Goal: Information Seeking & Learning: Learn about a topic

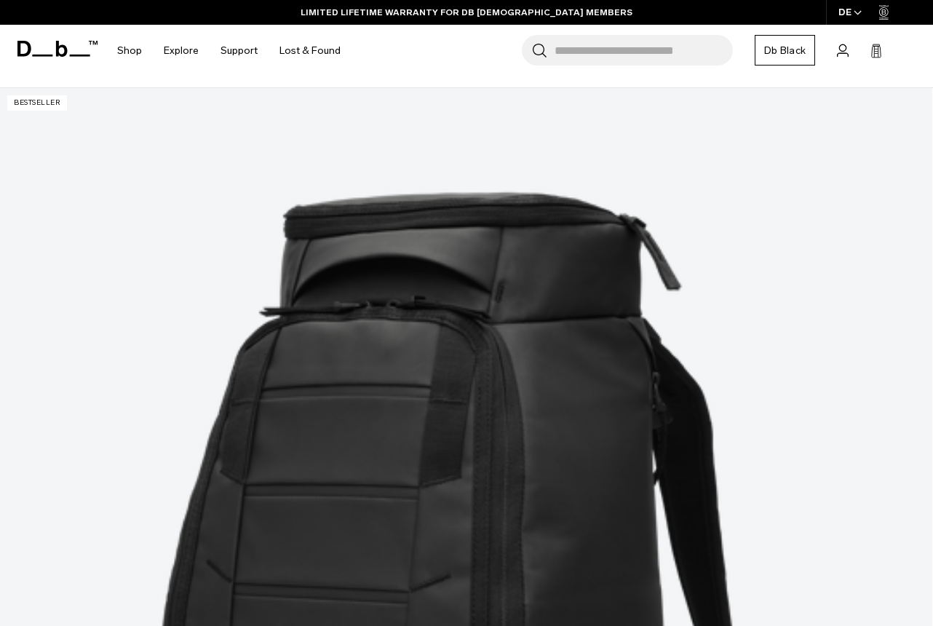
scroll to position [281, 0]
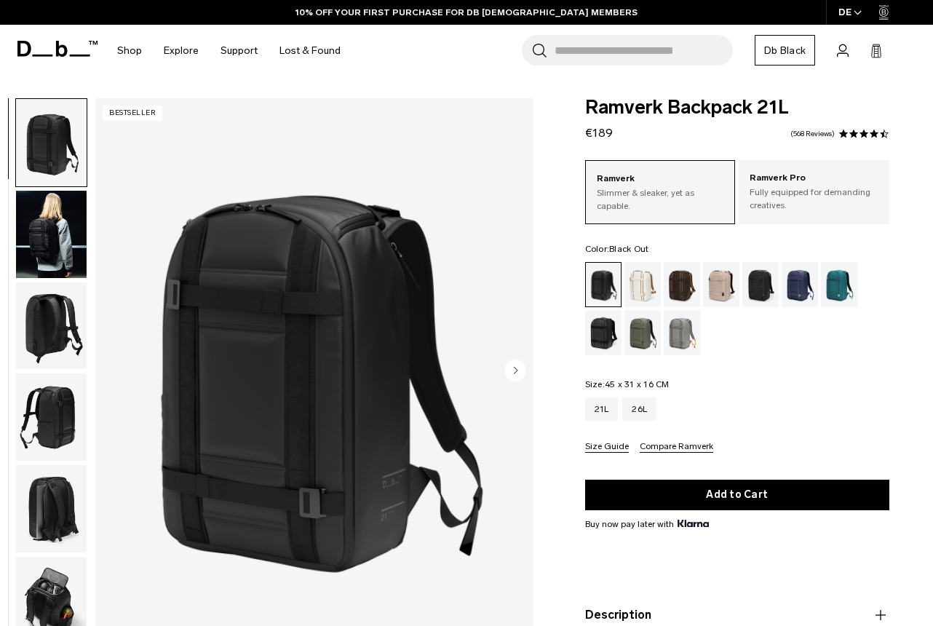
drag, startPoint x: 611, startPoint y: 131, endPoint x: 580, endPoint y: 130, distance: 30.6
click at [580, 130] on div "Ramverk Backpack 21L €189 4.7 star rating 568 Reviews Ramverk Slimmer & sleaker…" at bounding box center [736, 421] width 391 height 646
click at [756, 366] on div "Ramverk Slimmer & sleaker, yet as capable. Ramverk Pro Fully equipped for deman…" at bounding box center [737, 306] width 304 height 292
click at [599, 332] on div "Reflective Black" at bounding box center [603, 332] width 37 height 45
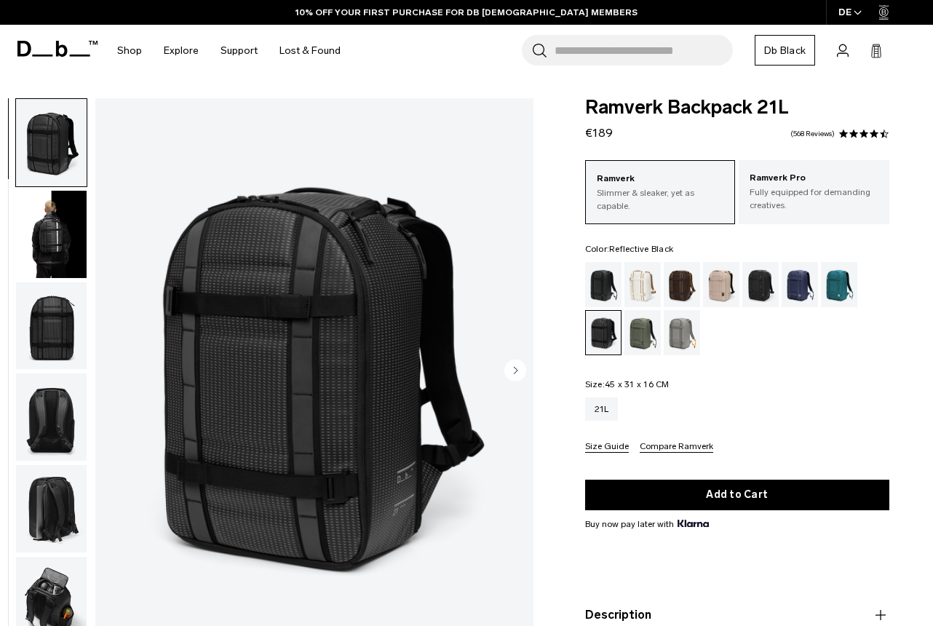
click at [53, 232] on img "button" at bounding box center [51, 234] width 71 height 87
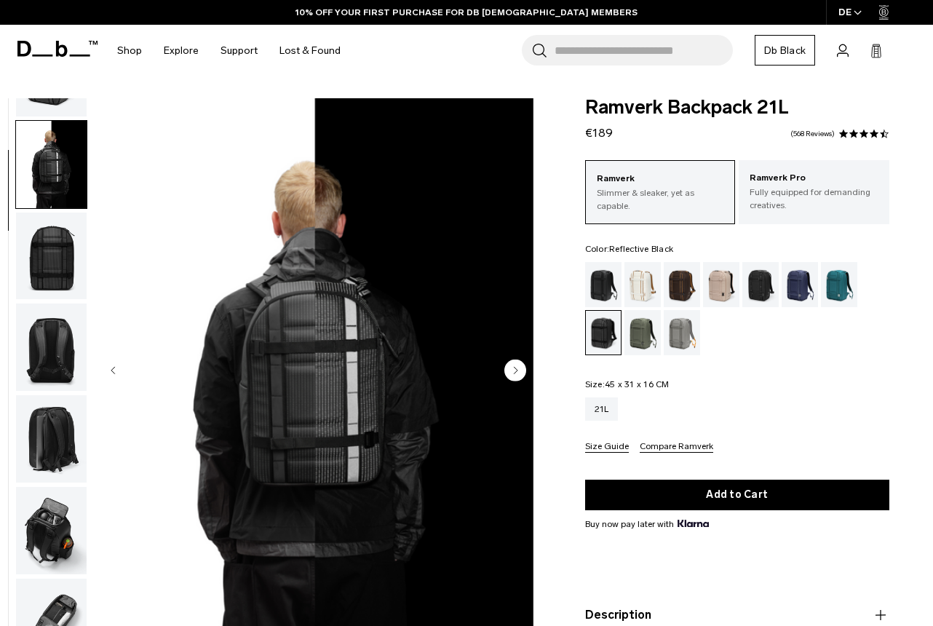
scroll to position [92, 0]
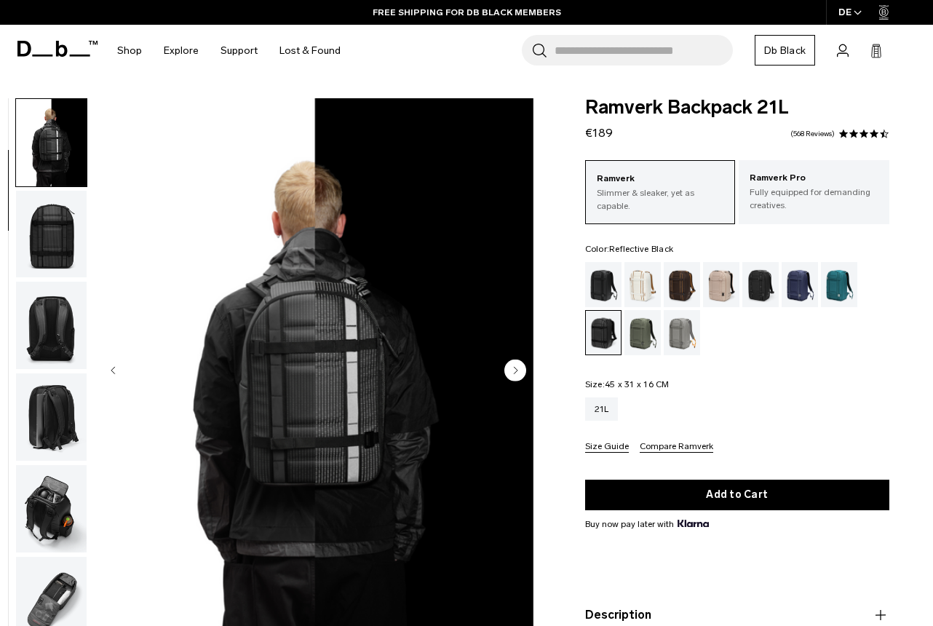
click at [38, 211] on img "button" at bounding box center [51, 234] width 71 height 87
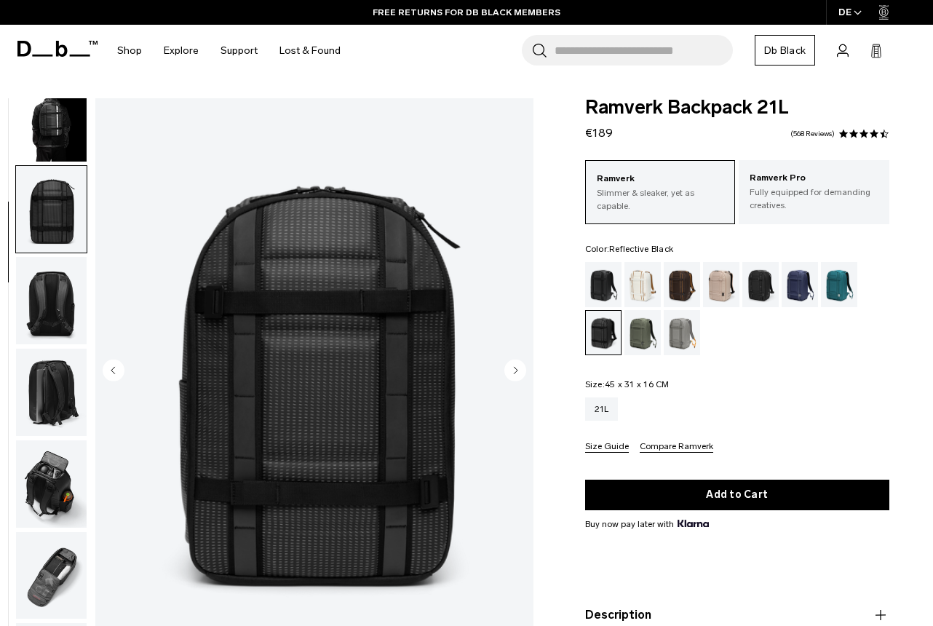
scroll to position [365, 0]
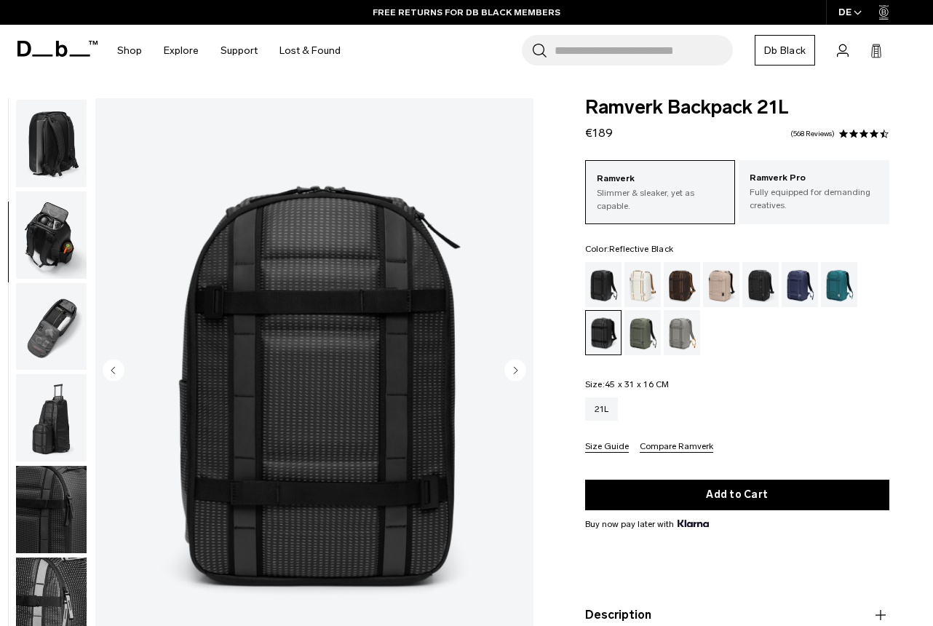
click at [36, 593] on img "button" at bounding box center [51, 600] width 71 height 87
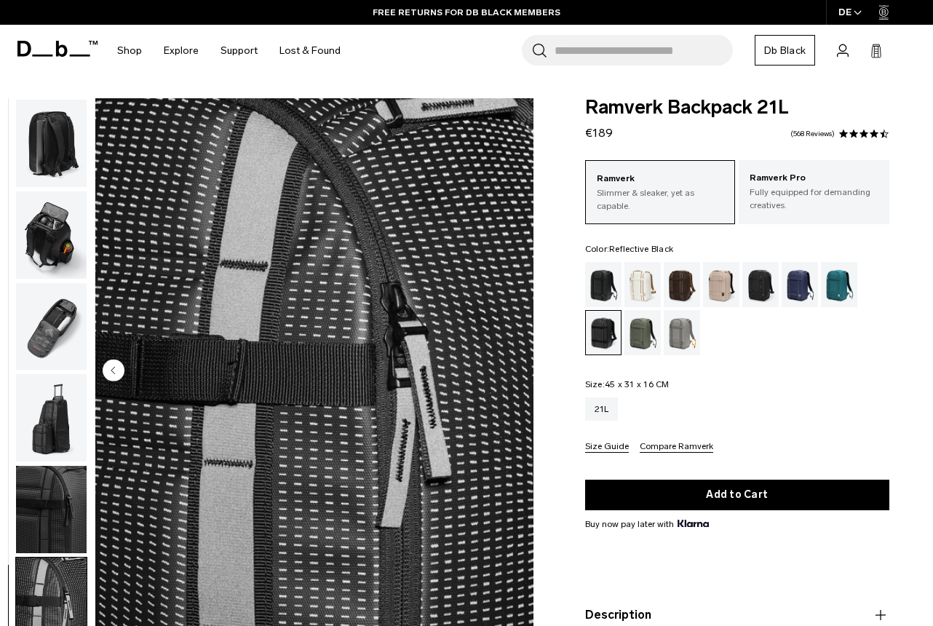
click at [47, 519] on img "button" at bounding box center [51, 509] width 71 height 87
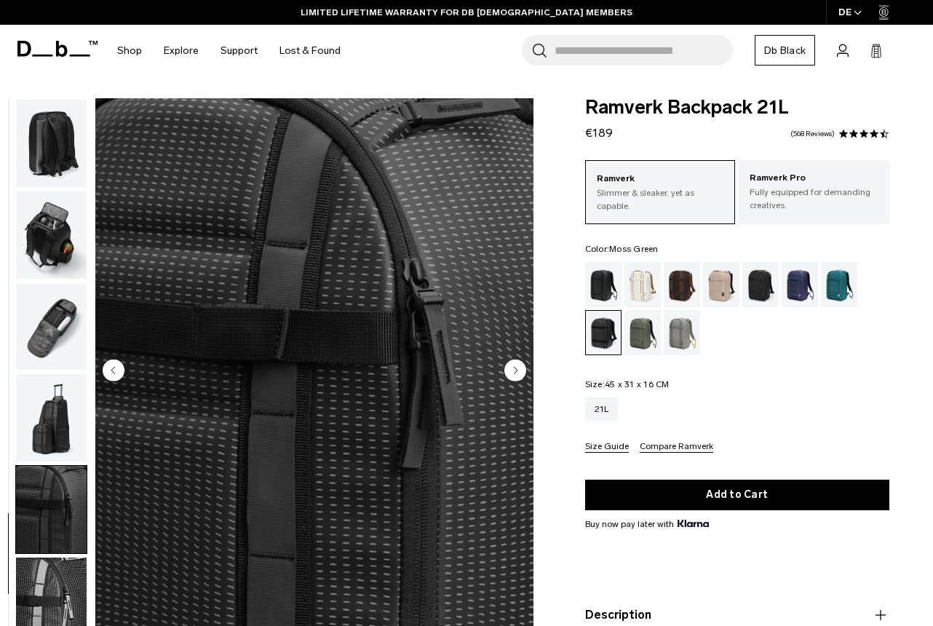
click at [646, 340] on div "Moss Green" at bounding box center [642, 332] width 37 height 45
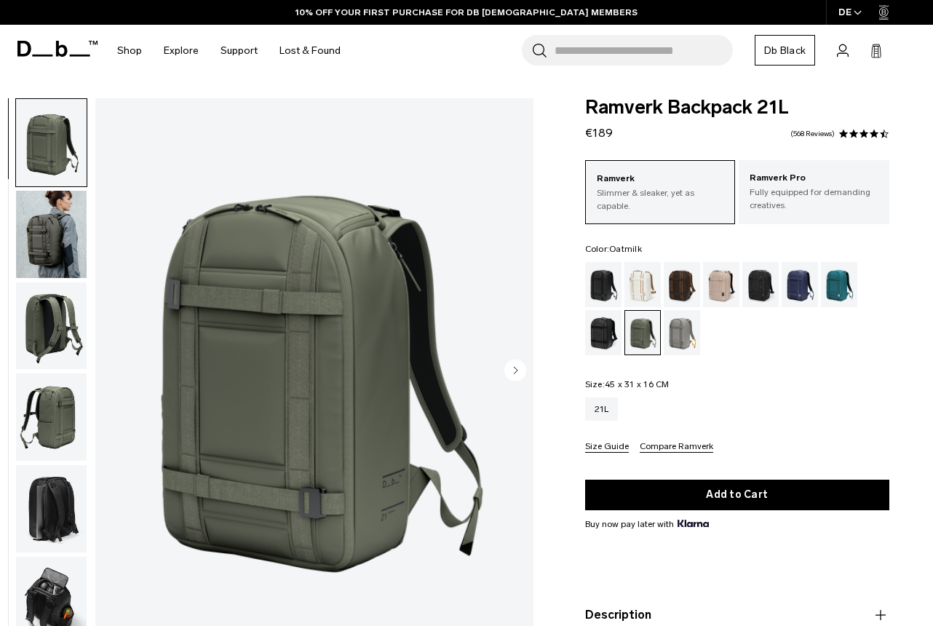
click at [650, 292] on div "Oatmilk" at bounding box center [642, 284] width 37 height 45
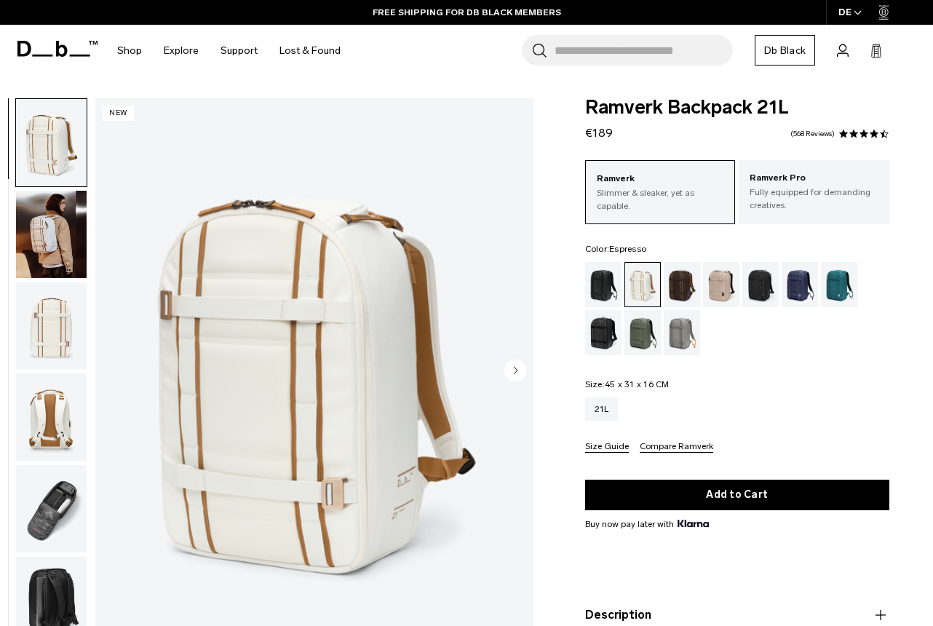
click at [677, 286] on div "Espresso" at bounding box center [681, 284] width 37 height 45
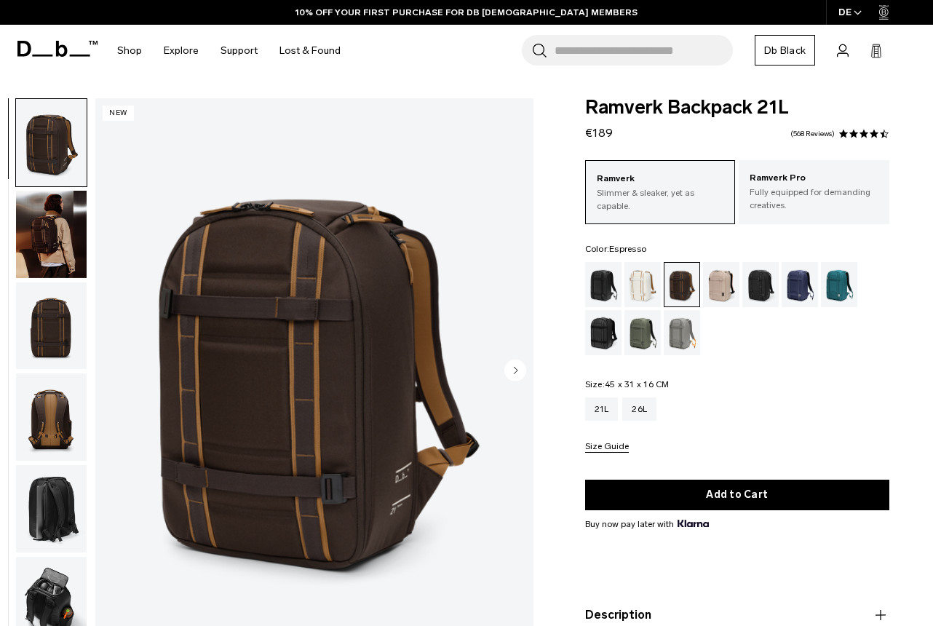
click at [719, 287] on div "Fogbow Beige" at bounding box center [721, 284] width 37 height 45
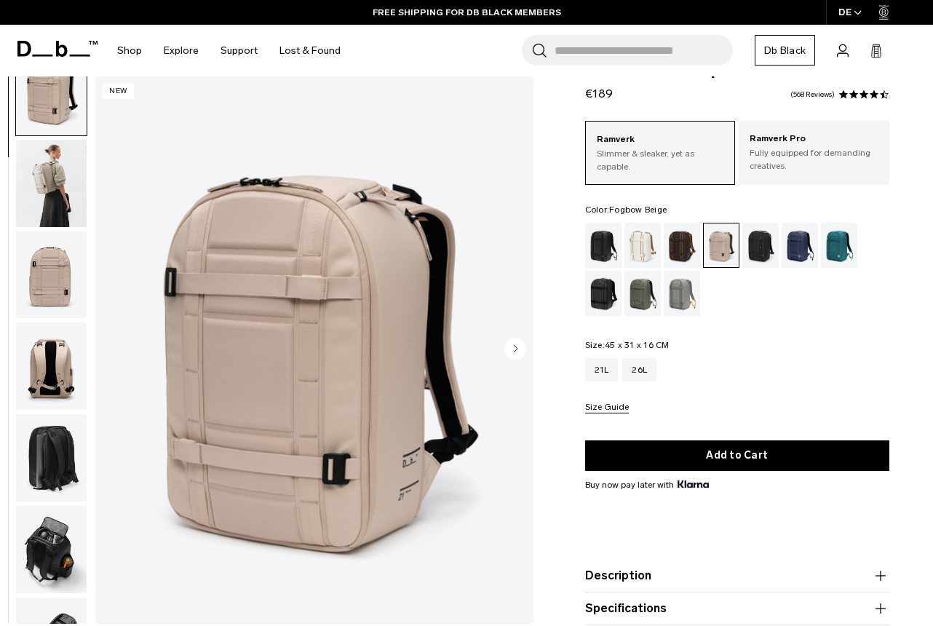
scroll to position [24, 0]
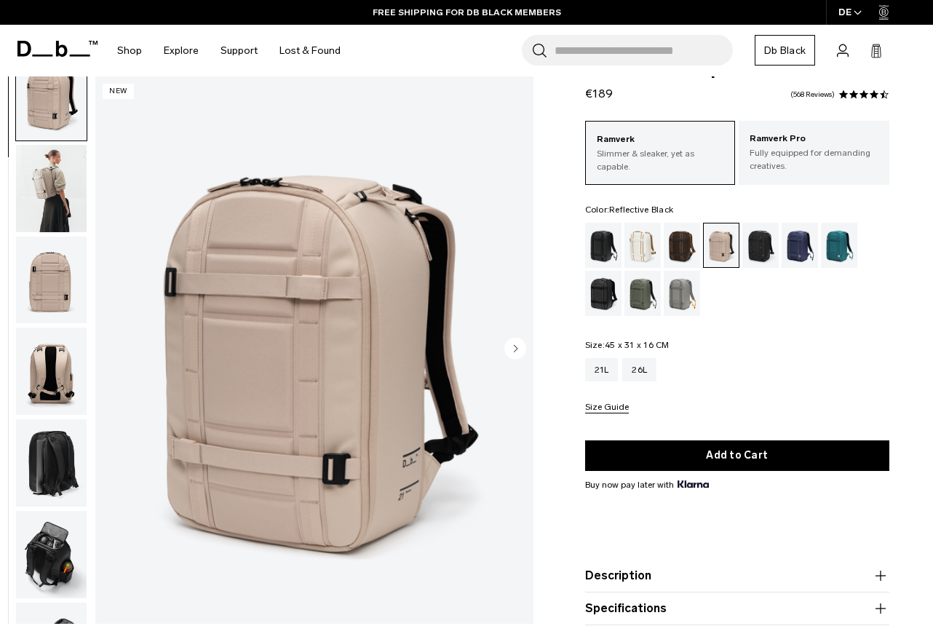
click at [610, 293] on div "Reflective Black" at bounding box center [603, 293] width 37 height 45
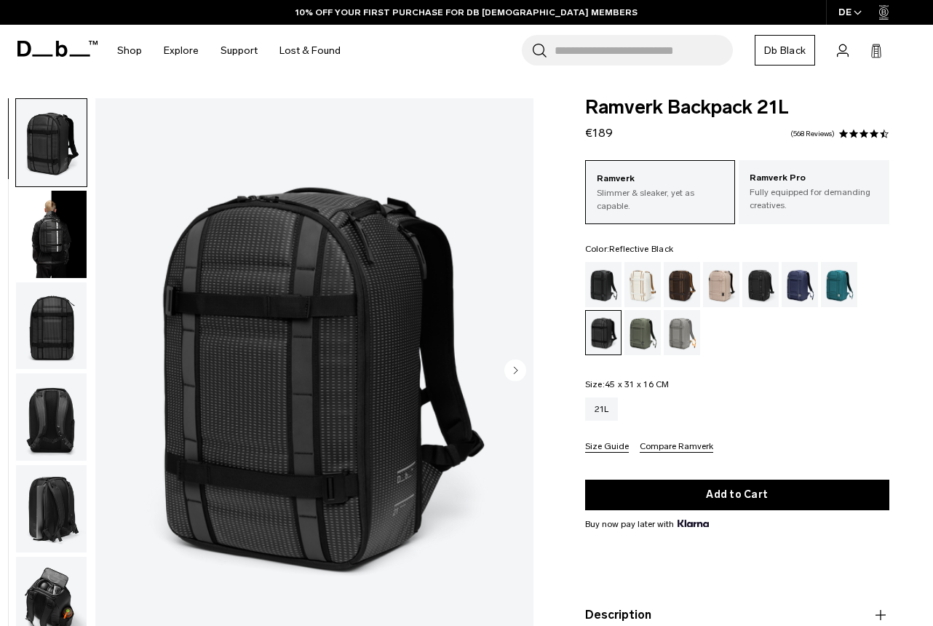
click at [510, 373] on circle "Next slide" at bounding box center [515, 370] width 22 height 22
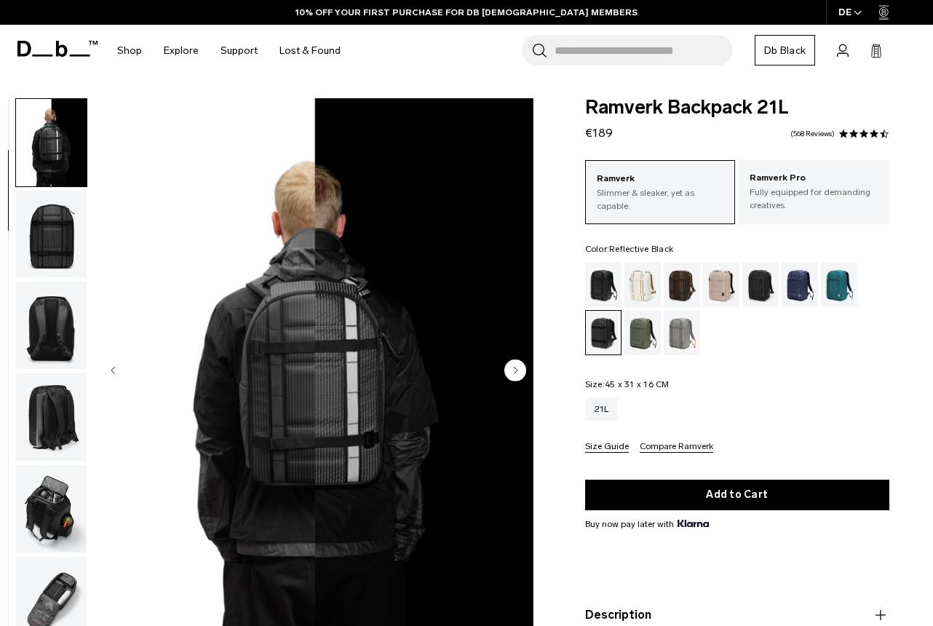
click at [510, 373] on circle "Next slide" at bounding box center [515, 370] width 22 height 22
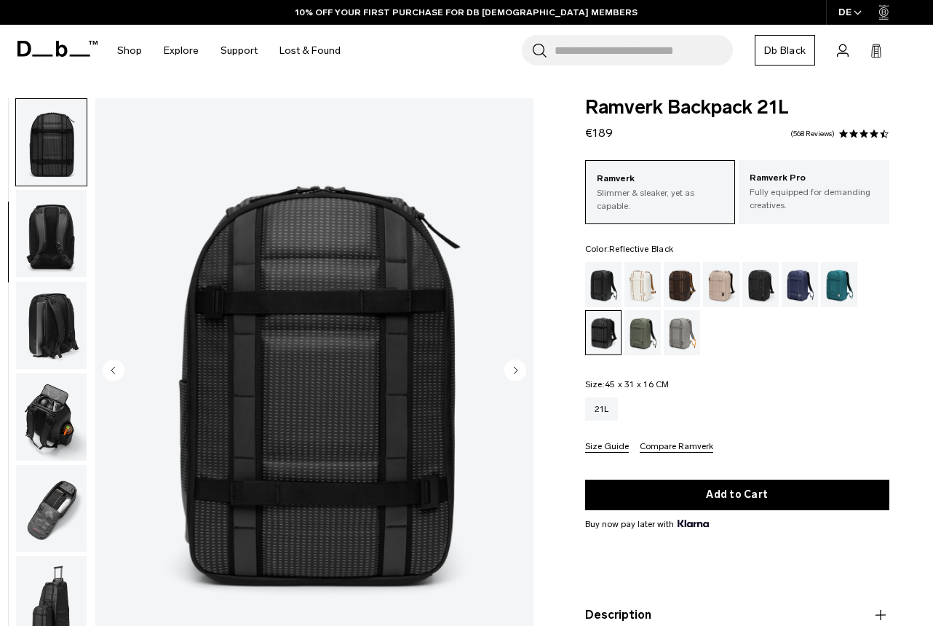
click at [510, 373] on circle "Next slide" at bounding box center [515, 370] width 22 height 22
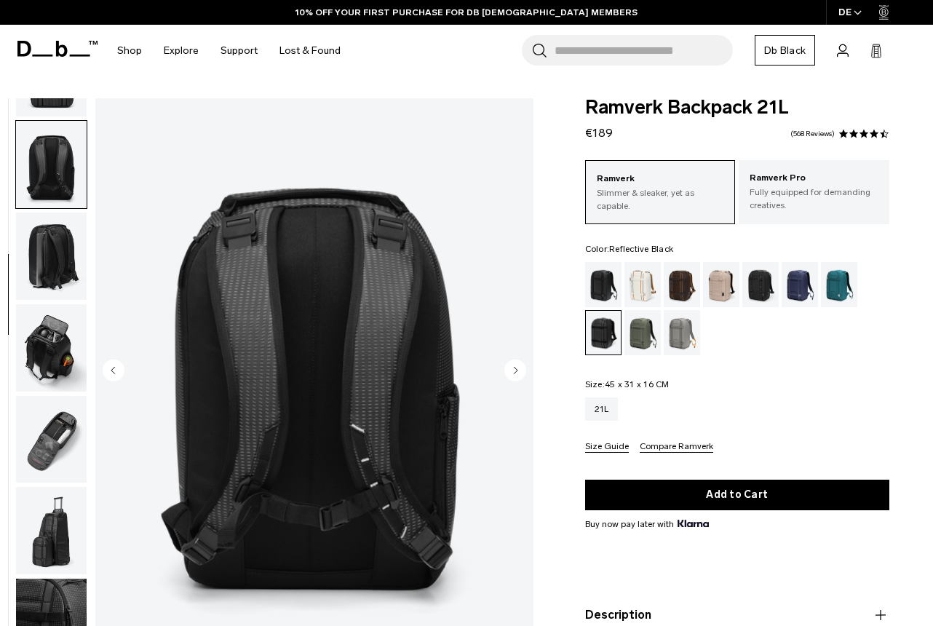
scroll to position [274, 0]
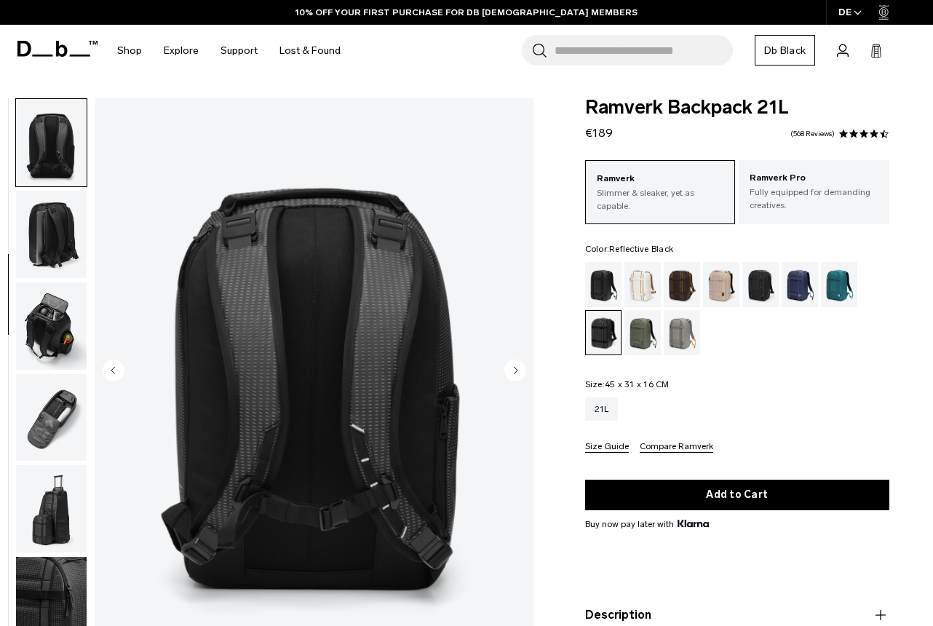
click at [510, 373] on circle "Next slide" at bounding box center [515, 370] width 22 height 22
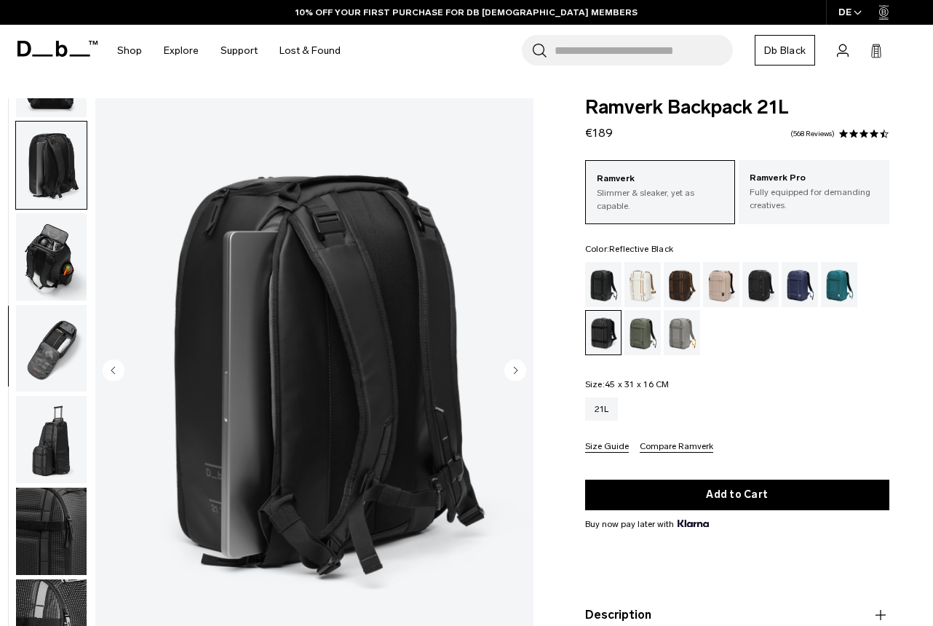
scroll to position [365, 0]
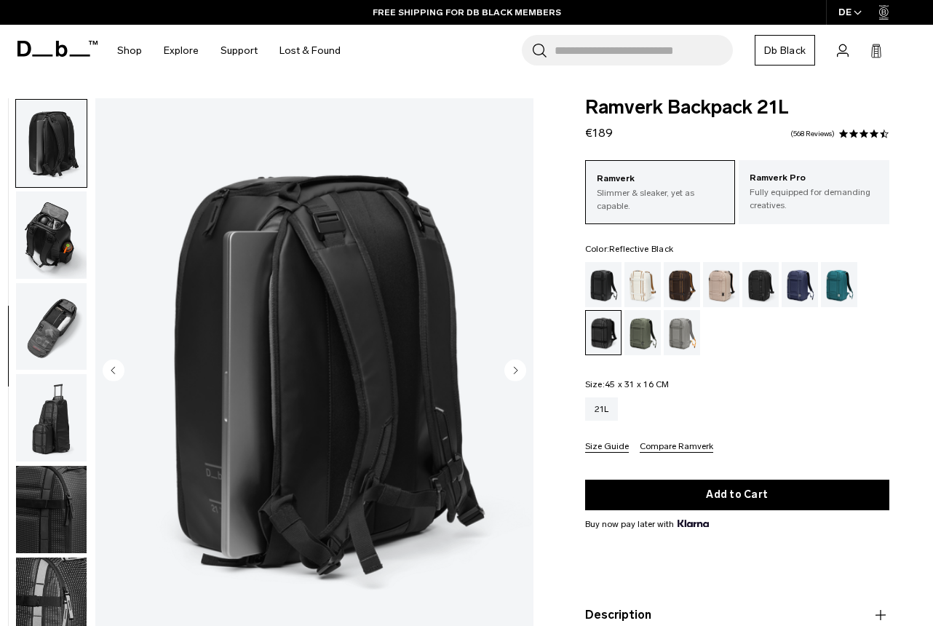
click at [510, 373] on circle "Next slide" at bounding box center [515, 370] width 22 height 22
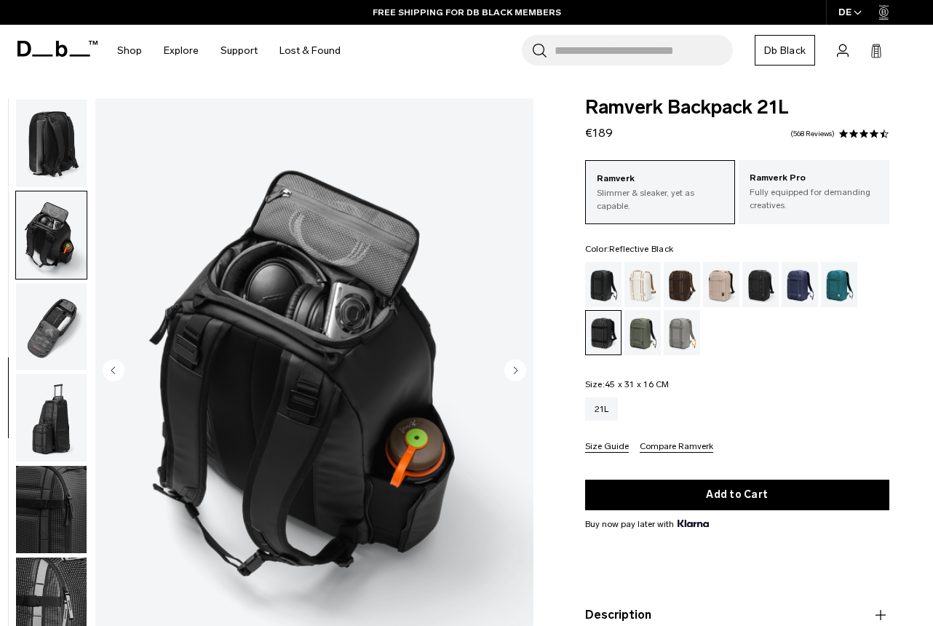
click at [510, 373] on circle "Next slide" at bounding box center [515, 370] width 22 height 22
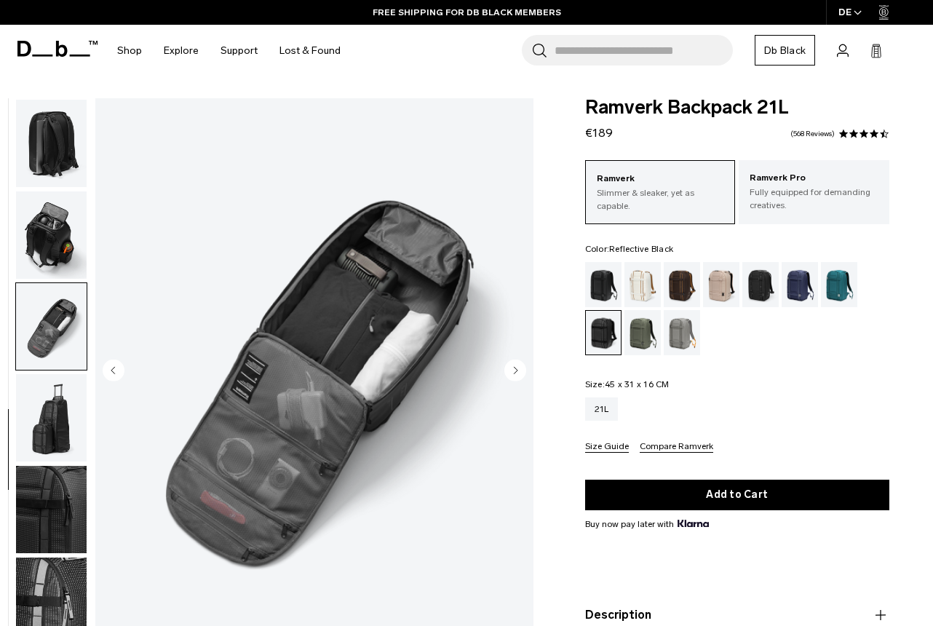
click at [510, 373] on circle "Next slide" at bounding box center [515, 370] width 22 height 22
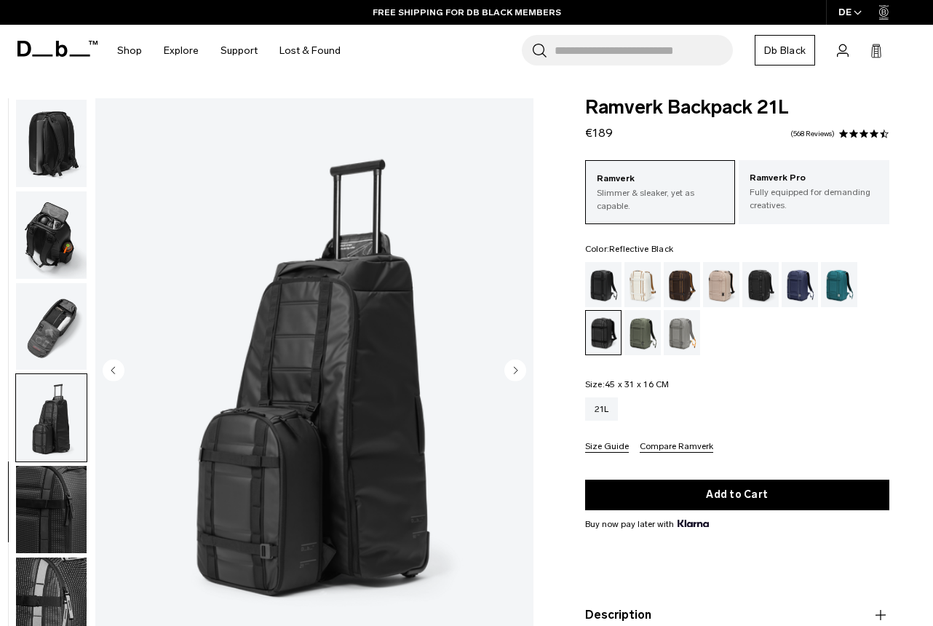
click at [510, 373] on circle "Next slide" at bounding box center [515, 370] width 22 height 22
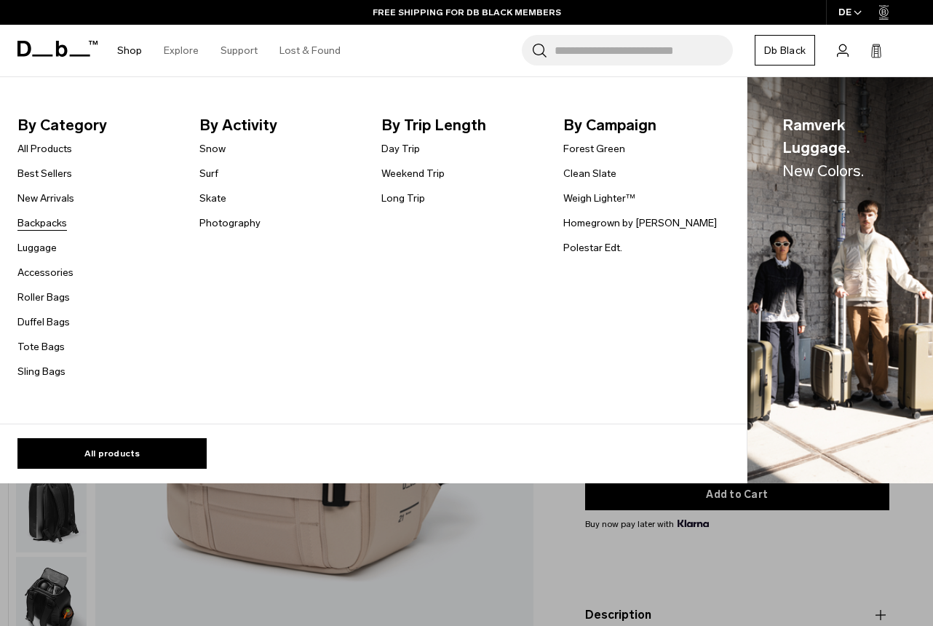
click at [45, 218] on link "Backpacks" at bounding box center [41, 222] width 49 height 15
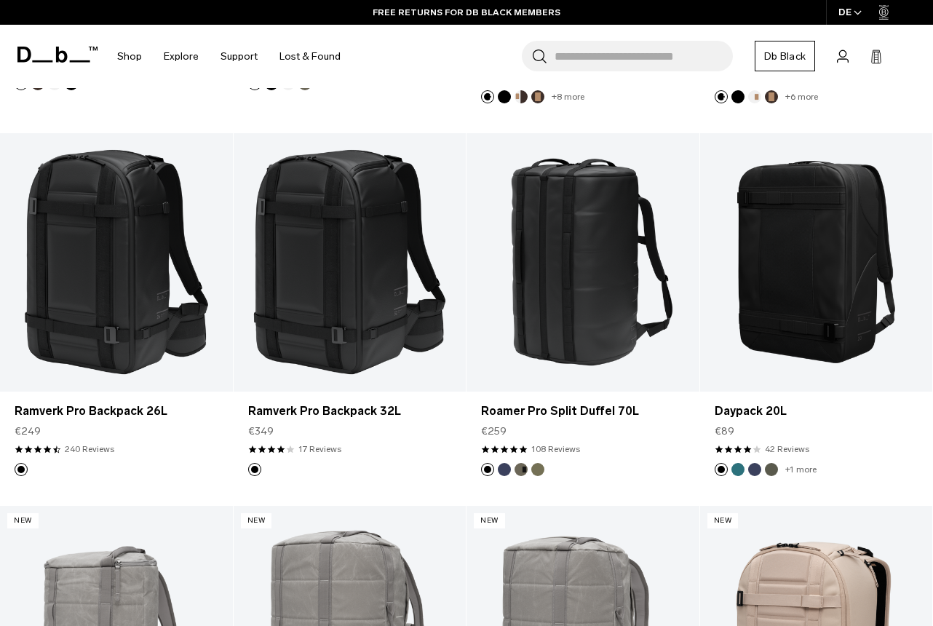
scroll to position [1715, 0]
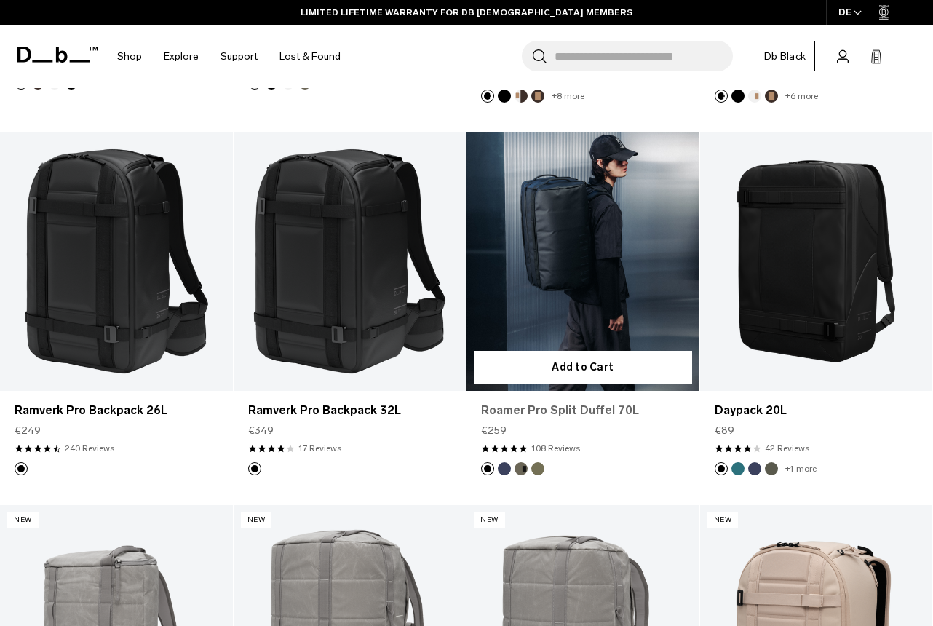
click at [578, 402] on link "Roamer Pro Split Duffel 70L" at bounding box center [583, 410] width 204 height 17
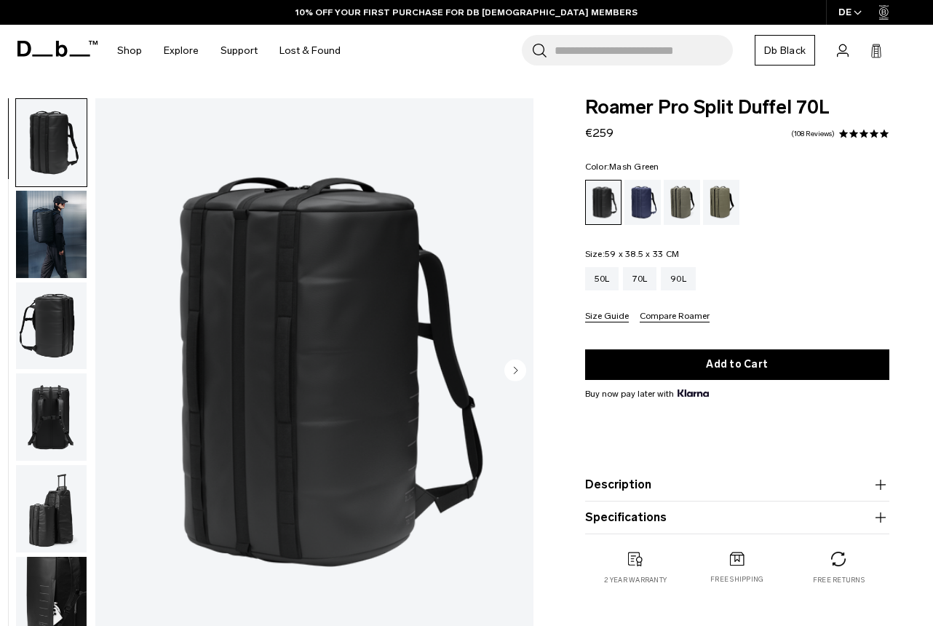
click at [724, 200] on div "Mash Green" at bounding box center [721, 202] width 37 height 45
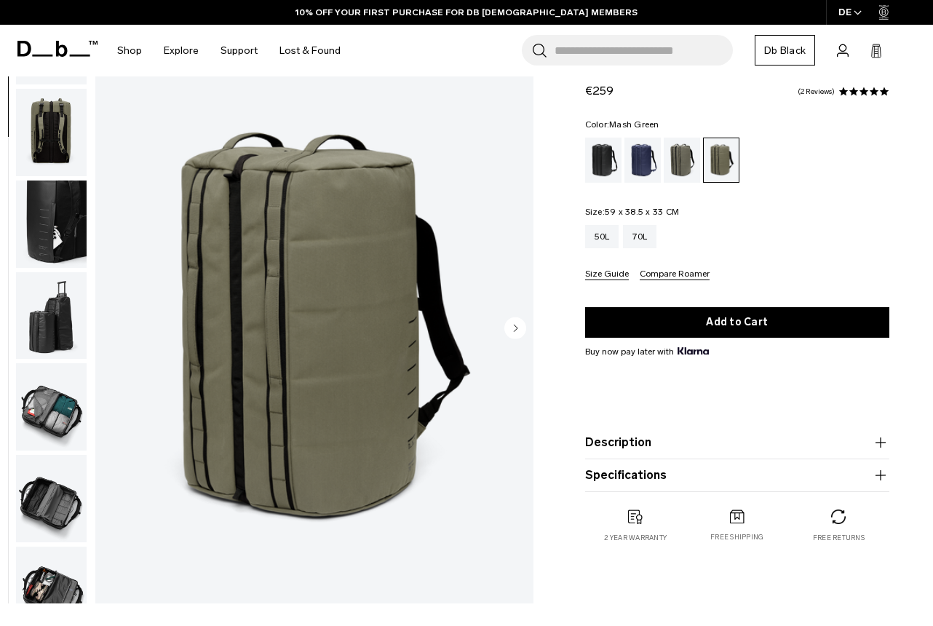
scroll to position [338, 0]
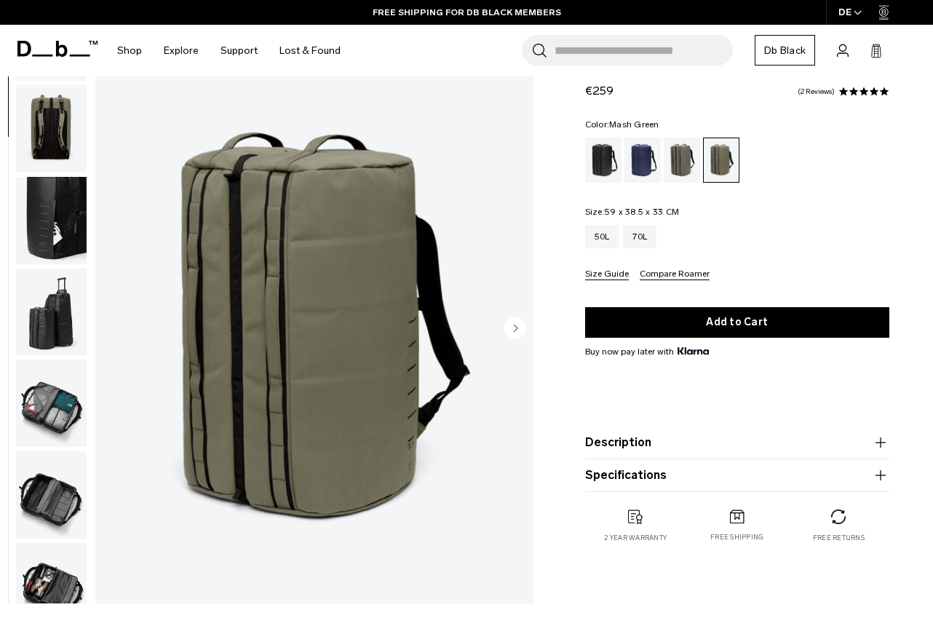
click at [51, 396] on img "button" at bounding box center [51, 402] width 71 height 87
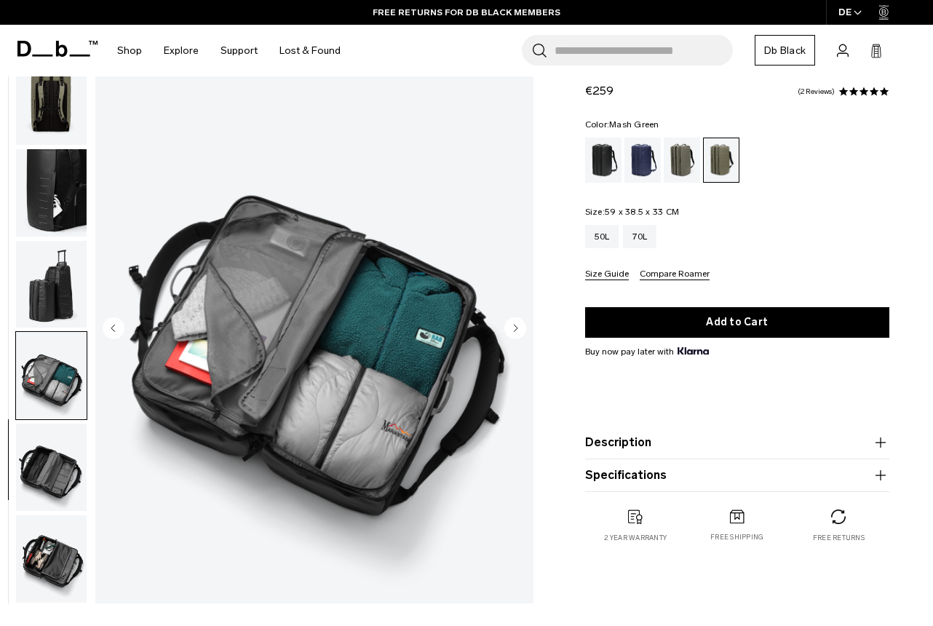
click at [54, 463] on img "button" at bounding box center [51, 466] width 71 height 87
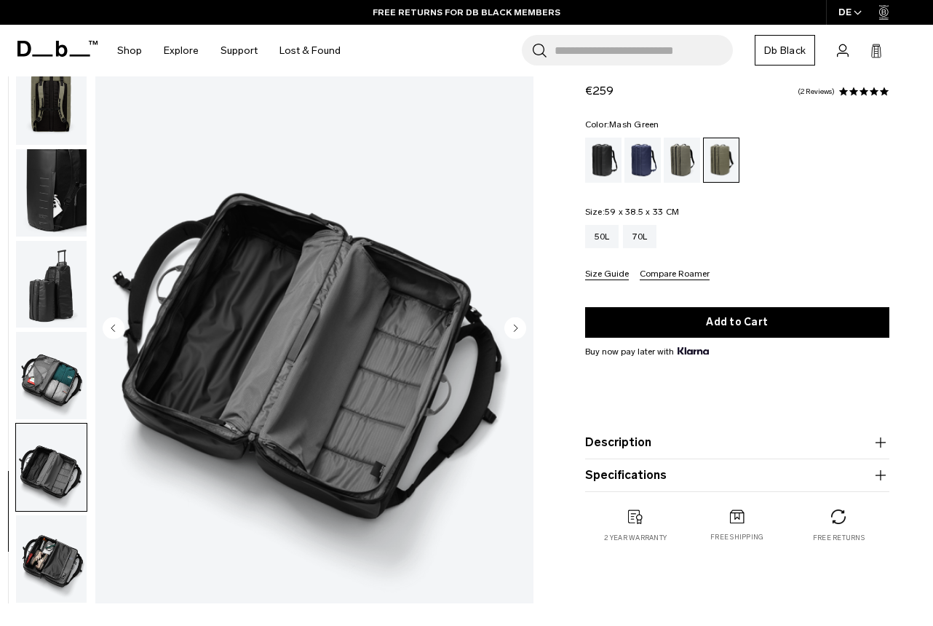
click at [43, 561] on img "button" at bounding box center [51, 558] width 71 height 87
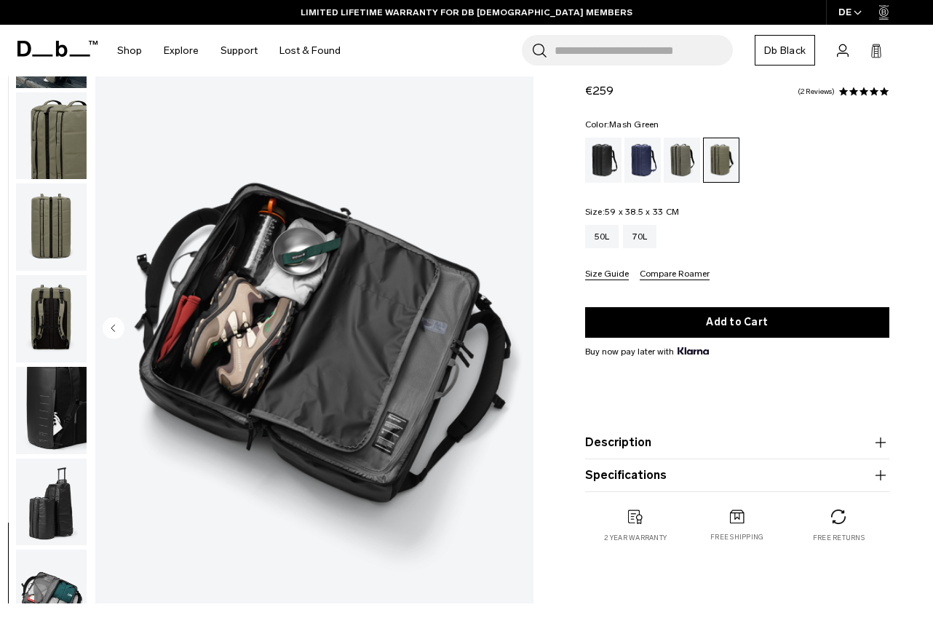
click at [57, 223] on img "button" at bounding box center [51, 226] width 71 height 87
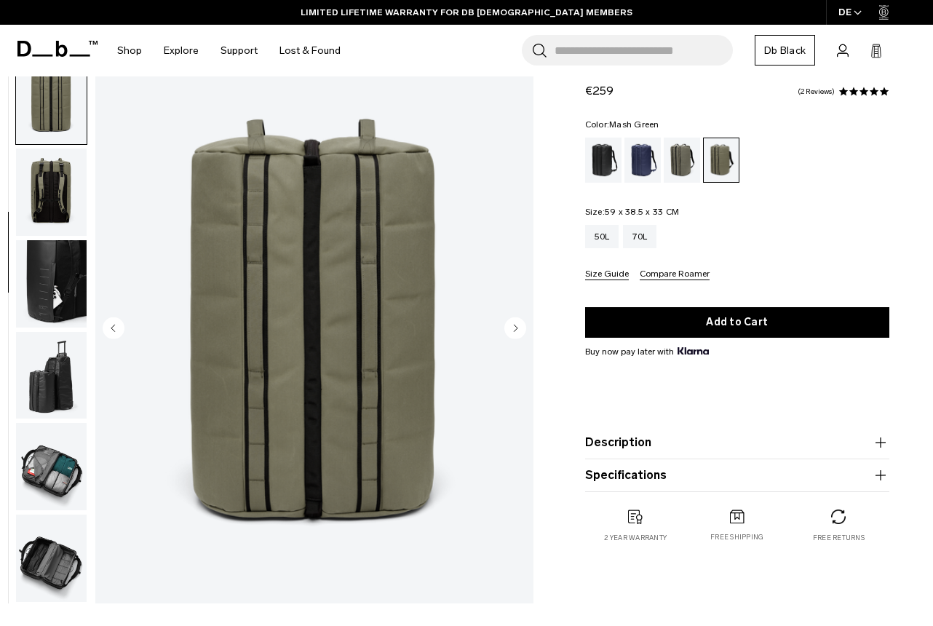
scroll to position [0, 0]
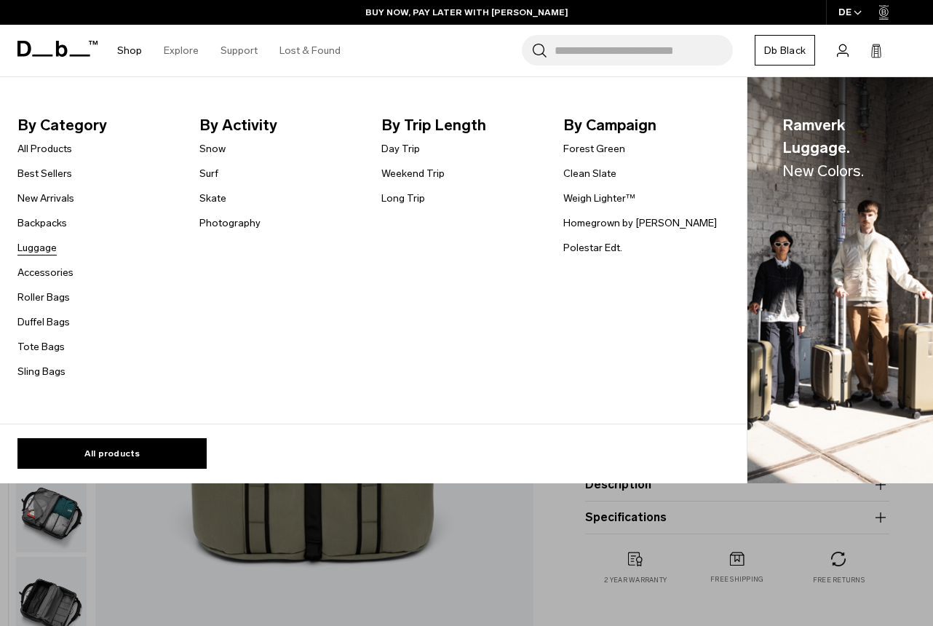
click at [33, 248] on link "Luggage" at bounding box center [36, 247] width 39 height 15
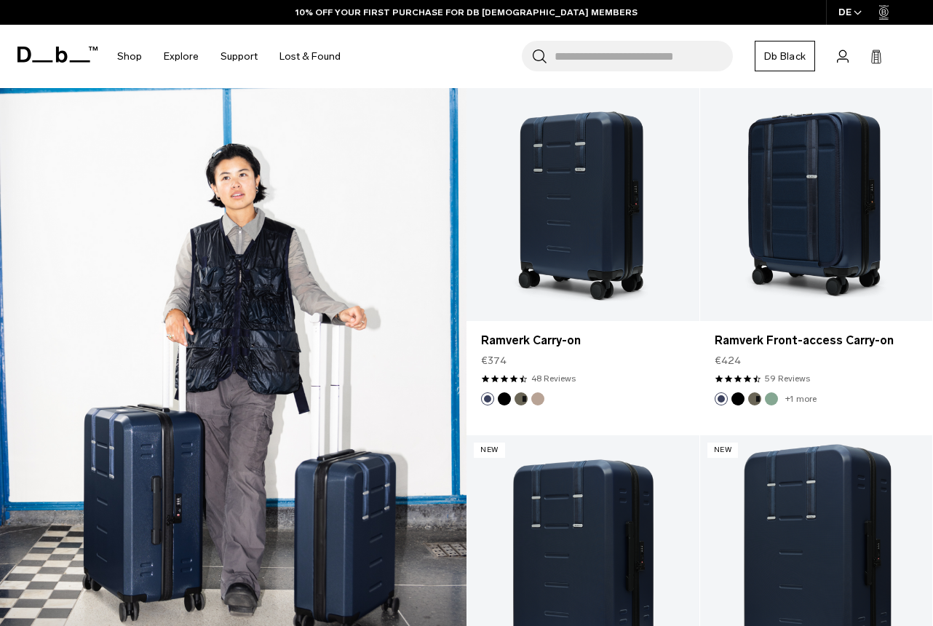
scroll to position [1025, 0]
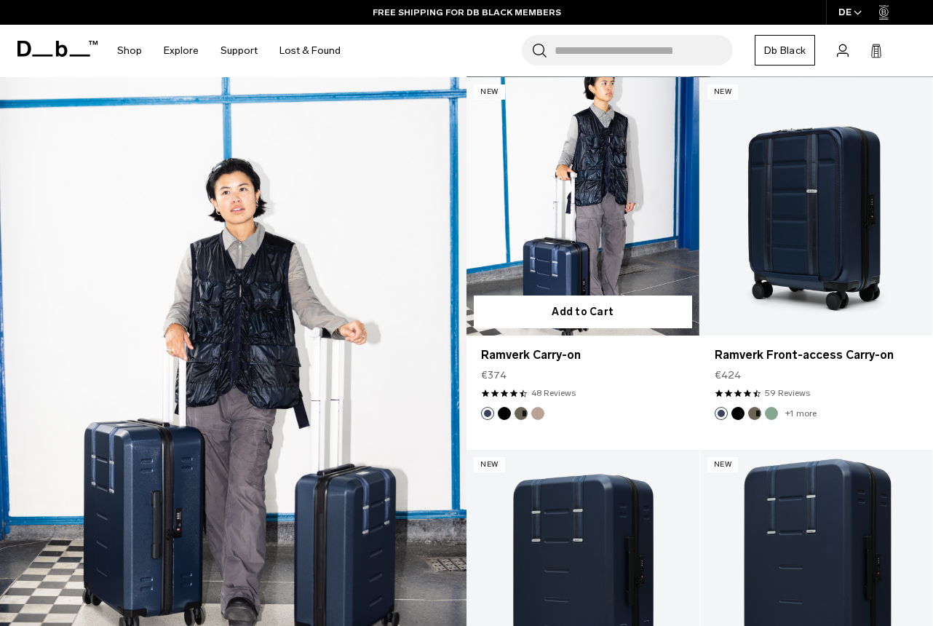
click at [492, 372] on span "€374" at bounding box center [493, 374] width 25 height 15
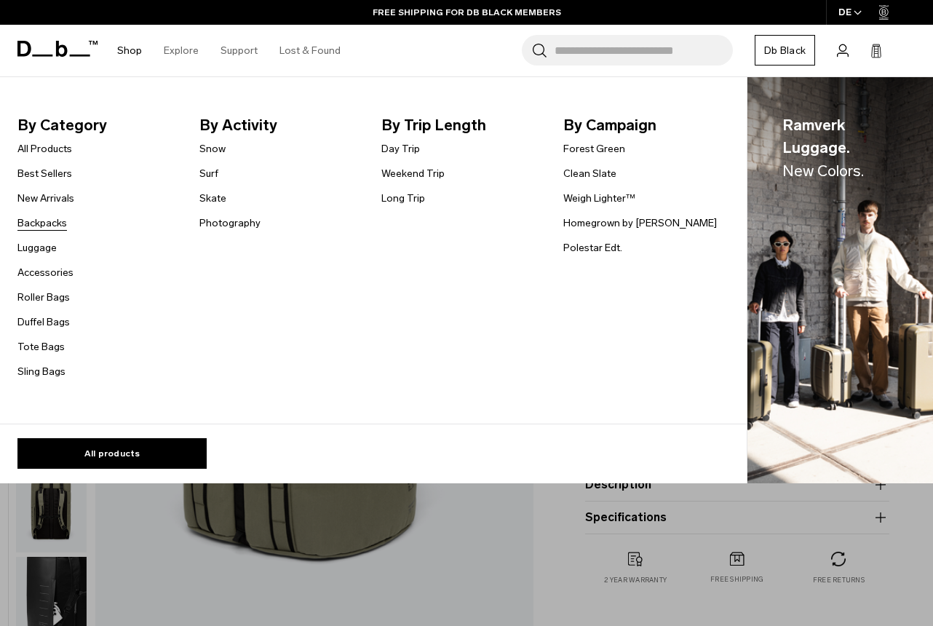
click at [44, 222] on link "Backpacks" at bounding box center [41, 222] width 49 height 15
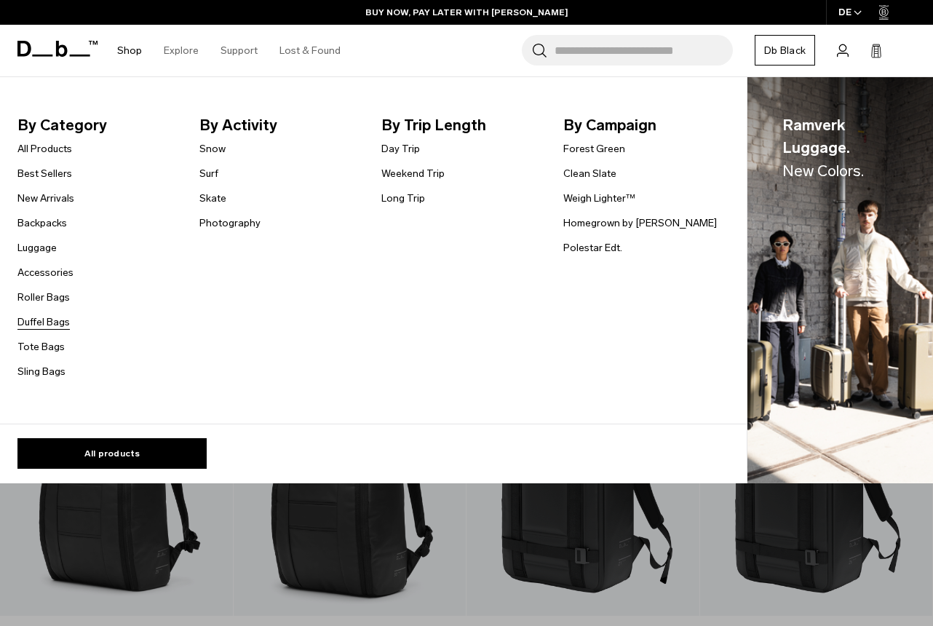
click at [42, 322] on link "Duffel Bags" at bounding box center [43, 321] width 52 height 15
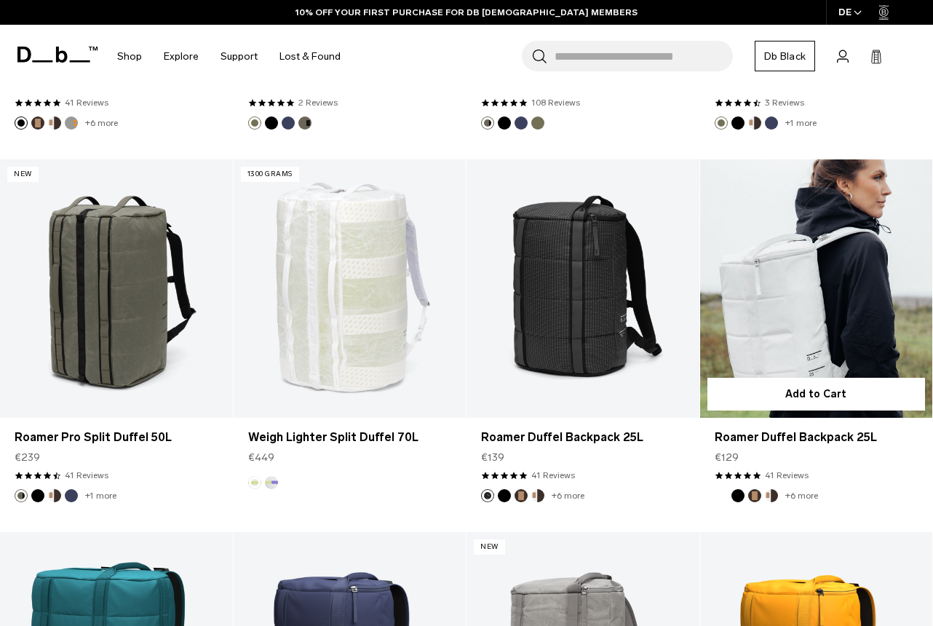
click at [826, 306] on link "Roamer Duffel Backpack 25L" at bounding box center [816, 288] width 233 height 258
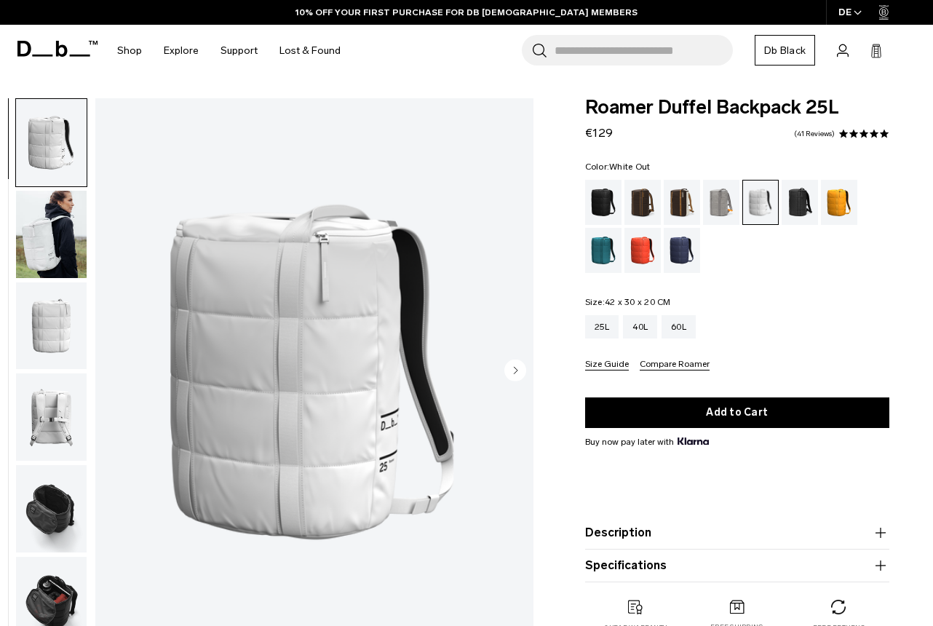
click at [55, 245] on img "button" at bounding box center [51, 234] width 71 height 87
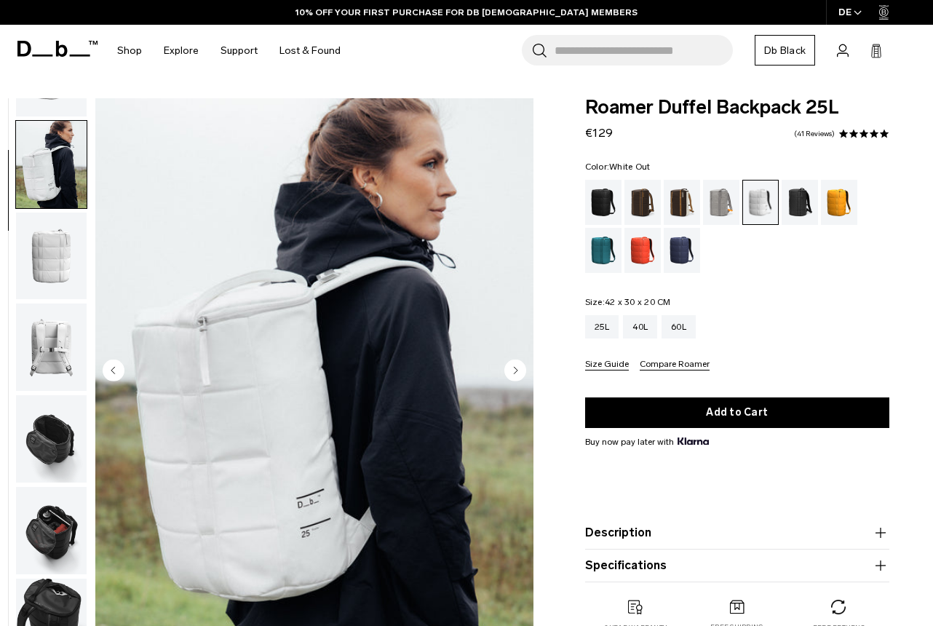
scroll to position [92, 0]
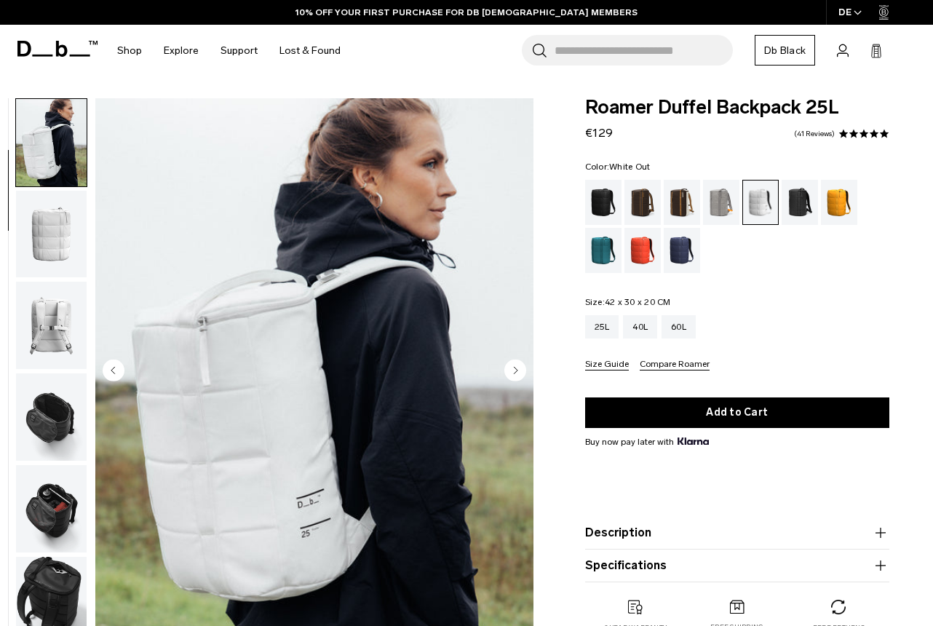
click at [35, 430] on img "button" at bounding box center [51, 416] width 71 height 87
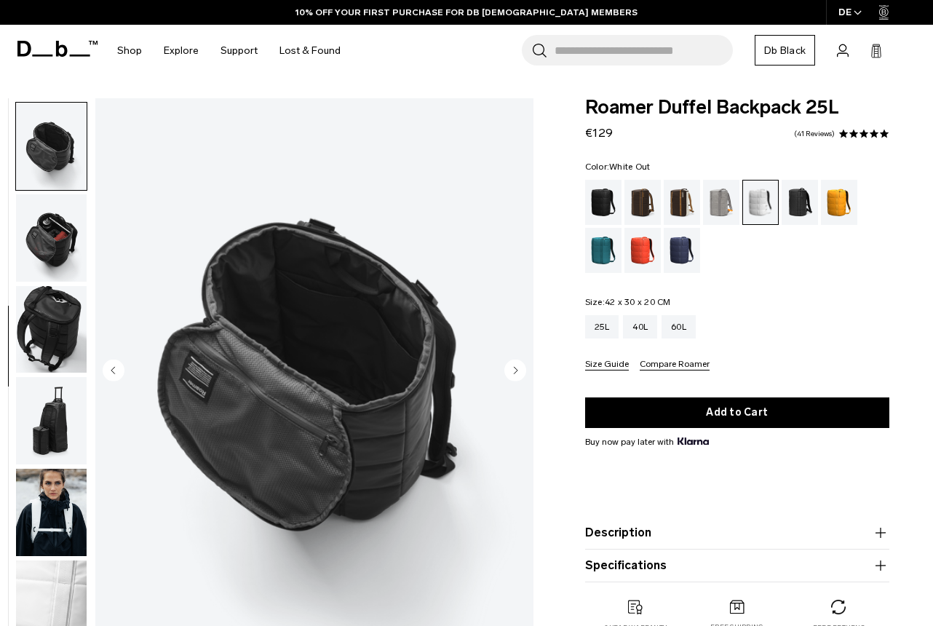
scroll to position [365, 0]
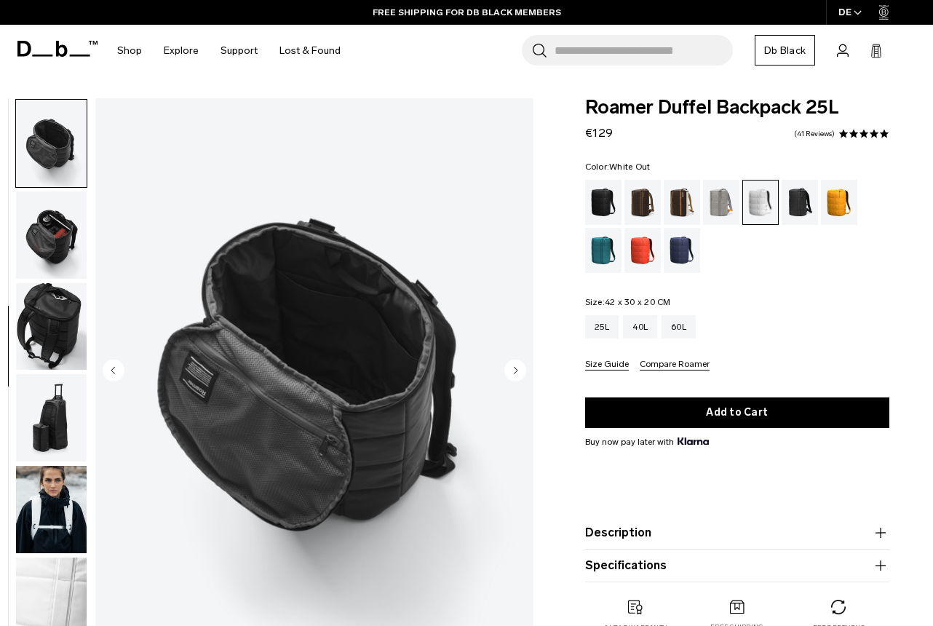
click at [51, 522] on img "button" at bounding box center [51, 509] width 71 height 87
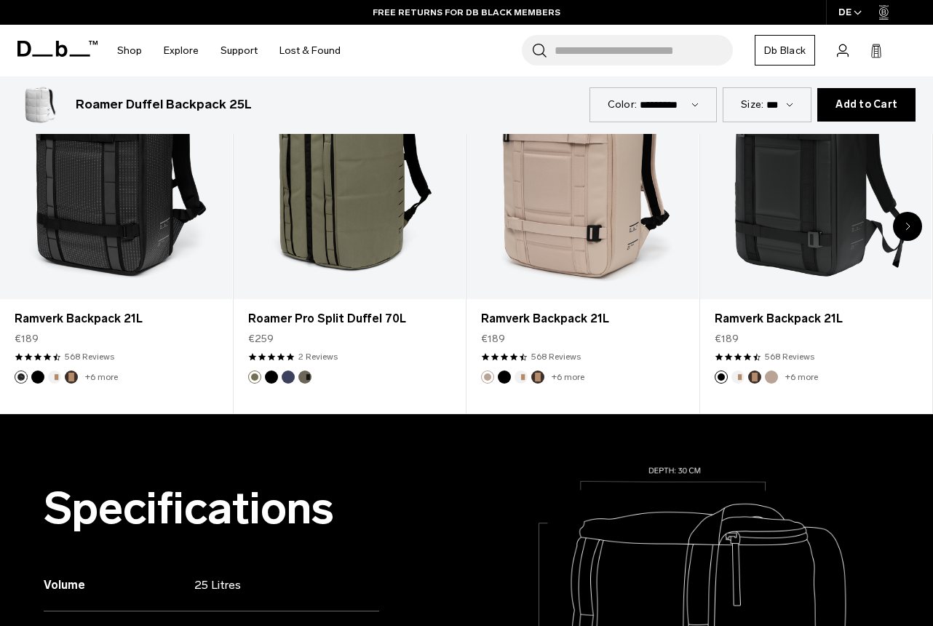
scroll to position [607, 0]
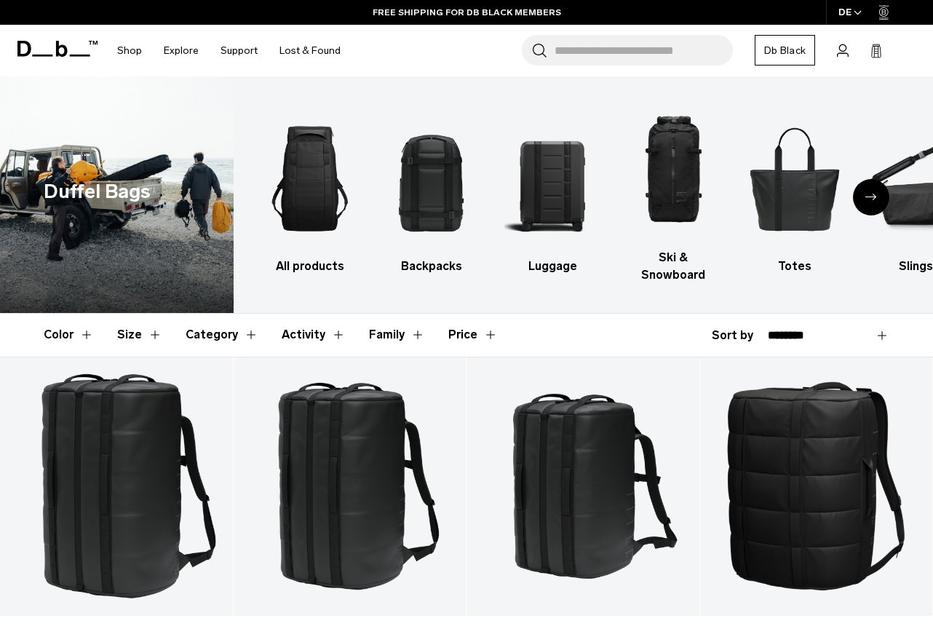
click at [863, 191] on div "Next slide" at bounding box center [871, 197] width 36 height 36
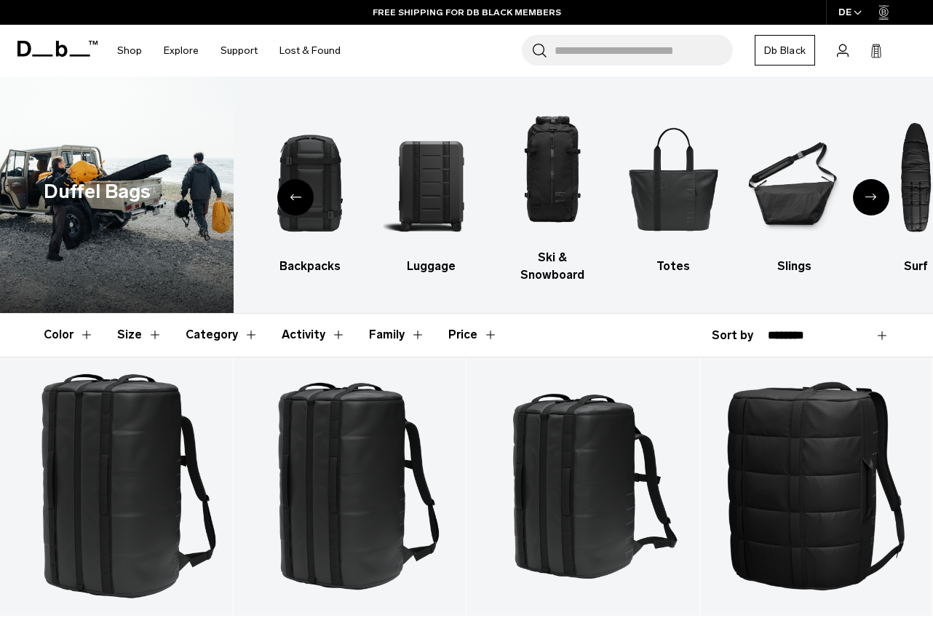
click at [866, 193] on div "Next slide" at bounding box center [871, 197] width 36 height 36
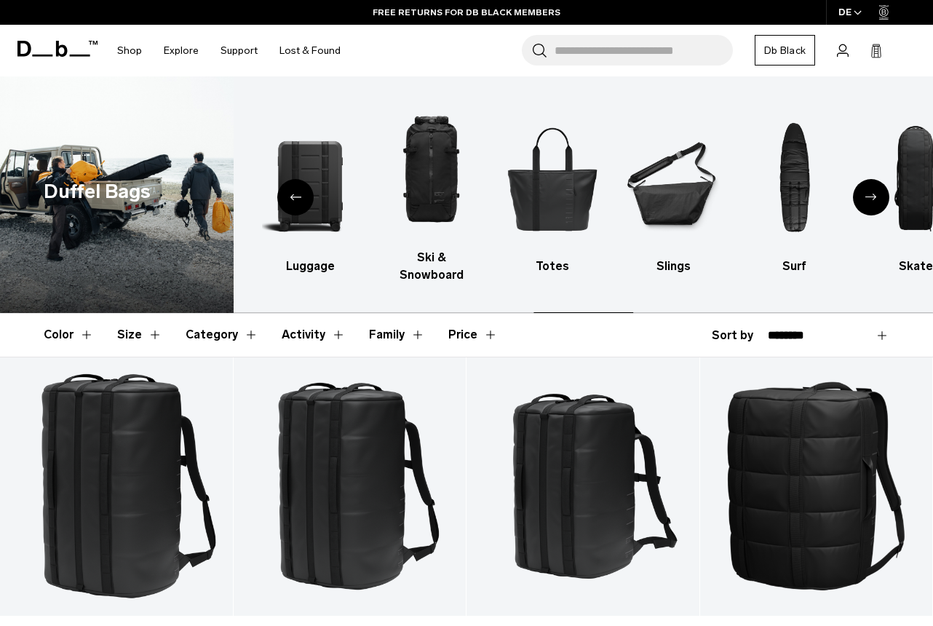
click at [866, 193] on div "Next slide" at bounding box center [871, 197] width 36 height 36
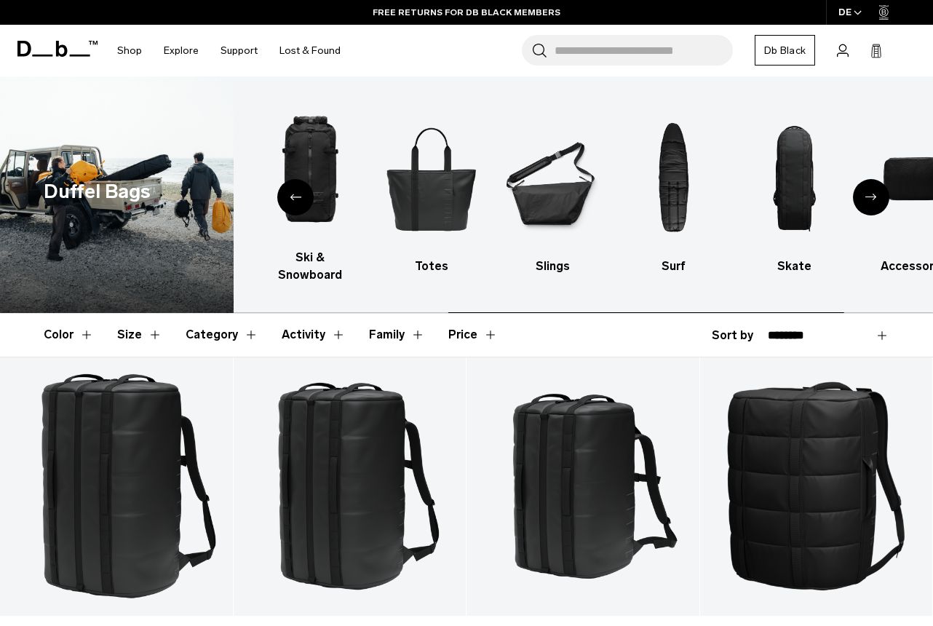
click at [866, 193] on div "Next slide" at bounding box center [871, 197] width 36 height 36
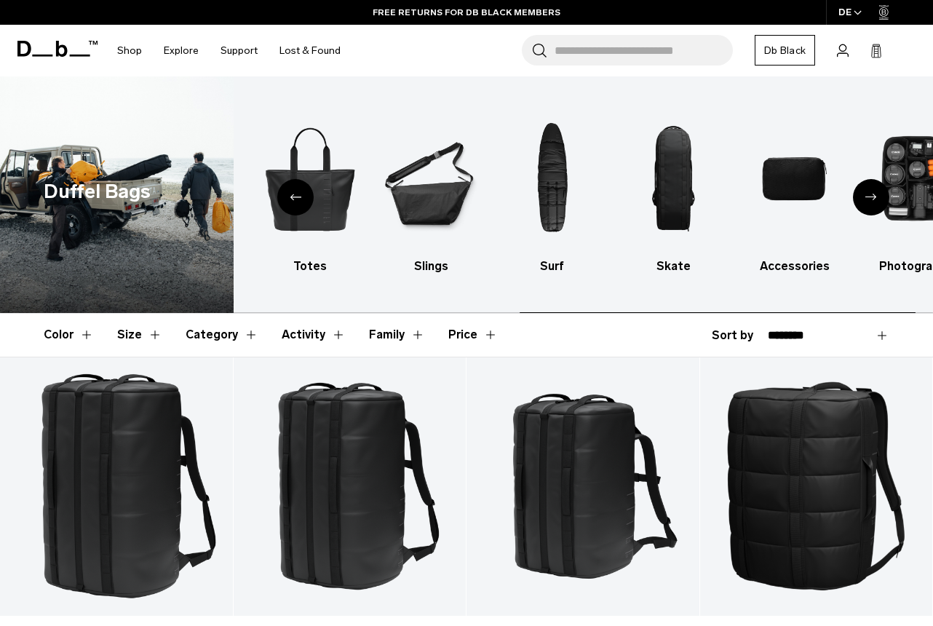
click at [866, 193] on div "Next slide" at bounding box center [871, 197] width 36 height 36
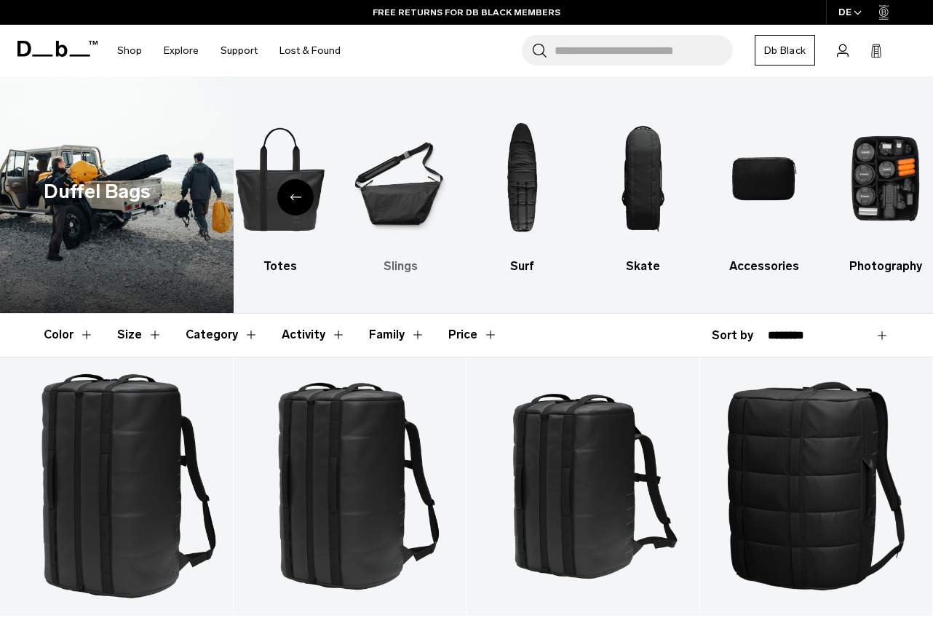
click at [388, 199] on img "6 / 10" at bounding box center [400, 178] width 95 height 143
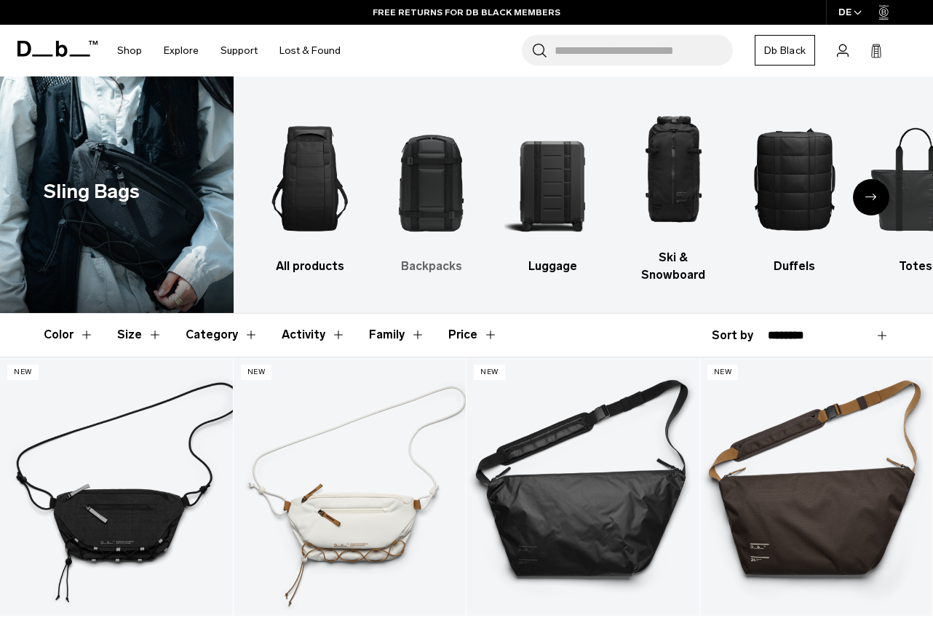
click at [428, 196] on img "2 / 10" at bounding box center [430, 178] width 95 height 143
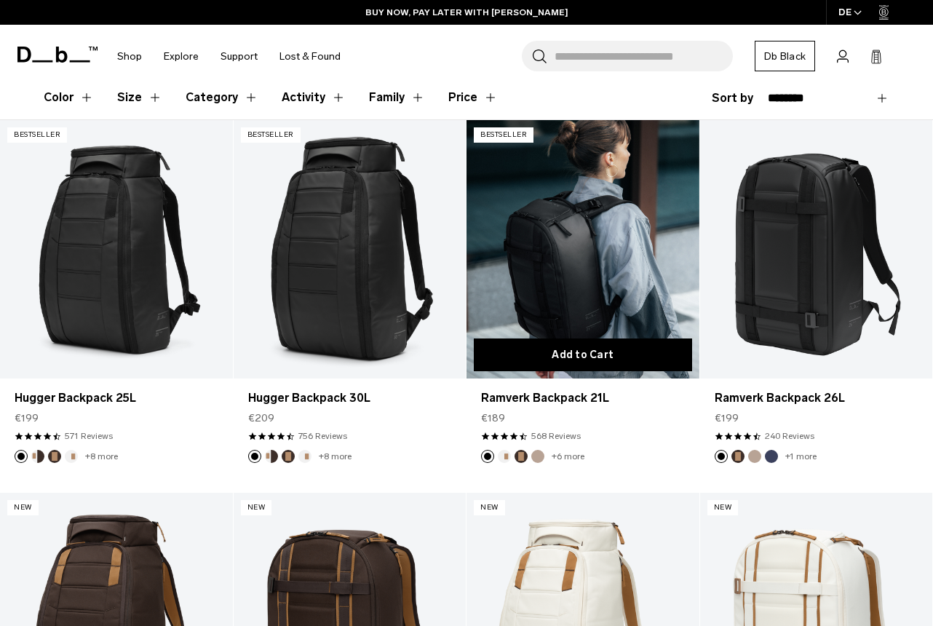
scroll to position [225, 0]
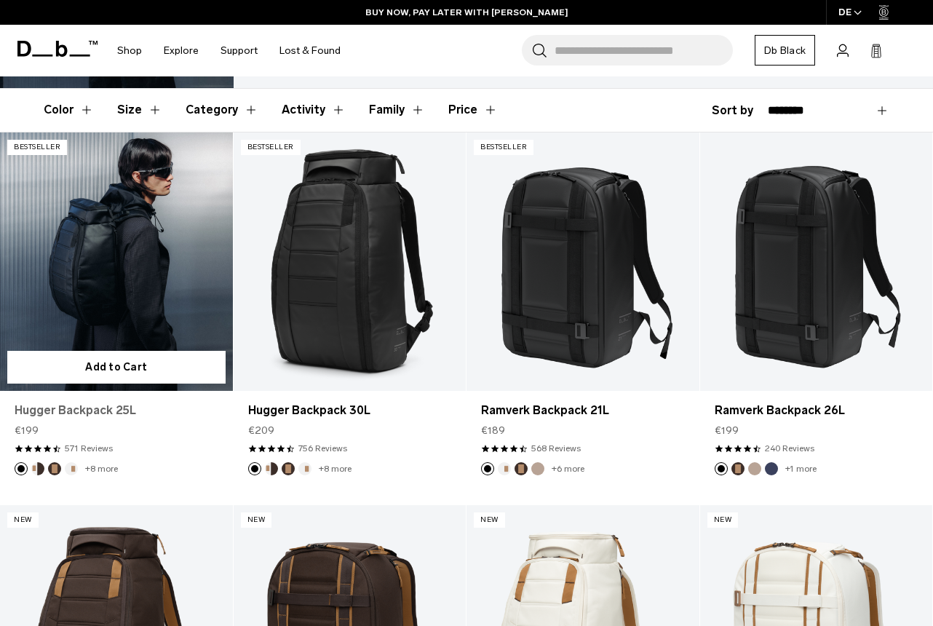
click at [102, 402] on link "Hugger Backpack 25L" at bounding box center [117, 410] width 204 height 17
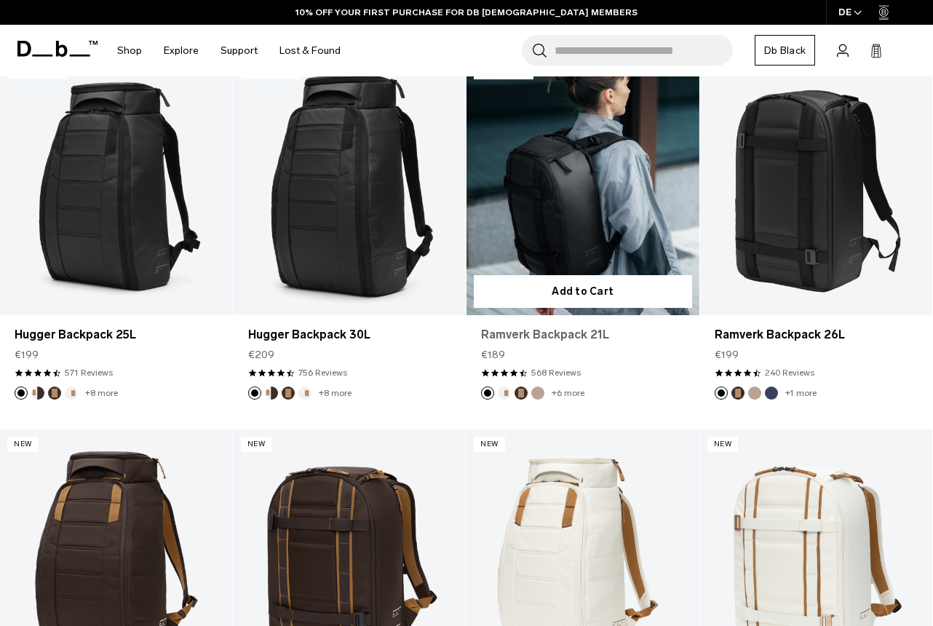
click at [581, 326] on link "Ramverk Backpack 21L" at bounding box center [583, 334] width 204 height 17
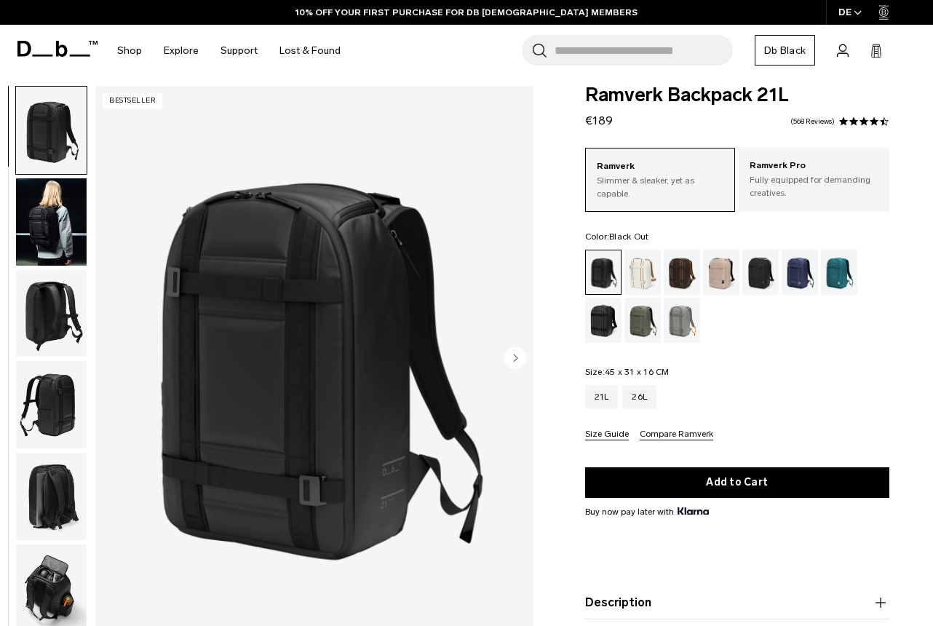
click at [56, 478] on img "button" at bounding box center [51, 495] width 71 height 87
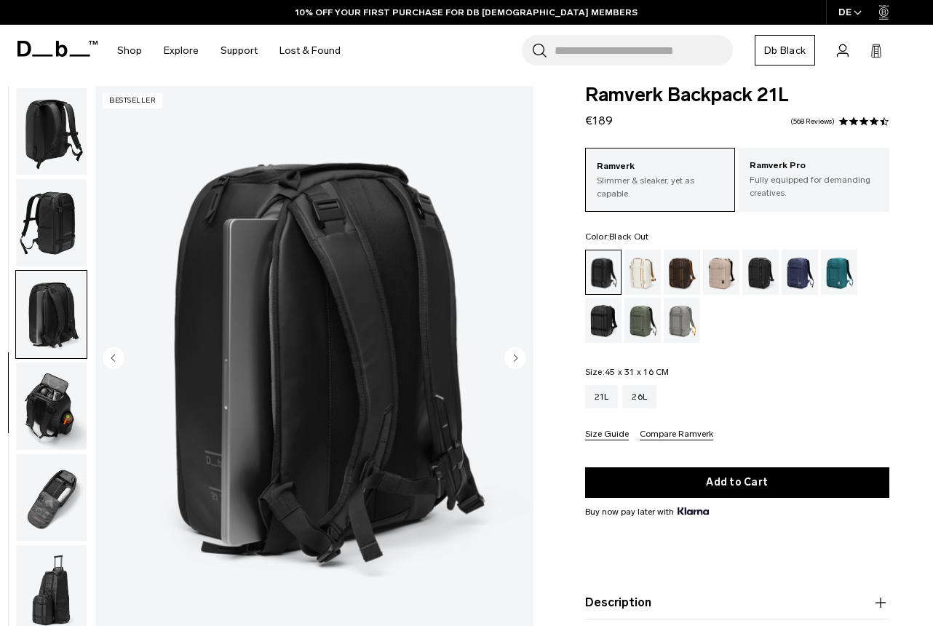
scroll to position [182, 0]
click at [47, 405] on img "button" at bounding box center [51, 405] width 71 height 87
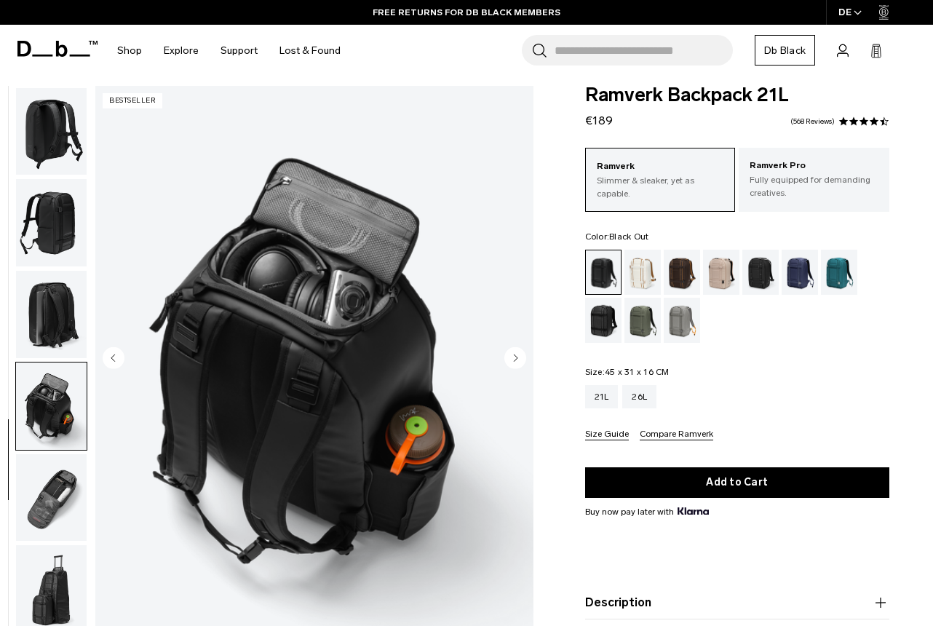
click at [58, 484] on img "button" at bounding box center [51, 497] width 71 height 87
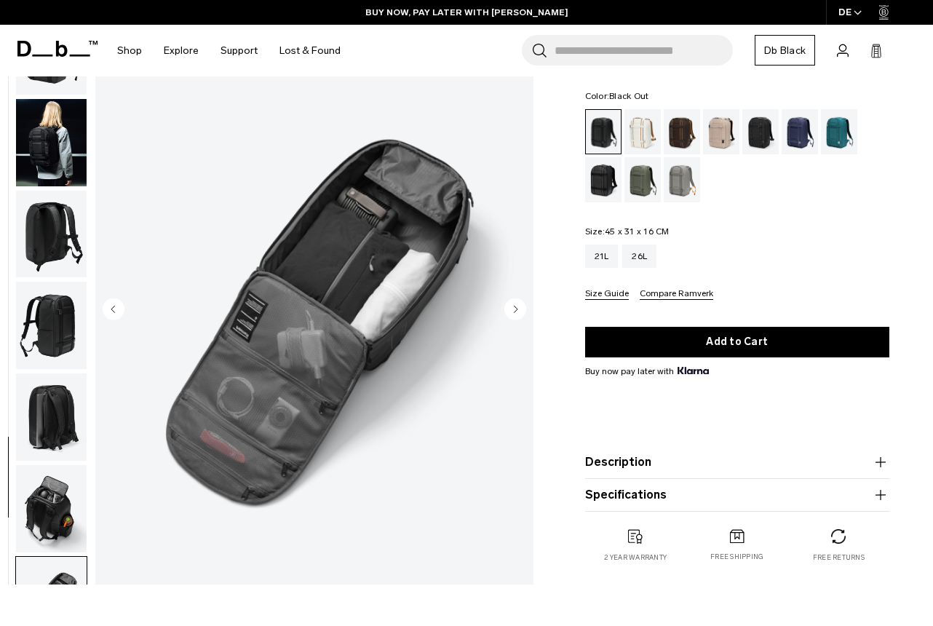
scroll to position [95, 0]
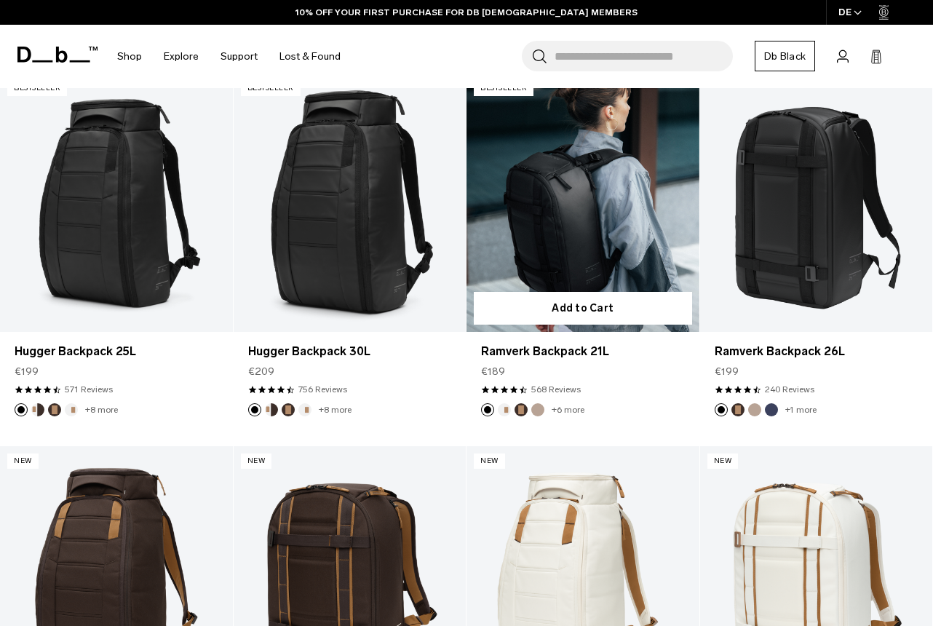
scroll to position [283, 0]
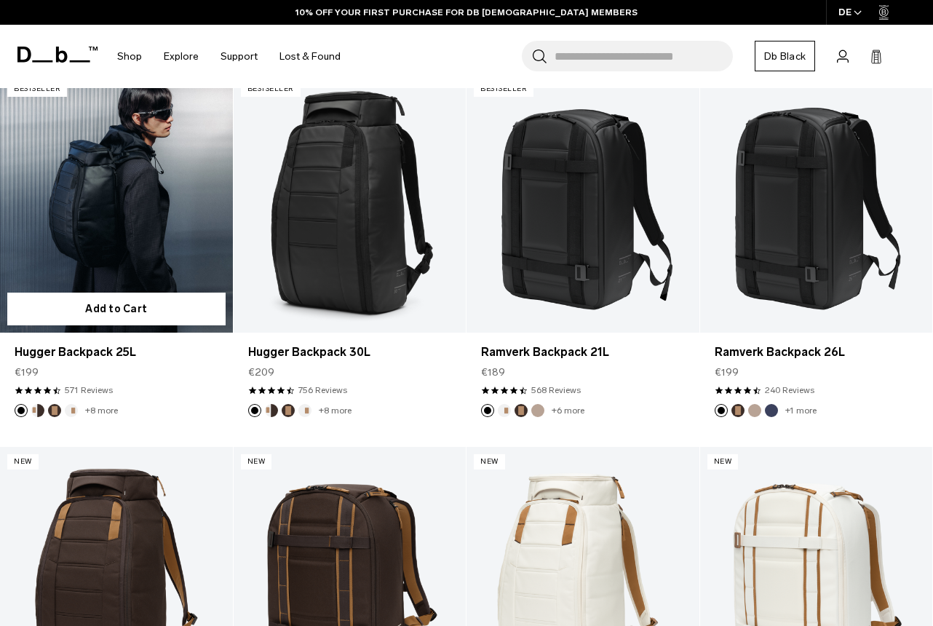
click at [83, 247] on link "Hugger Backpack 25L" at bounding box center [116, 203] width 233 height 258
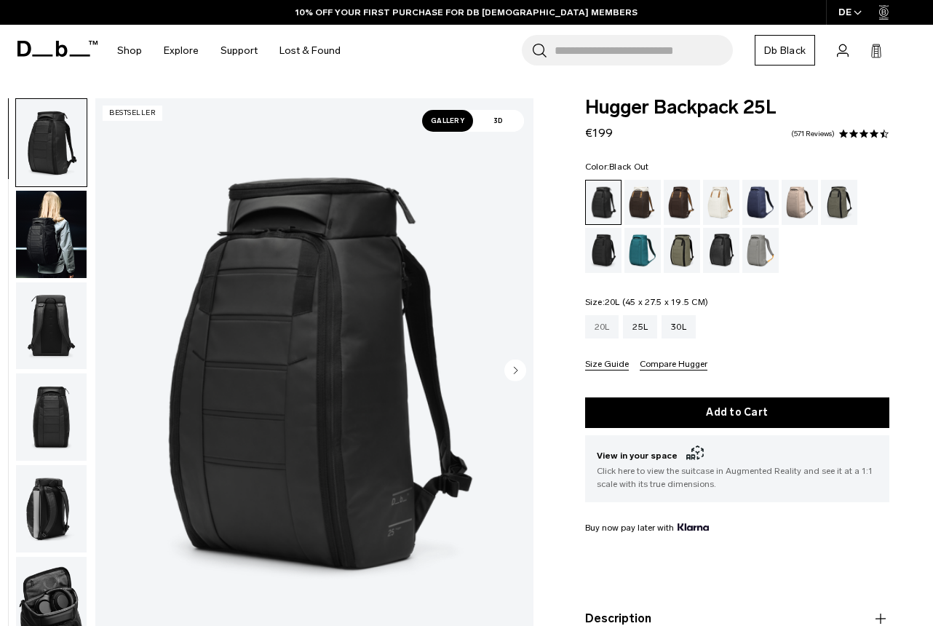
click at [609, 327] on div "20L" at bounding box center [602, 326] width 34 height 23
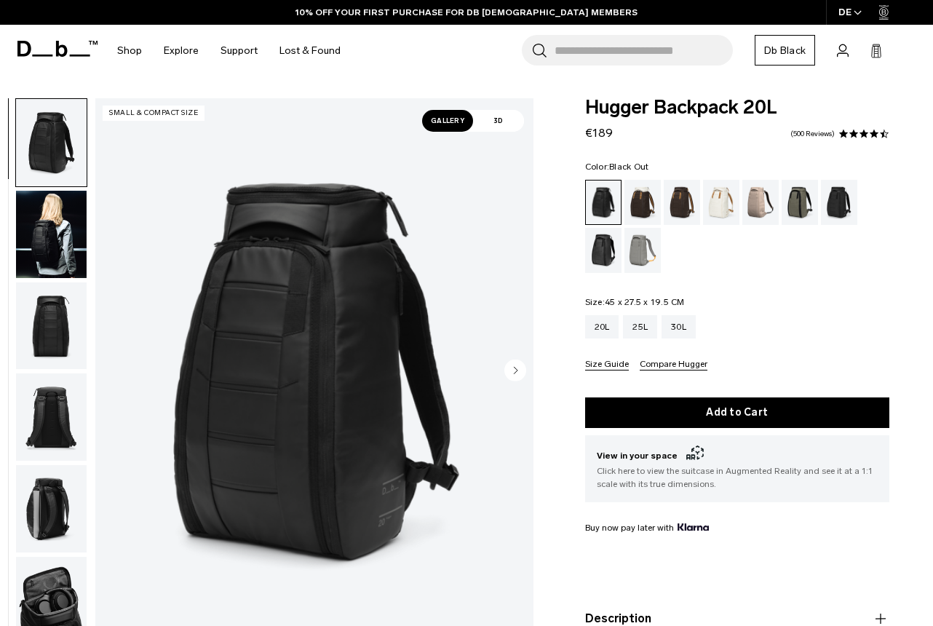
click at [48, 226] on img "button" at bounding box center [51, 234] width 71 height 87
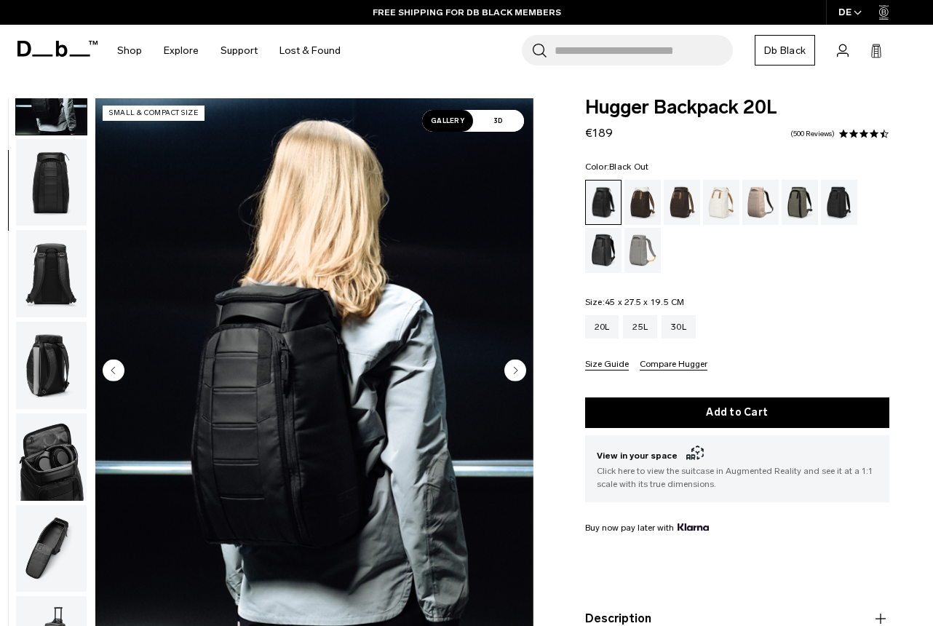
click at [52, 548] on img "button" at bounding box center [51, 548] width 71 height 87
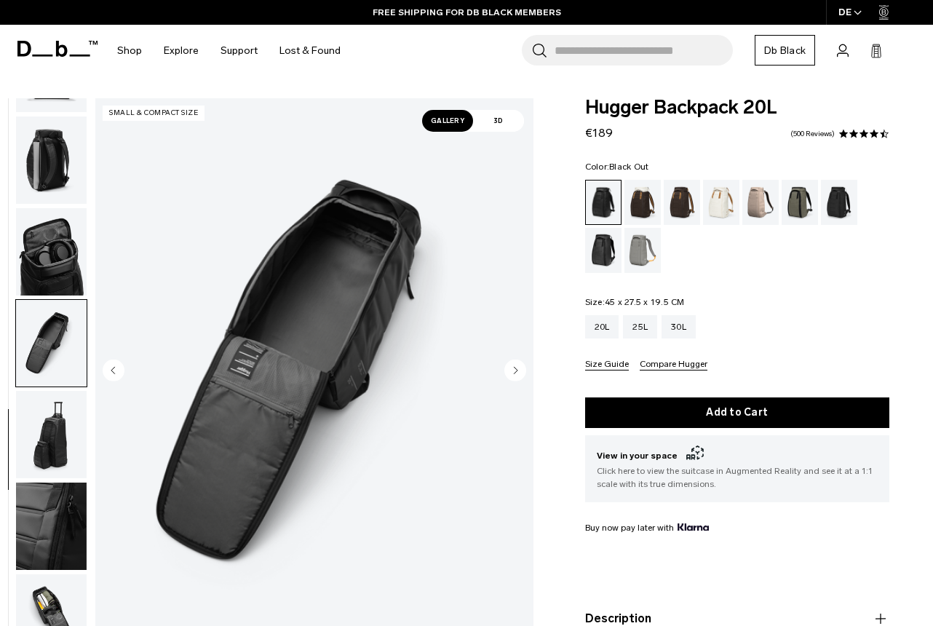
scroll to position [365, 0]
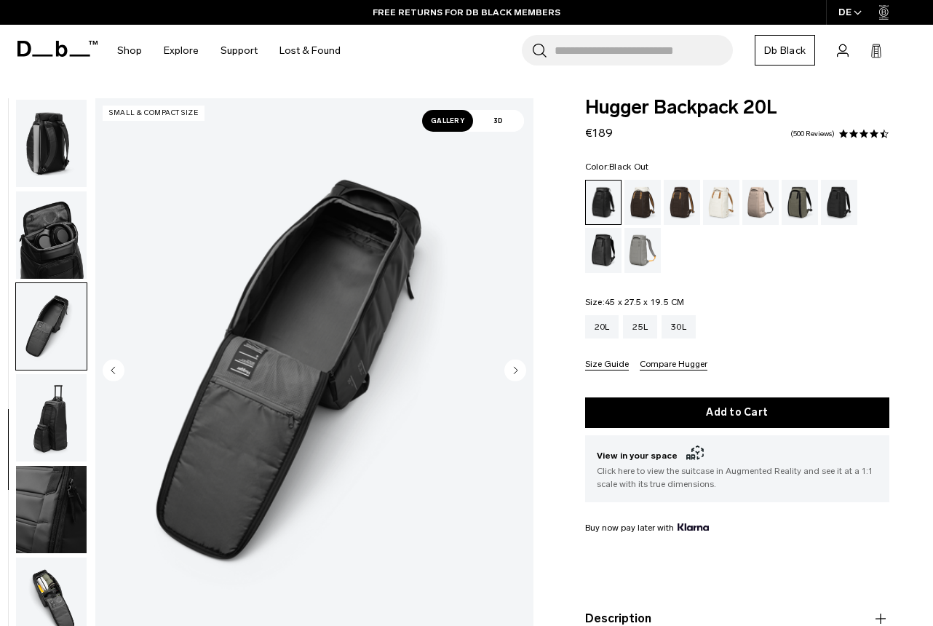
click at [50, 431] on img "button" at bounding box center [51, 417] width 71 height 87
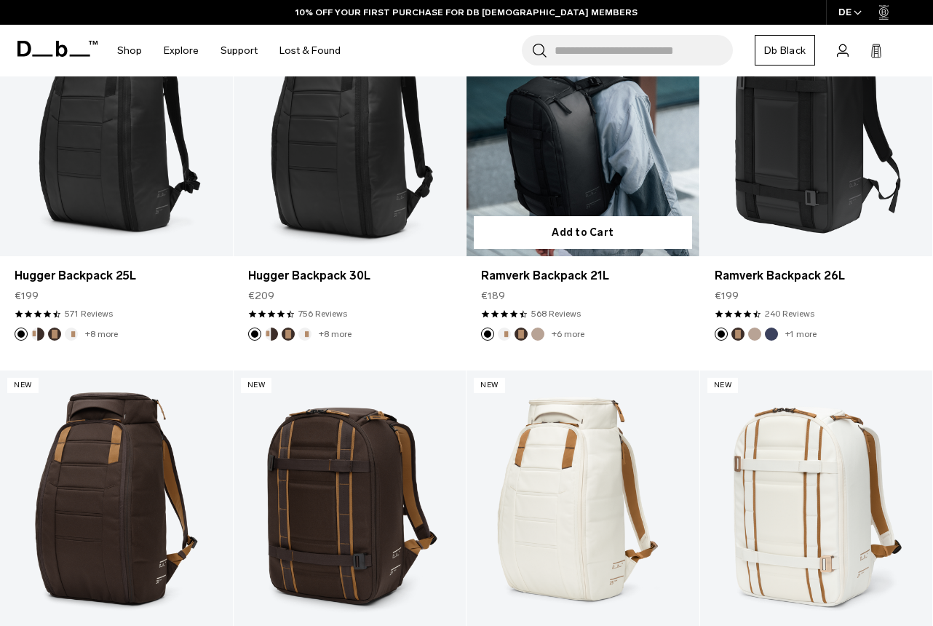
click at [574, 185] on link "Ramverk Backpack 21L" at bounding box center [582, 127] width 233 height 258
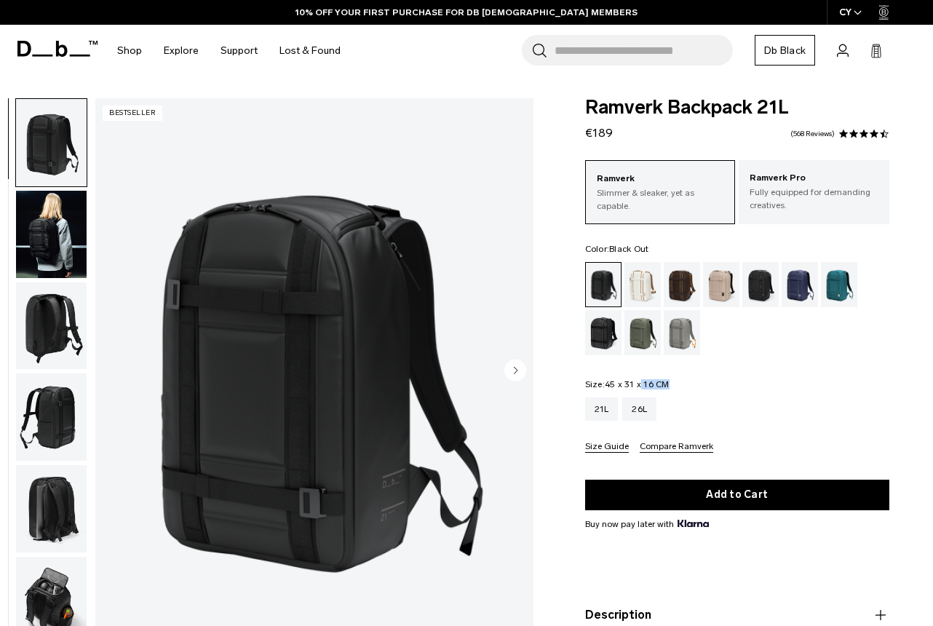
drag, startPoint x: 642, startPoint y: 385, endPoint x: 674, endPoint y: 385, distance: 32.0
click at [674, 385] on fieldset "Size: 45 x 31 x 16 CM Out of stock 21L 26L Size Guide Compare Ramverk" at bounding box center [737, 416] width 304 height 73
click at [49, 254] on img "button" at bounding box center [51, 234] width 71 height 87
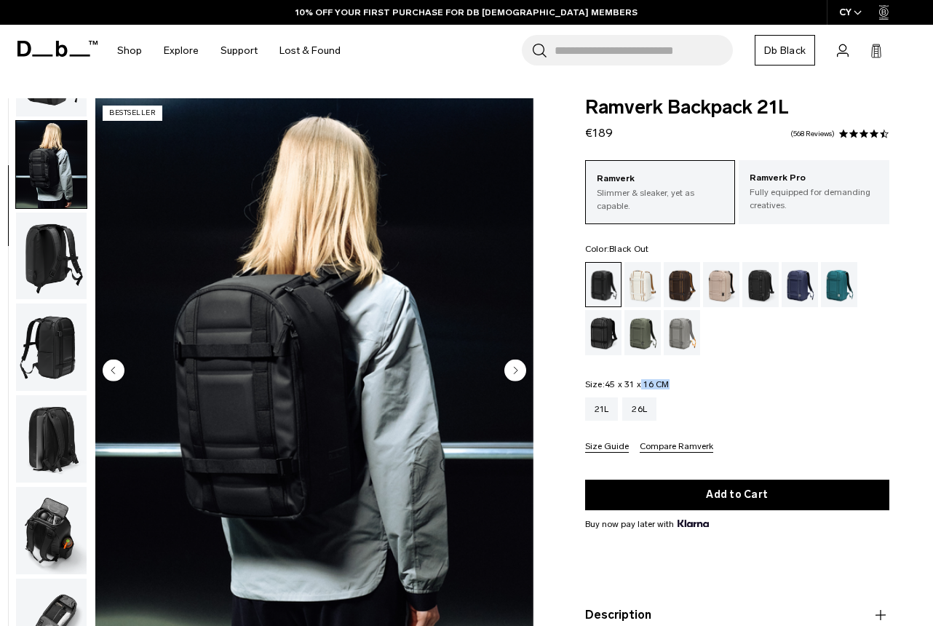
scroll to position [92, 0]
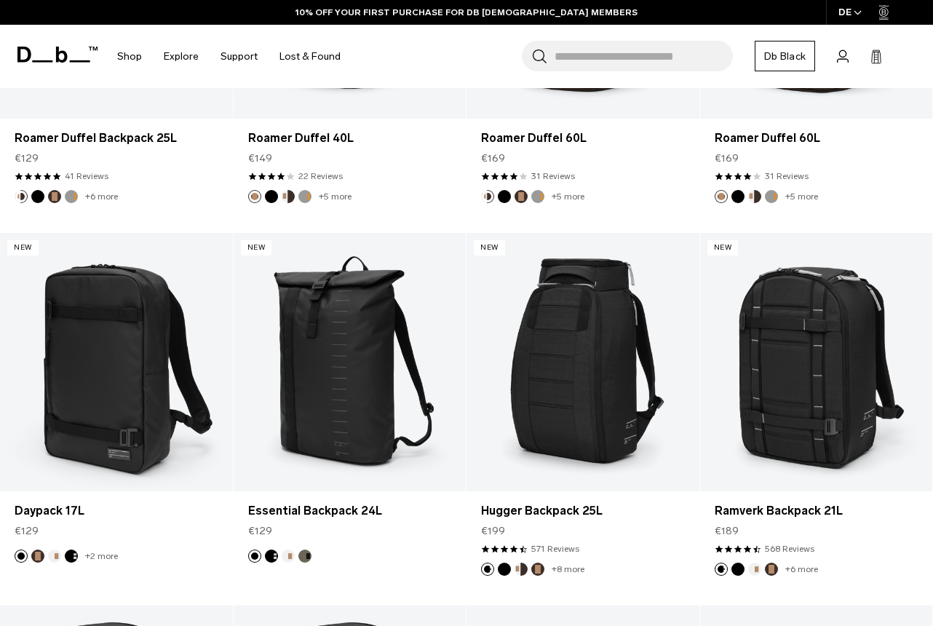
scroll to position [1242, 0]
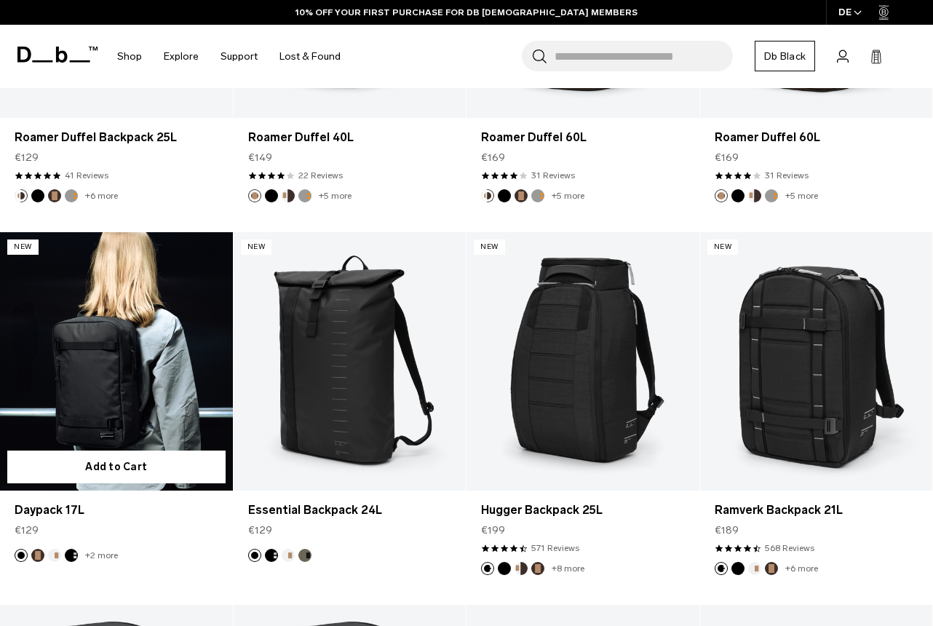
click at [101, 399] on link "Daypack 17L" at bounding box center [116, 361] width 233 height 258
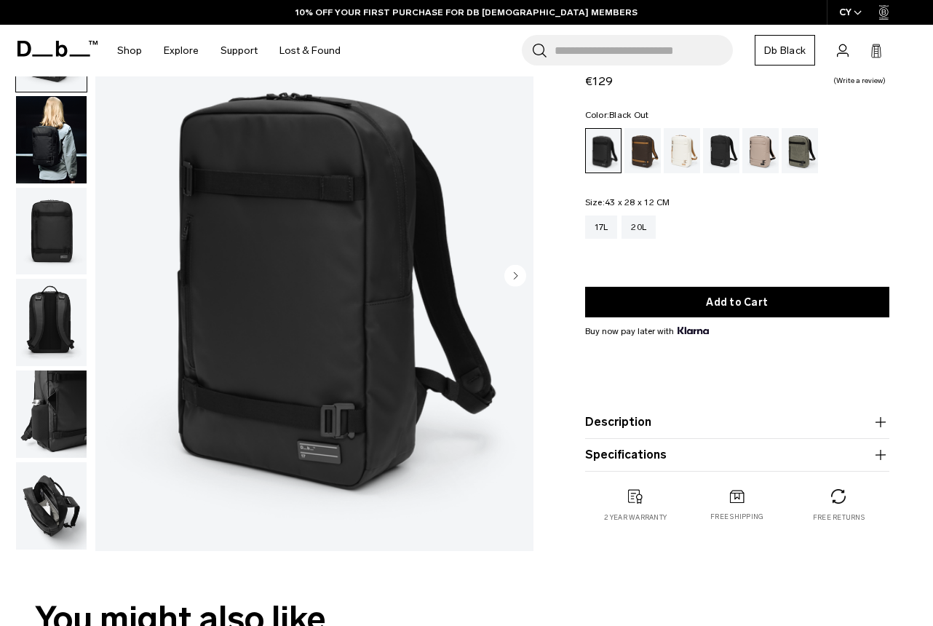
scroll to position [96, 0]
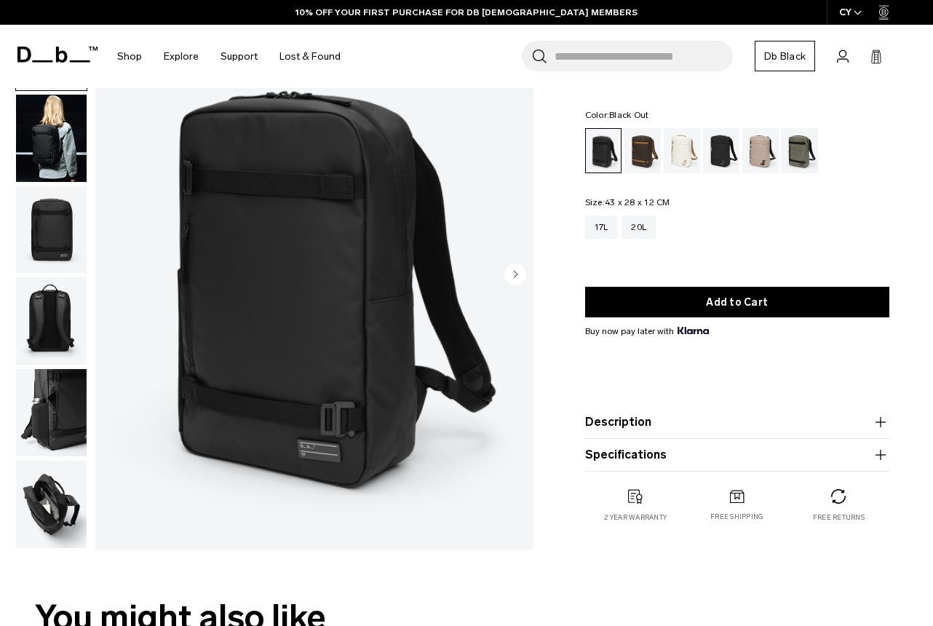
click at [52, 498] on img "button" at bounding box center [51, 503] width 71 height 87
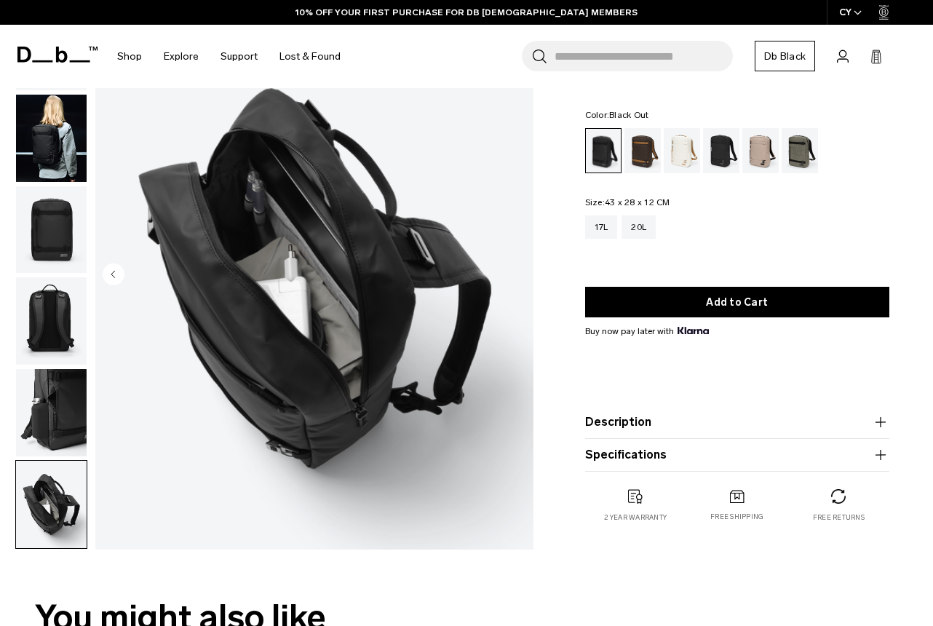
scroll to position [0, 0]
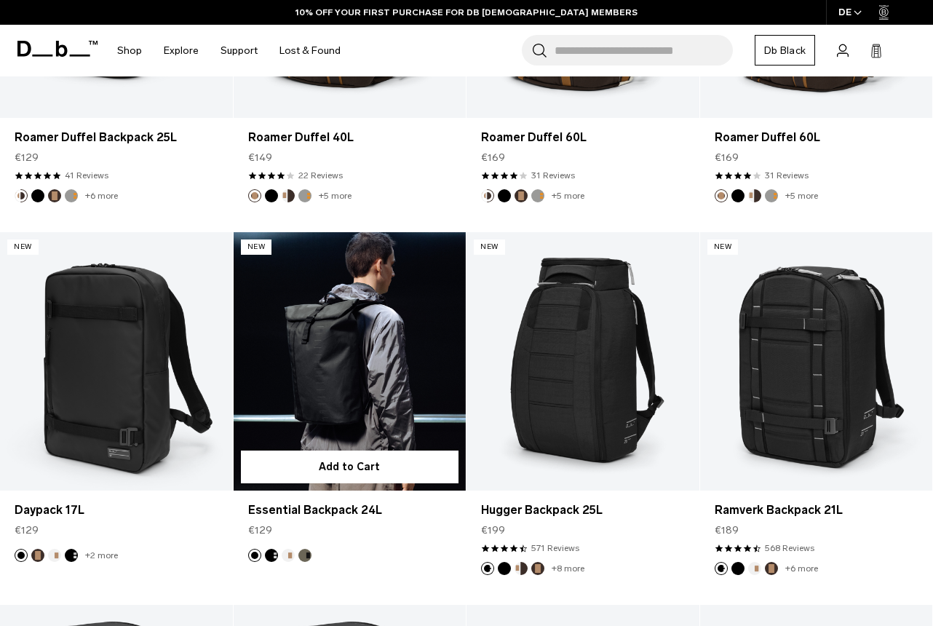
click at [261, 363] on link "Essential Backpack 24L" at bounding box center [350, 361] width 233 height 258
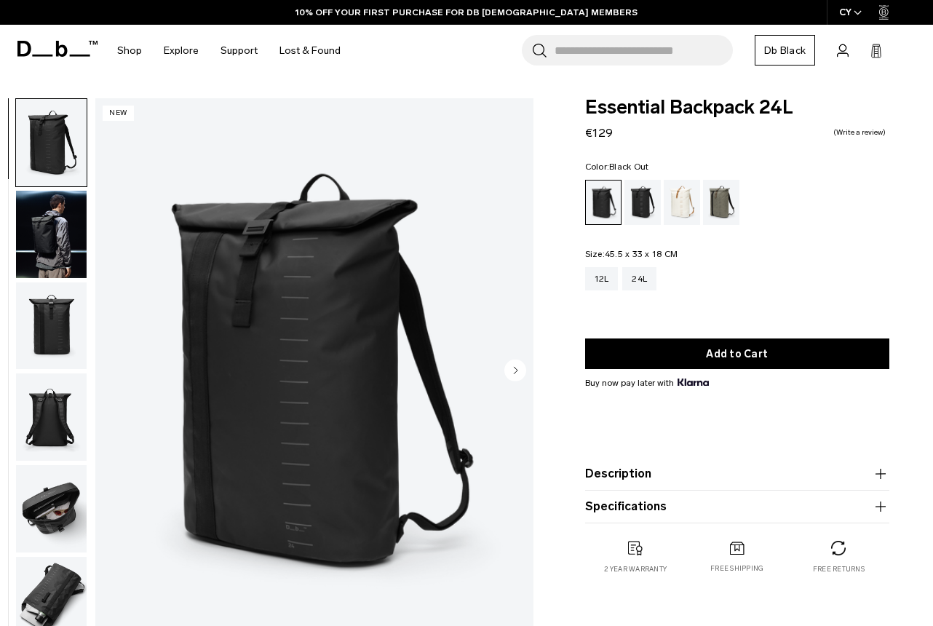
click at [41, 504] on img "button" at bounding box center [51, 508] width 71 height 87
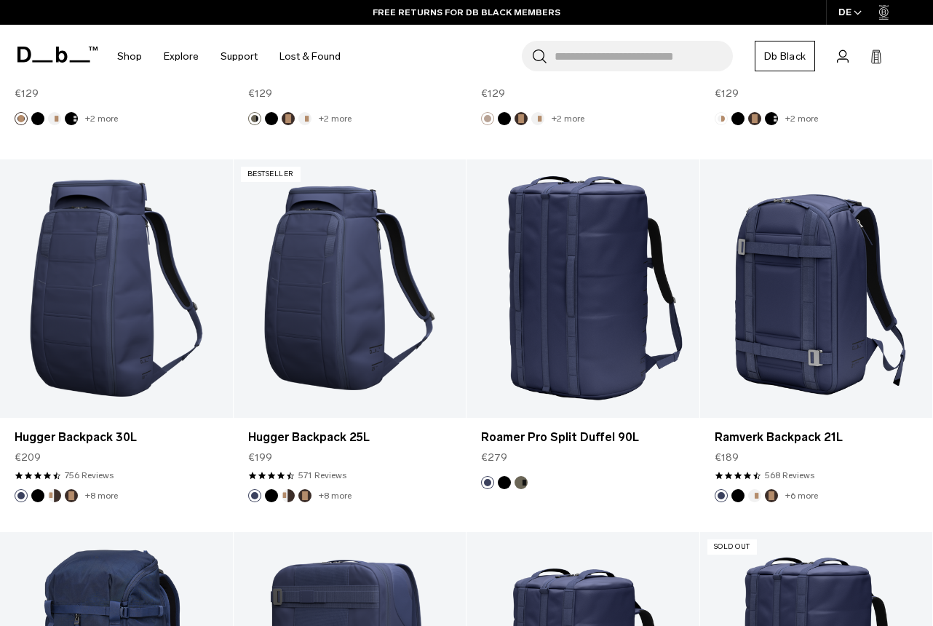
scroll to position [3169, 0]
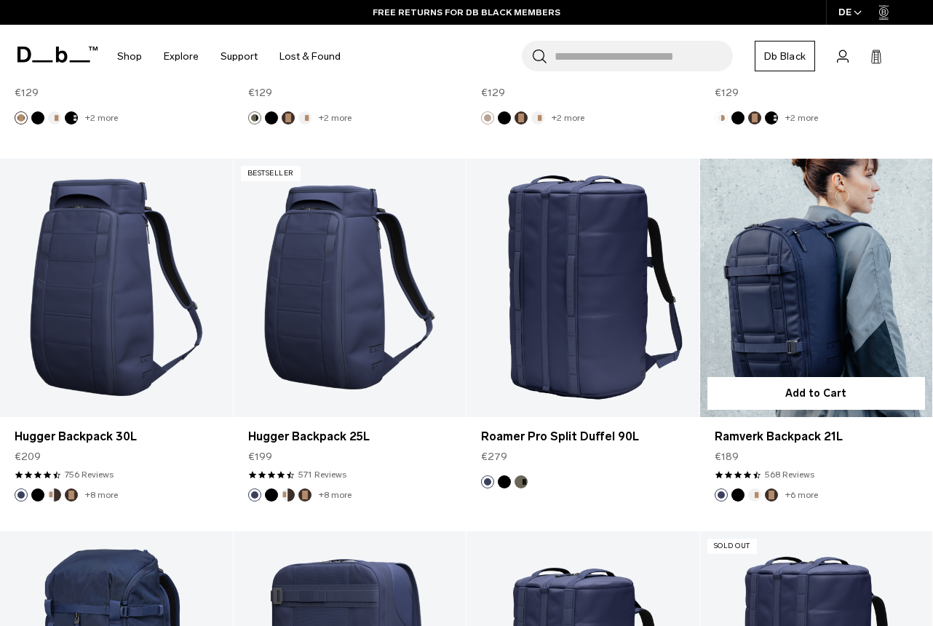
click at [813, 270] on link "Ramverk Backpack 21L" at bounding box center [816, 288] width 233 height 258
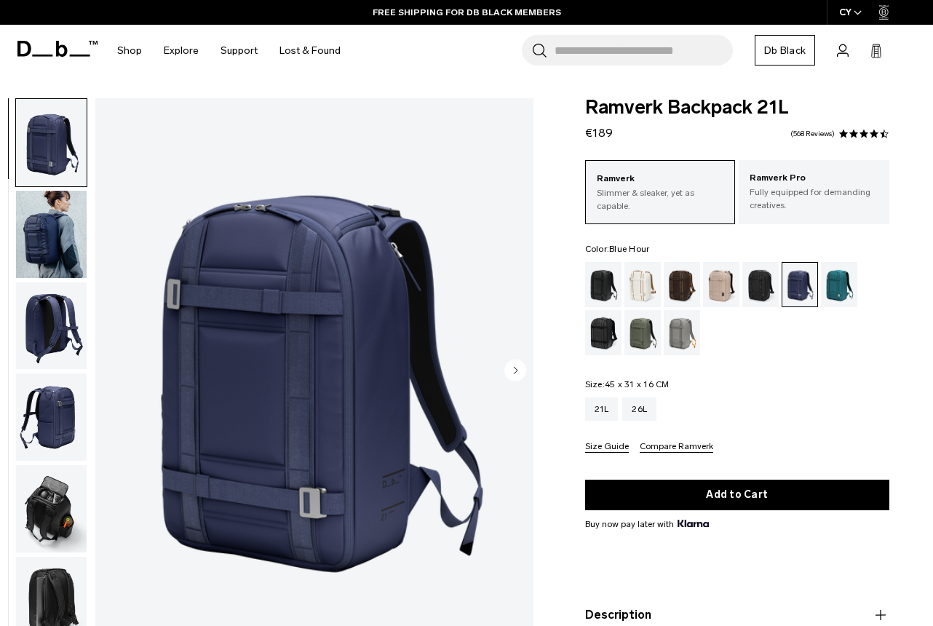
click at [45, 240] on img "button" at bounding box center [51, 234] width 71 height 87
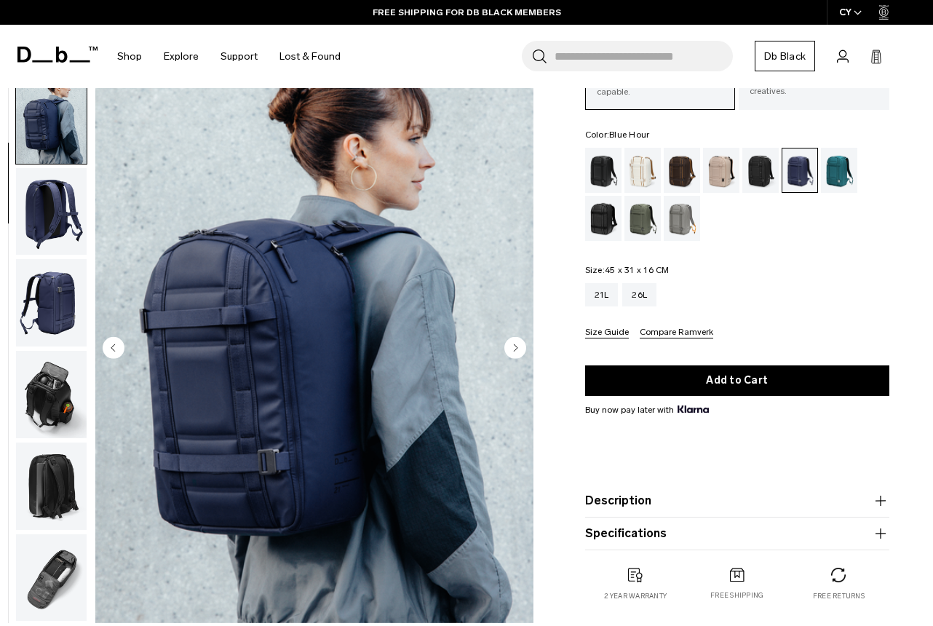
scroll to position [116, 0]
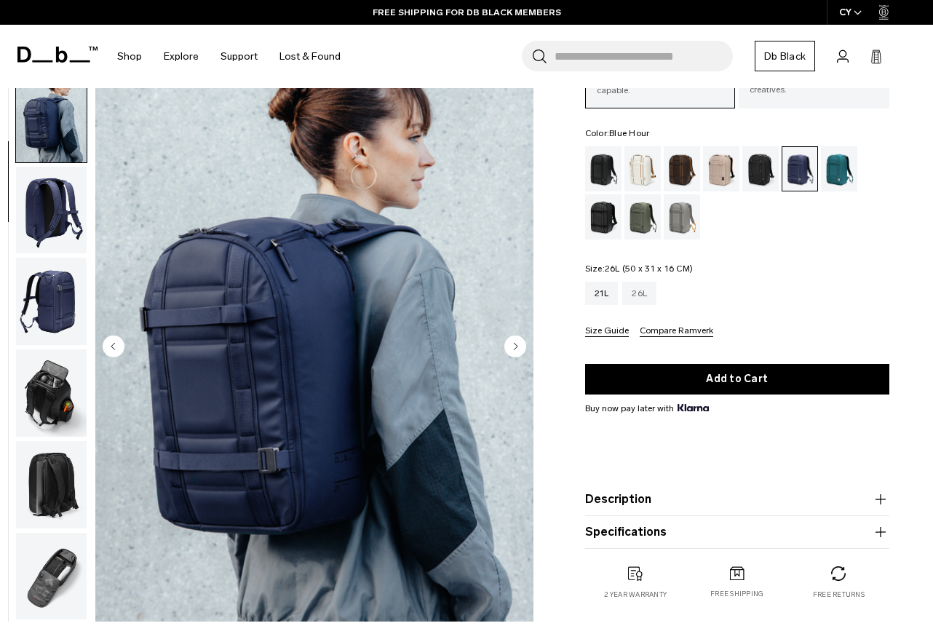
click at [645, 291] on div "26L" at bounding box center [639, 293] width 34 height 23
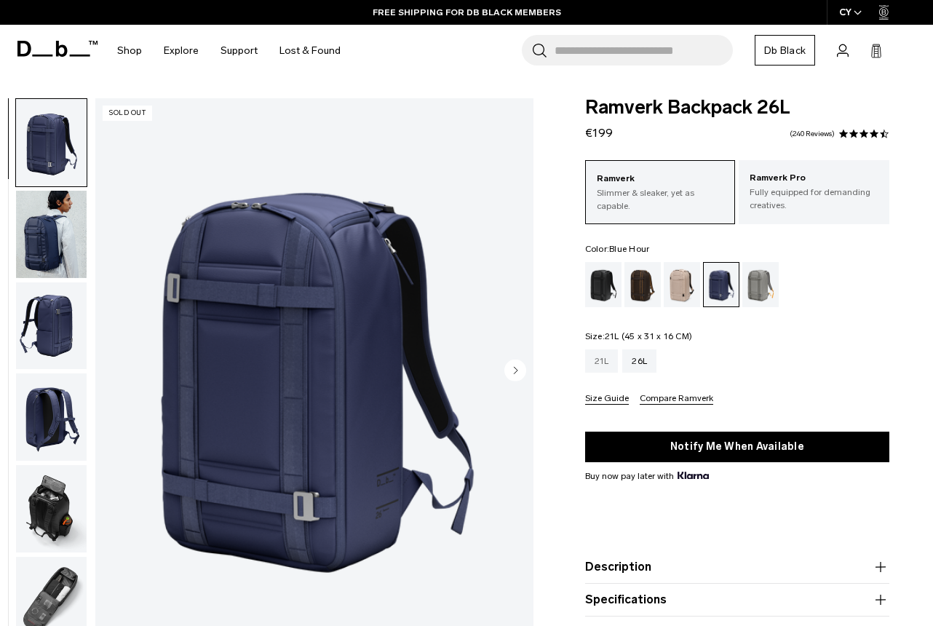
click at [610, 356] on div "21L" at bounding box center [601, 360] width 33 height 23
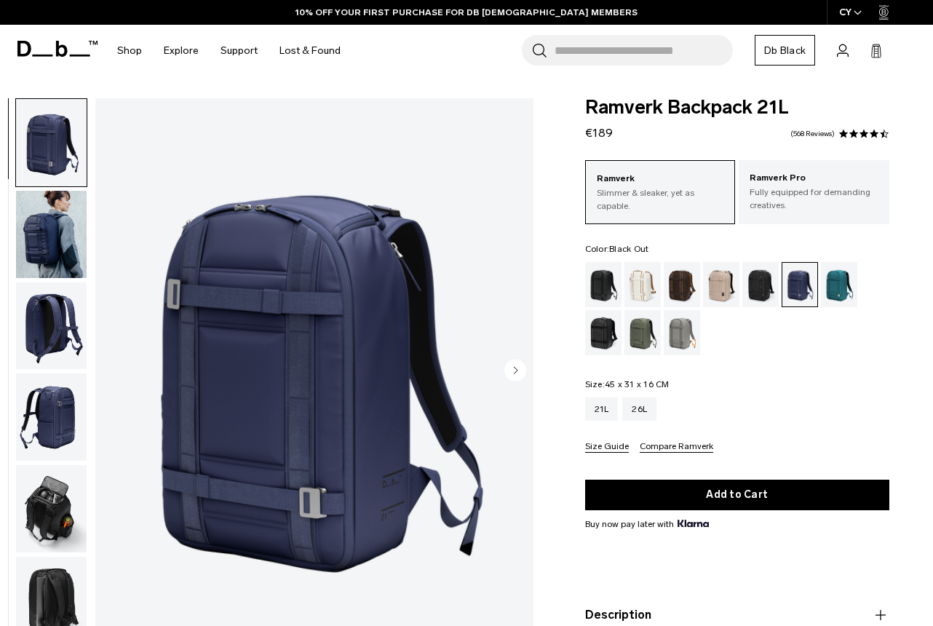
click at [606, 274] on div "Black Out" at bounding box center [603, 284] width 37 height 45
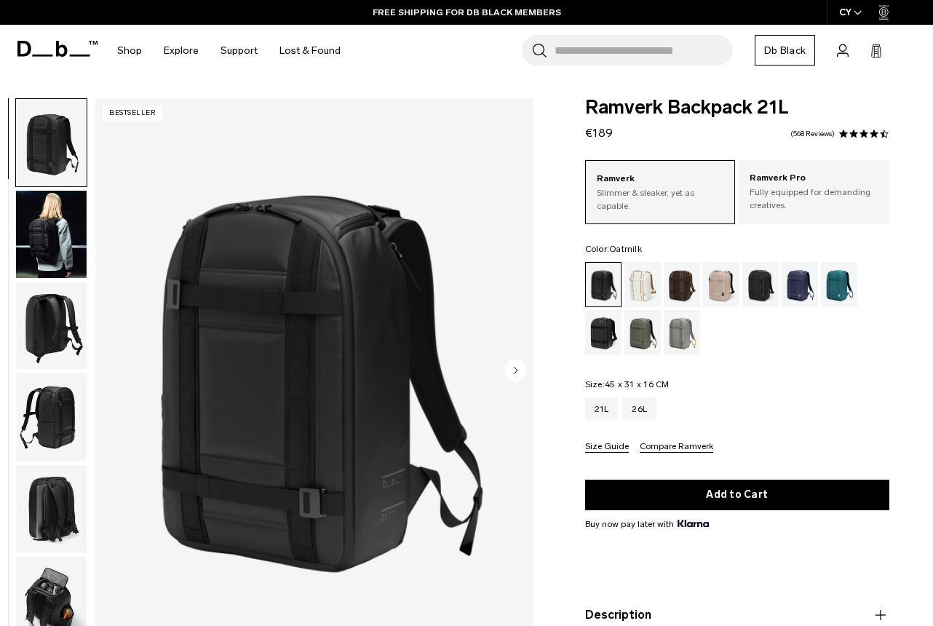
click at [639, 278] on div "Oatmilk" at bounding box center [642, 284] width 37 height 45
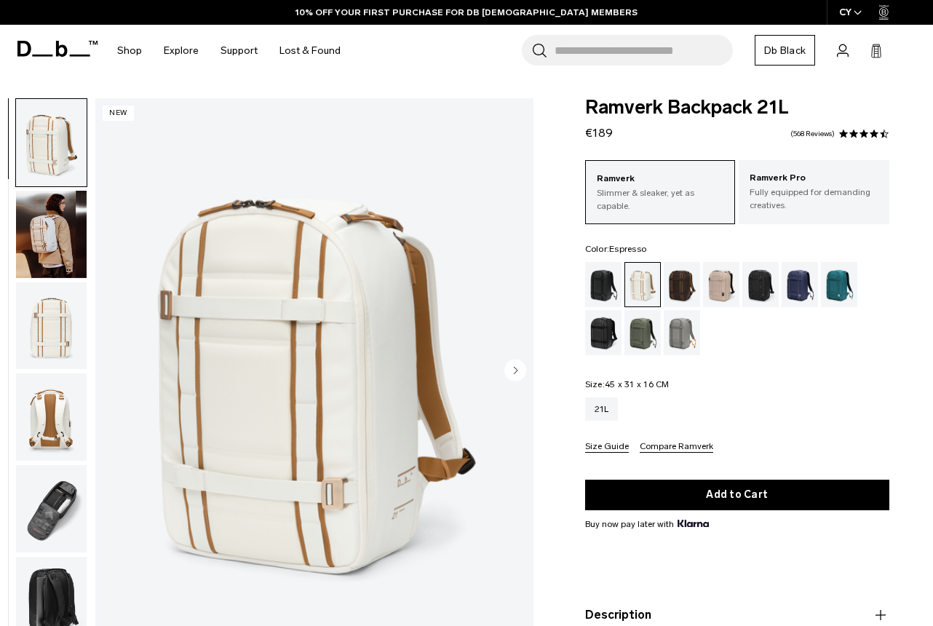
click at [673, 284] on div "Espresso" at bounding box center [681, 284] width 37 height 45
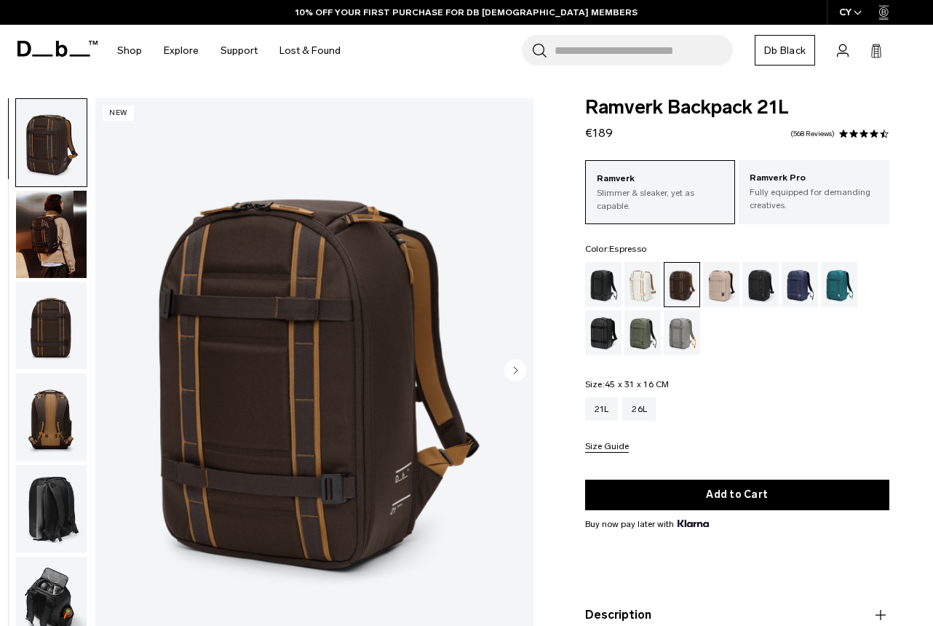
click at [43, 250] on img "button" at bounding box center [51, 234] width 71 height 87
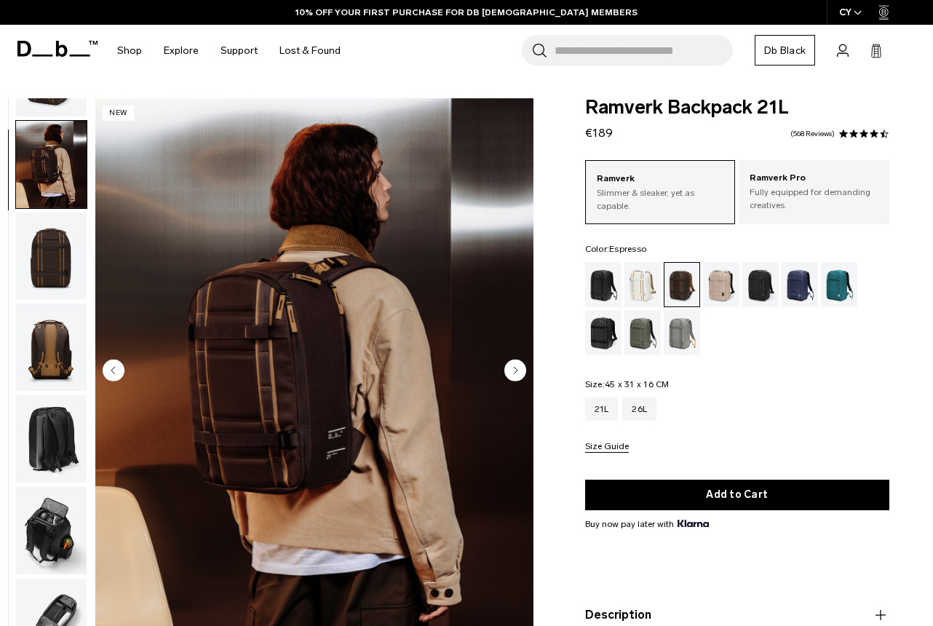
scroll to position [92, 0]
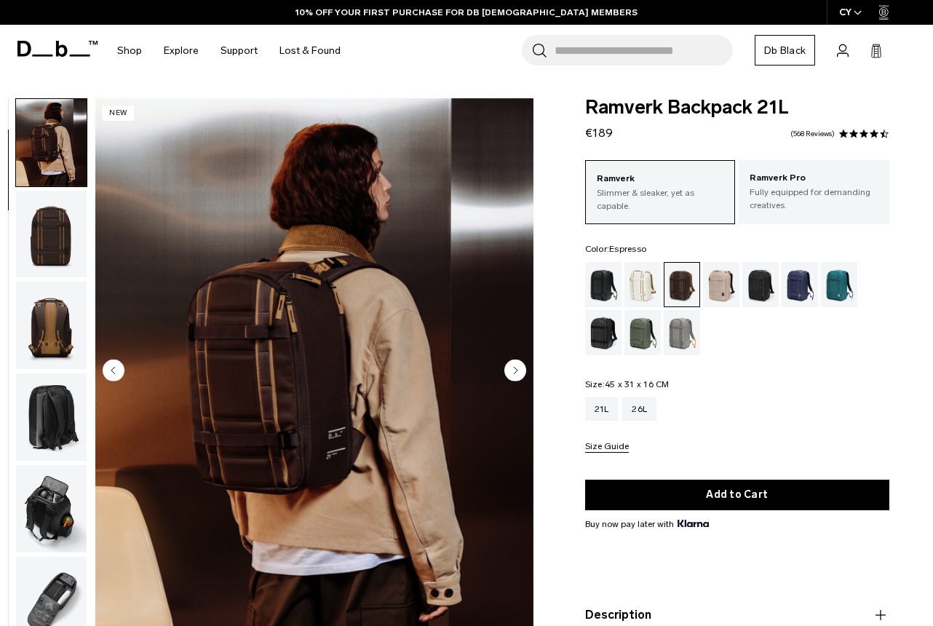
click at [516, 372] on circle "Next slide" at bounding box center [515, 370] width 22 height 22
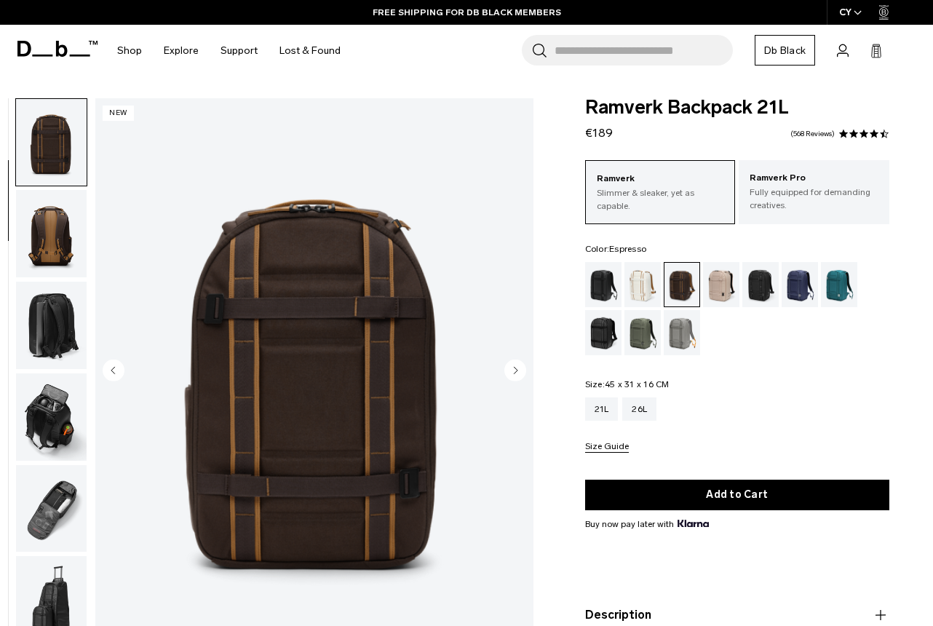
click at [516, 372] on circle "Next slide" at bounding box center [515, 370] width 22 height 22
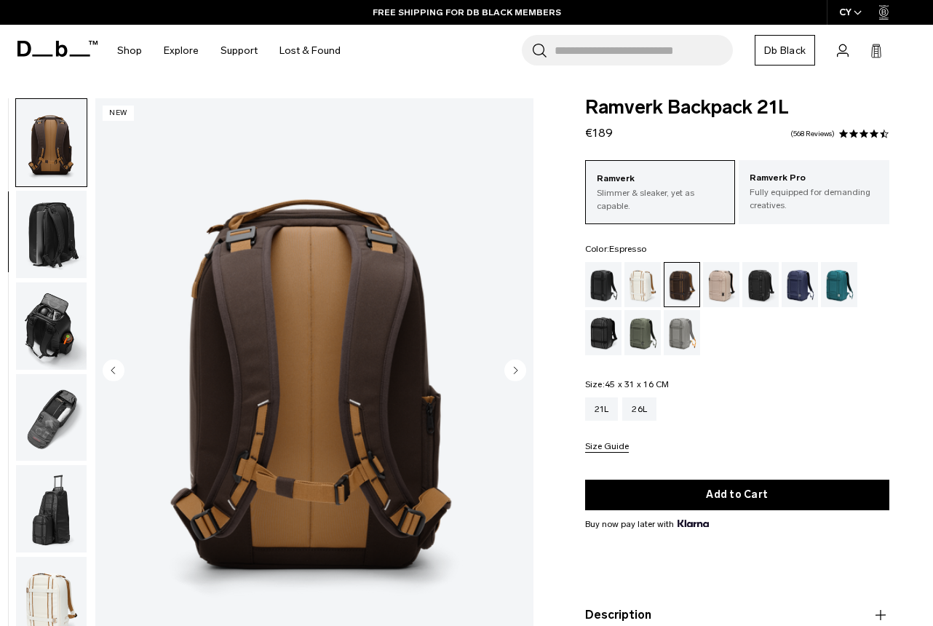
click at [516, 372] on circle "Next slide" at bounding box center [515, 370] width 22 height 22
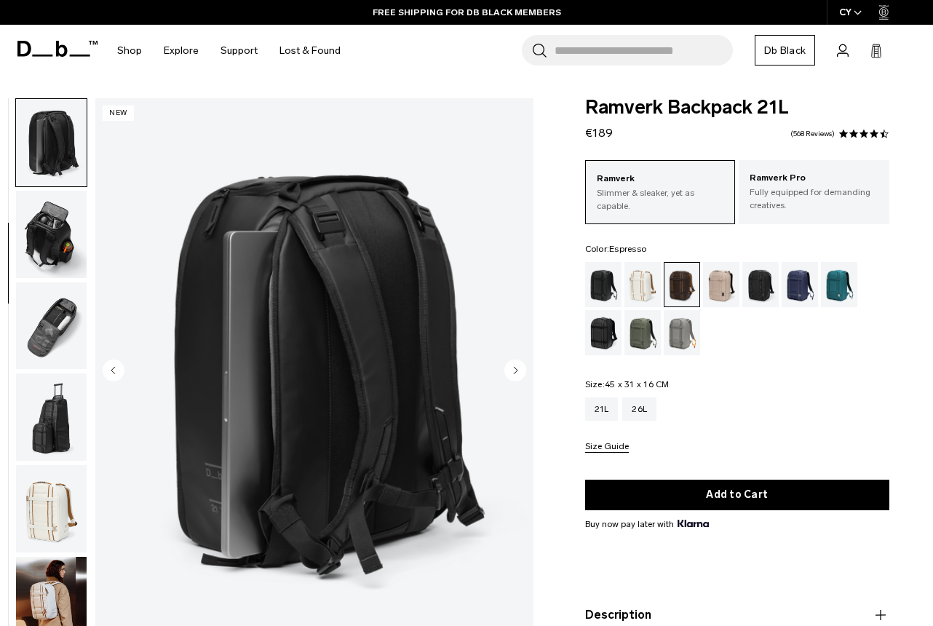
click at [516, 372] on circle "Next slide" at bounding box center [515, 370] width 22 height 22
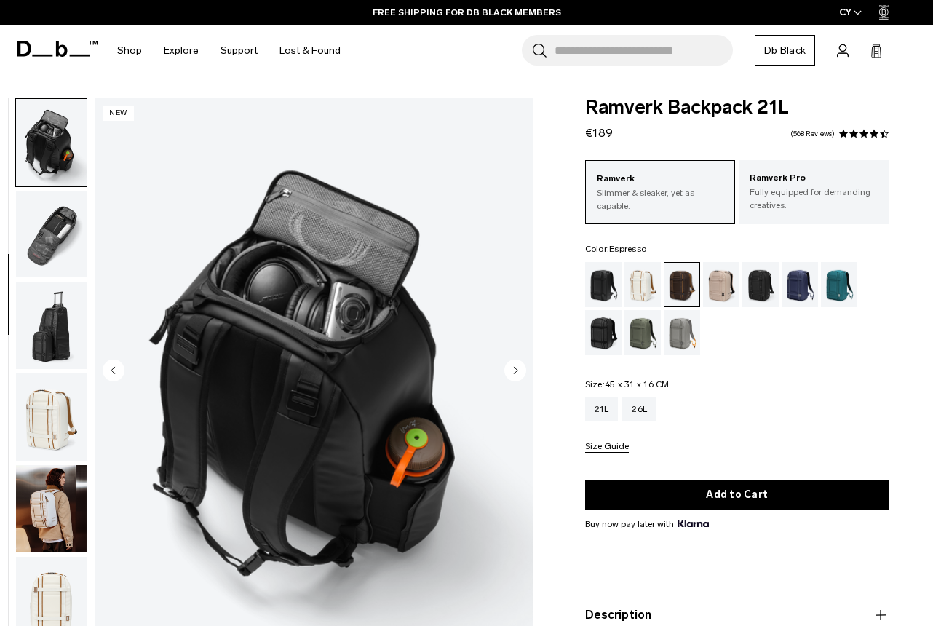
click at [516, 372] on circle "Next slide" at bounding box center [515, 370] width 22 height 22
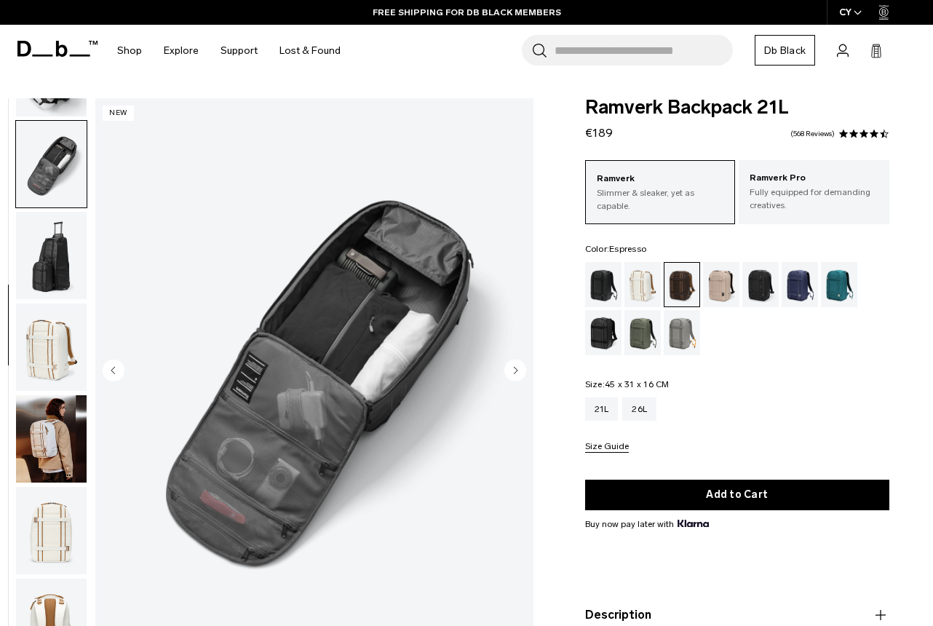
scroll to position [549, 0]
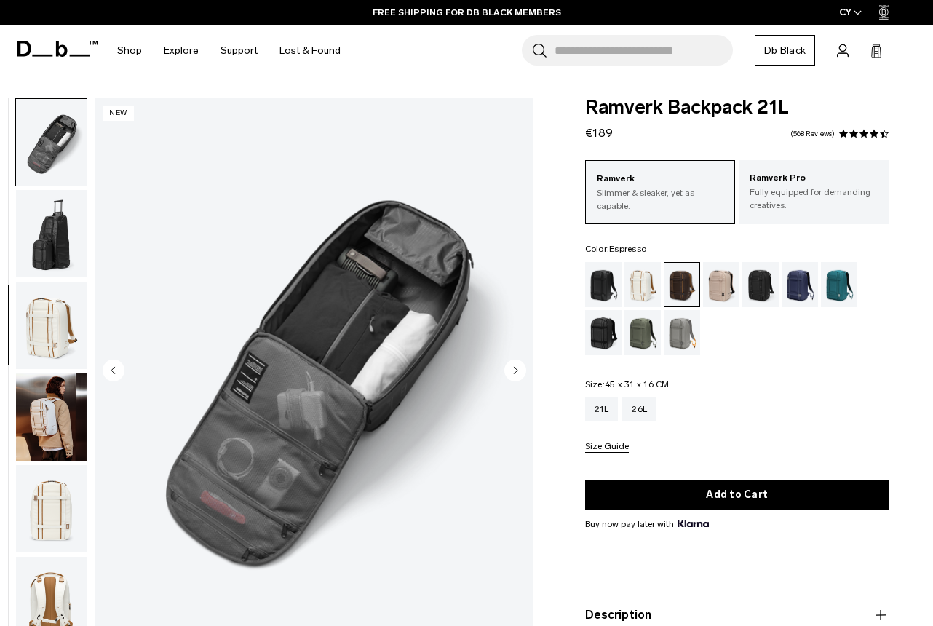
click at [51, 410] on img "button" at bounding box center [51, 416] width 71 height 87
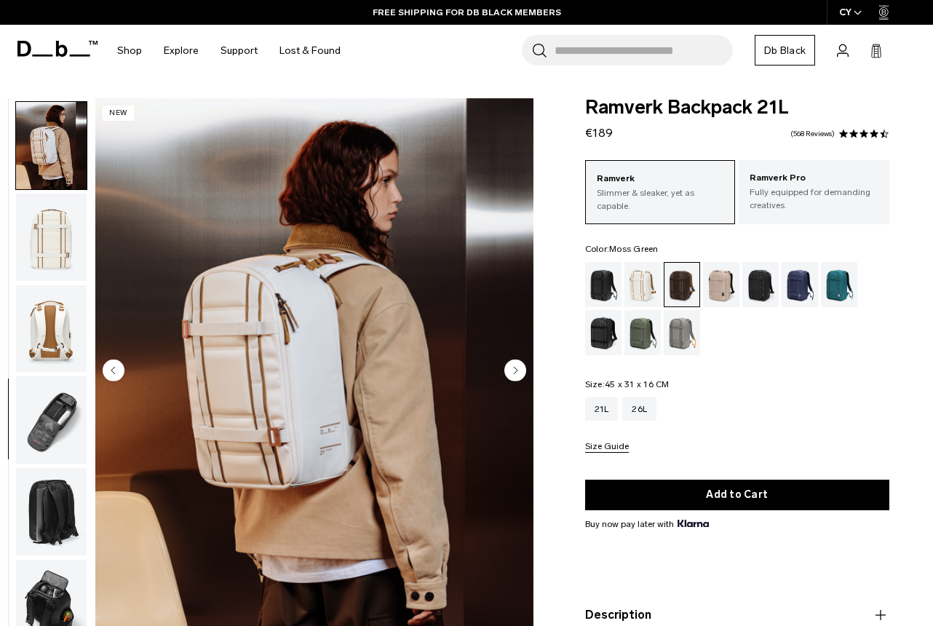
scroll to position [823, 0]
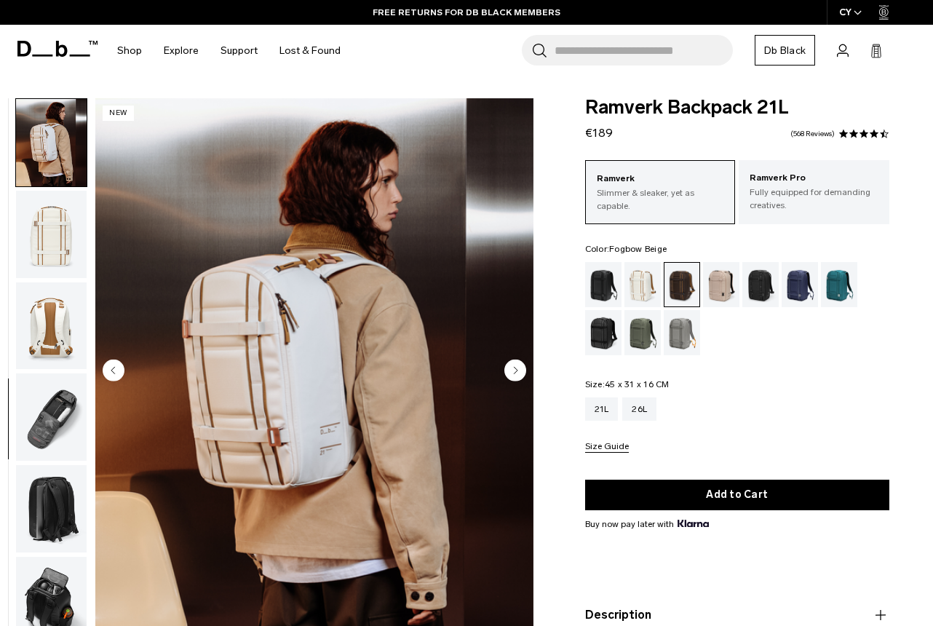
click at [718, 287] on div "Fogbow Beige" at bounding box center [721, 284] width 37 height 45
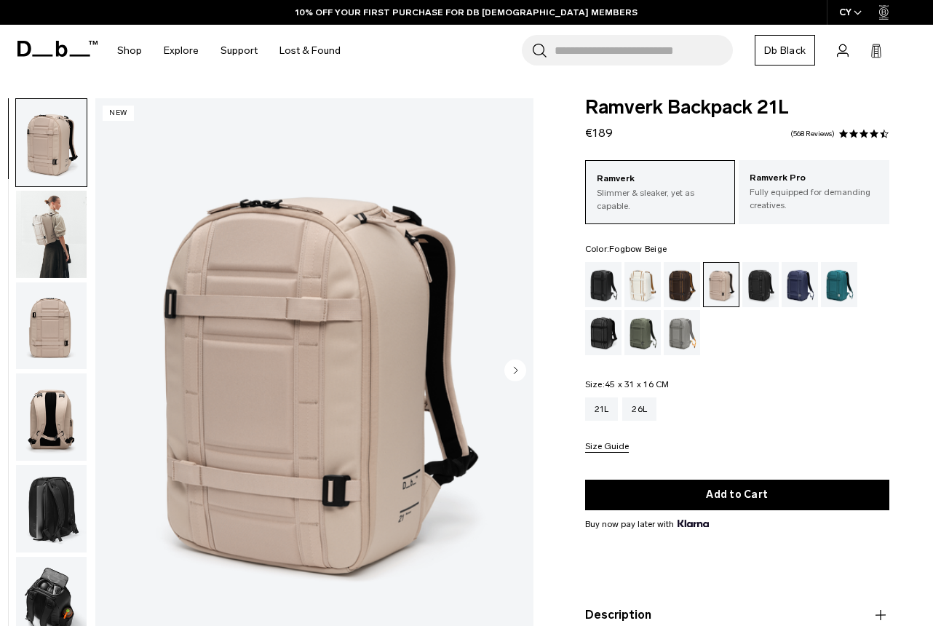
click at [61, 231] on img "button" at bounding box center [51, 234] width 71 height 87
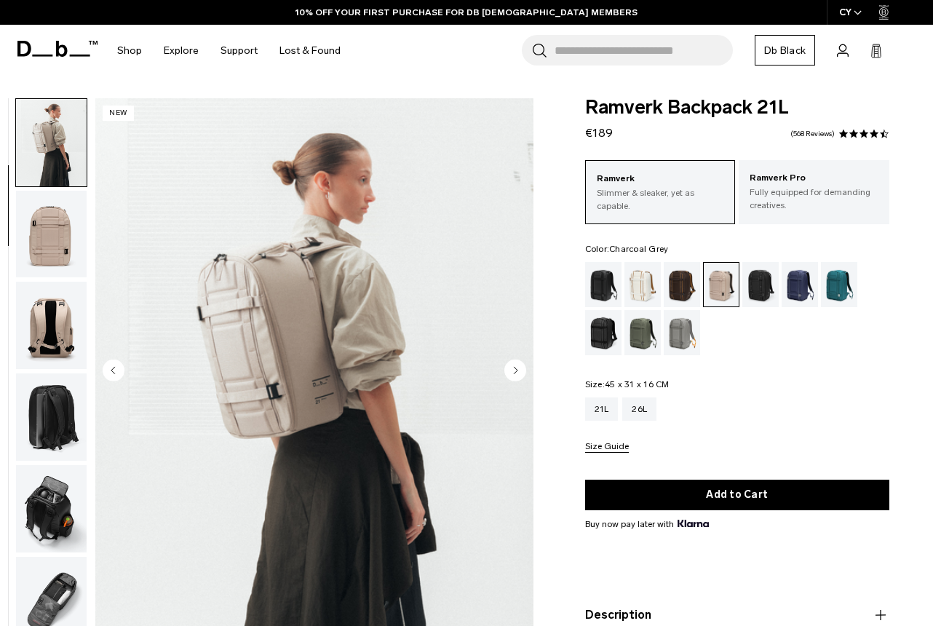
click at [754, 292] on div "Charcoal Grey" at bounding box center [760, 284] width 37 height 45
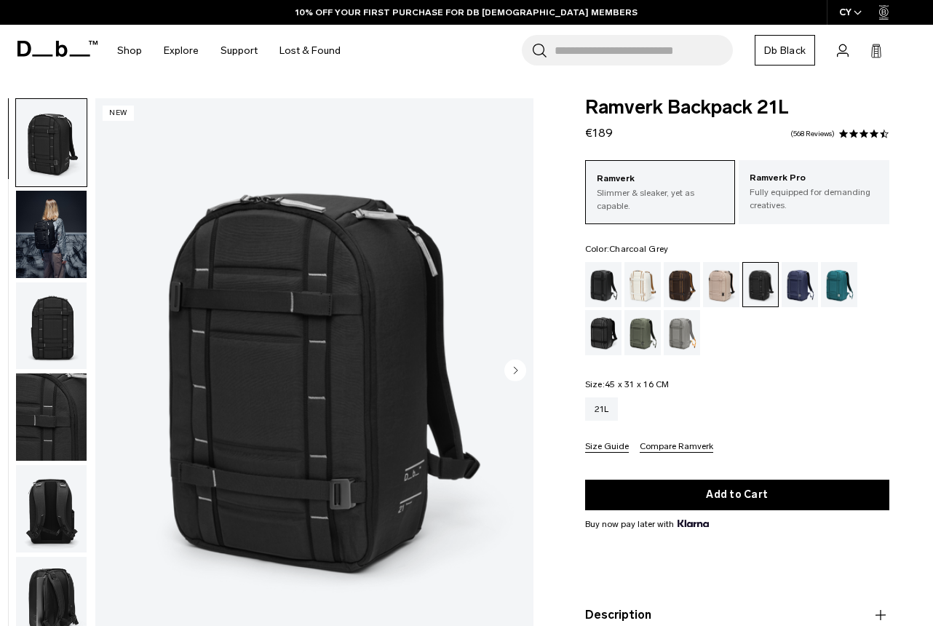
click at [268, 325] on img "1 / 9" at bounding box center [314, 371] width 438 height 547
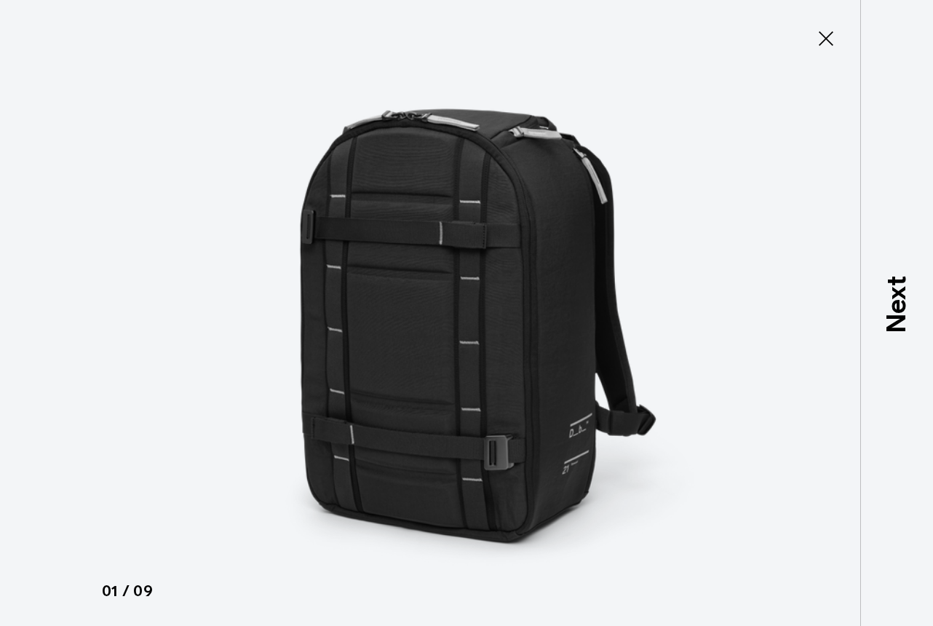
click at [823, 33] on icon at bounding box center [825, 38] width 23 height 23
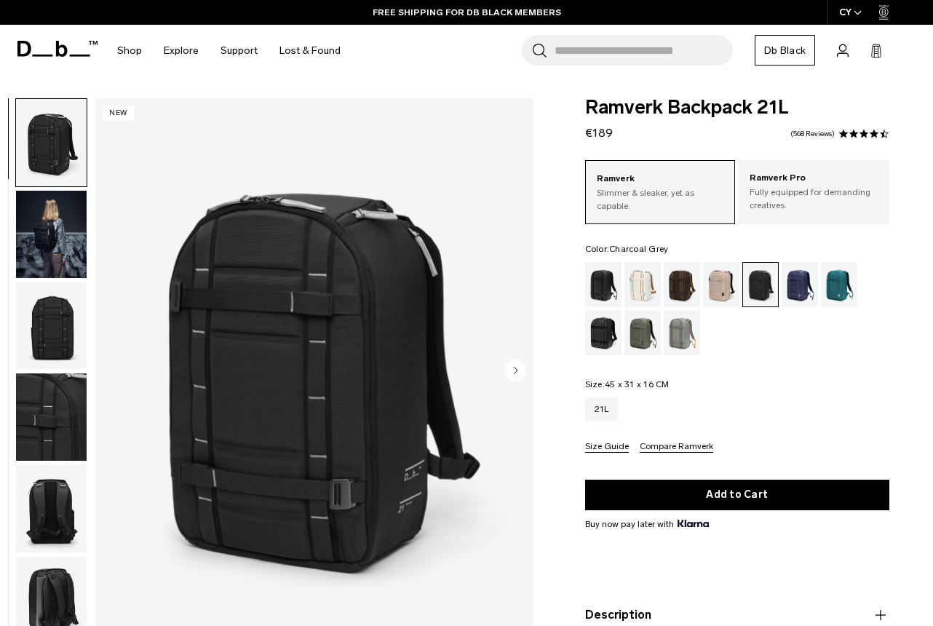
click at [41, 234] on img "button" at bounding box center [51, 234] width 71 height 87
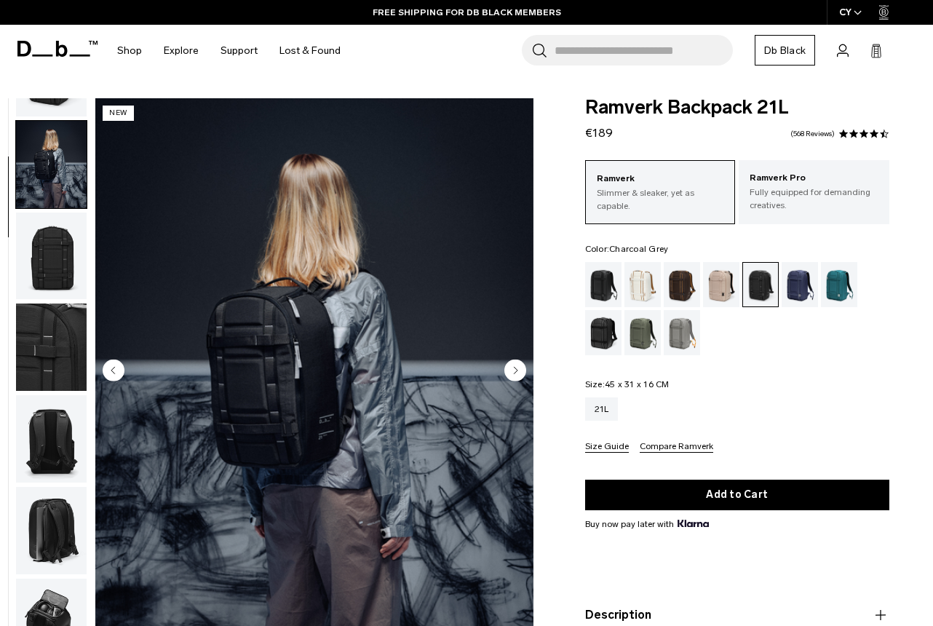
scroll to position [92, 0]
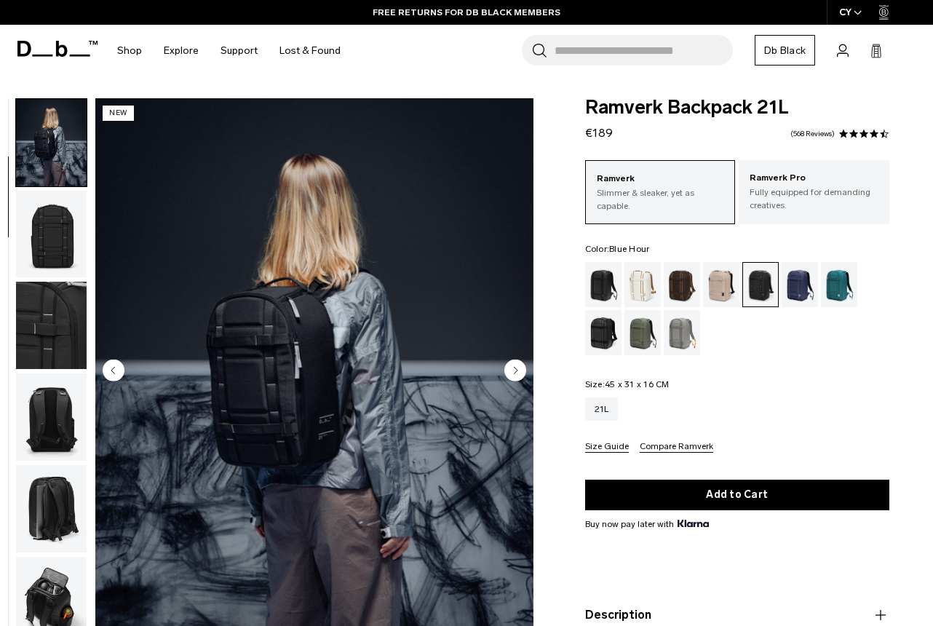
click at [791, 282] on div "Blue Hour" at bounding box center [799, 284] width 37 height 45
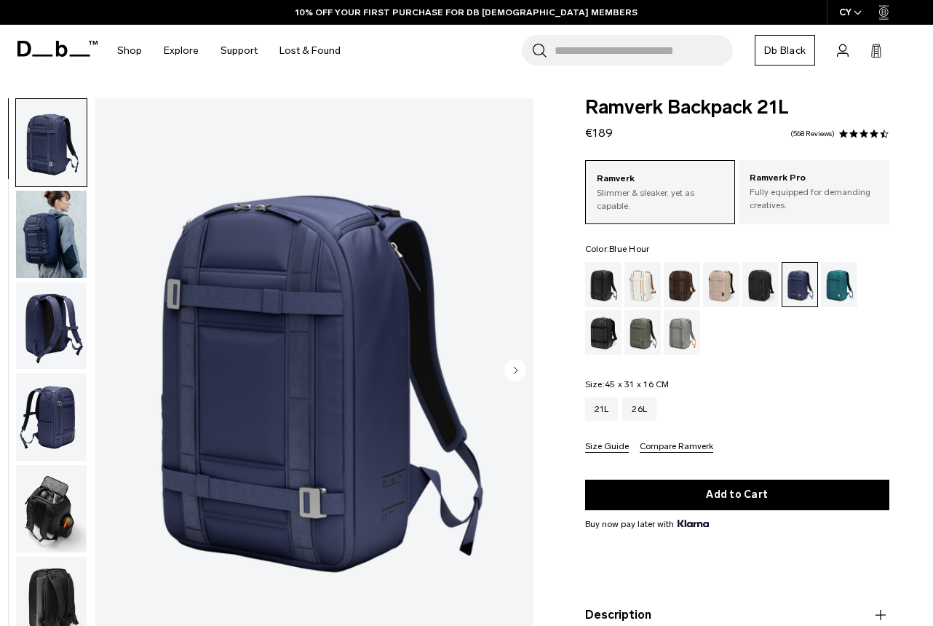
click at [866, 287] on ul at bounding box center [737, 308] width 304 height 93
click at [821, 287] on div "Midnight Teal" at bounding box center [839, 284] width 37 height 45
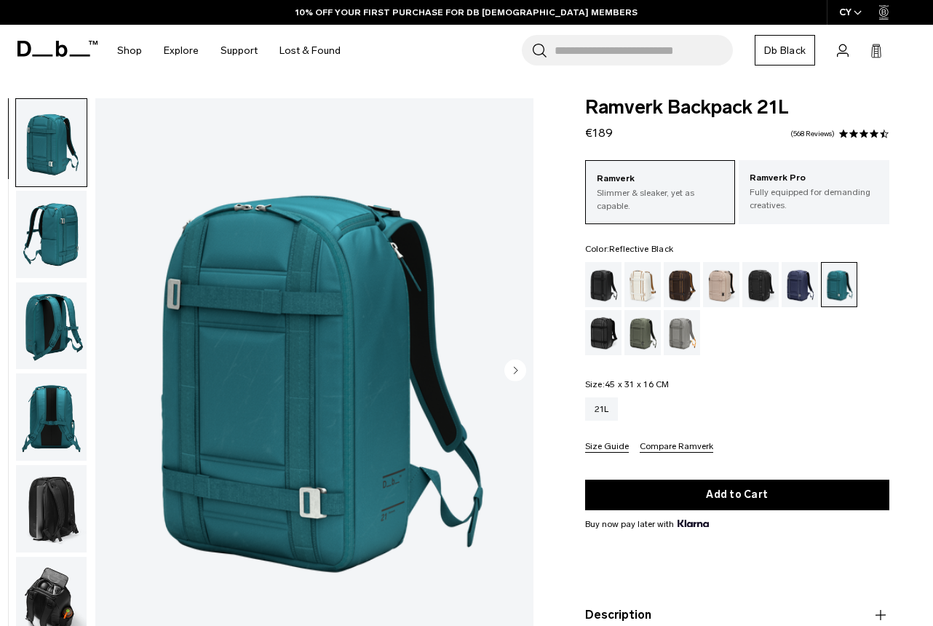
click at [599, 337] on div "Reflective Black" at bounding box center [603, 332] width 37 height 45
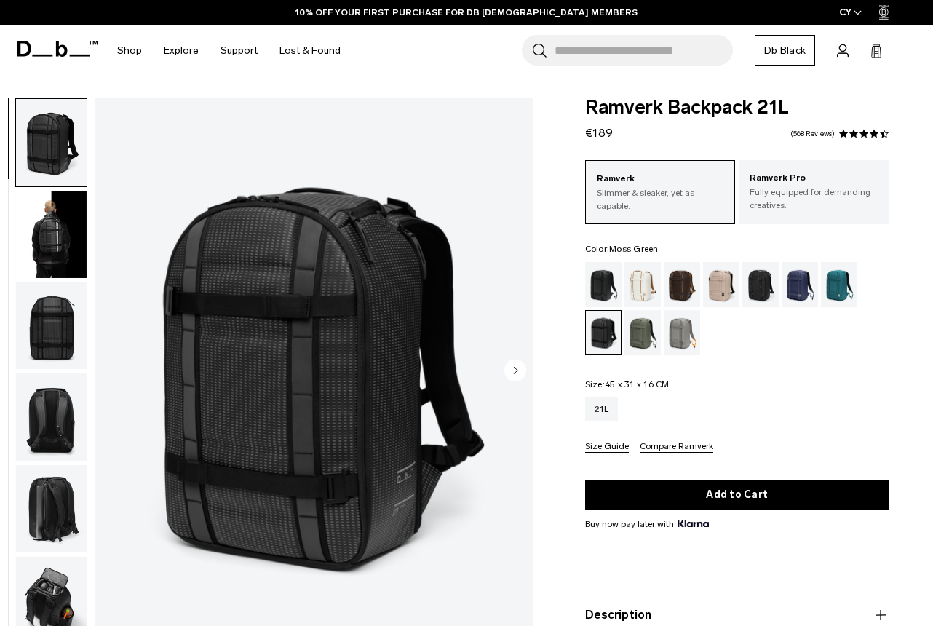
click at [636, 331] on div "Moss Green" at bounding box center [642, 332] width 37 height 45
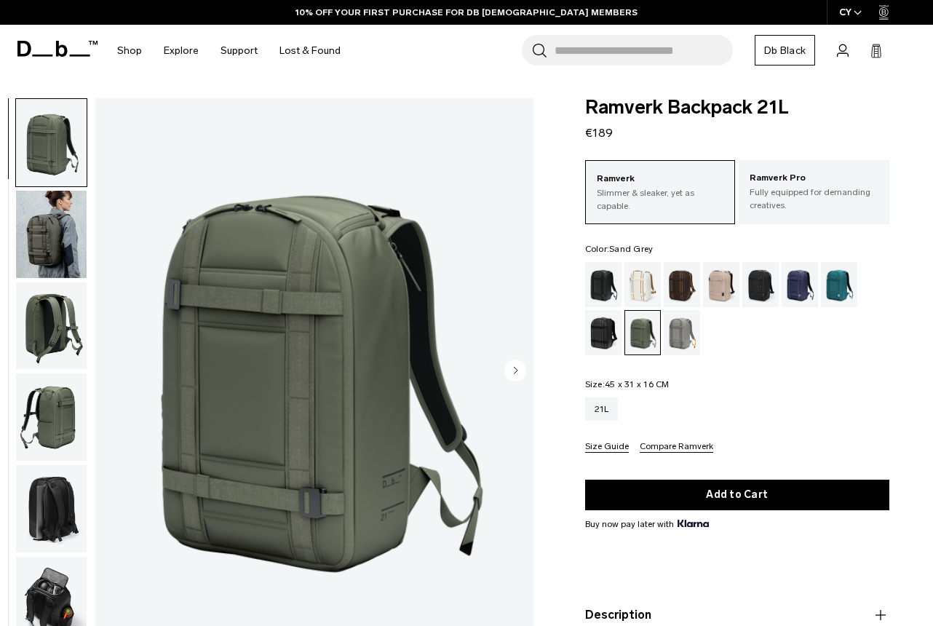
click at [678, 338] on div "Sand Grey" at bounding box center [681, 332] width 37 height 45
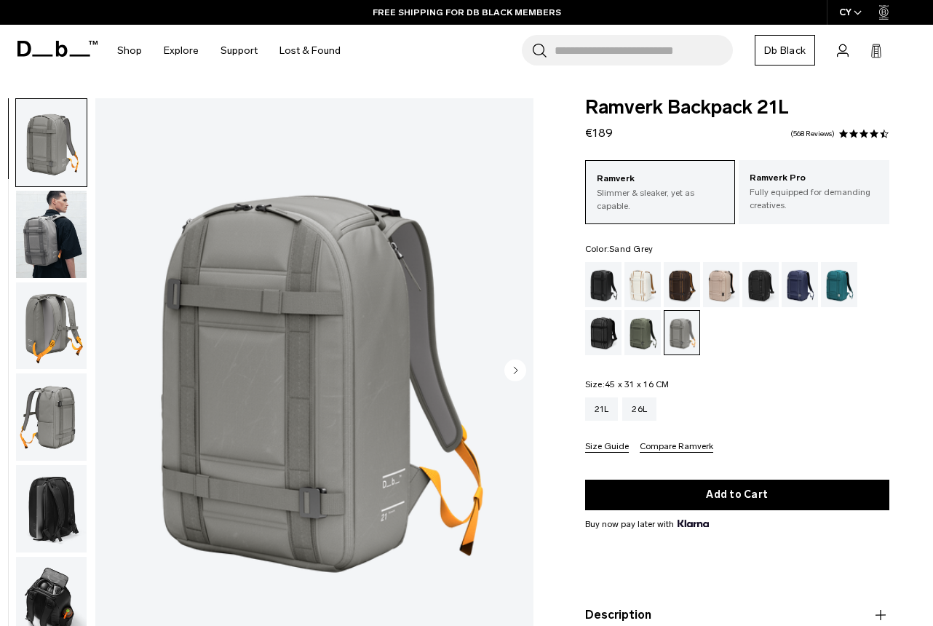
click at [81, 230] on img "button" at bounding box center [51, 234] width 71 height 87
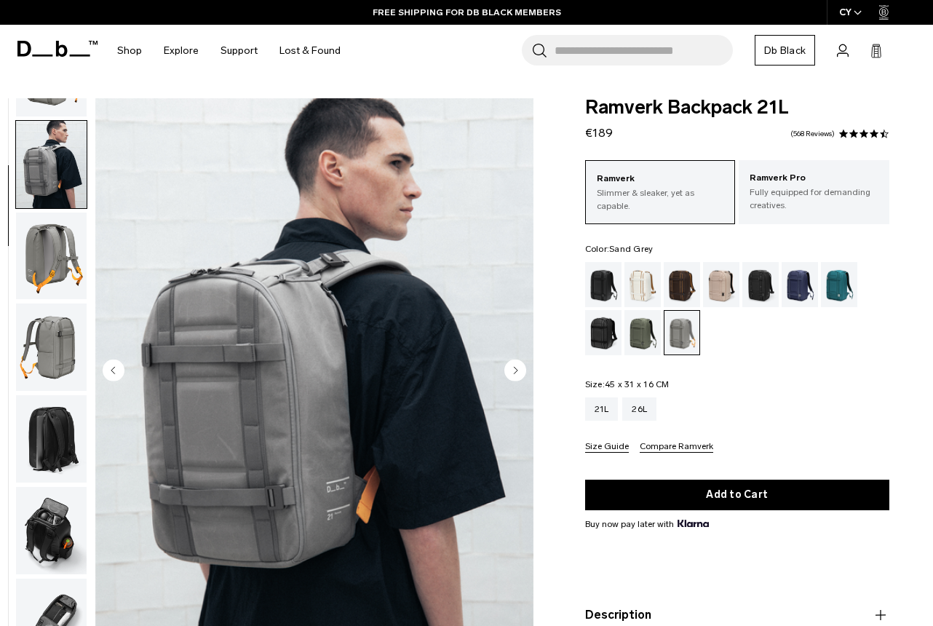
scroll to position [92, 0]
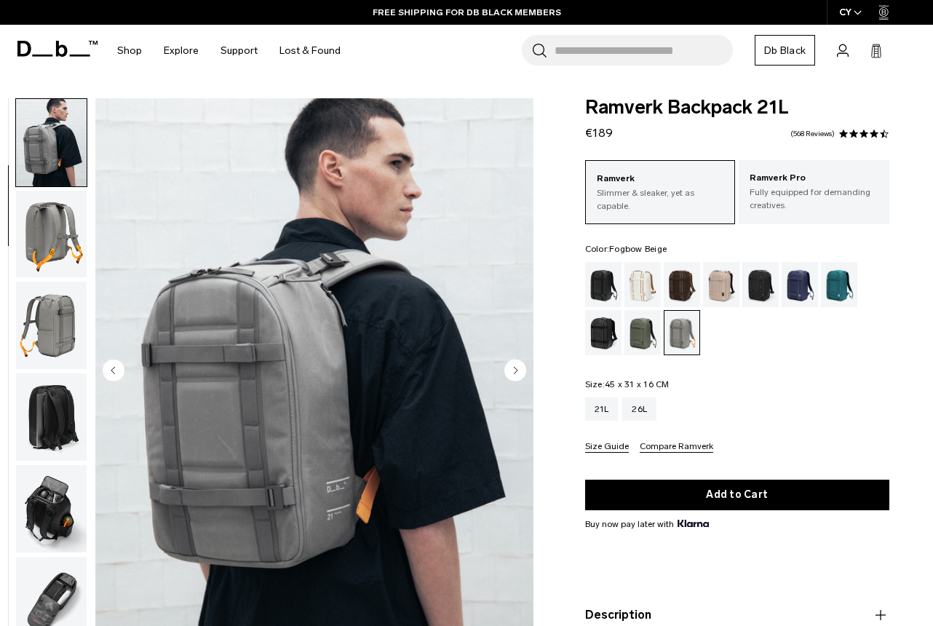
click at [718, 284] on div "Fogbow Beige" at bounding box center [721, 284] width 37 height 45
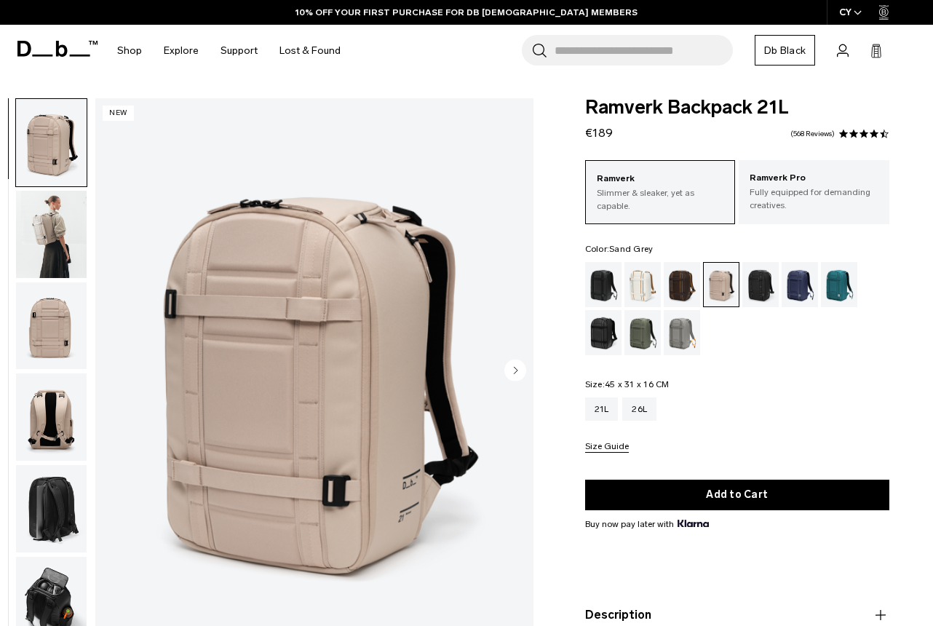
click at [694, 324] on div "Sand Grey" at bounding box center [681, 332] width 37 height 45
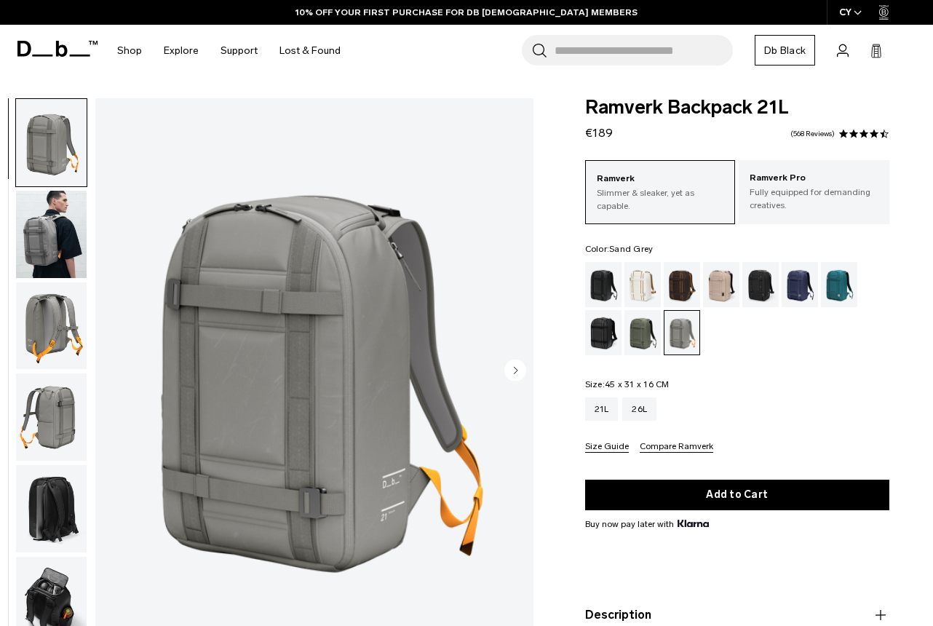
click at [640, 322] on div "Moss Green" at bounding box center [642, 332] width 37 height 45
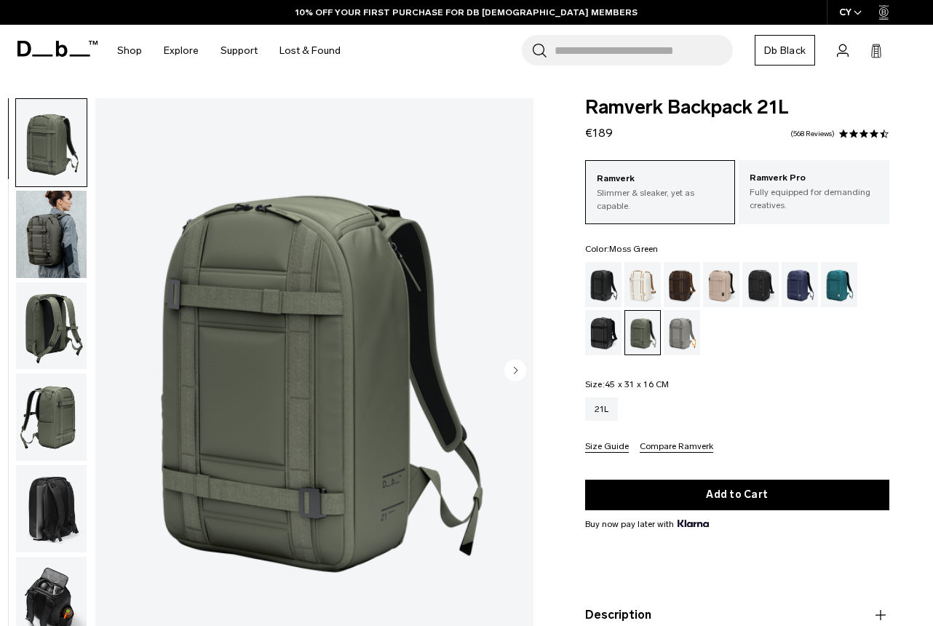
click at [53, 234] on img "button" at bounding box center [51, 234] width 71 height 87
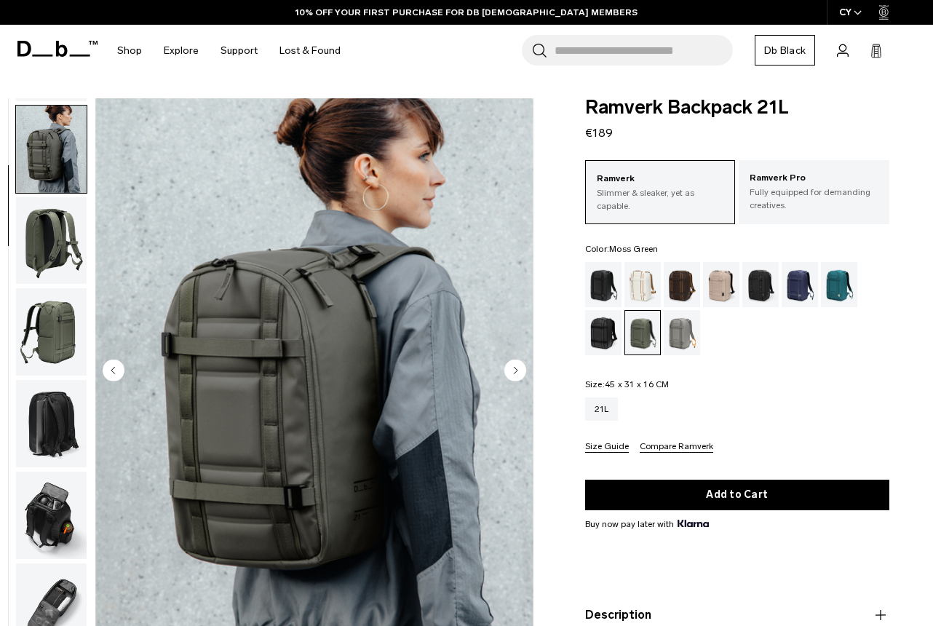
scroll to position [92, 0]
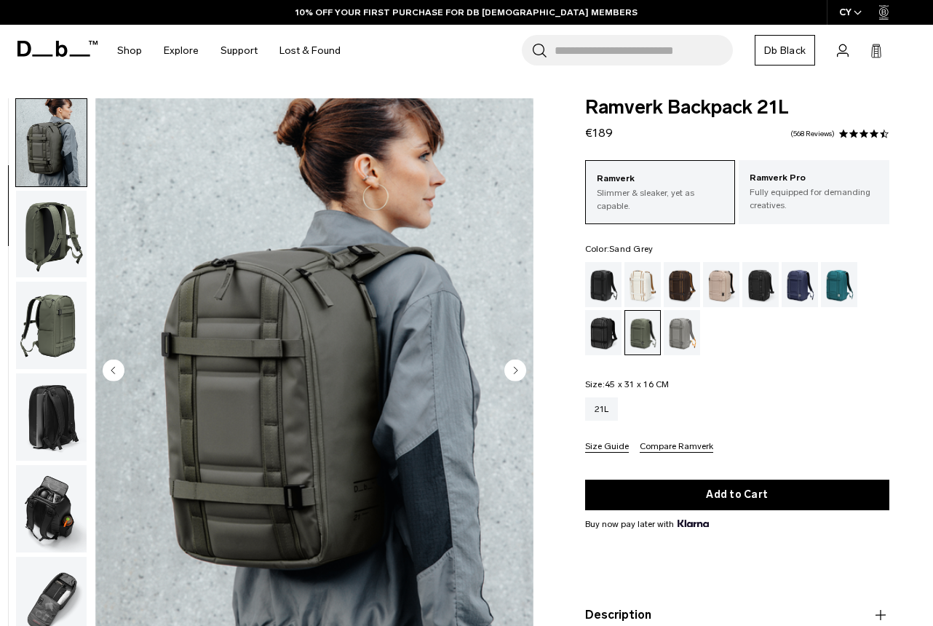
click at [691, 334] on div "Sand Grey" at bounding box center [681, 332] width 37 height 45
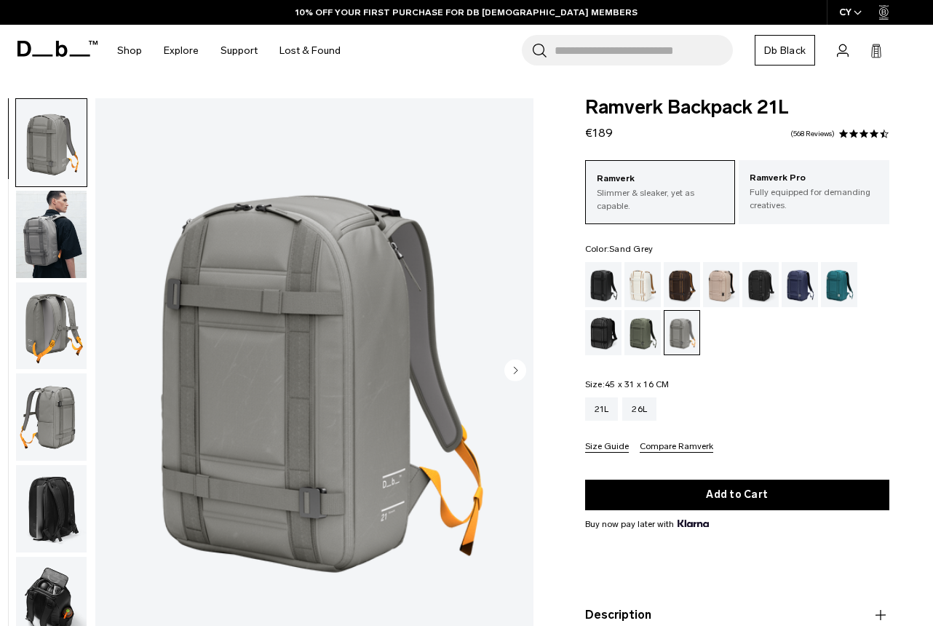
click at [57, 236] on img "button" at bounding box center [51, 234] width 71 height 87
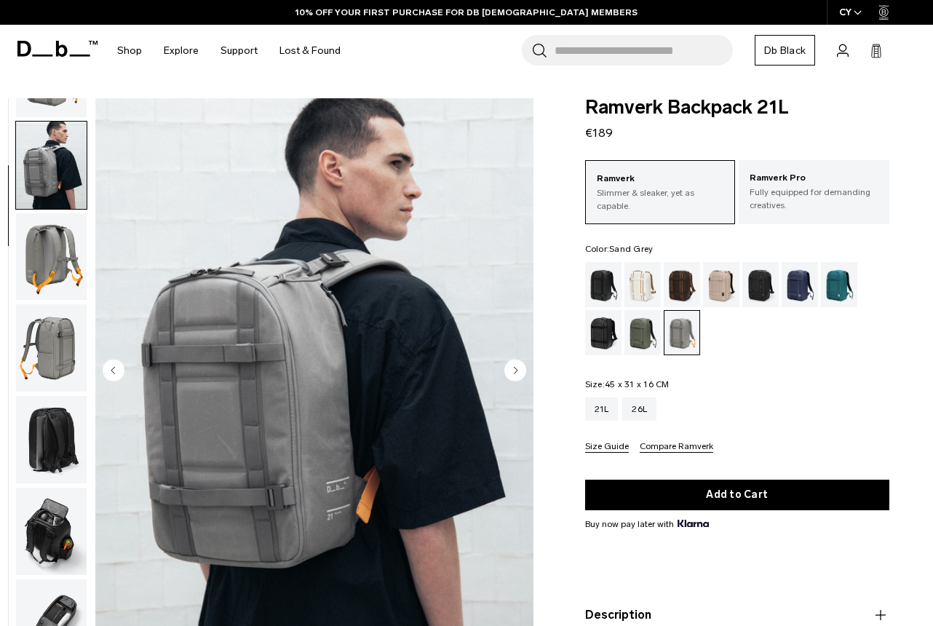
scroll to position [92, 0]
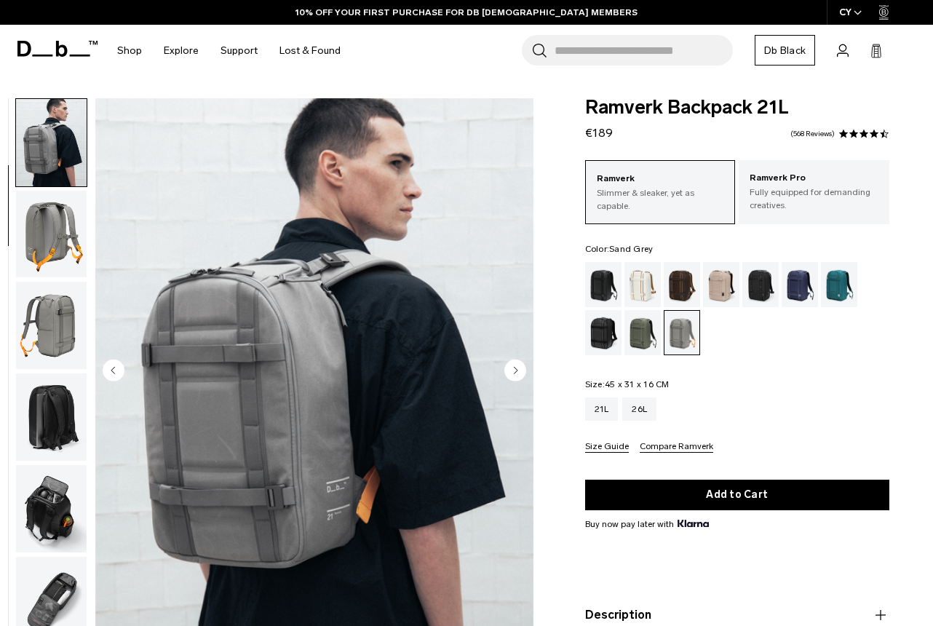
click at [664, 327] on div "Sand Grey" at bounding box center [682, 333] width 36 height 44
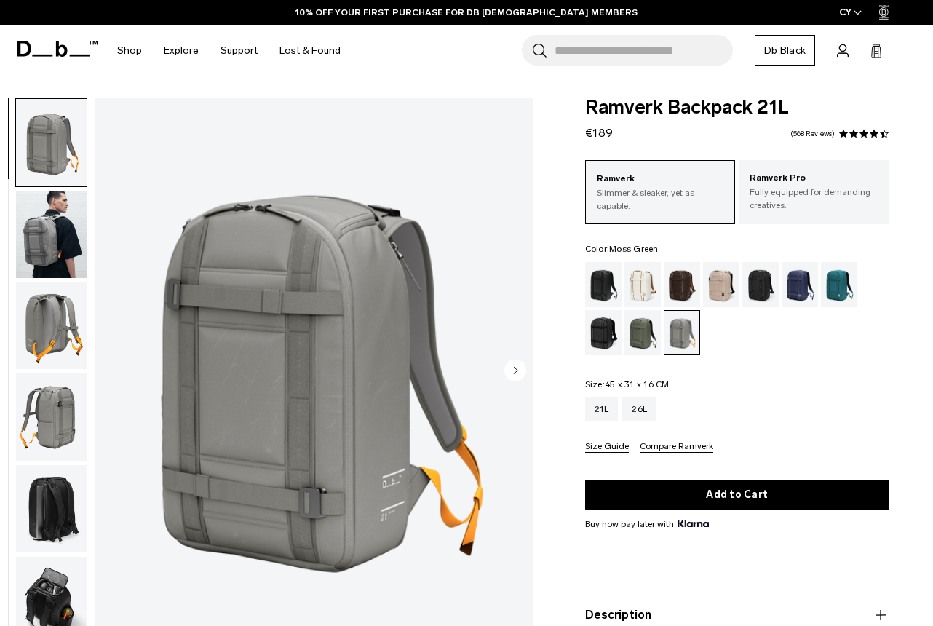
click at [624, 327] on div "Moss Green" at bounding box center [642, 332] width 37 height 45
click at [643, 324] on div "Moss Green" at bounding box center [642, 332] width 37 height 45
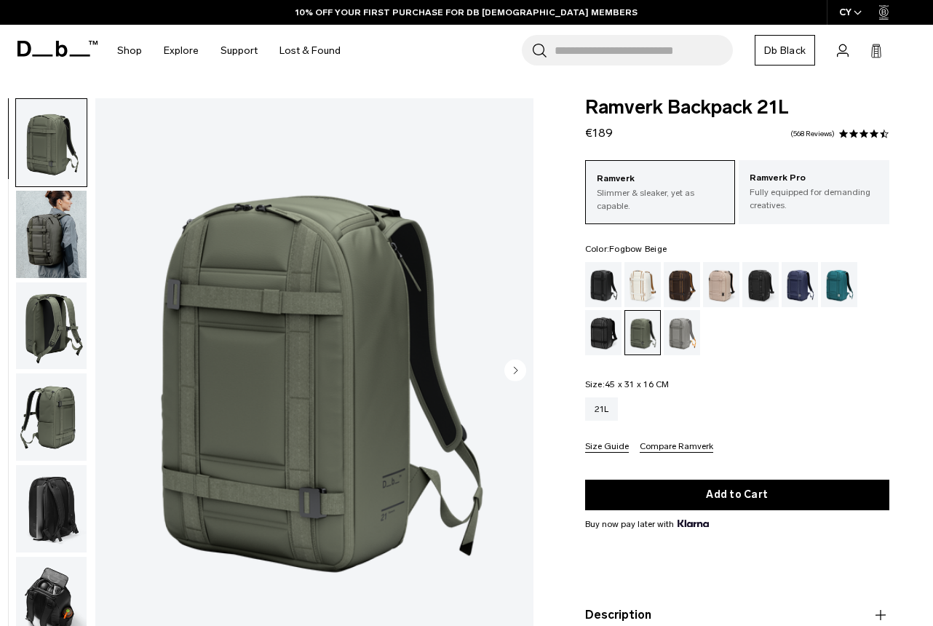
click at [719, 296] on div "Fogbow Beige" at bounding box center [721, 284] width 37 height 45
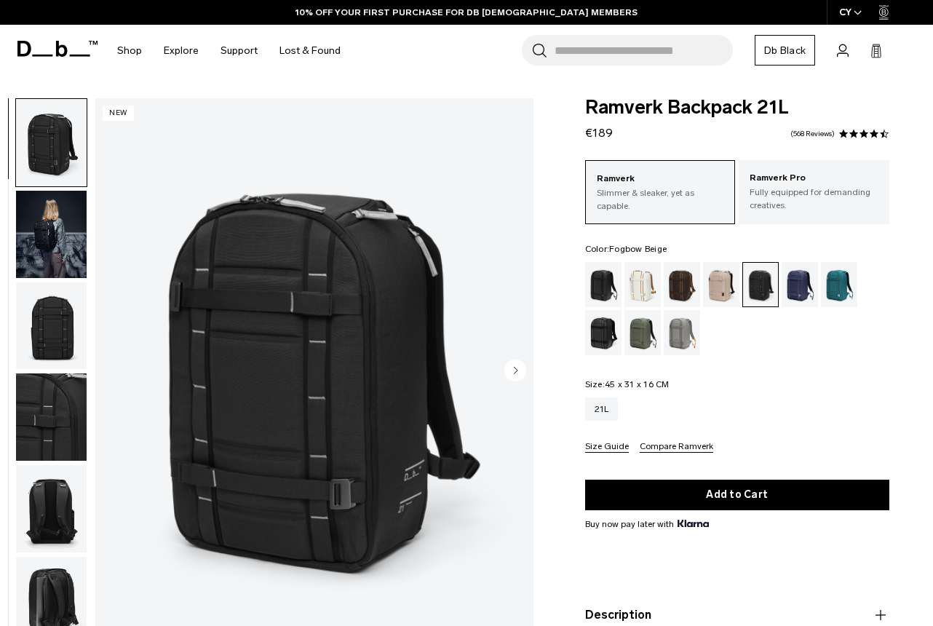
click at [724, 287] on div "Fogbow Beige" at bounding box center [721, 284] width 37 height 45
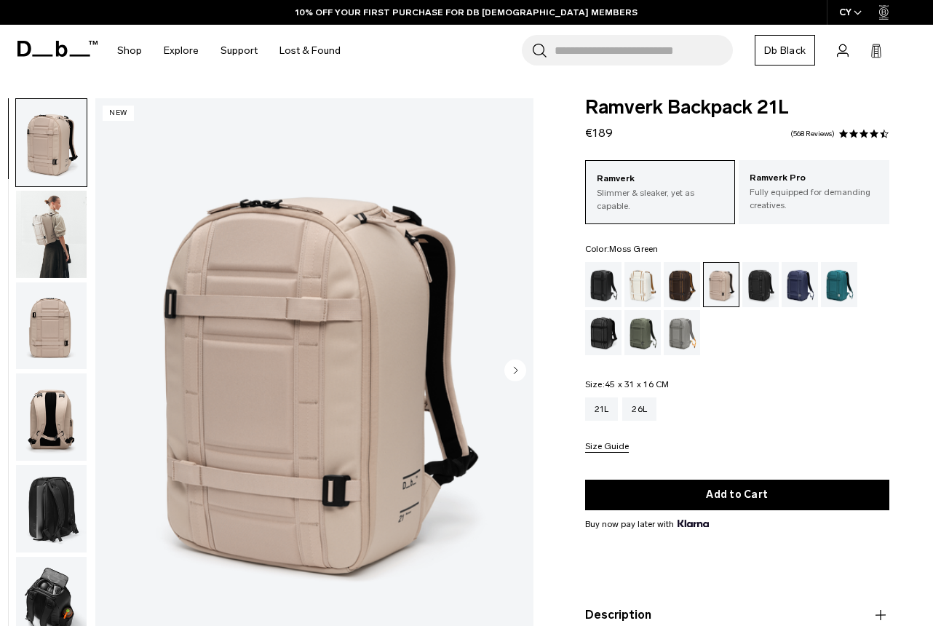
click at [638, 320] on div "Moss Green" at bounding box center [642, 332] width 37 height 45
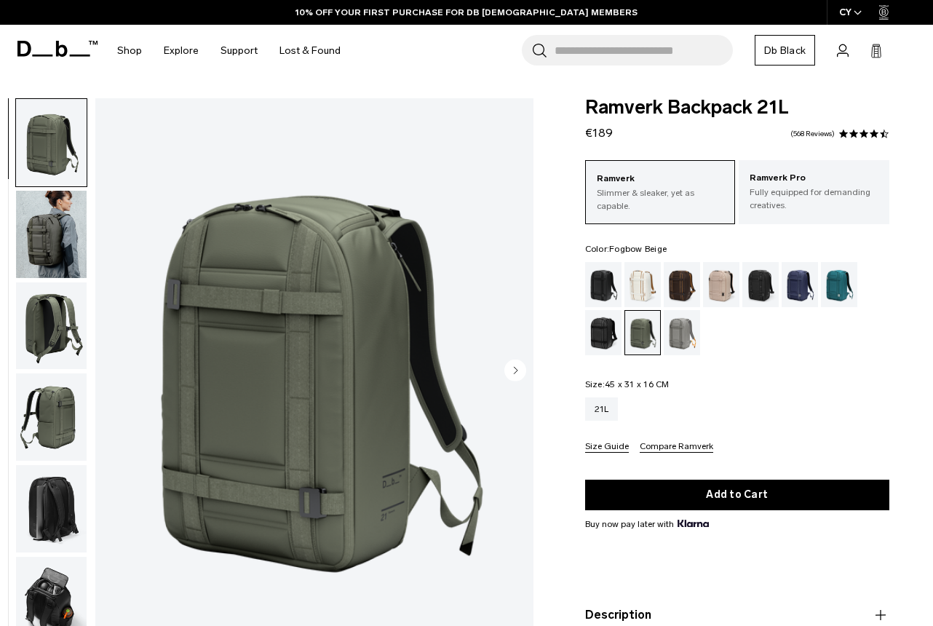
click at [714, 288] on div "Fogbow Beige" at bounding box center [721, 284] width 37 height 45
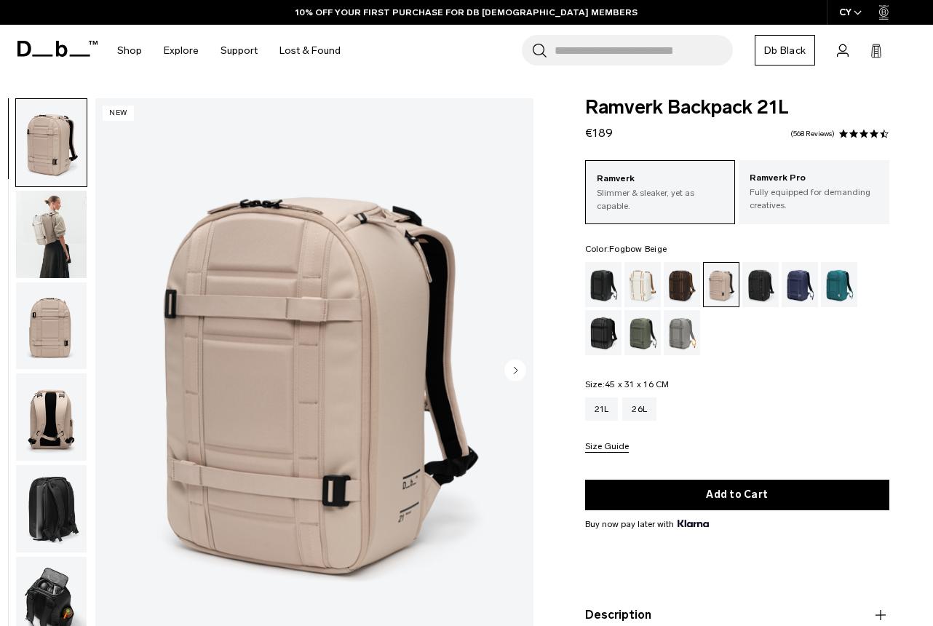
click at [370, 376] on img "1 / 8" at bounding box center [314, 371] width 438 height 547
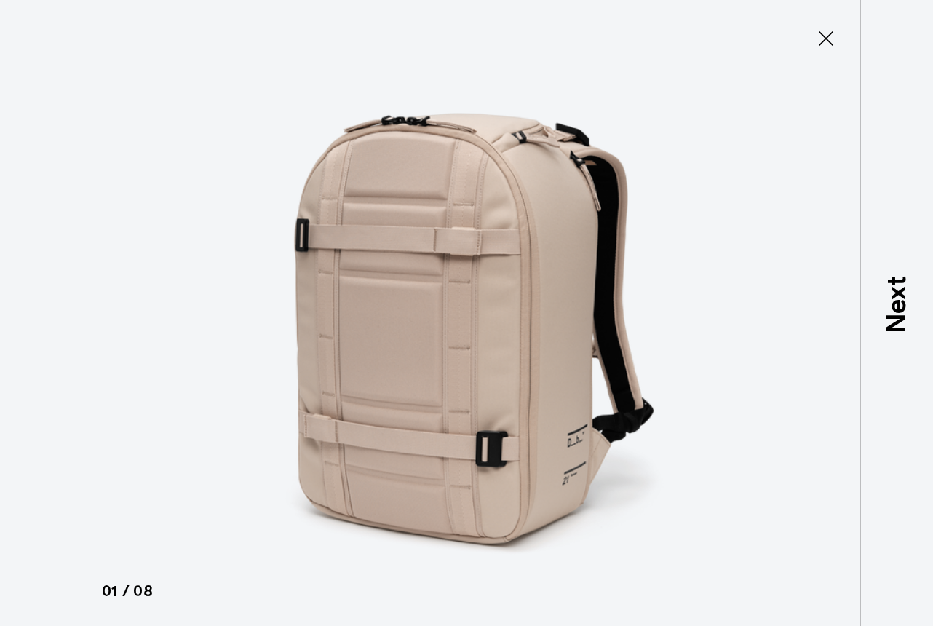
click at [828, 41] on icon at bounding box center [825, 38] width 23 height 23
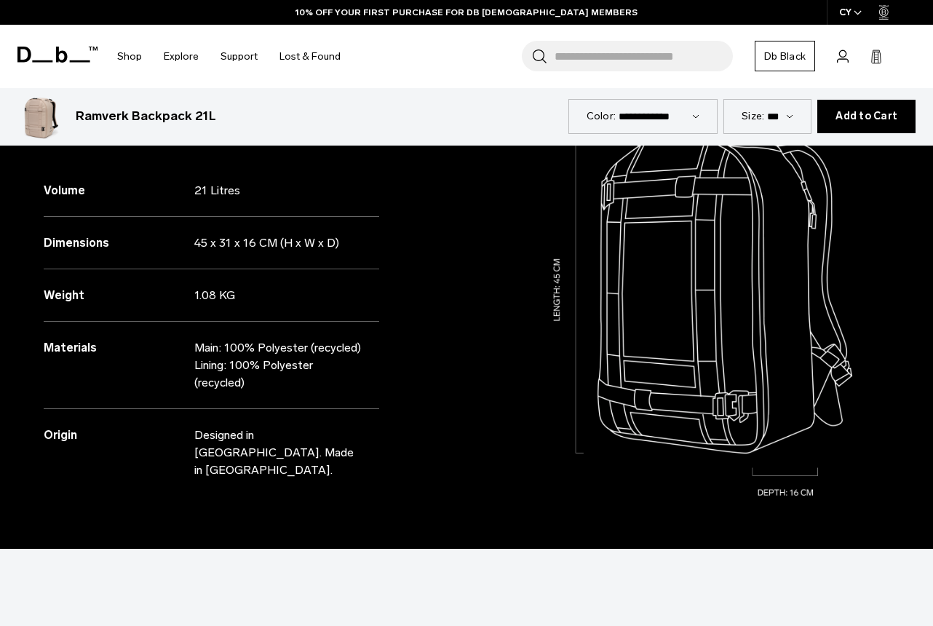
scroll to position [1215, 0]
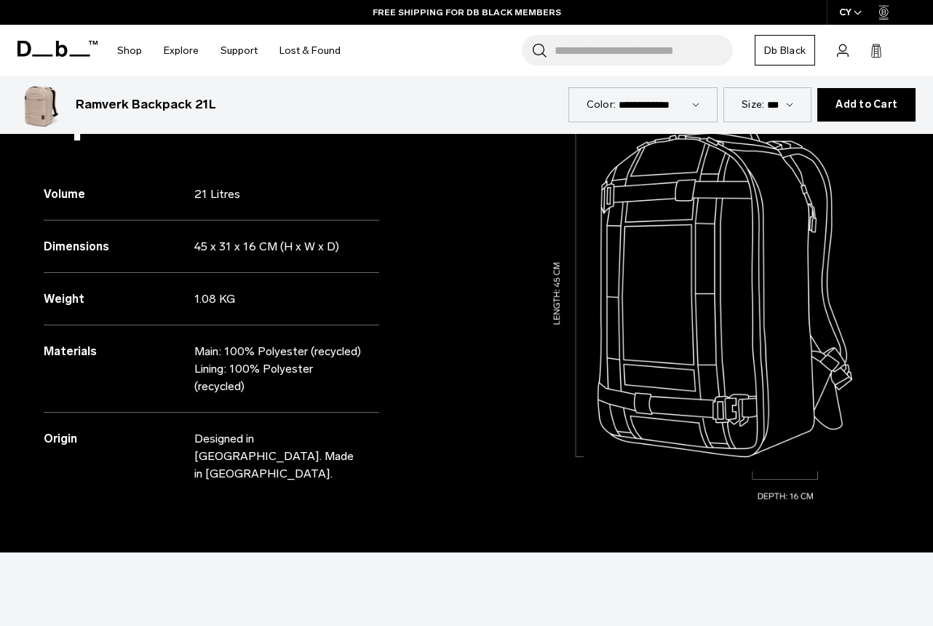
drag, startPoint x: 212, startPoint y: 349, endPoint x: 392, endPoint y: 356, distance: 180.6
click at [392, 356] on div "Specifications Volume 21 Litres Dimensions 45 x 31 x 16 CM (H x W x D) Weight" at bounding box center [233, 287] width 466 height 529
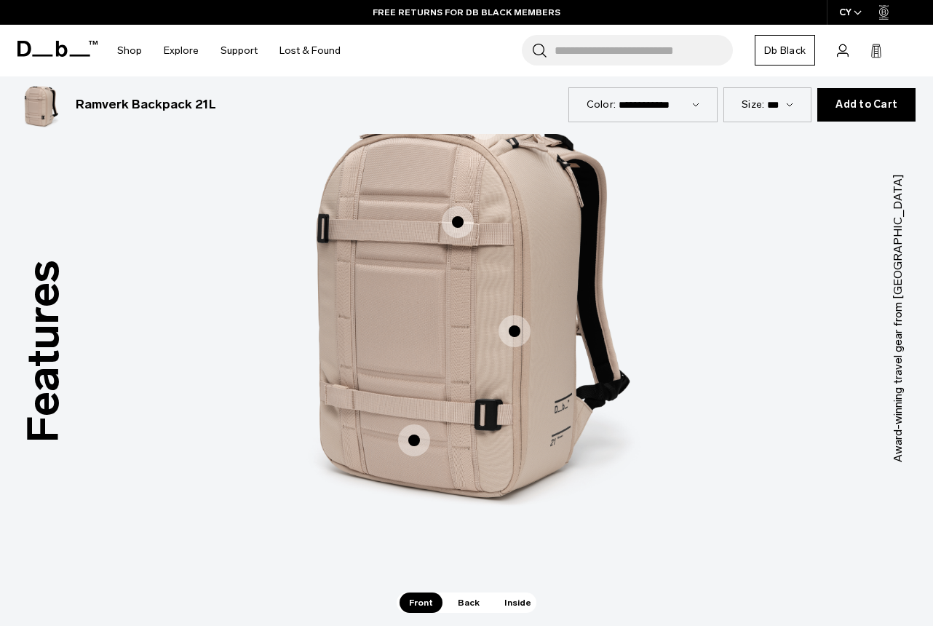
scroll to position [1691, 0]
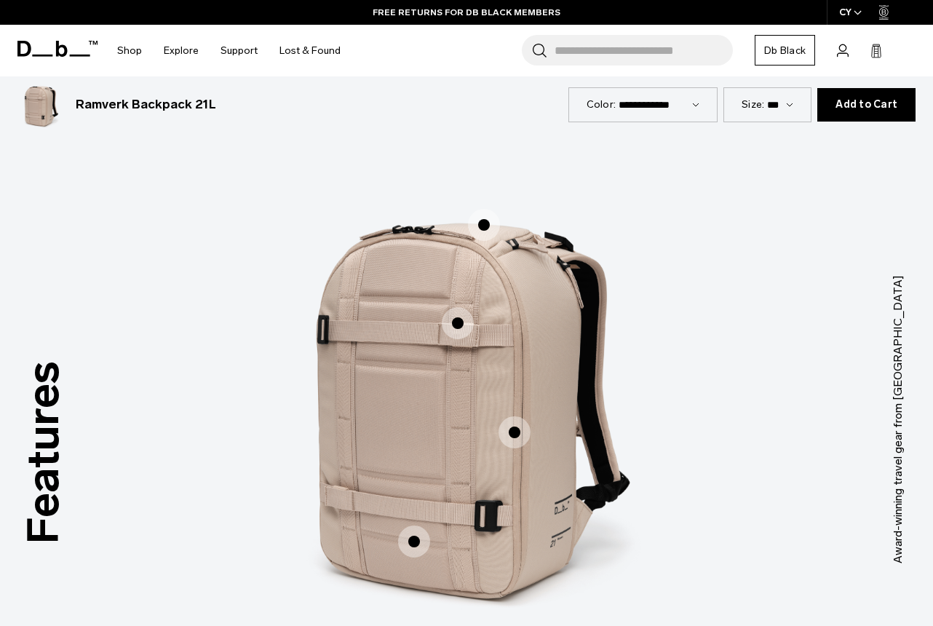
click at [522, 416] on span "1 / 3" at bounding box center [514, 432] width 32 height 32
click at [460, 308] on span "1 / 3" at bounding box center [458, 323] width 32 height 32
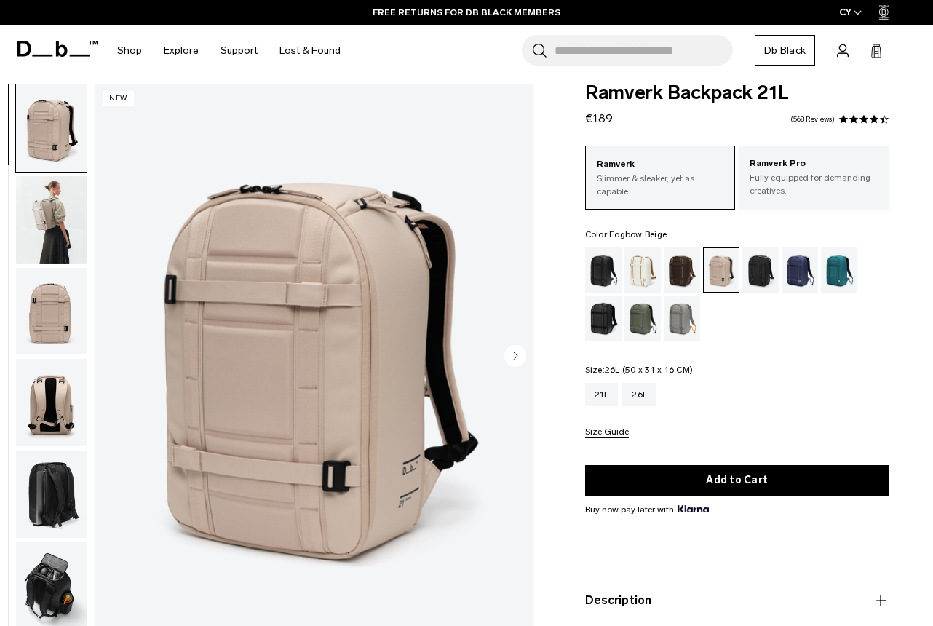
scroll to position [0, 0]
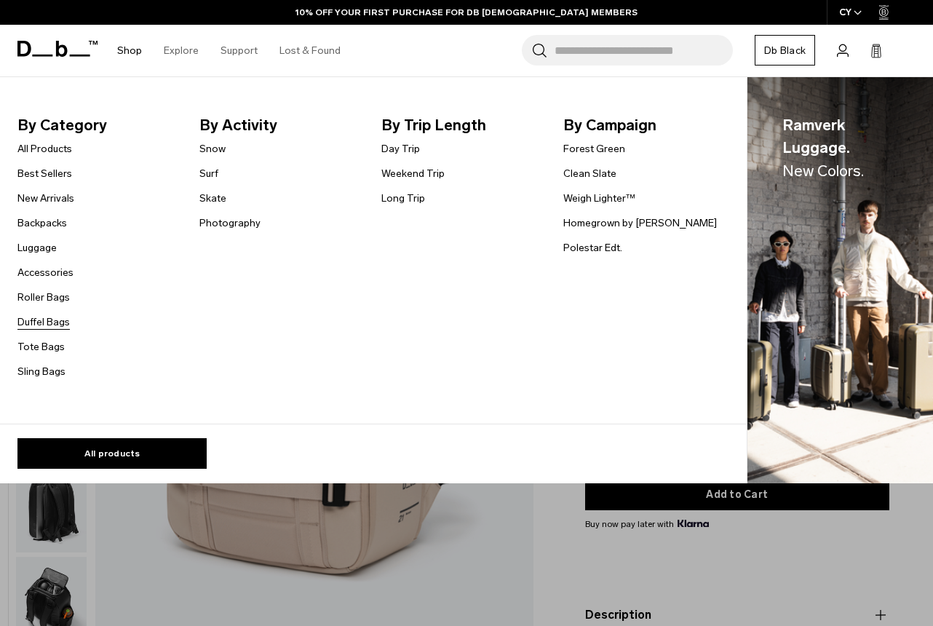
click at [32, 321] on link "Duffel Bags" at bounding box center [43, 321] width 52 height 15
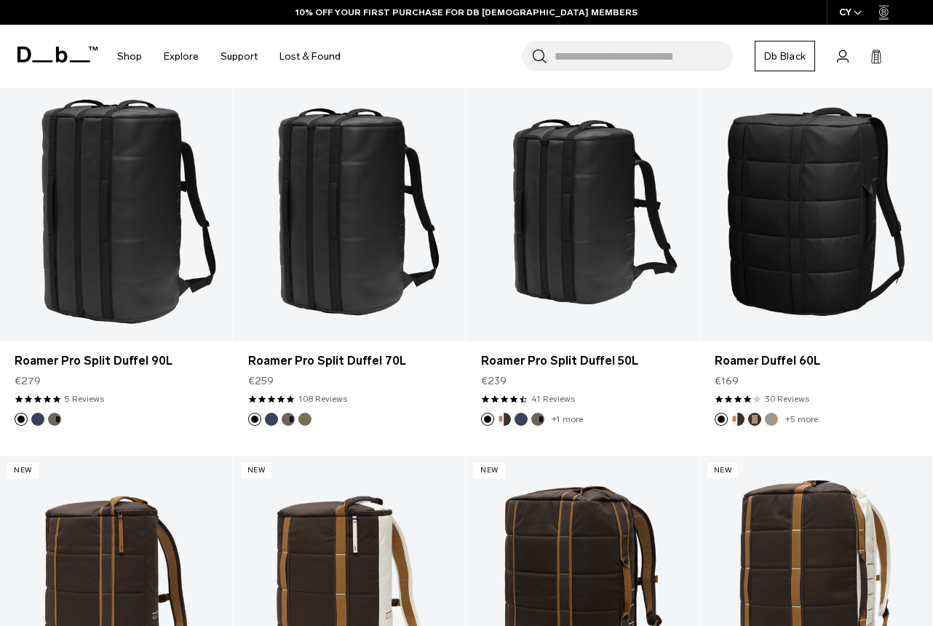
scroll to position [292, 0]
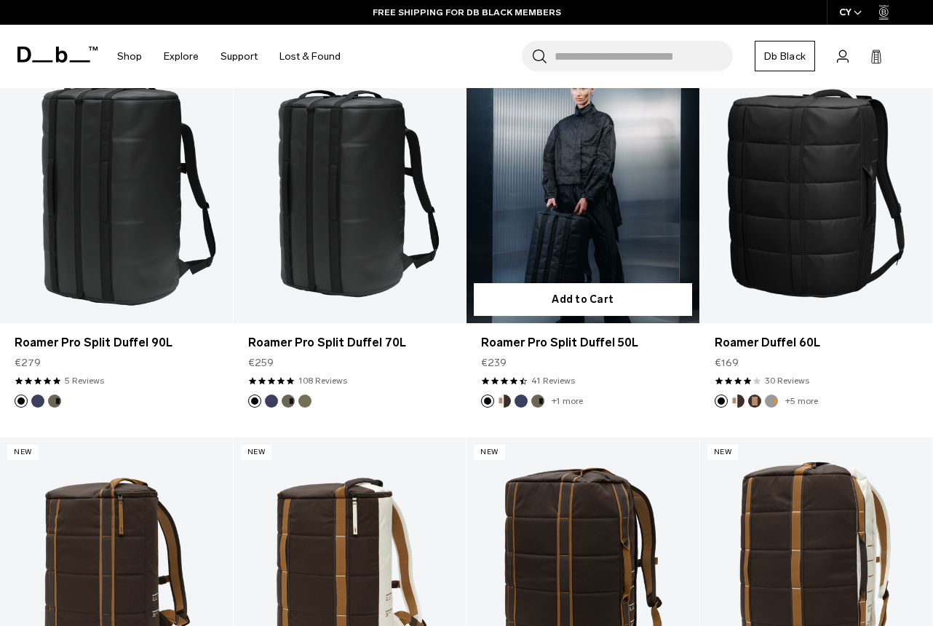
click at [612, 183] on link "Roamer Pro Split Duffel 50L" at bounding box center [582, 194] width 233 height 258
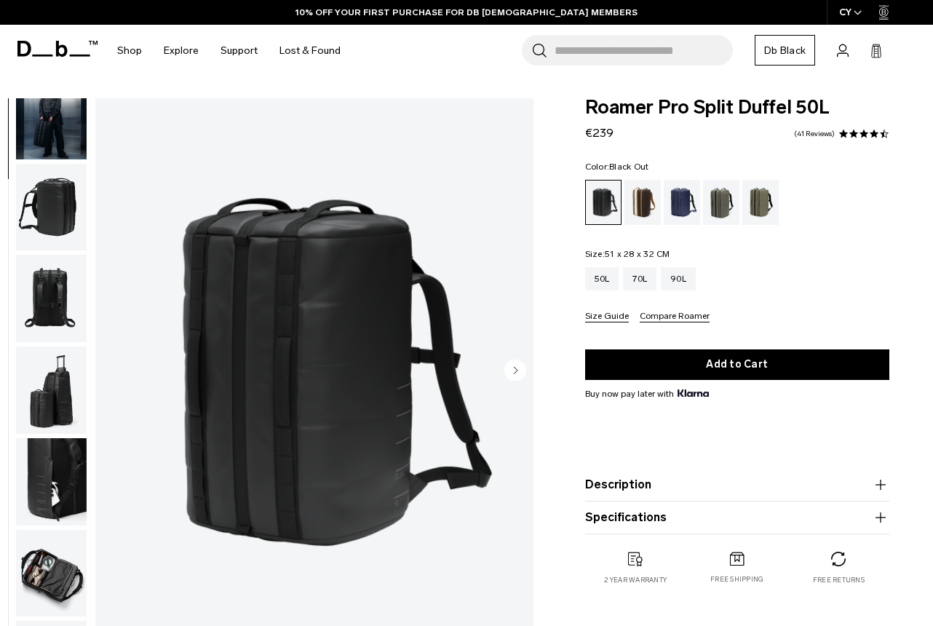
scroll to position [127, 0]
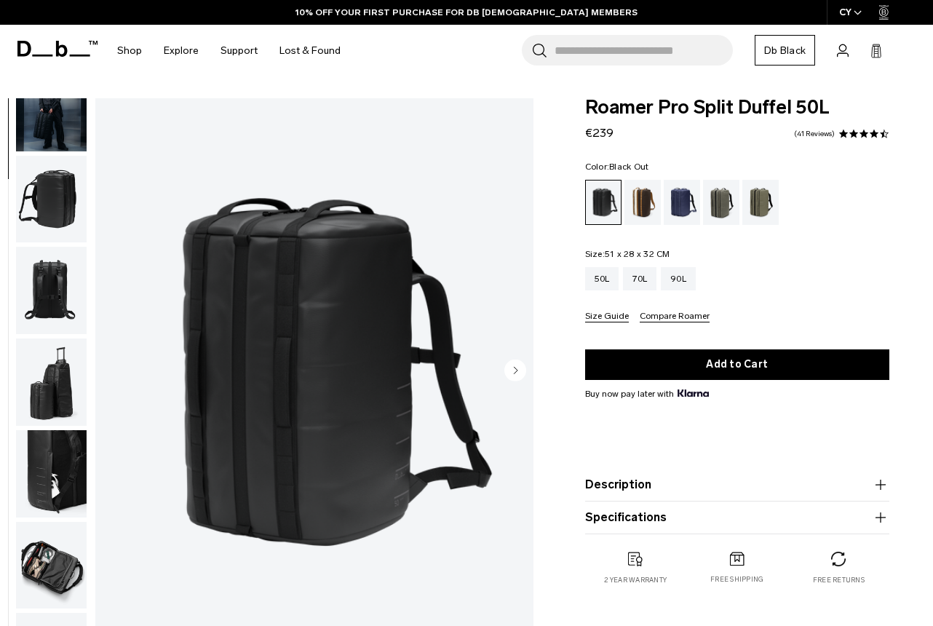
click at [39, 560] on img "button" at bounding box center [51, 565] width 71 height 87
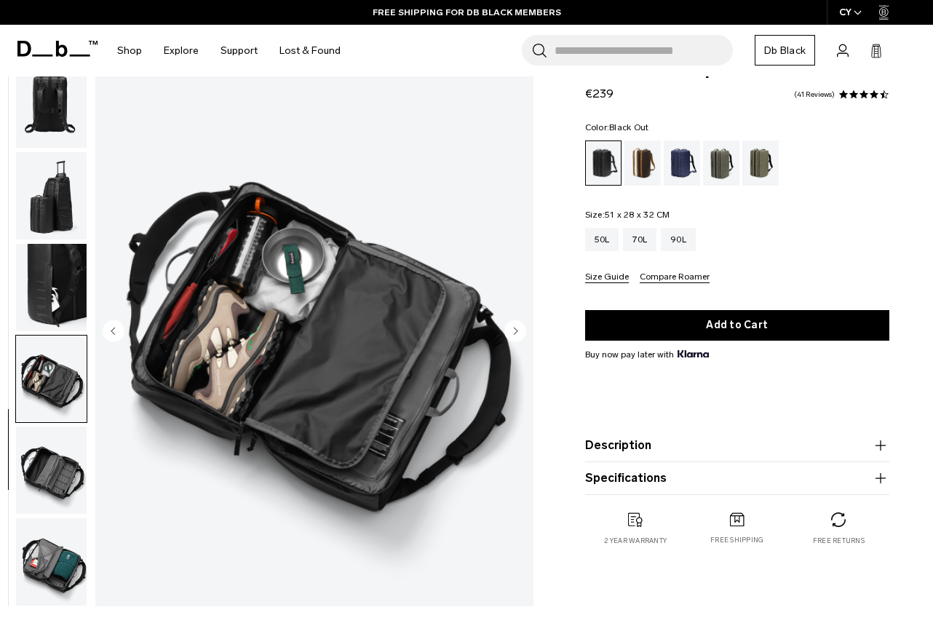
scroll to position [42, 0]
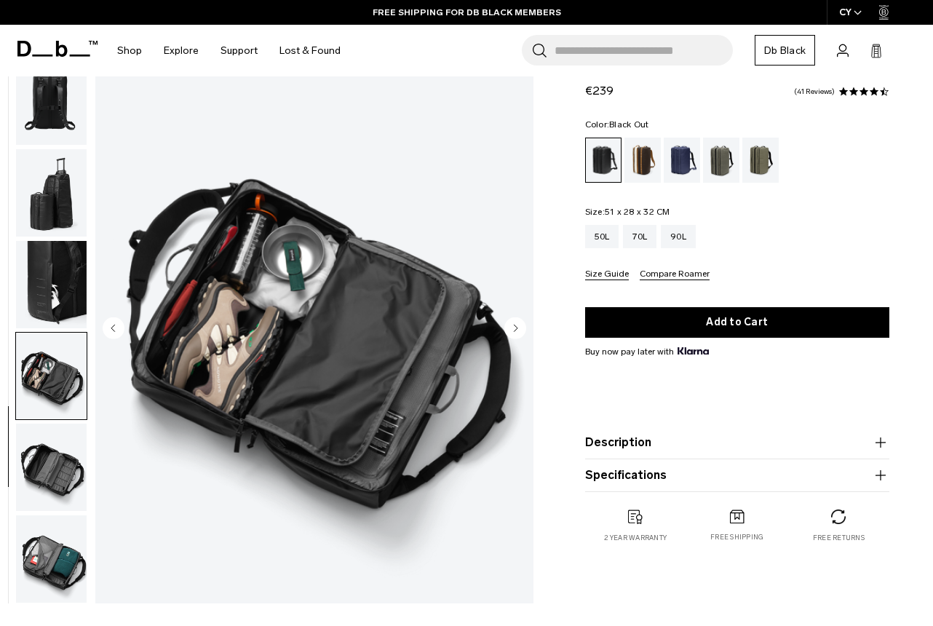
click at [52, 570] on img "button" at bounding box center [51, 558] width 71 height 87
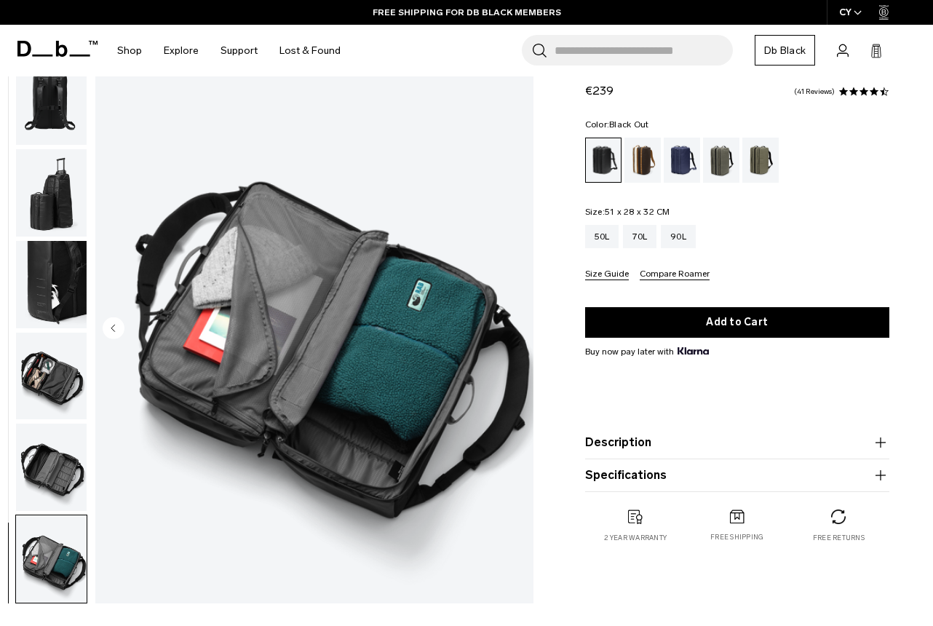
click at [56, 490] on img "button" at bounding box center [51, 466] width 71 height 87
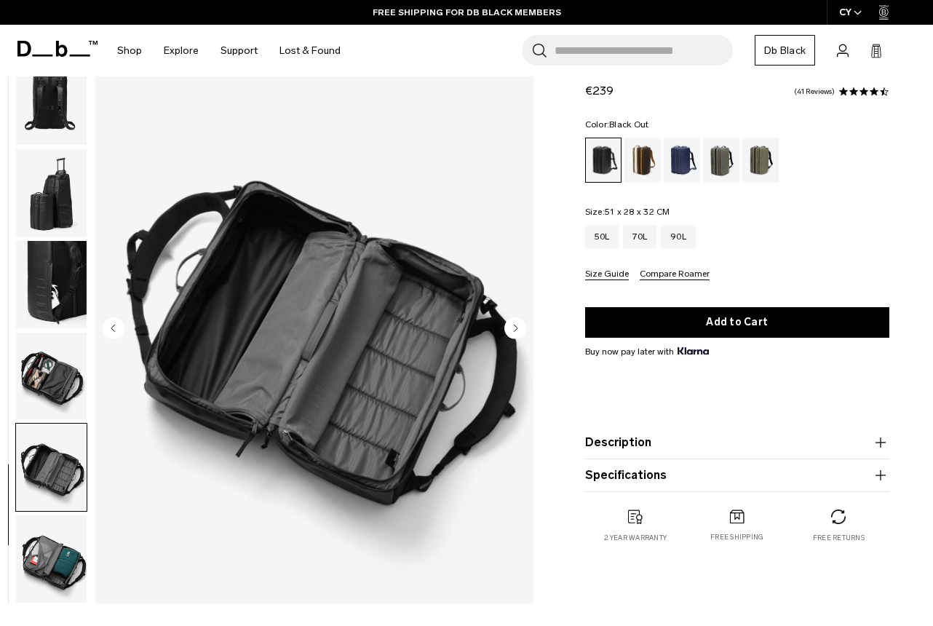
click at [53, 410] on img "button" at bounding box center [51, 375] width 71 height 87
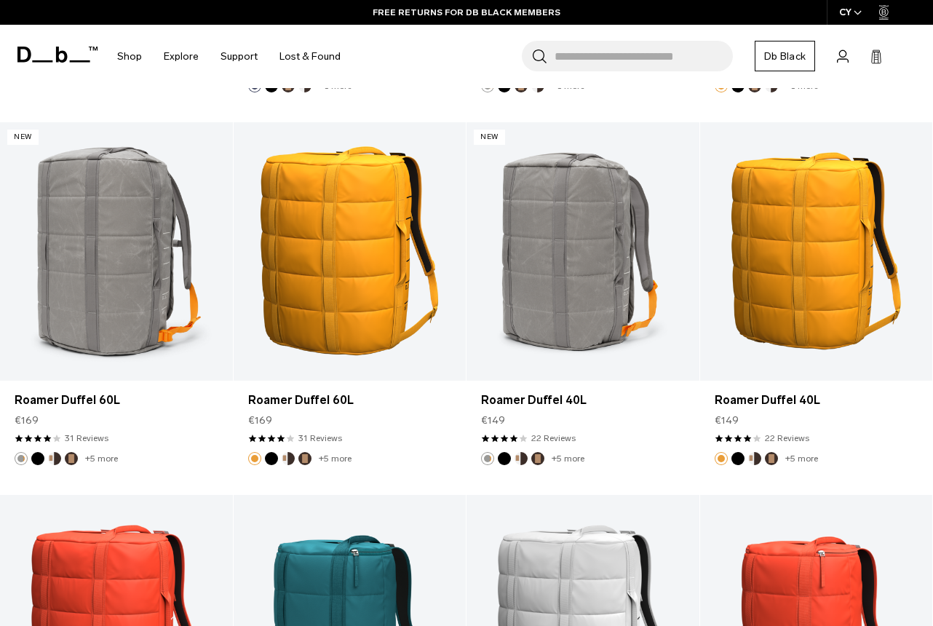
scroll to position [2835, 0]
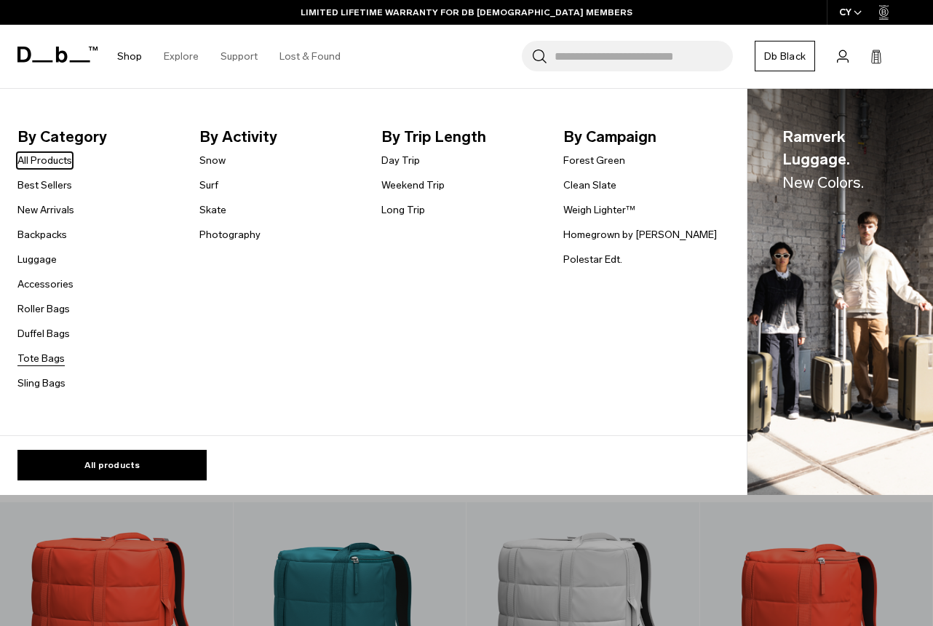
click at [48, 362] on link "Tote Bags" at bounding box center [40, 358] width 47 height 15
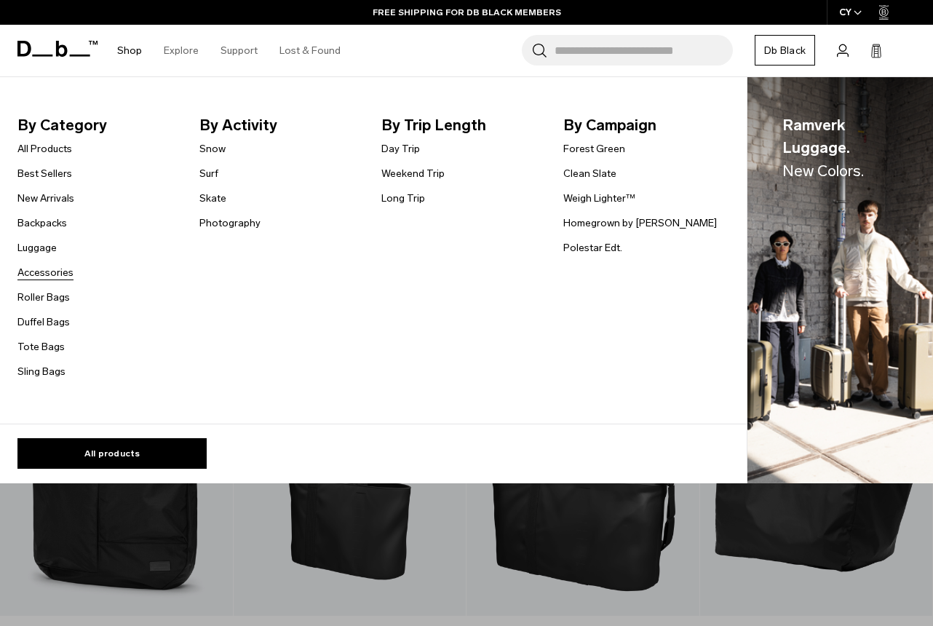
click at [41, 272] on link "Accessories" at bounding box center [45, 272] width 56 height 15
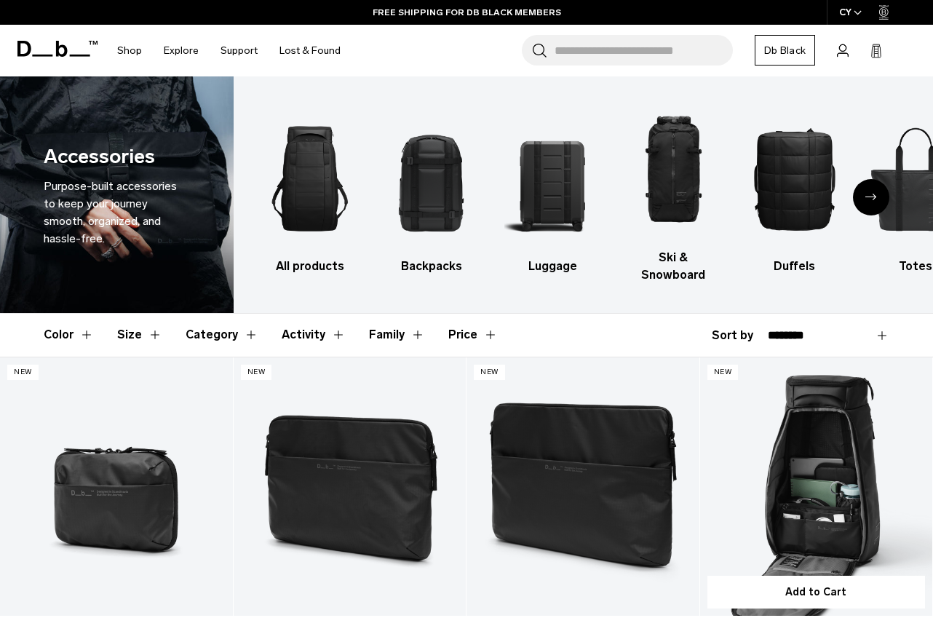
click at [781, 434] on link "Hugger Organizer" at bounding box center [816, 486] width 233 height 258
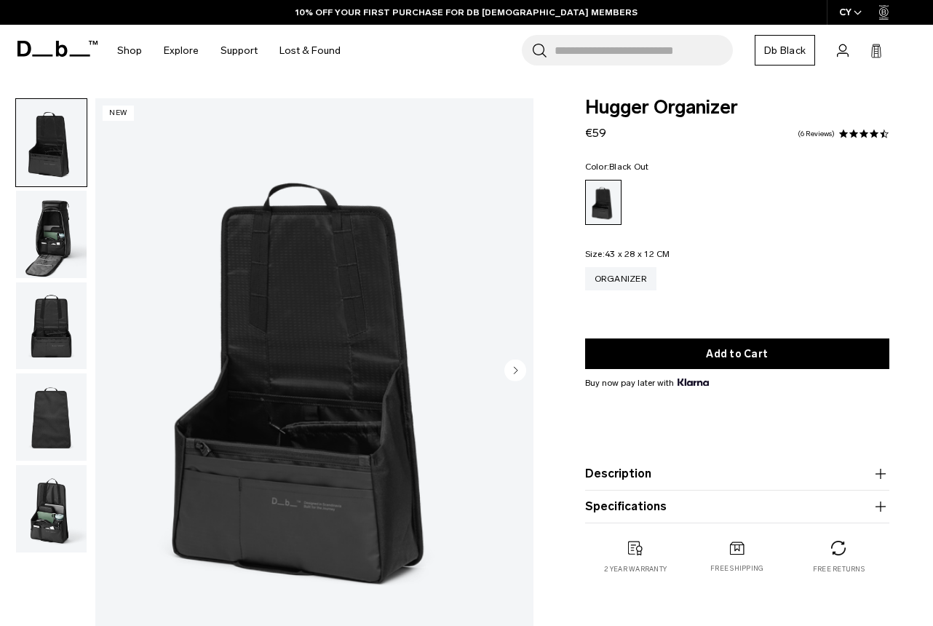
click at [72, 246] on img "button" at bounding box center [51, 234] width 71 height 87
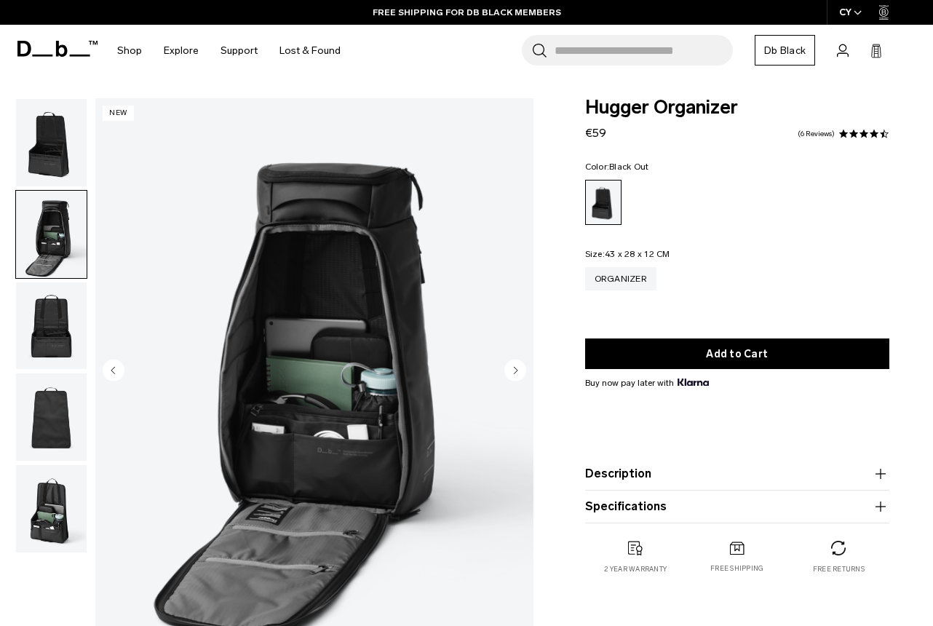
click at [64, 258] on img "button" at bounding box center [51, 234] width 71 height 87
click at [62, 298] on img "button" at bounding box center [51, 325] width 71 height 87
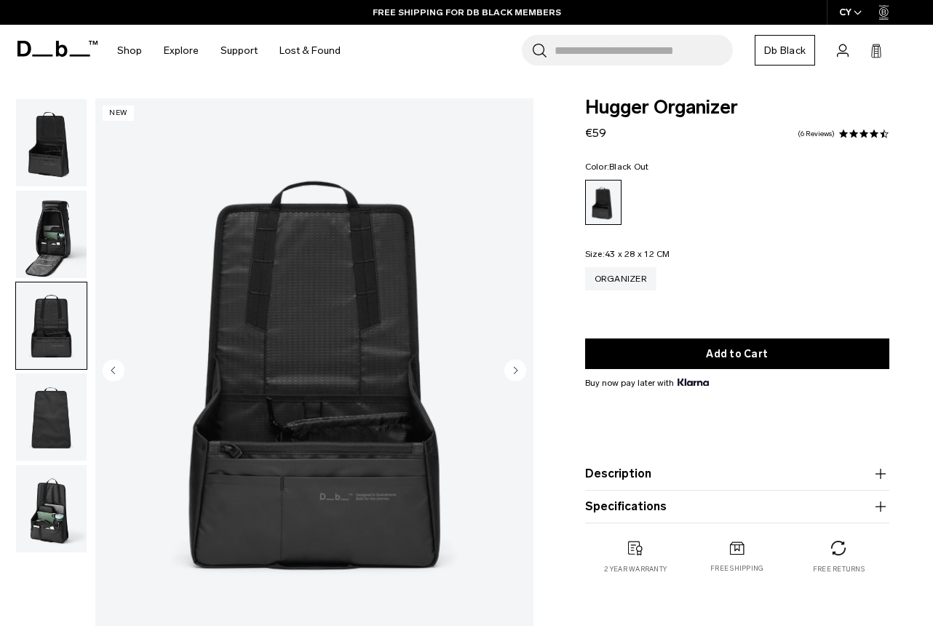
click at [41, 403] on img "button" at bounding box center [51, 416] width 71 height 87
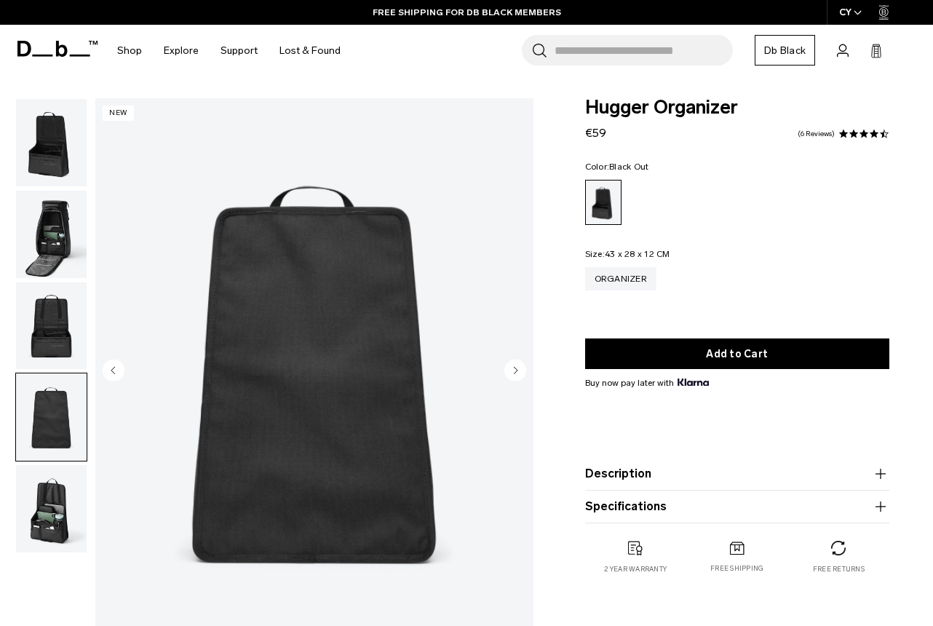
click at [45, 496] on img "button" at bounding box center [51, 508] width 71 height 87
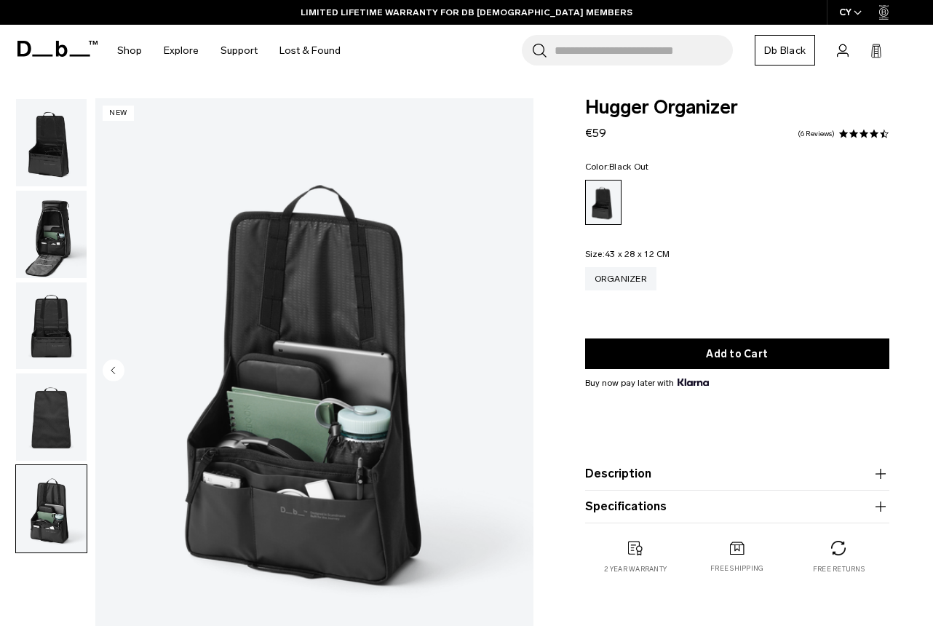
click at [41, 327] on img "button" at bounding box center [51, 325] width 71 height 87
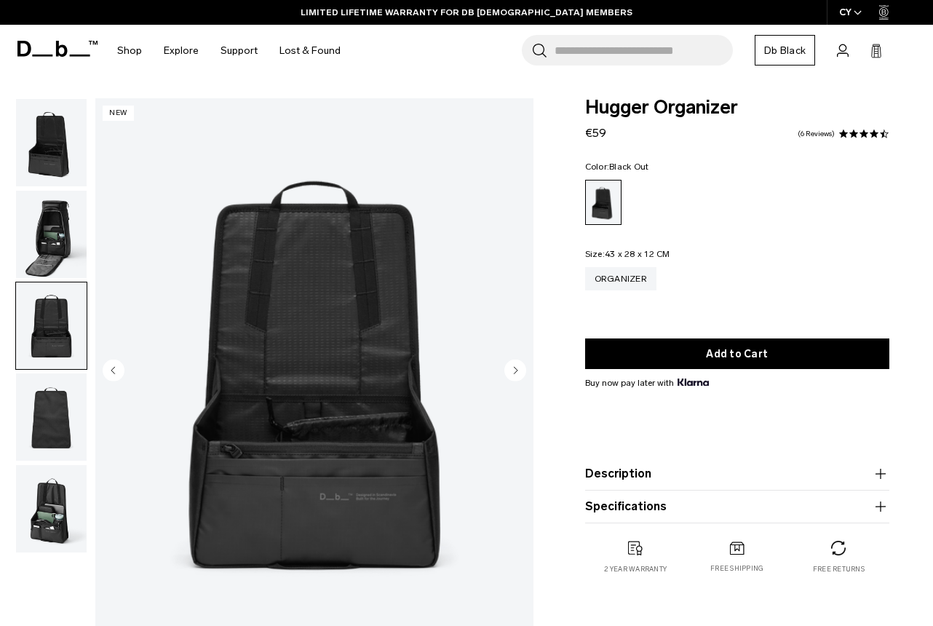
click at [49, 242] on img "button" at bounding box center [51, 234] width 71 height 87
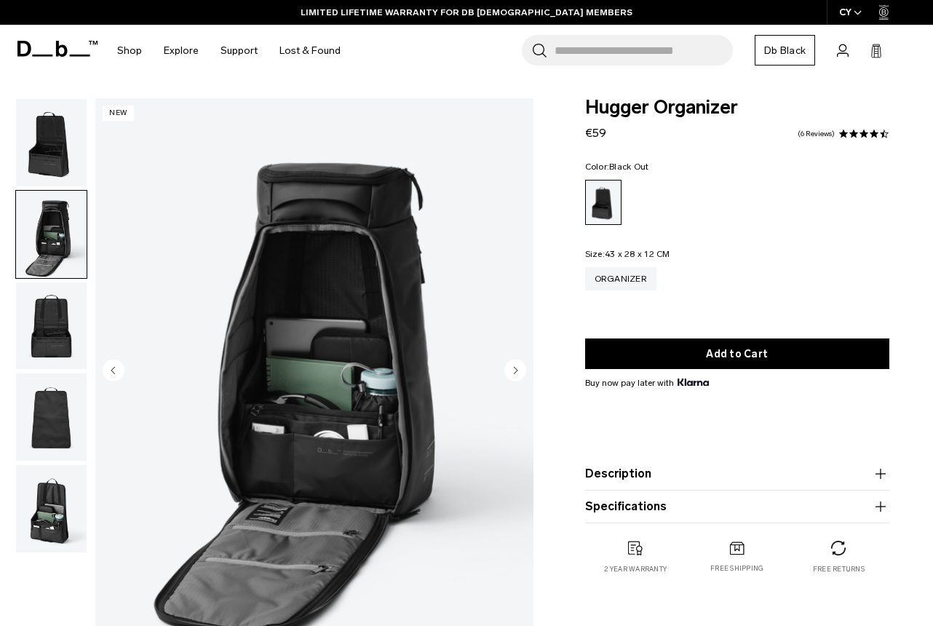
click at [714, 463] on product-accordion "Description The organizational insert for your favorite Hugger 25L and Hugger 3…" at bounding box center [737, 474] width 304 height 33
click at [691, 480] on button "Description" at bounding box center [737, 473] width 304 height 17
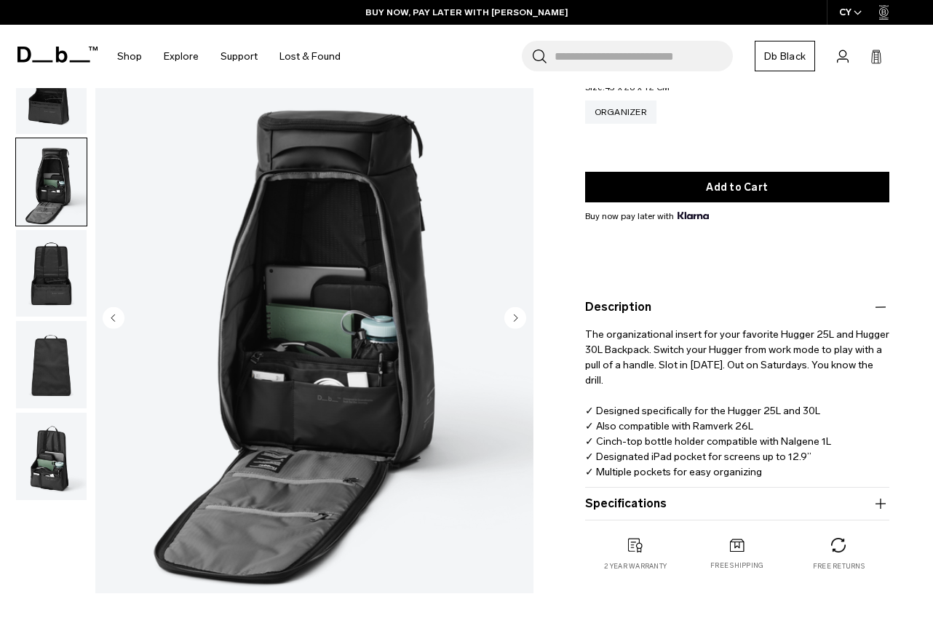
scroll to position [169, 0]
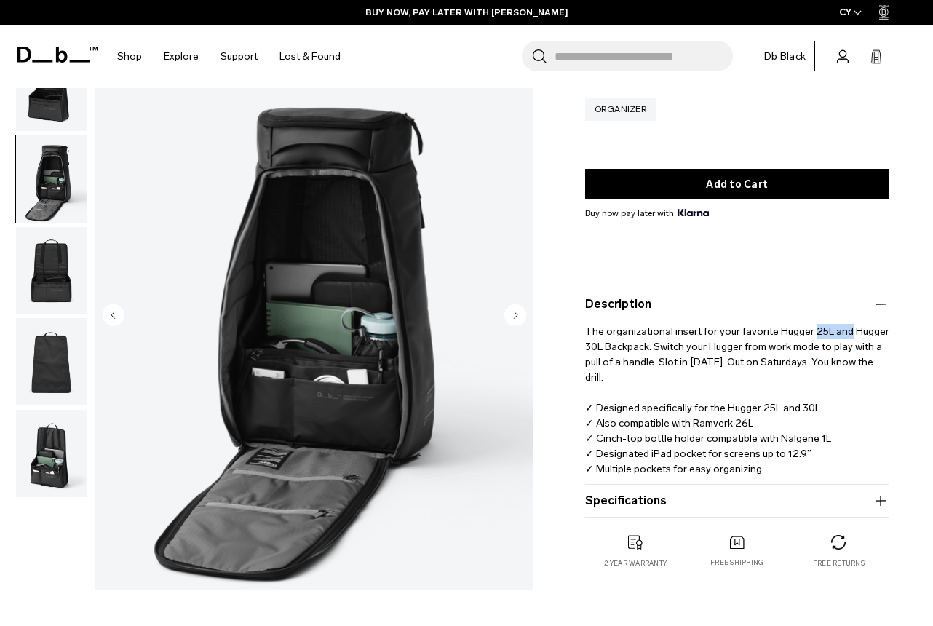
drag, startPoint x: 807, startPoint y: 330, endPoint x: 842, endPoint y: 330, distance: 35.6
click at [842, 330] on p "The organizational insert for your favorite Hugger 25L and Hugger 30L Backpack.…" at bounding box center [737, 395] width 304 height 164
drag, startPoint x: 583, startPoint y: 347, endPoint x: 650, endPoint y: 347, distance: 66.2
click at [650, 347] on div "Hugger Organizer €59 4.3 star rating 6 Reviews Color: Black Out Out of stock Si…" at bounding box center [736, 263] width 391 height 669
click at [677, 364] on p "The organizational insert for your favorite Hugger 25L and Hugger 30L Backpack.…" at bounding box center [737, 395] width 304 height 164
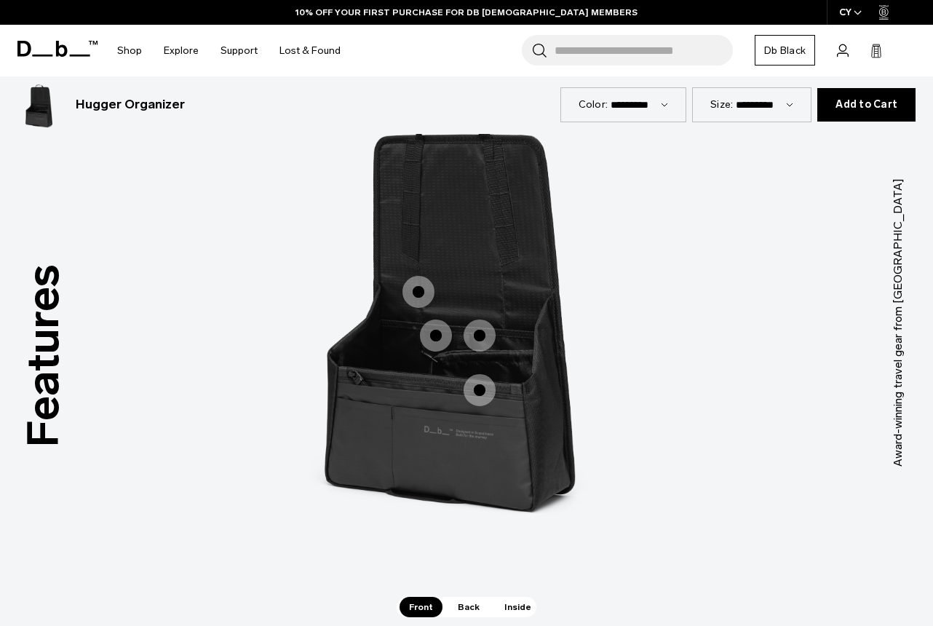
scroll to position [1168, 0]
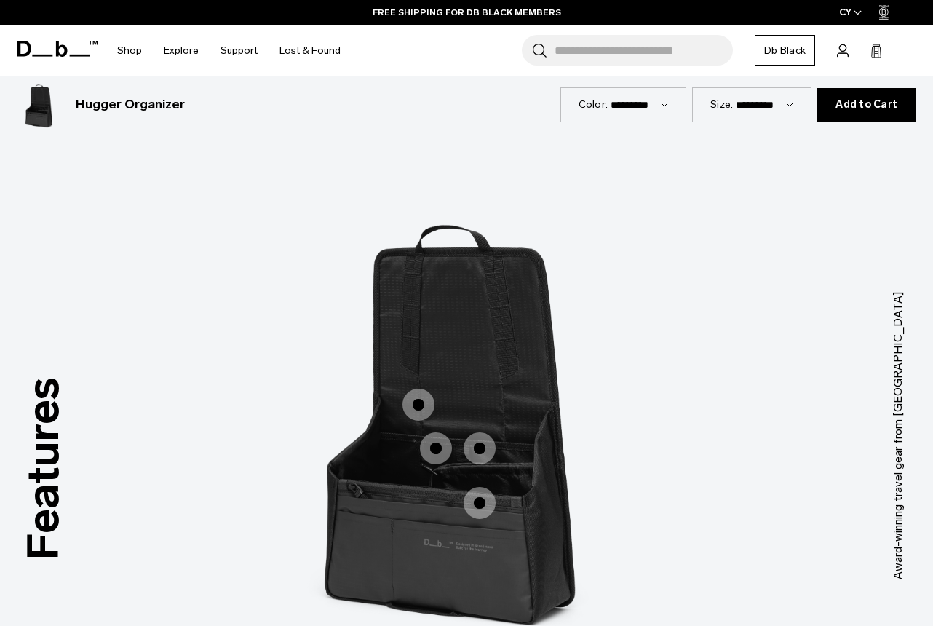
click at [407, 413] on span "1 / 3" at bounding box center [418, 404] width 32 height 32
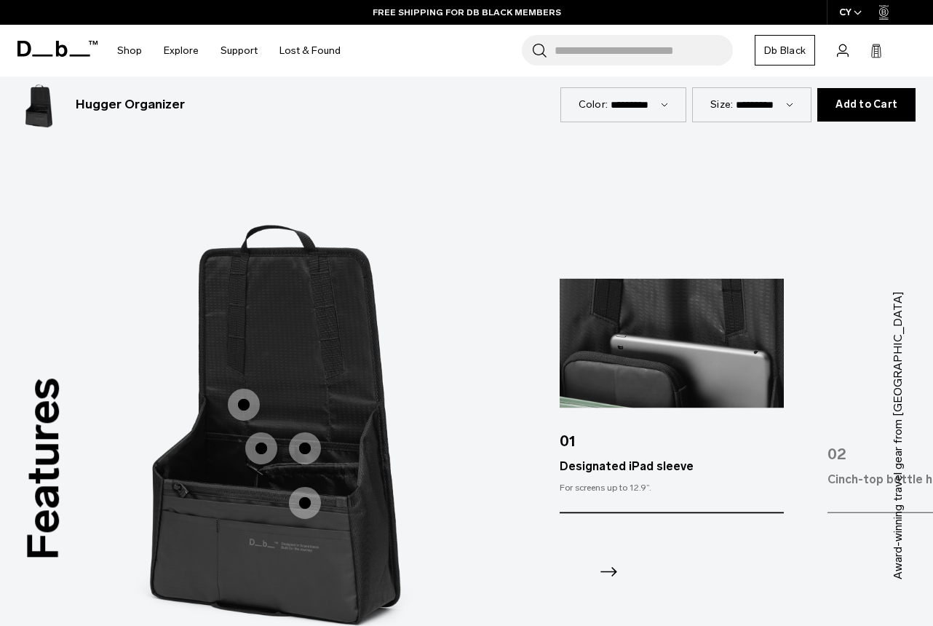
click at [608, 572] on icon "Next slide" at bounding box center [608, 571] width 23 height 23
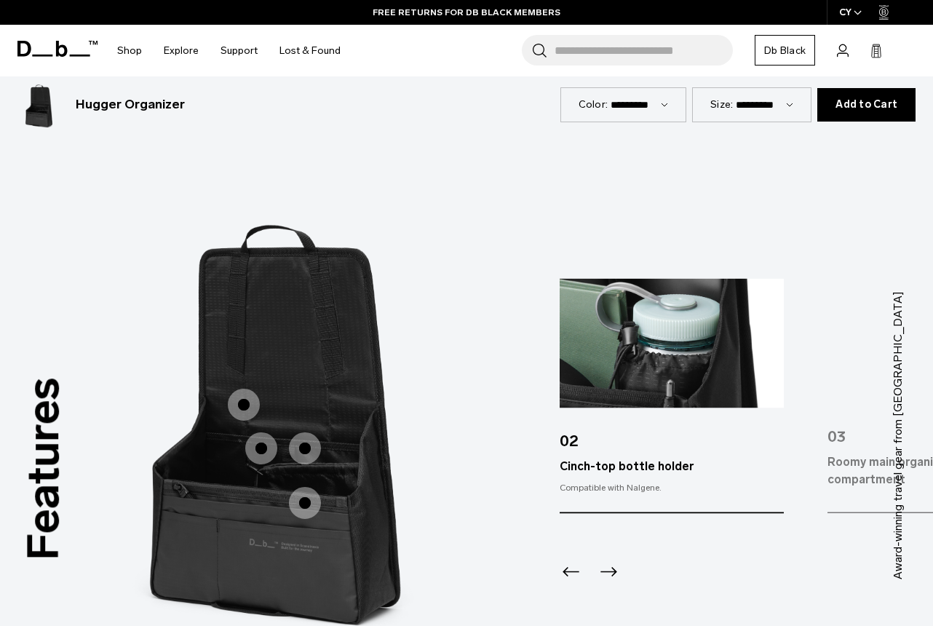
click at [608, 572] on icon "Next slide" at bounding box center [608, 571] width 23 height 23
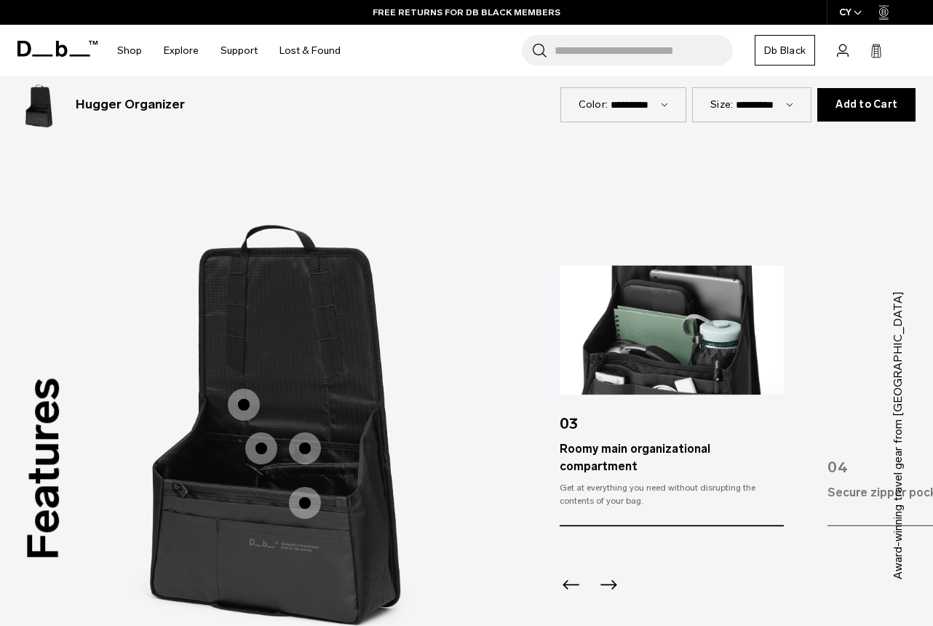
click at [608, 573] on icon "Next slide" at bounding box center [608, 584] width 23 height 23
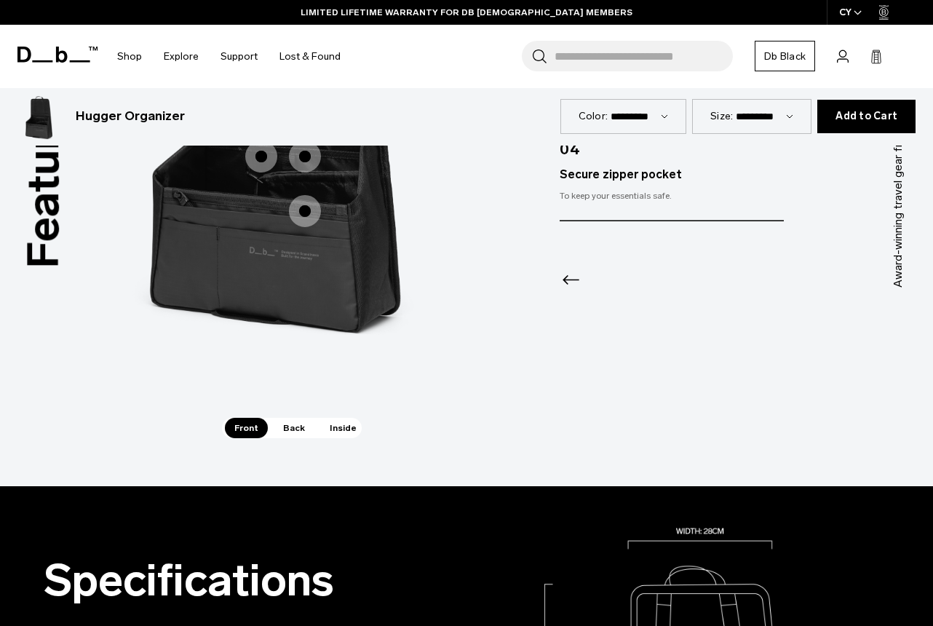
scroll to position [1461, 0]
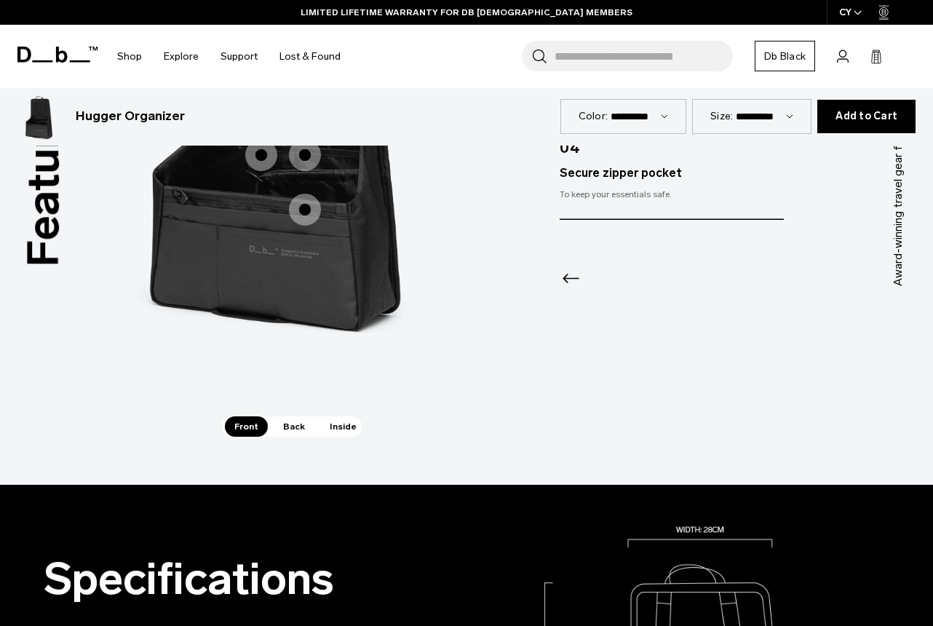
click at [292, 430] on span "Back" at bounding box center [294, 426] width 41 height 20
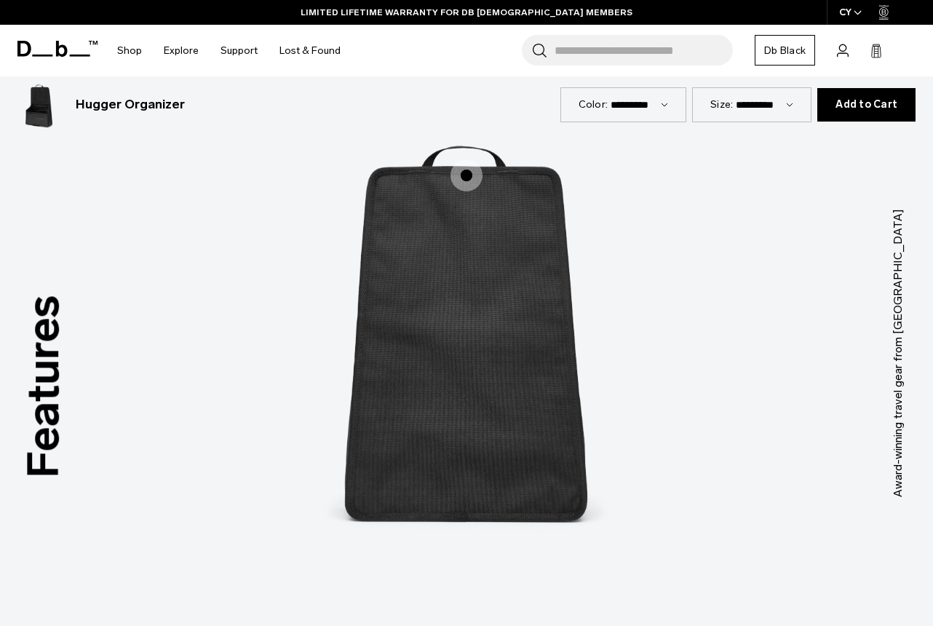
scroll to position [1245, 0]
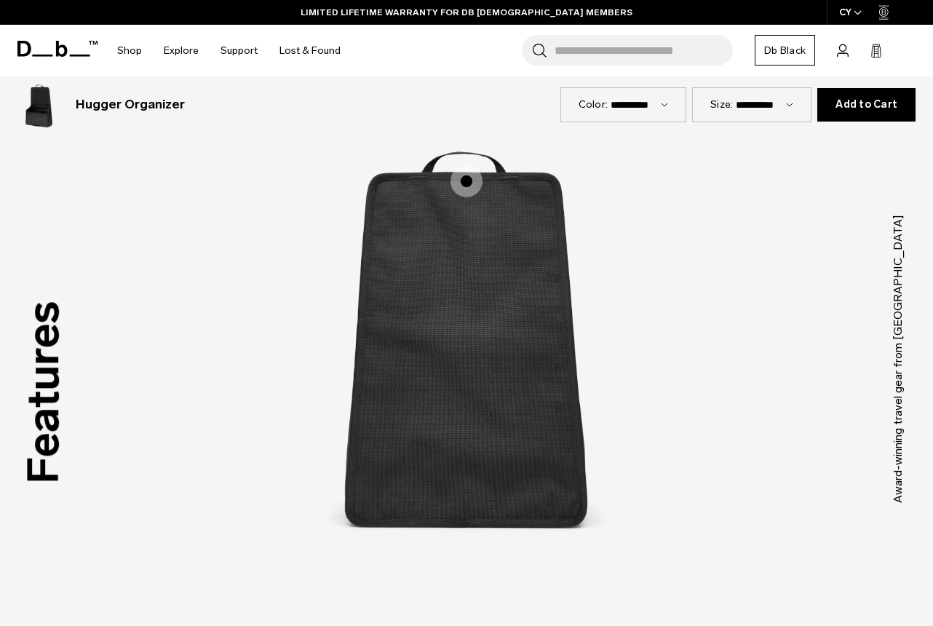
click at [465, 181] on span "2 / 3" at bounding box center [466, 181] width 32 height 32
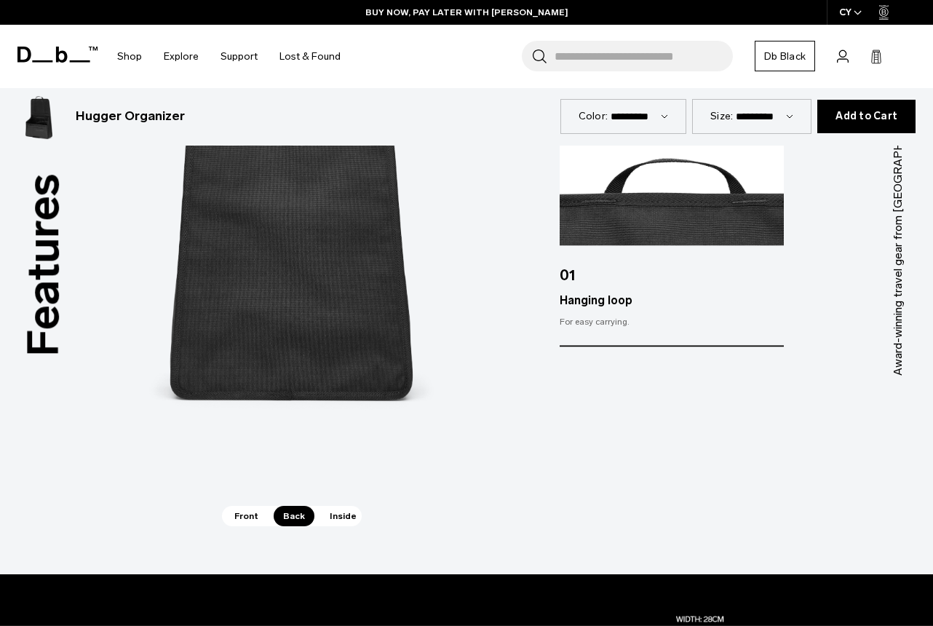
scroll to position [1376, 0]
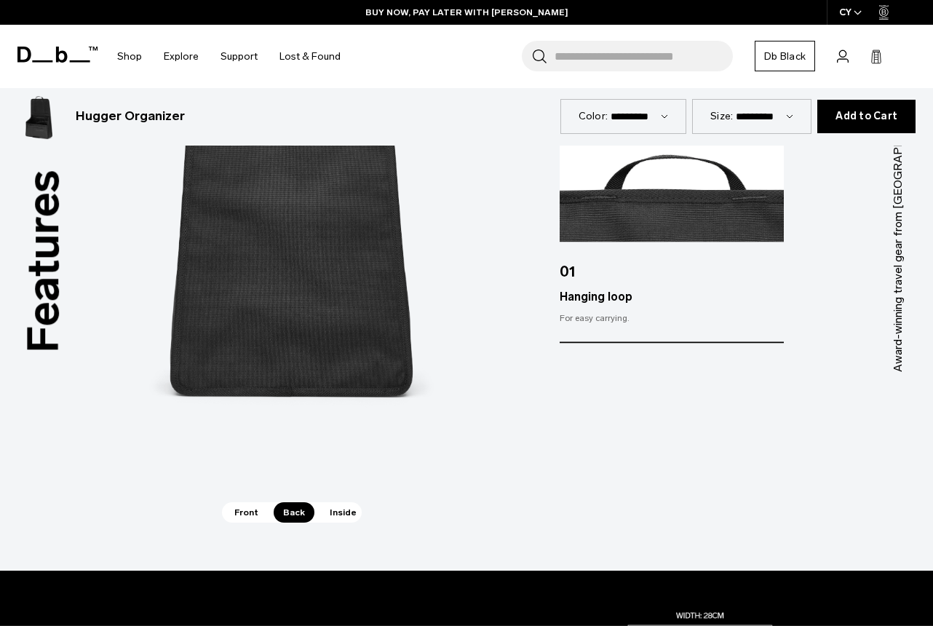
click at [335, 514] on span "Inside" at bounding box center [343, 512] width 46 height 20
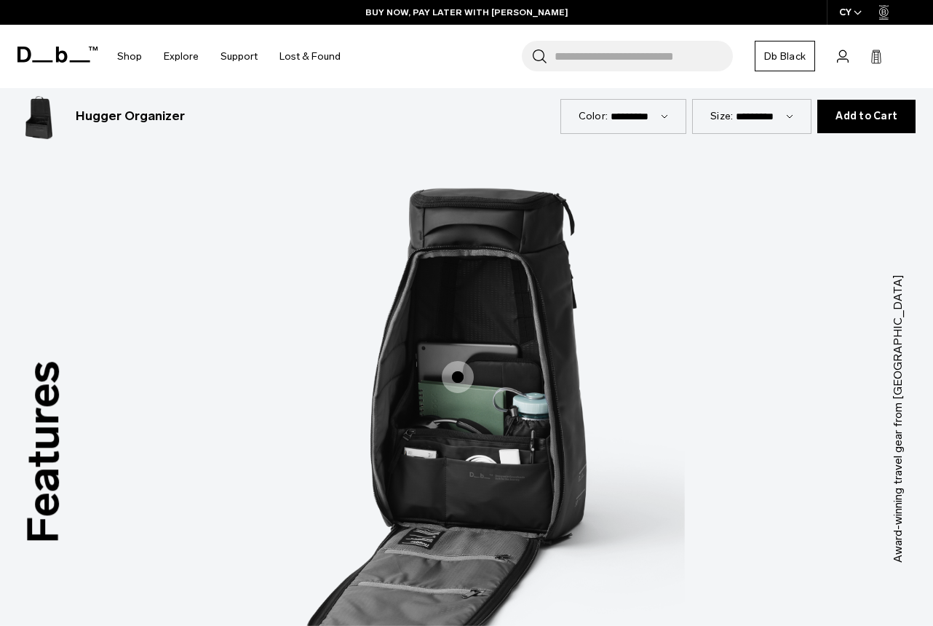
scroll to position [1182, 0]
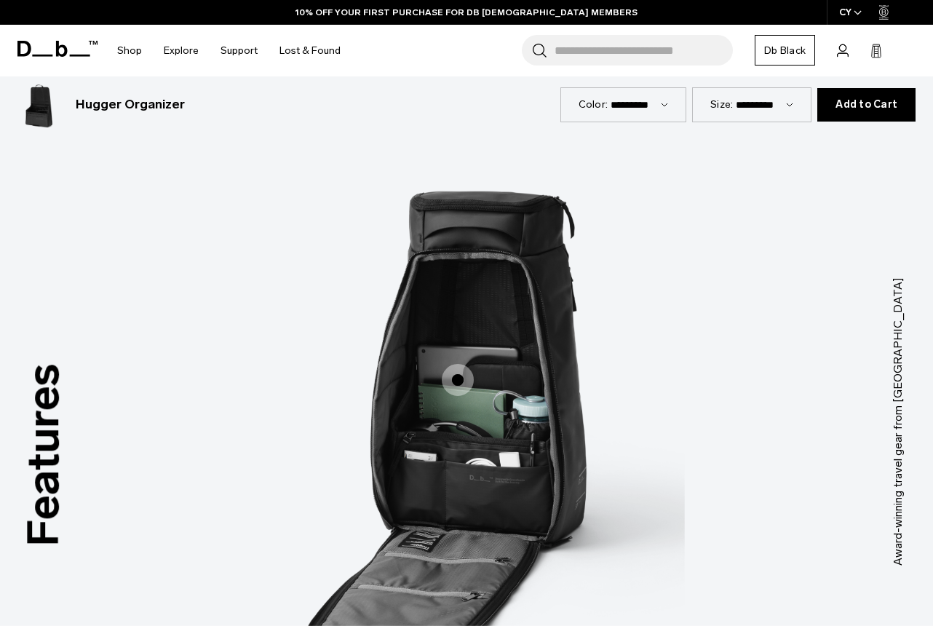
click at [461, 379] on span "3 / 3" at bounding box center [458, 380] width 32 height 32
click at [458, 381] on span "3 / 3" at bounding box center [458, 380] width 32 height 32
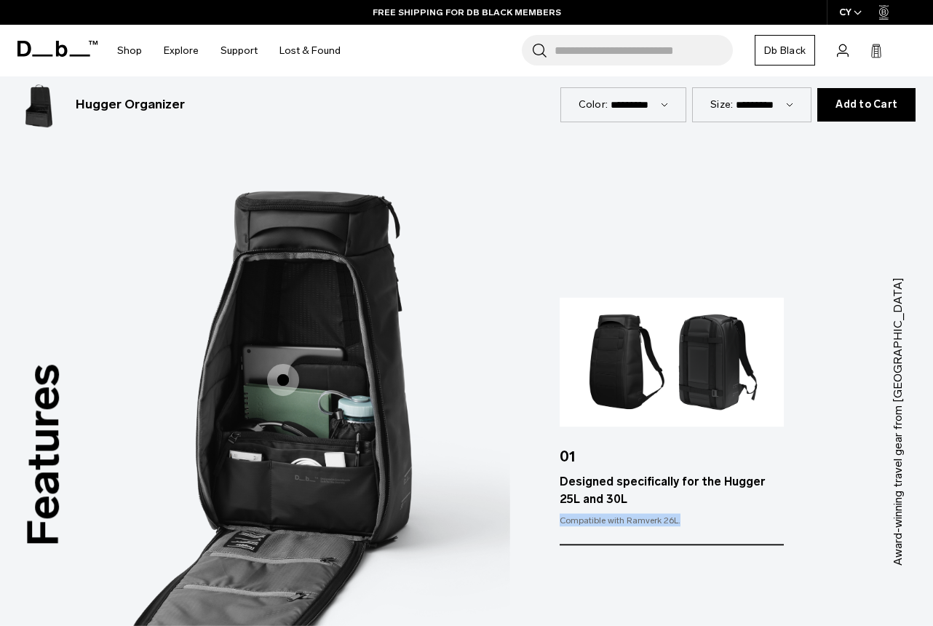
drag, startPoint x: 562, startPoint y: 521, endPoint x: 678, endPoint y: 521, distance: 116.4
click at [678, 521] on div "Compatible with Ramverk 26L." at bounding box center [671, 520] width 224 height 13
click at [664, 519] on div "Compatible with Ramverk 26L." at bounding box center [671, 520] width 224 height 13
click at [304, 347] on img "3 / 3" at bounding box center [291, 400] width 436 height 546
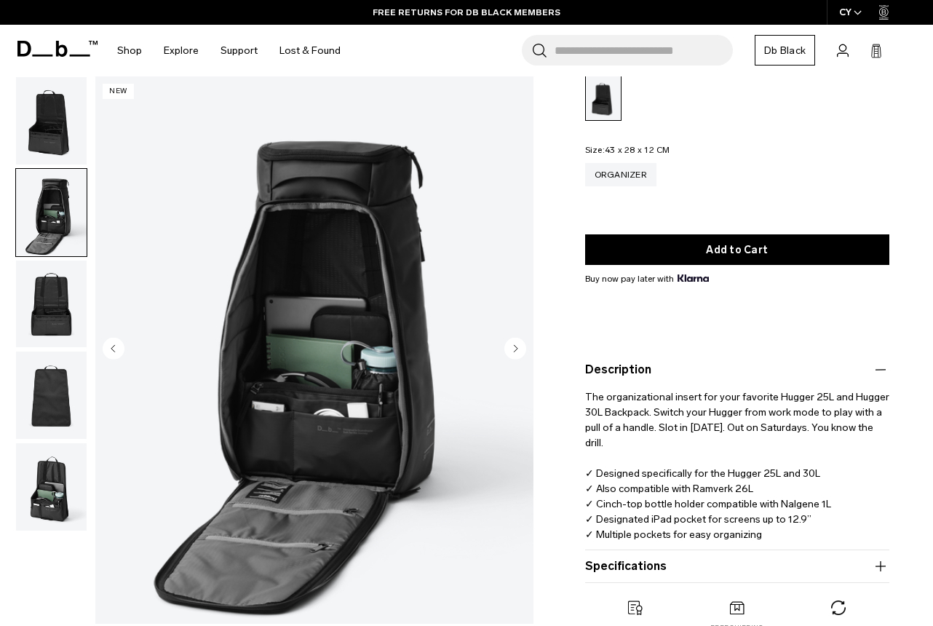
scroll to position [0, 0]
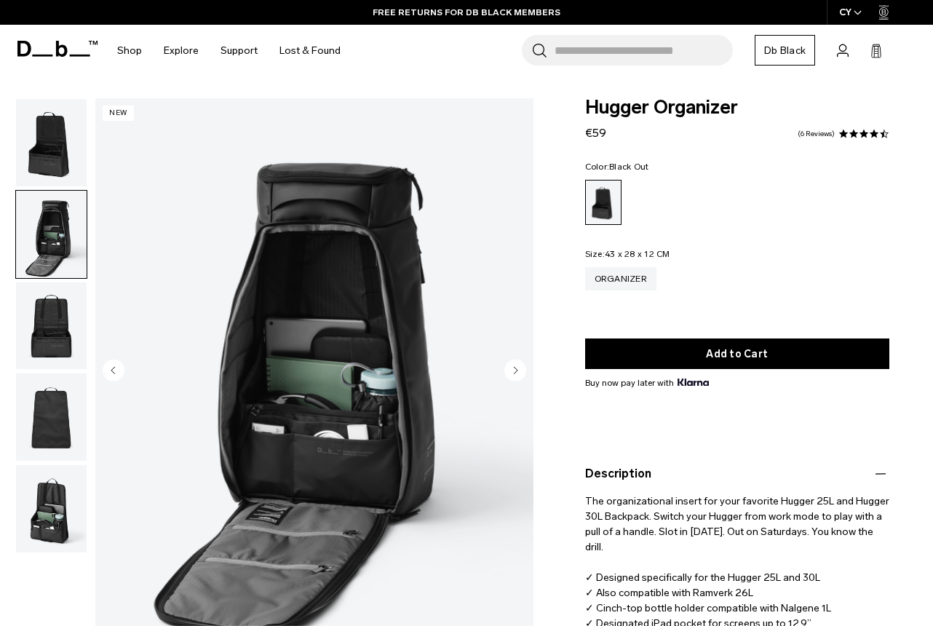
click at [52, 156] on img "button" at bounding box center [51, 142] width 71 height 87
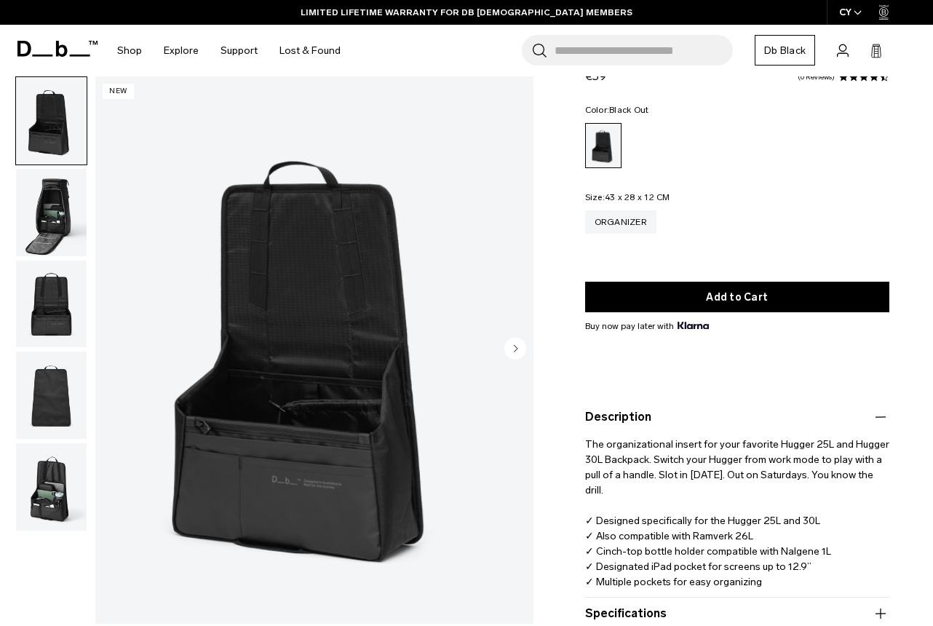
scroll to position [53, 0]
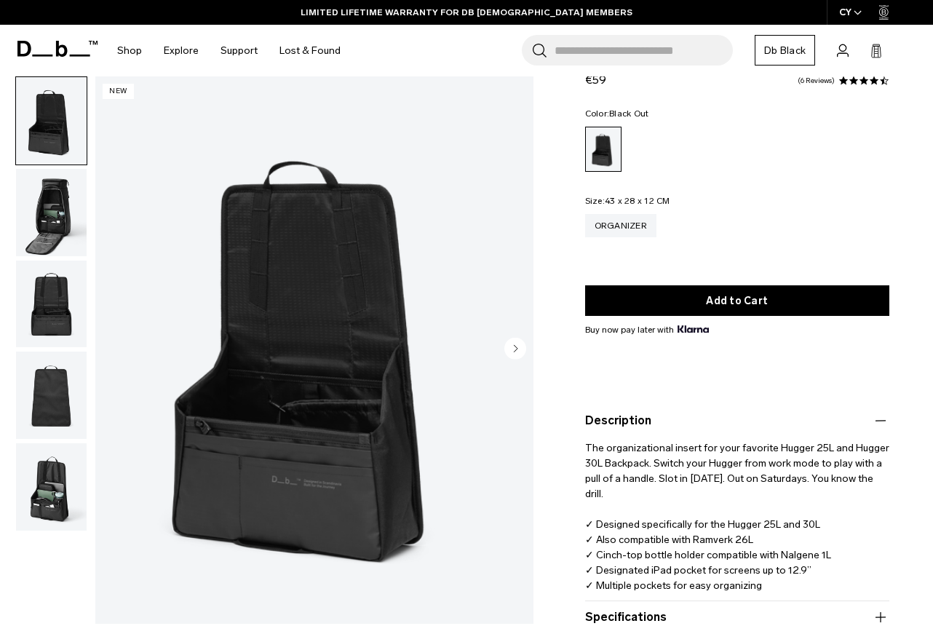
drag, startPoint x: 597, startPoint y: 583, endPoint x: 760, endPoint y: 583, distance: 162.9
click at [760, 583] on p "The organizational insert for your favorite Hugger 25L and Hugger 30L Backpack.…" at bounding box center [737, 511] width 304 height 164
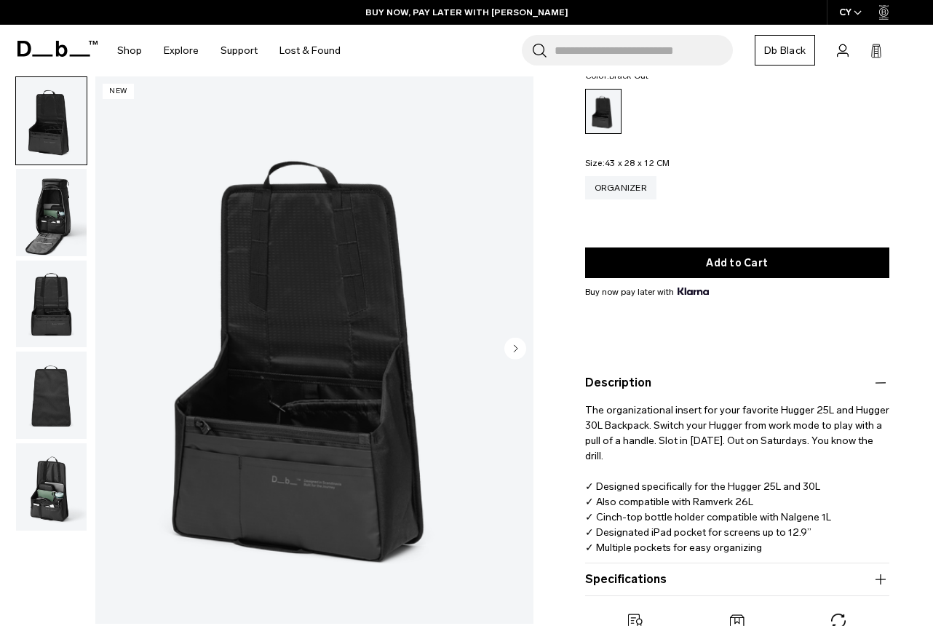
scroll to position [93, 0]
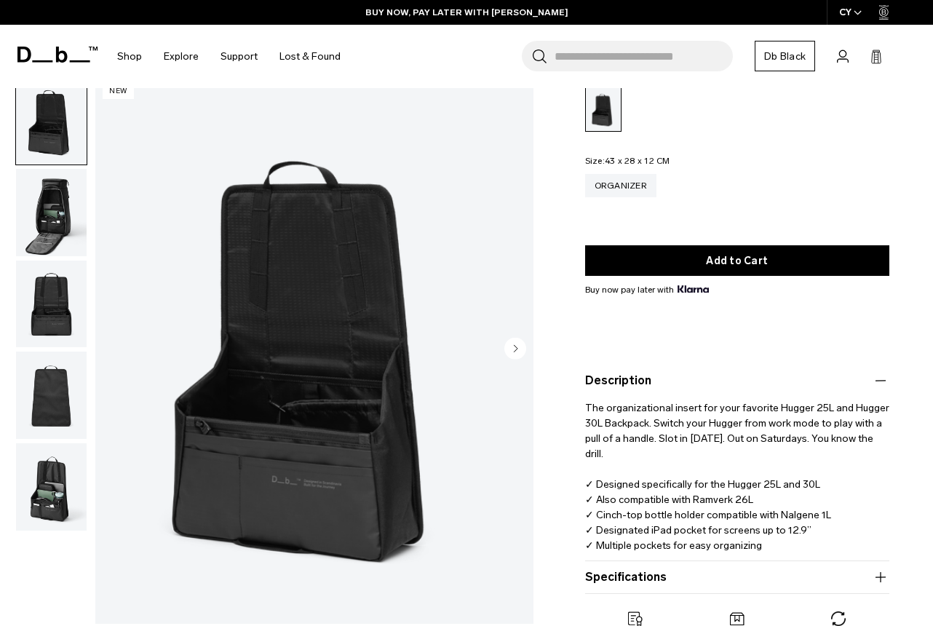
click at [679, 504] on p "The organizational insert for your favorite Hugger 25L and Hugger 30L Backpack.…" at bounding box center [737, 471] width 304 height 164
drag, startPoint x: 695, startPoint y: 504, endPoint x: 748, endPoint y: 504, distance: 52.4
click at [748, 504] on p "The organizational insert for your favorite Hugger 25L and Hugger 30L Backpack.…" at bounding box center [737, 471] width 304 height 164
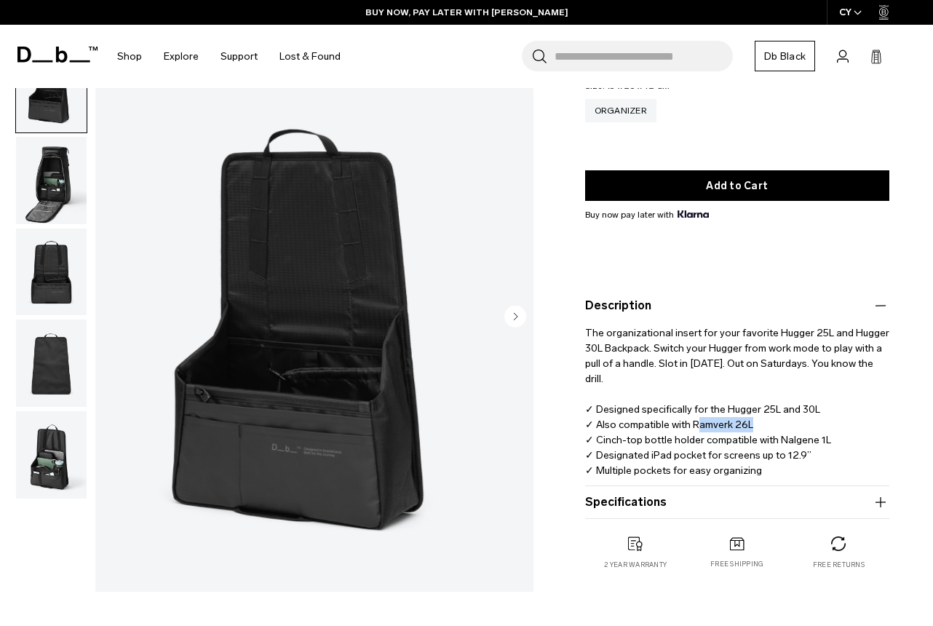
scroll to position [175, 0]
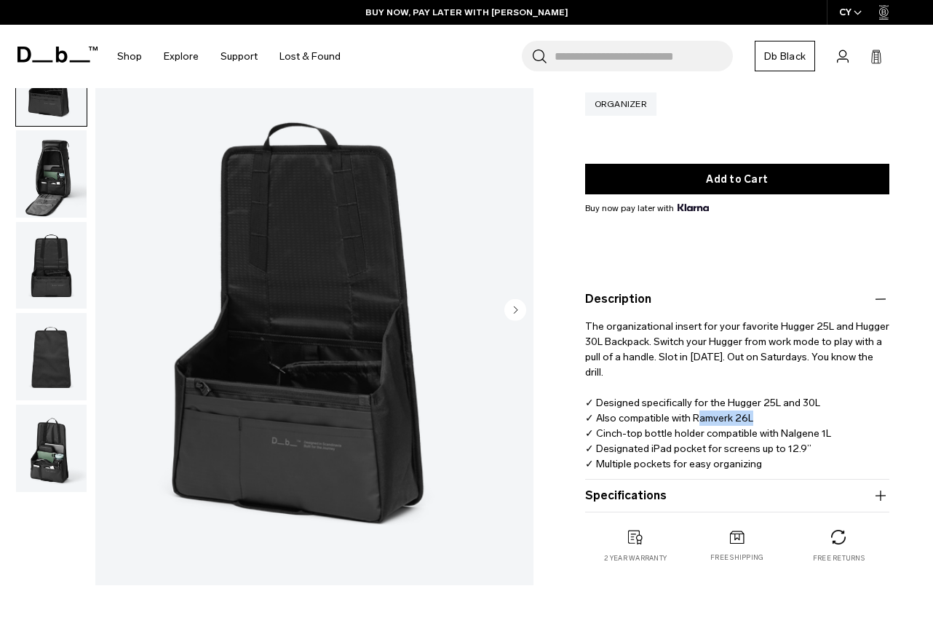
click at [697, 500] on button "Specifications" at bounding box center [737, 495] width 304 height 17
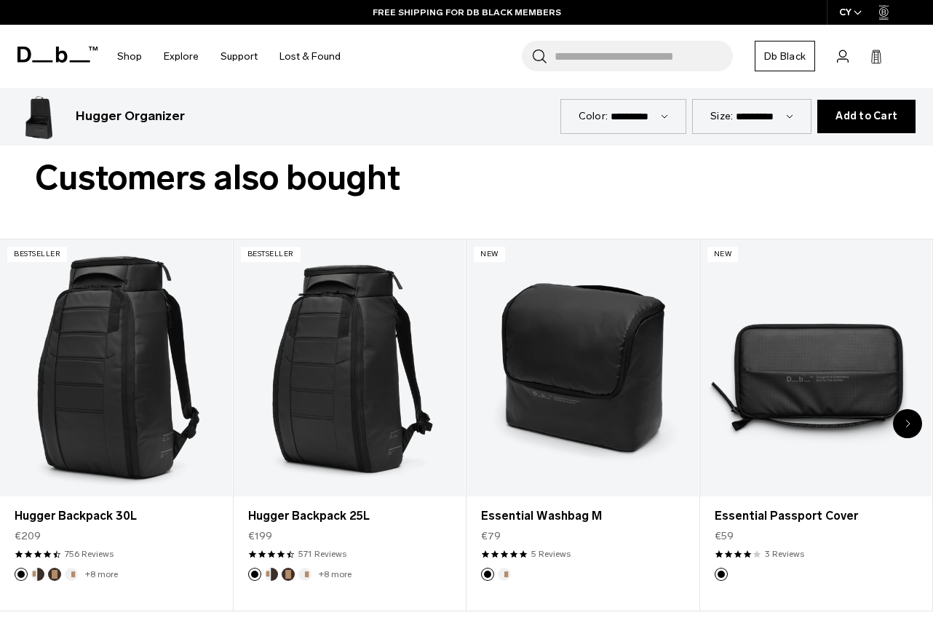
scroll to position [2928, 0]
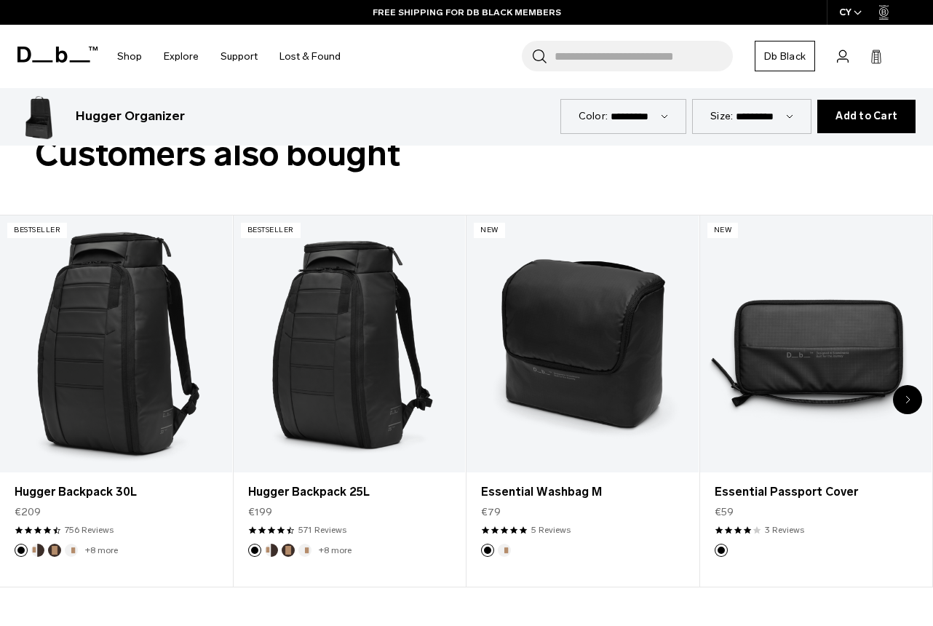
click at [907, 392] on div "Next slide" at bounding box center [907, 399] width 29 height 29
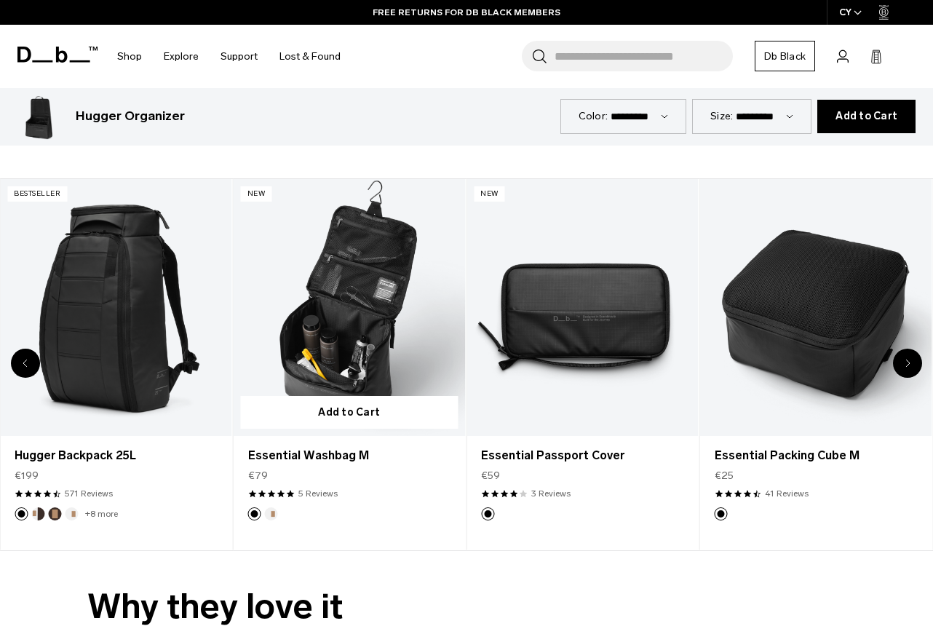
scroll to position [2968, 0]
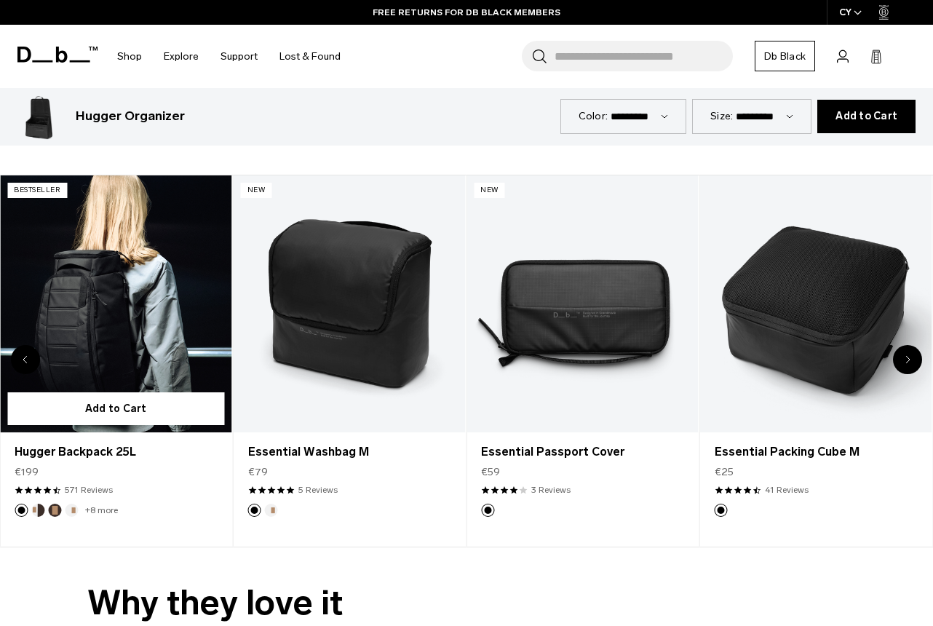
click at [112, 335] on link "Hugger Backpack 25L" at bounding box center [116, 304] width 232 height 258
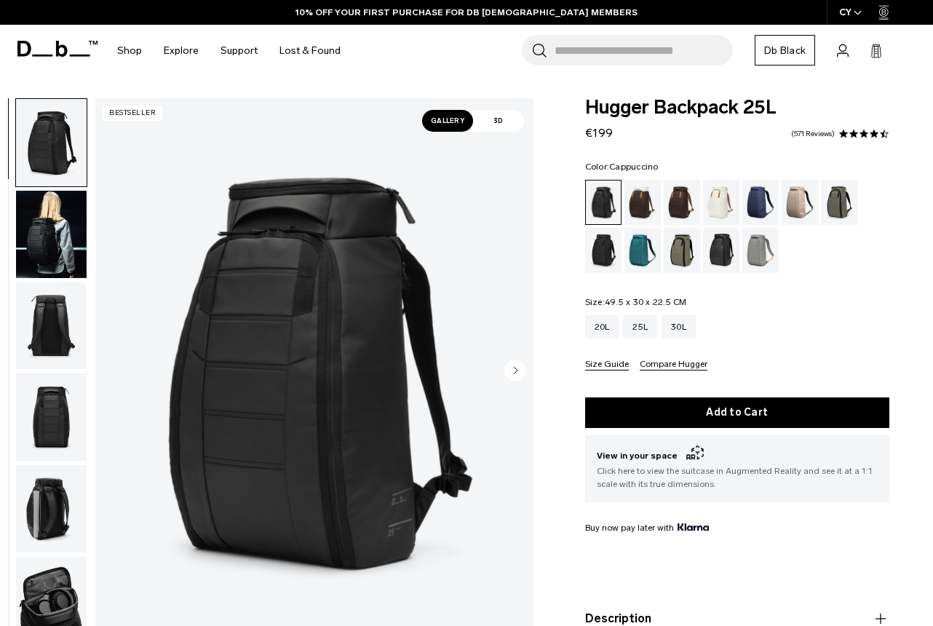
click at [639, 205] on div "Cappuccino" at bounding box center [642, 202] width 37 height 45
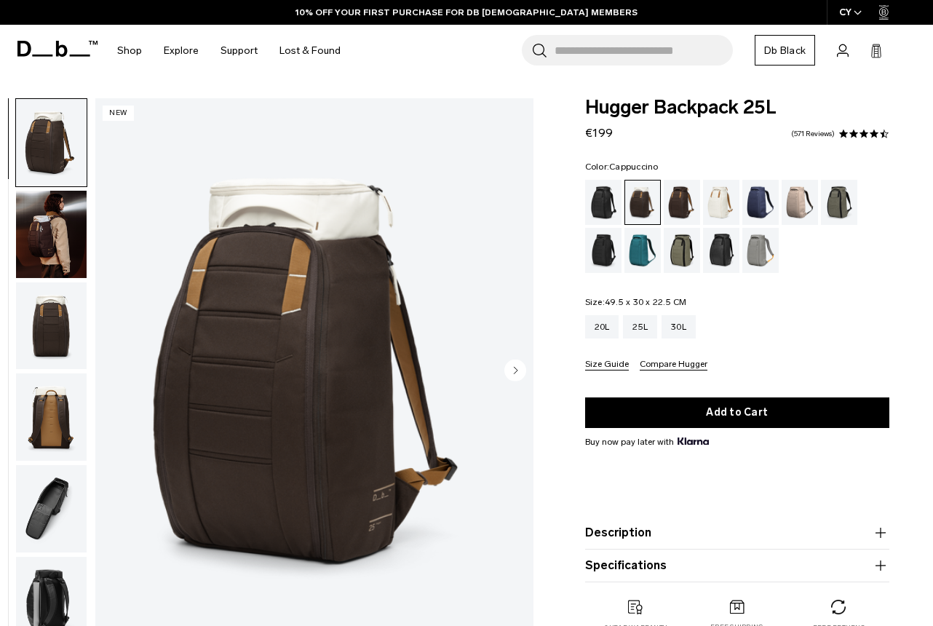
click at [516, 371] on icon "Next slide" at bounding box center [516, 370] width 4 height 7
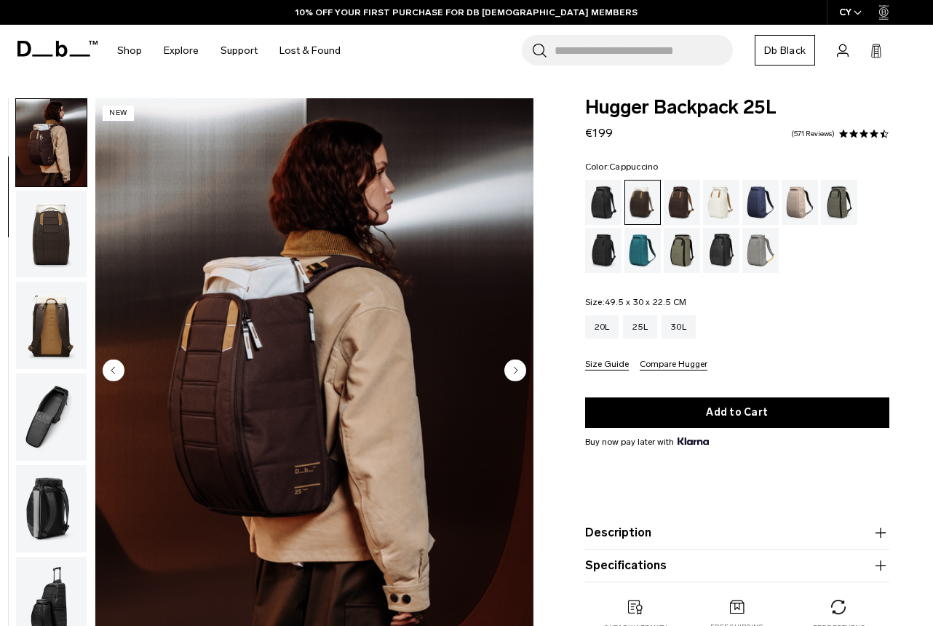
click at [516, 371] on icon "Next slide" at bounding box center [516, 370] width 4 height 7
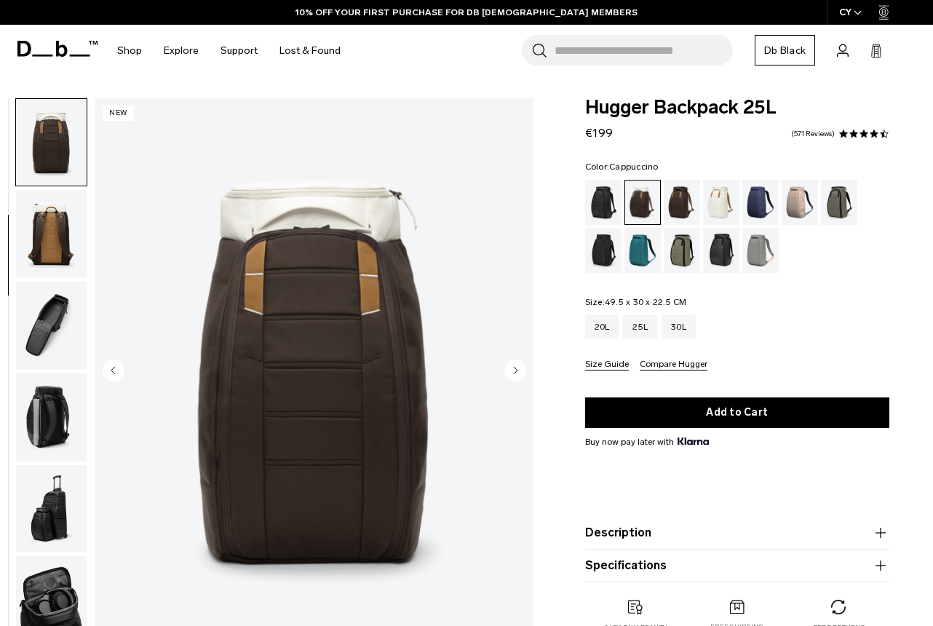
click at [677, 201] on div "Espresso" at bounding box center [681, 202] width 37 height 45
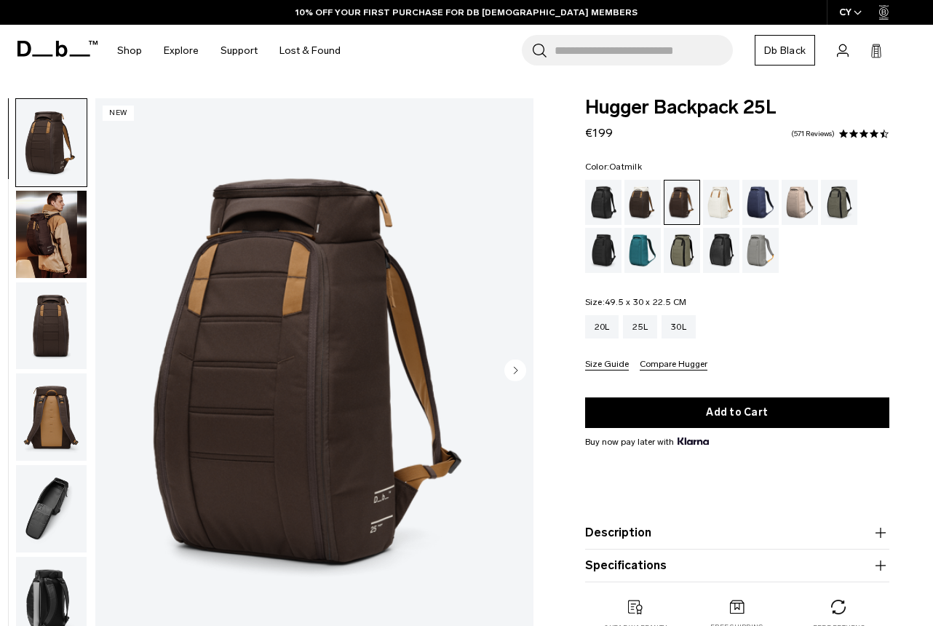
click at [717, 206] on div "Oatmilk" at bounding box center [721, 202] width 37 height 45
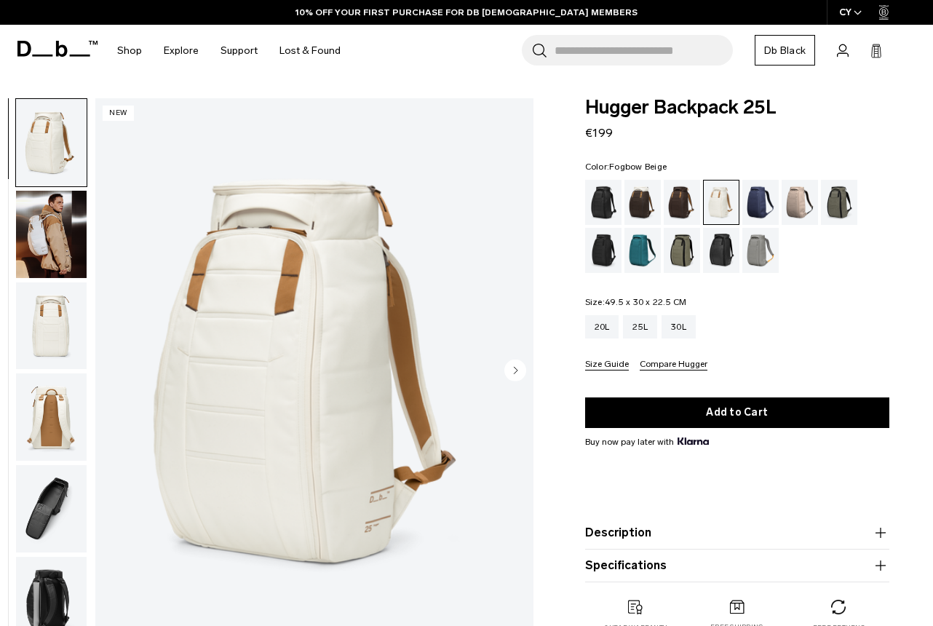
click at [794, 201] on div "Fogbow Beige" at bounding box center [799, 202] width 37 height 45
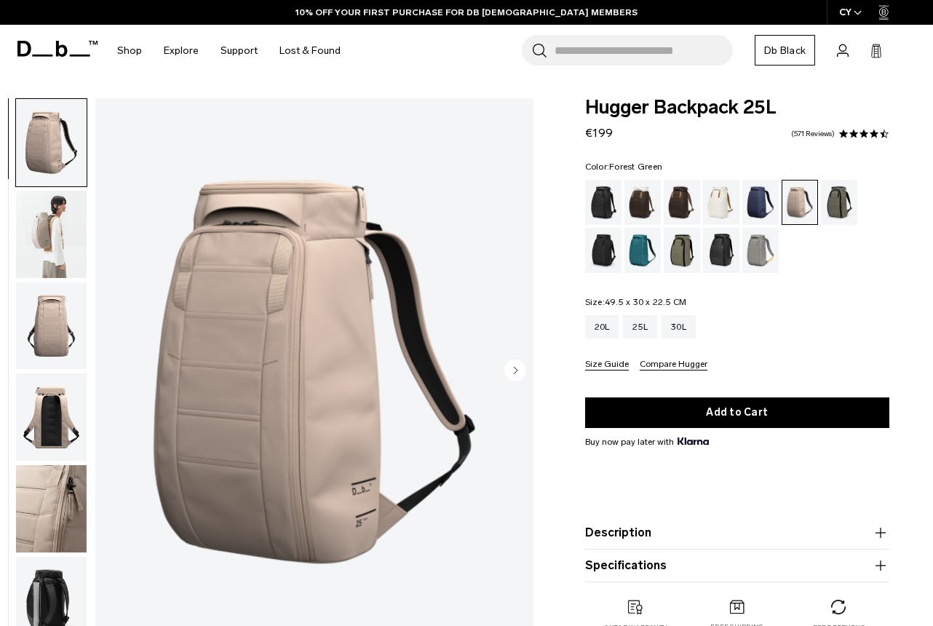
click at [839, 206] on div "Forest Green" at bounding box center [839, 202] width 37 height 45
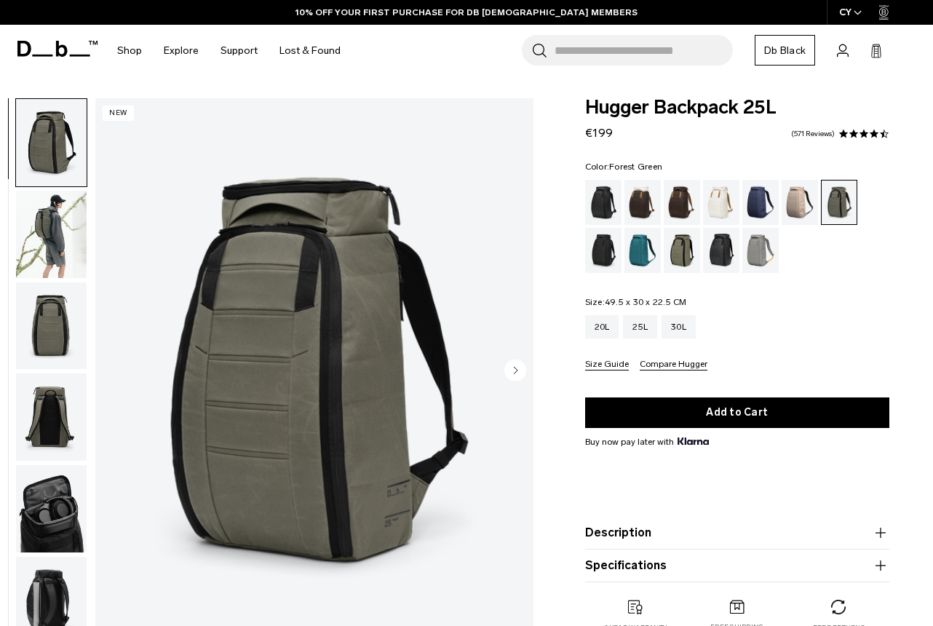
click at [58, 223] on img "button" at bounding box center [51, 234] width 71 height 87
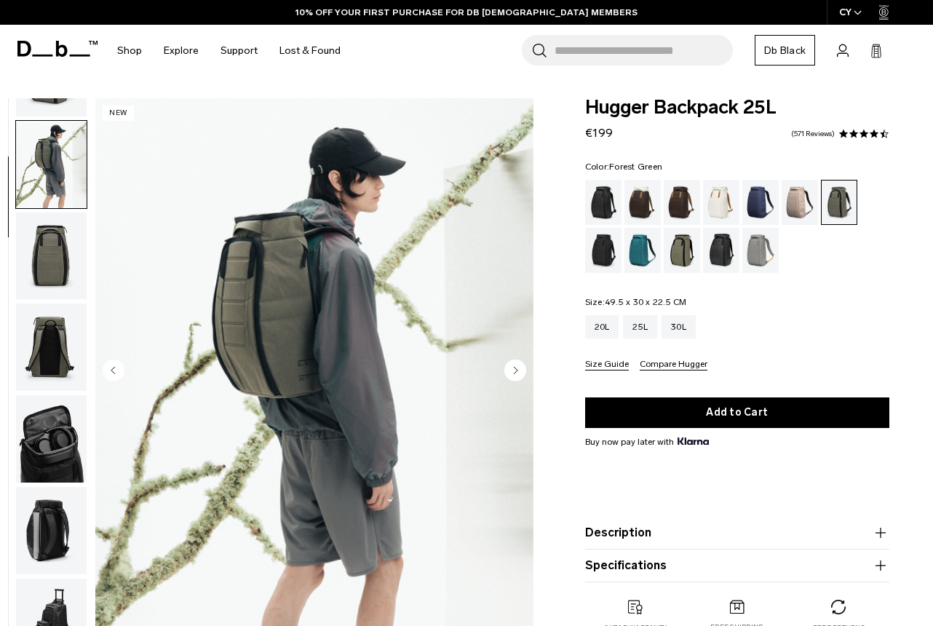
scroll to position [92, 0]
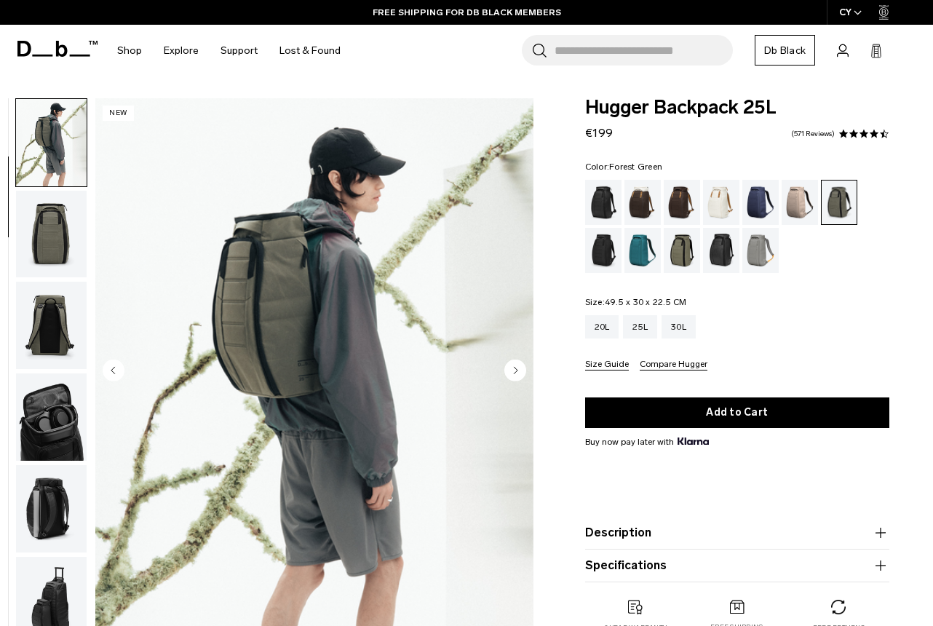
click at [510, 375] on circle "Next slide" at bounding box center [515, 370] width 22 height 22
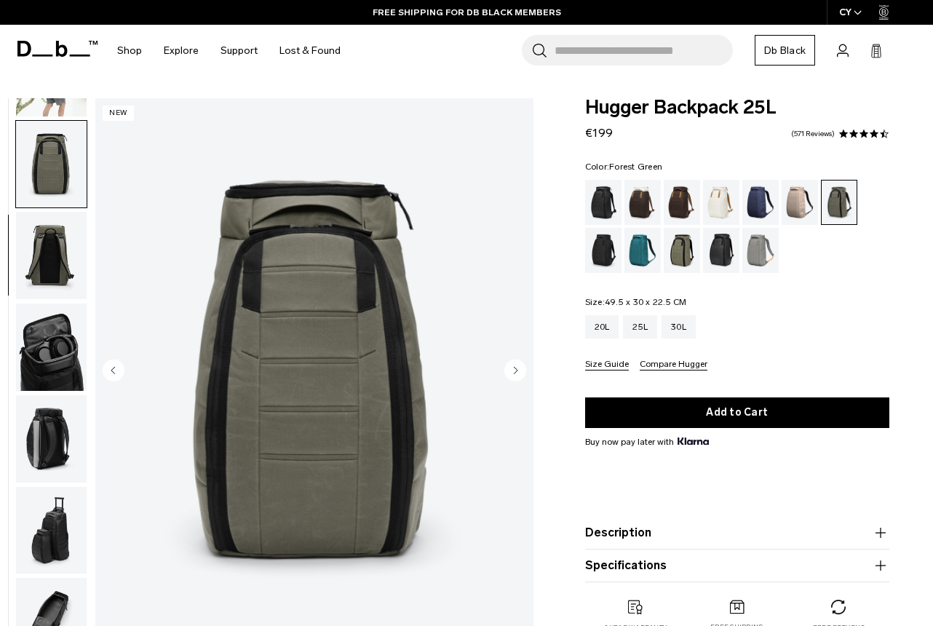
scroll to position [183, 0]
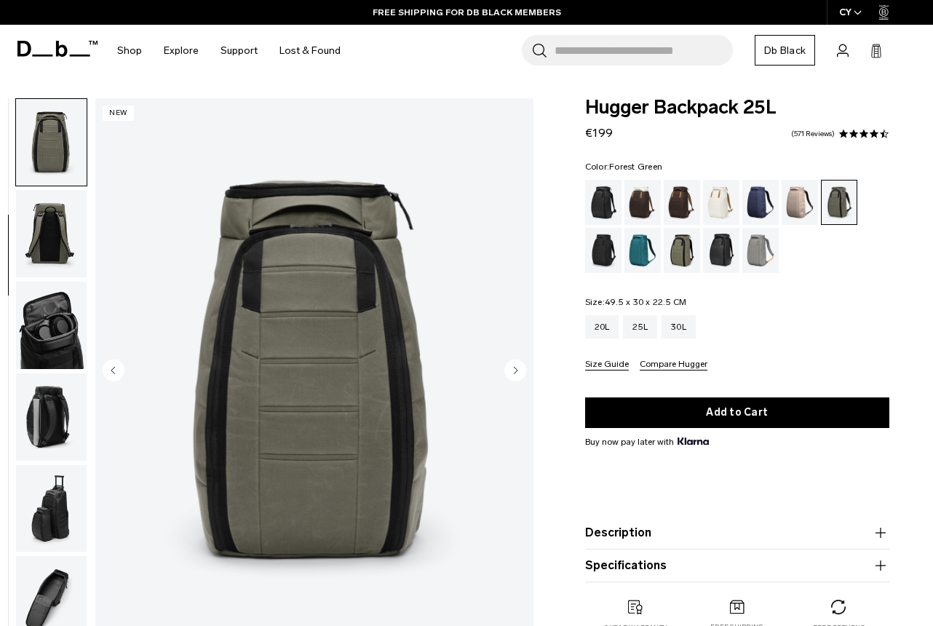
click at [510, 375] on circle "Next slide" at bounding box center [515, 370] width 22 height 22
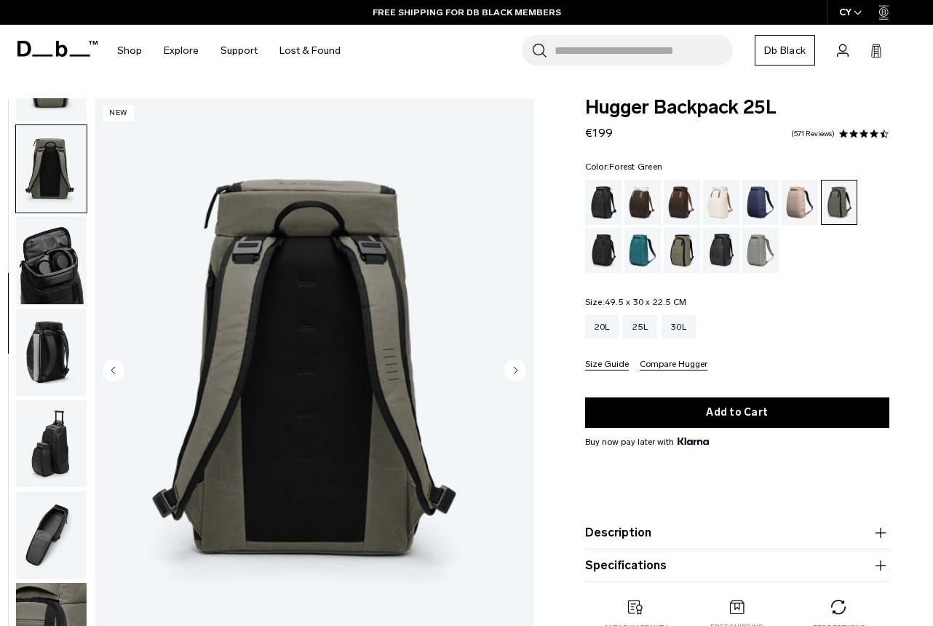
scroll to position [274, 0]
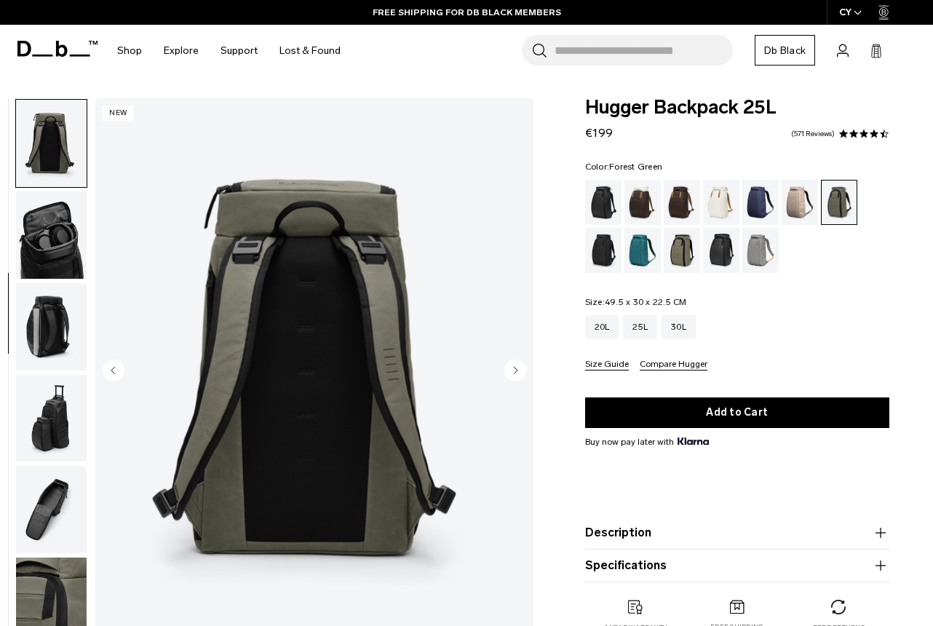
click at [510, 375] on circle "Next slide" at bounding box center [515, 370] width 22 height 22
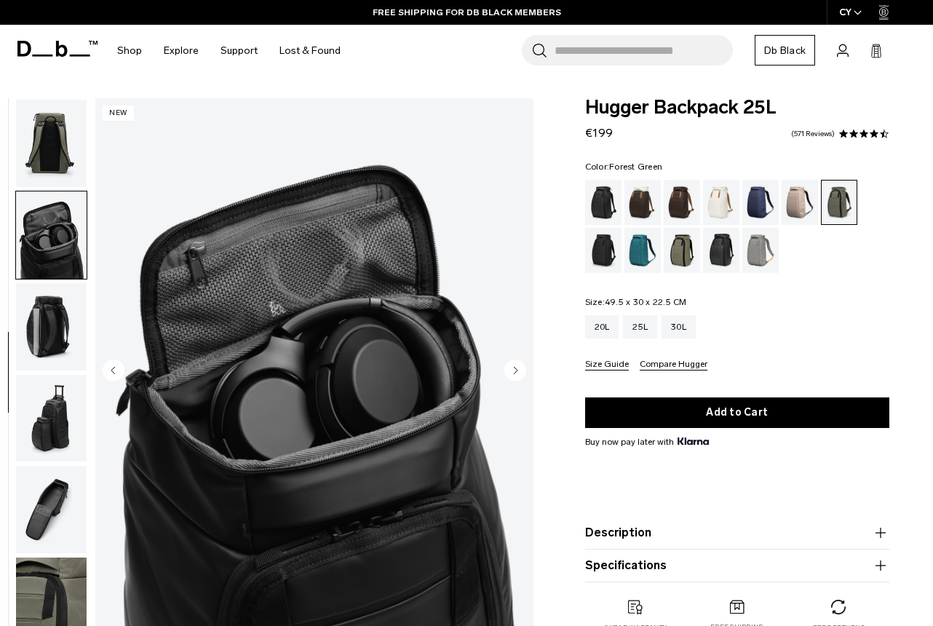
click at [510, 375] on circle "Next slide" at bounding box center [515, 370] width 22 height 22
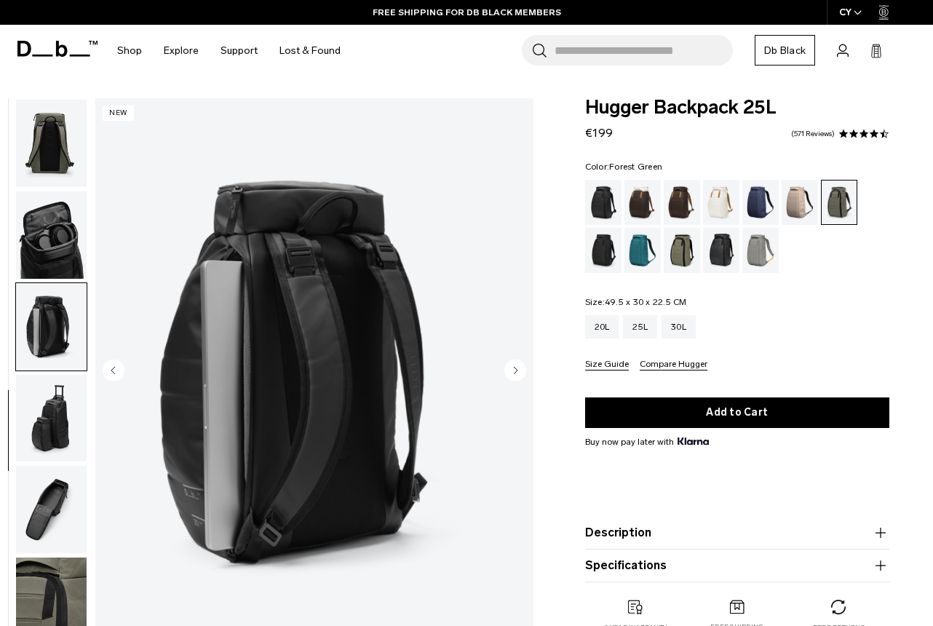
click at [49, 140] on img "button" at bounding box center [51, 143] width 71 height 87
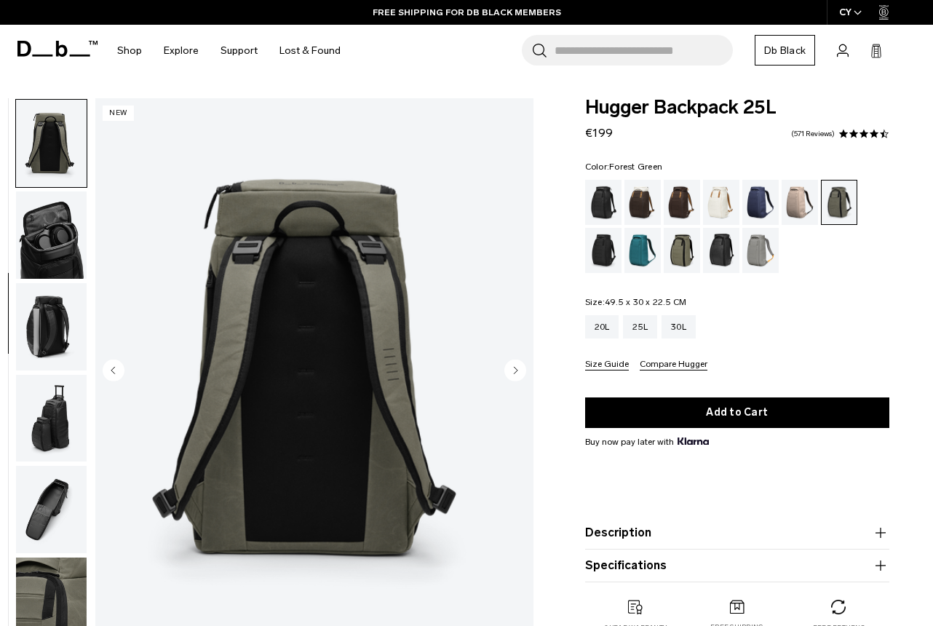
click at [122, 375] on circle "Previous slide" at bounding box center [114, 370] width 22 height 22
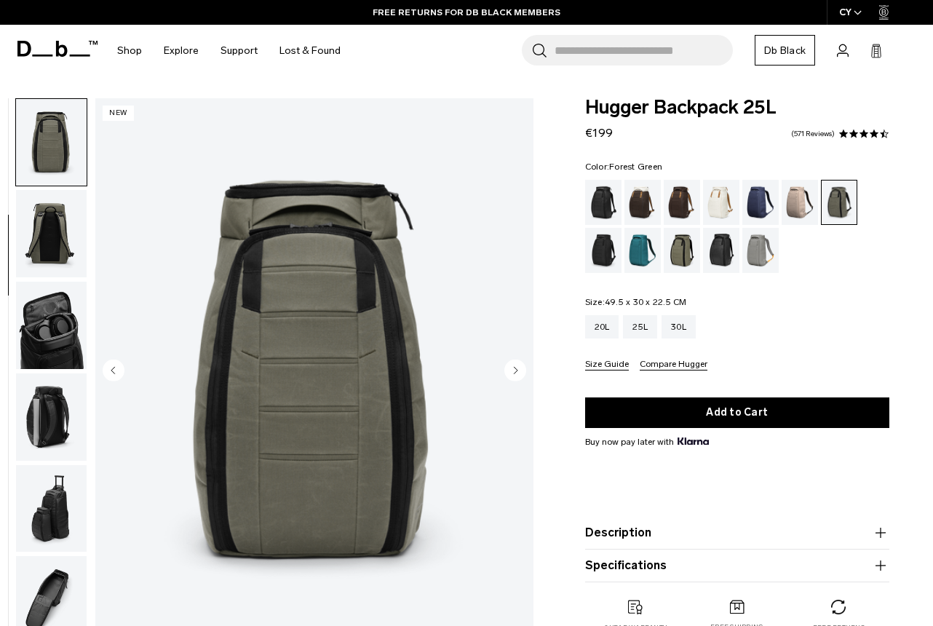
click at [122, 375] on circle "Previous slide" at bounding box center [114, 370] width 22 height 22
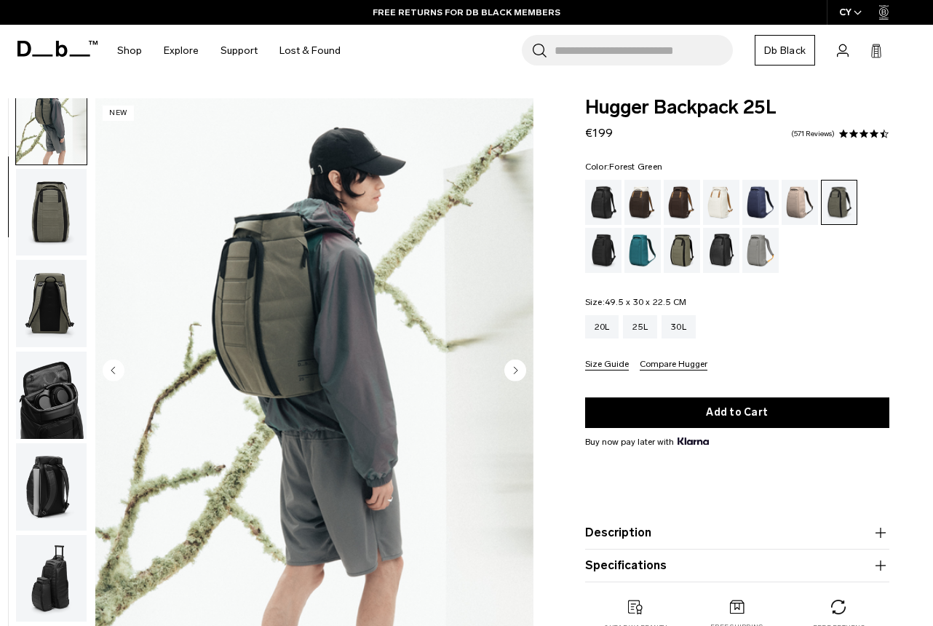
scroll to position [92, 0]
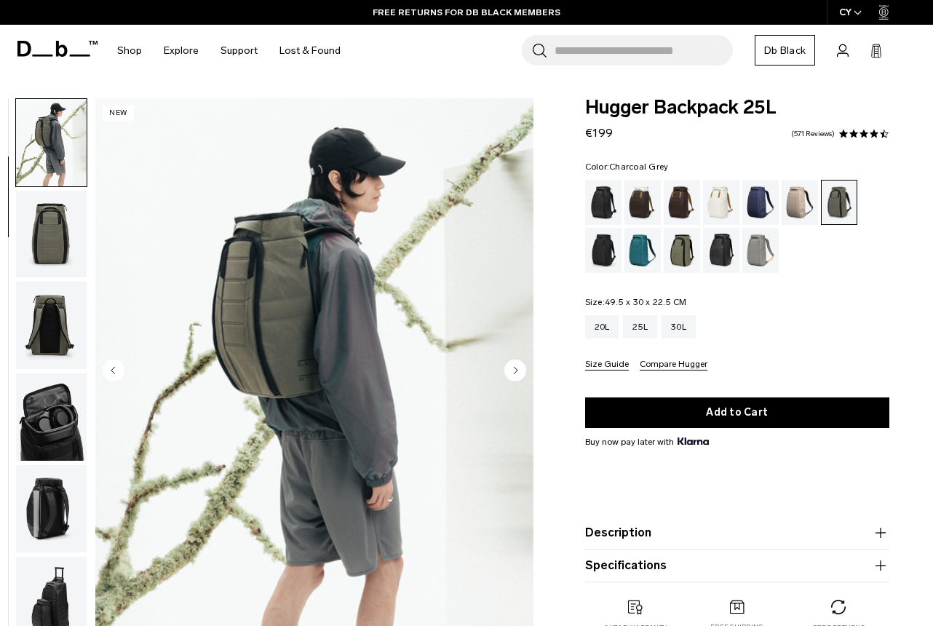
click at [594, 252] on div "Charcoal Grey" at bounding box center [603, 250] width 37 height 45
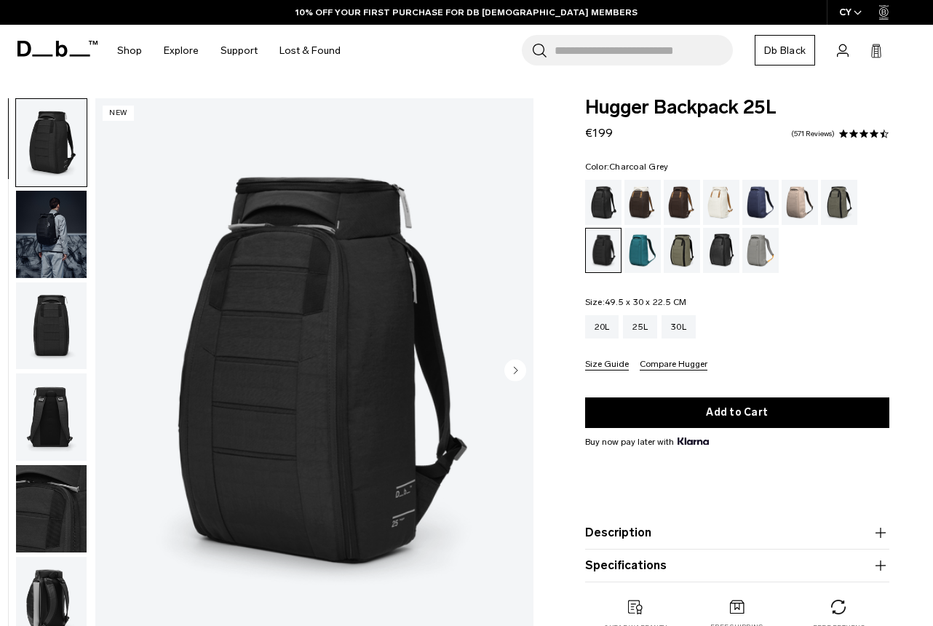
click at [43, 232] on img "button" at bounding box center [51, 234] width 71 height 87
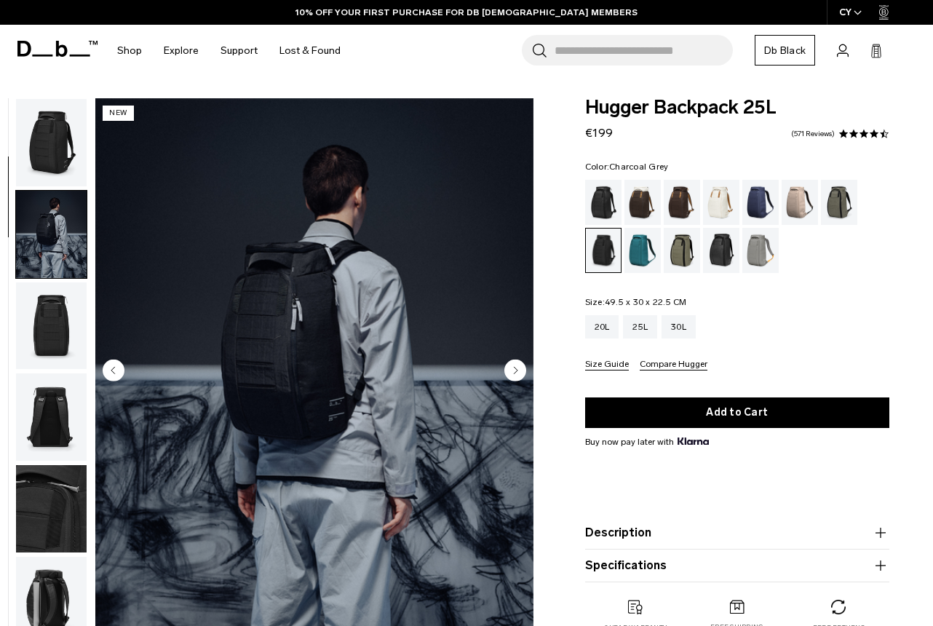
scroll to position [92, 0]
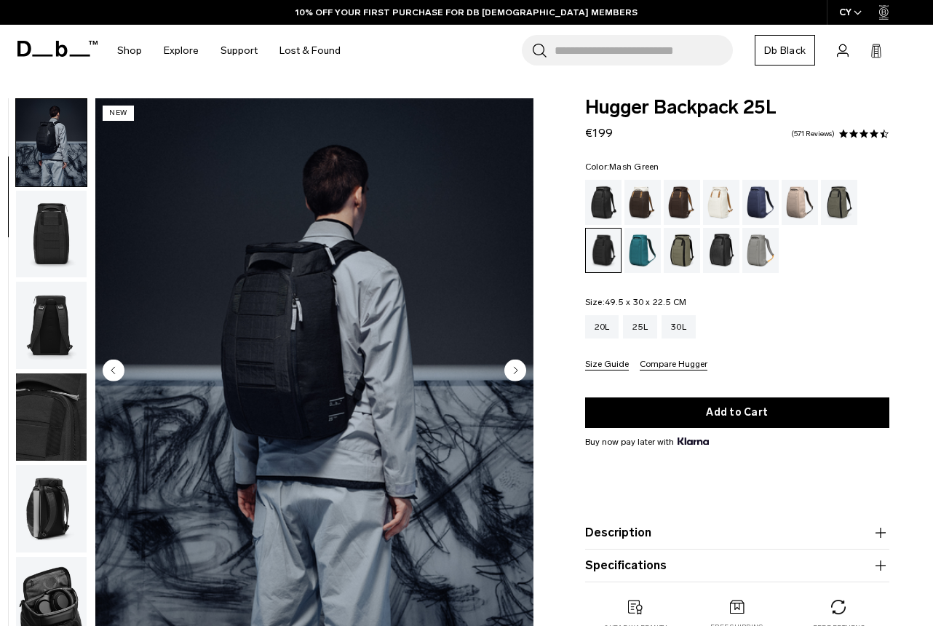
click at [679, 250] on div "Mash Green" at bounding box center [681, 250] width 37 height 45
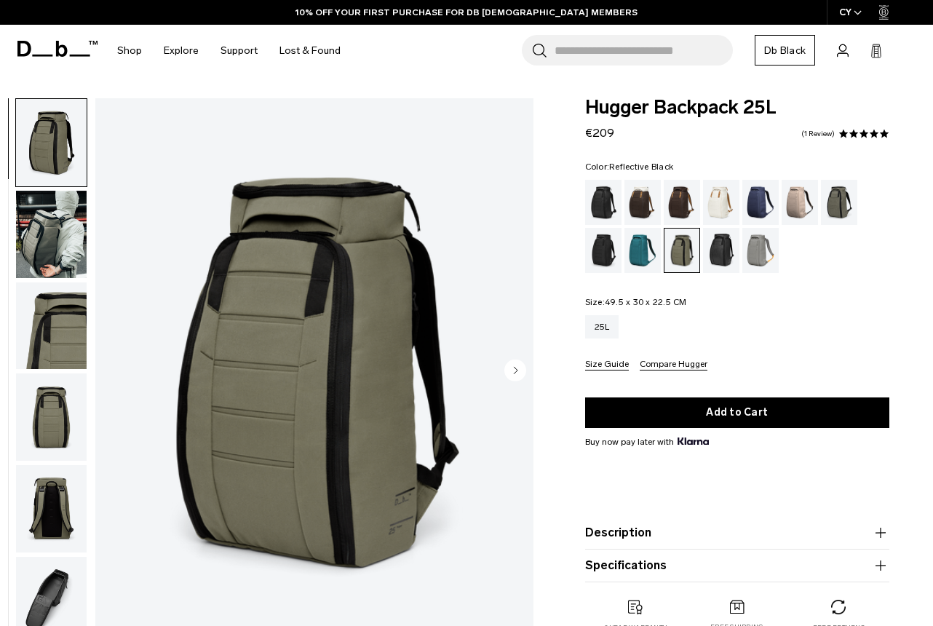
click at [724, 236] on div "Reflective Black" at bounding box center [721, 250] width 37 height 45
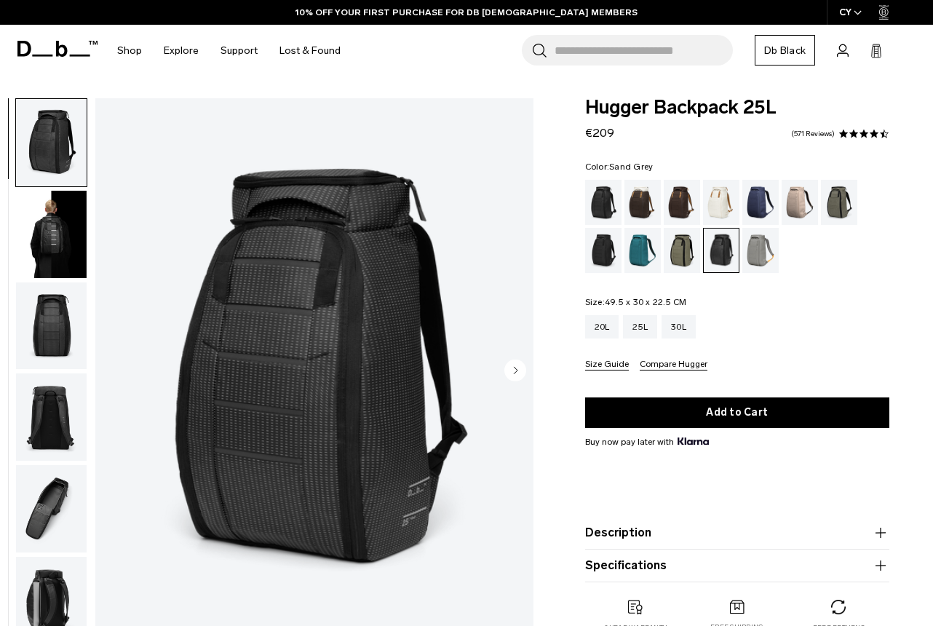
click at [762, 252] on div "Sand Grey" at bounding box center [760, 250] width 37 height 45
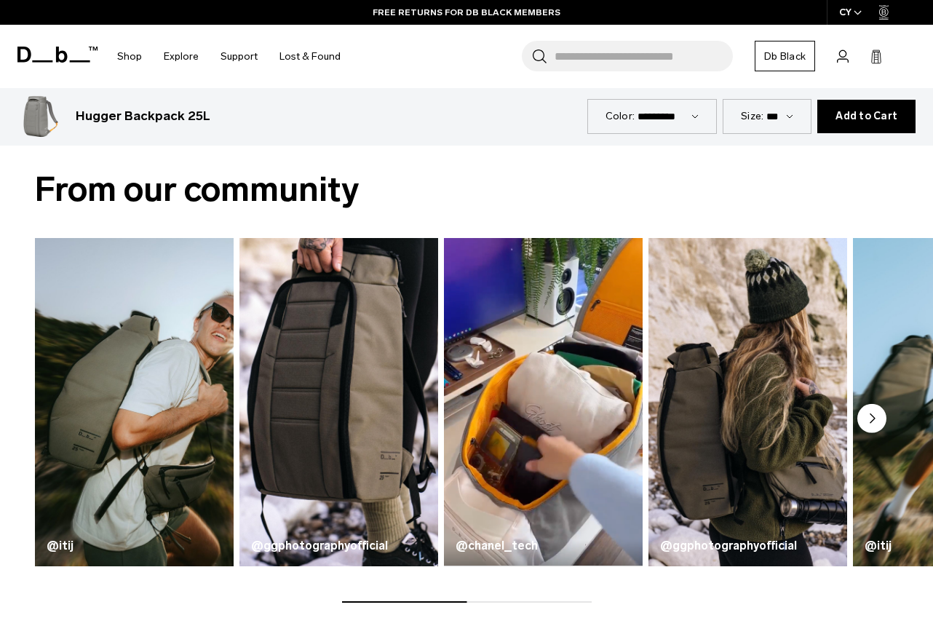
scroll to position [539, 0]
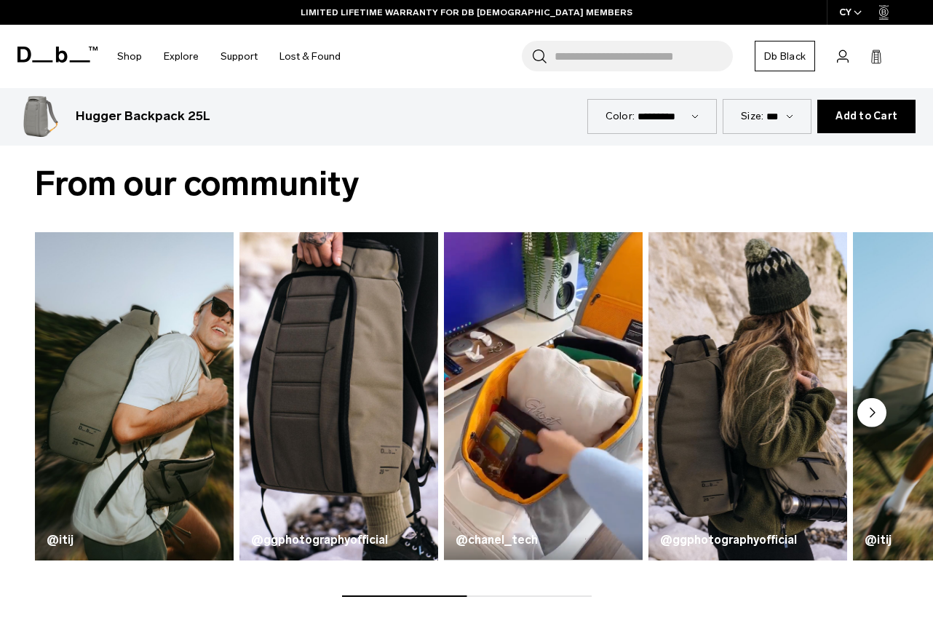
click at [746, 396] on img "4 / 5" at bounding box center [747, 397] width 204 height 338
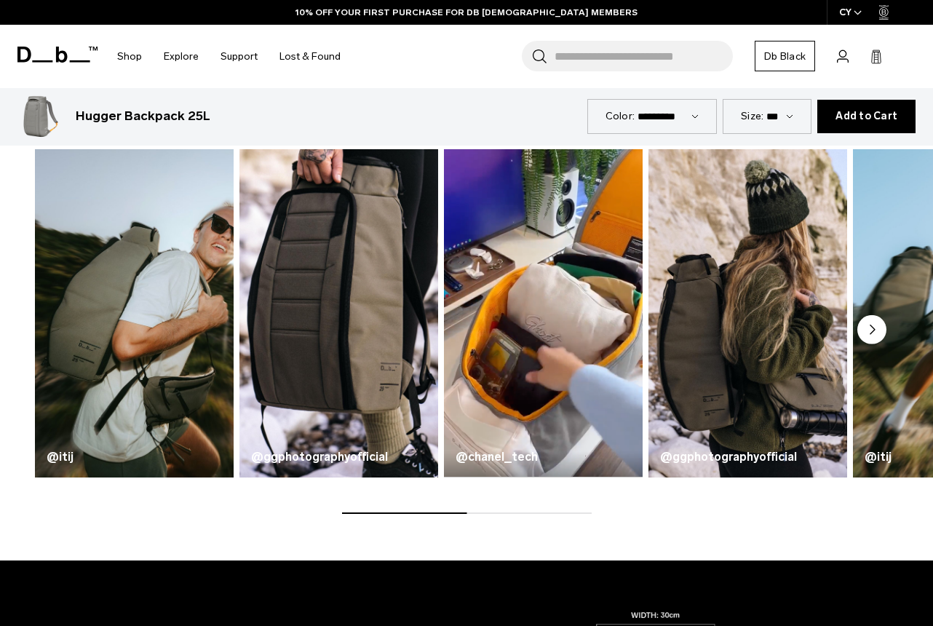
scroll to position [643, 0]
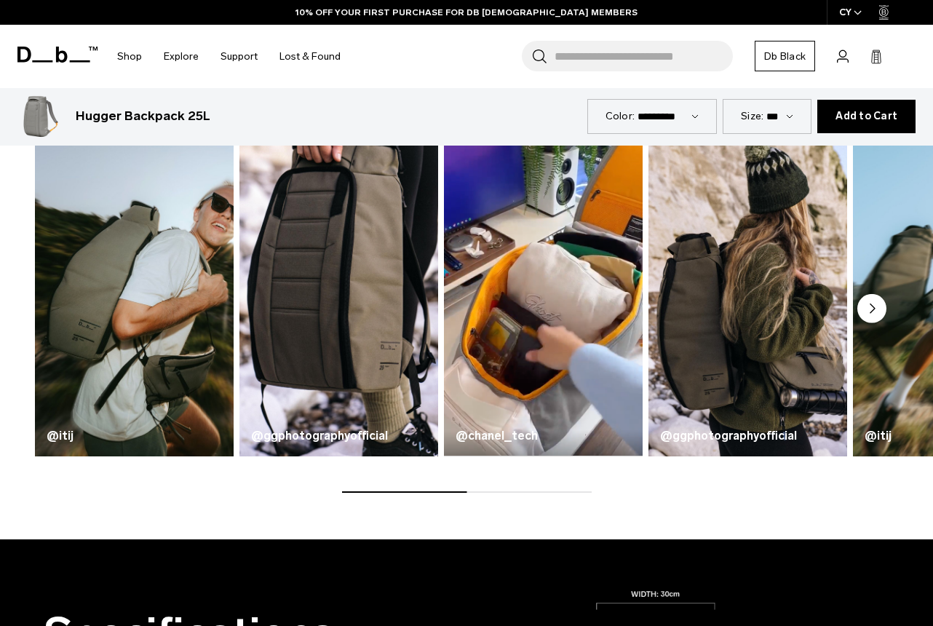
click at [869, 314] on circle "Next slide" at bounding box center [871, 308] width 29 height 29
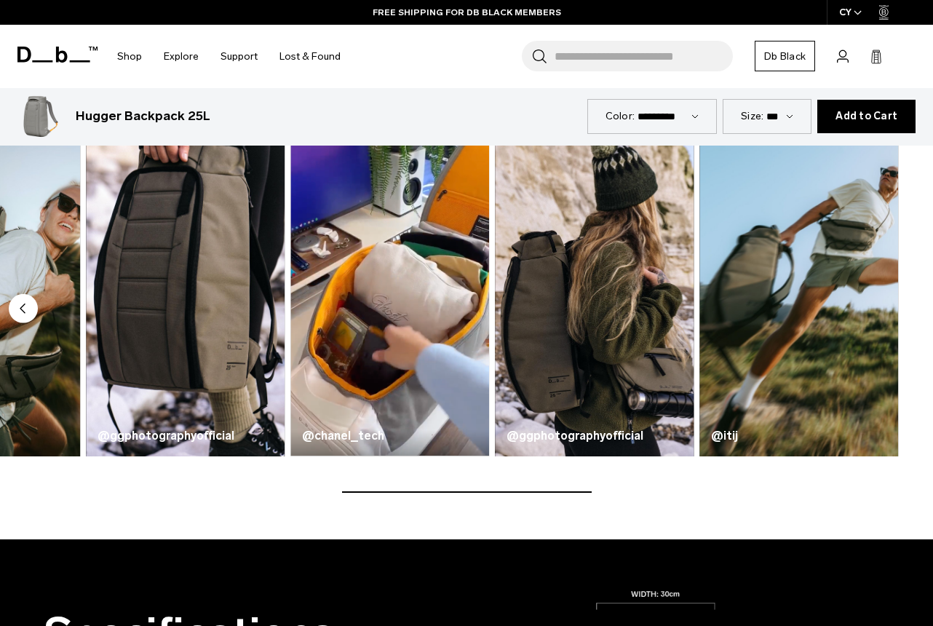
click at [615, 306] on img "4 / 5" at bounding box center [594, 293] width 204 height 338
click at [551, 437] on b "@ggphotographyofficial" at bounding box center [574, 435] width 137 height 14
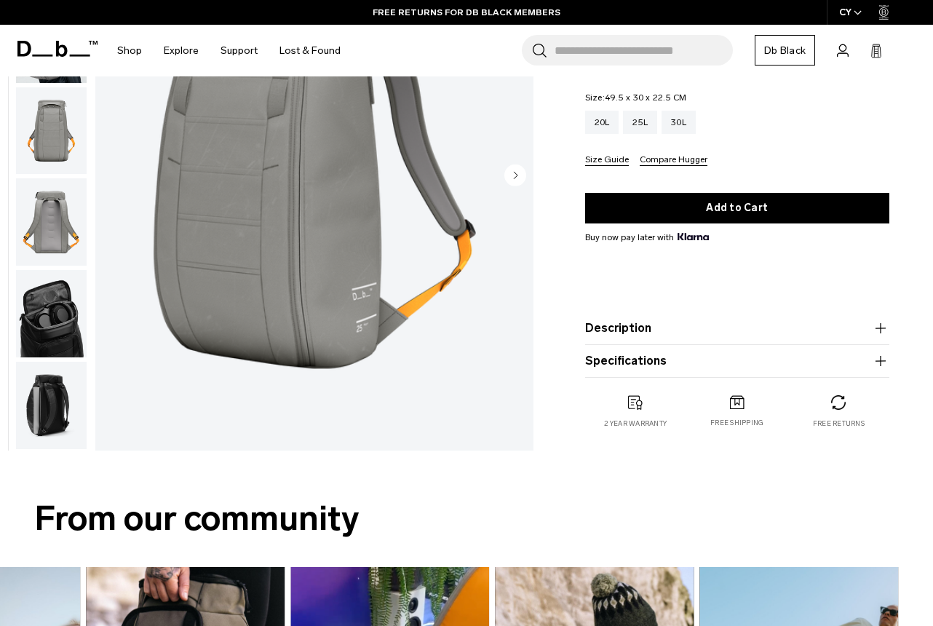
scroll to position [0, 0]
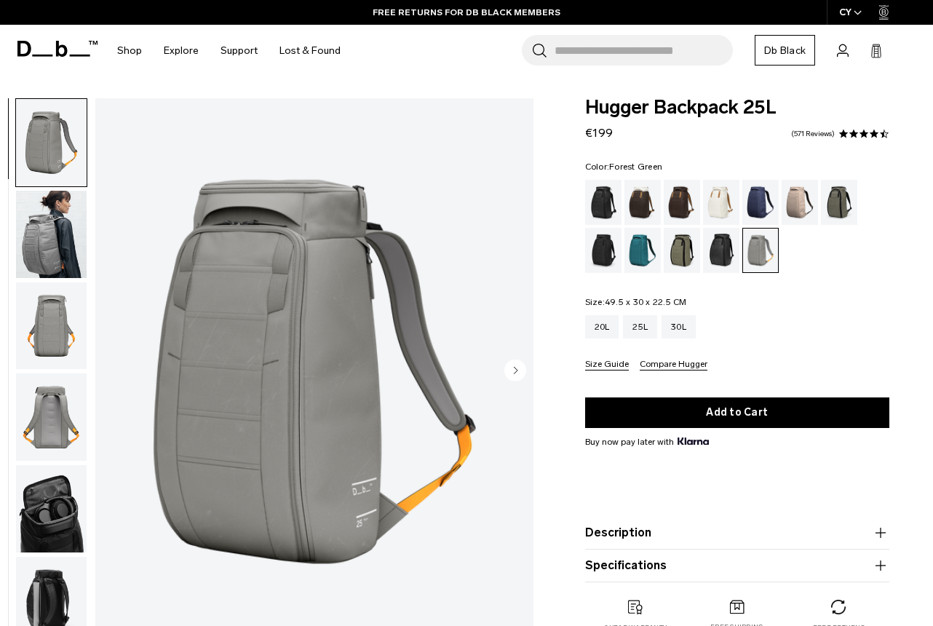
click at [845, 205] on div "Forest Green" at bounding box center [839, 202] width 37 height 45
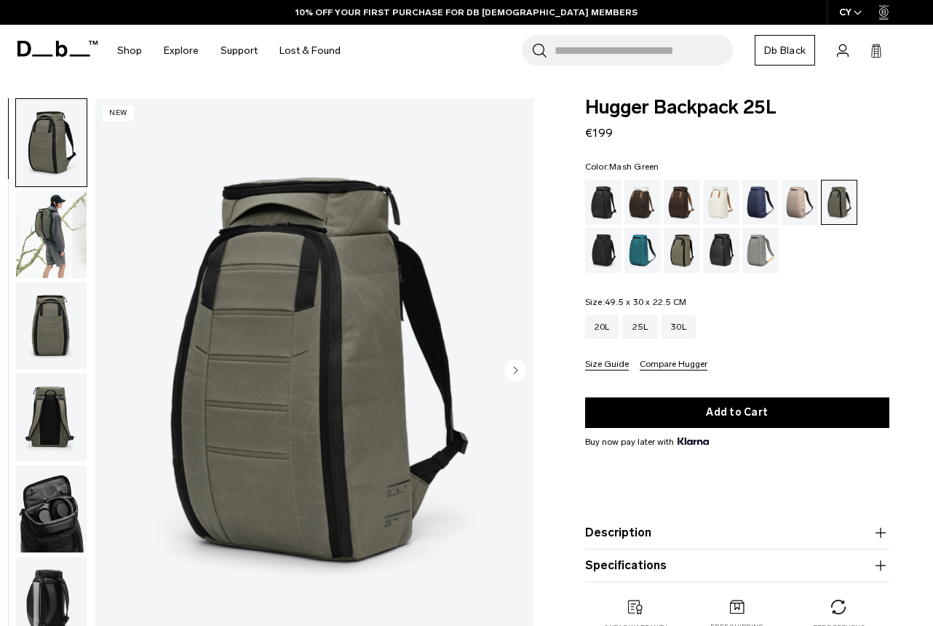
click at [671, 251] on div "Mash Green" at bounding box center [681, 250] width 37 height 45
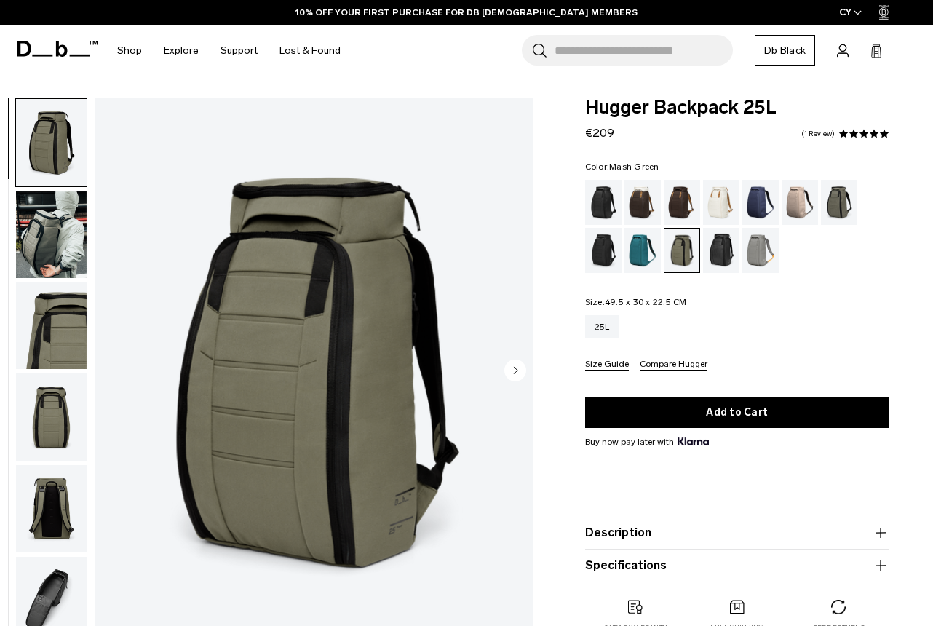
click at [51, 236] on img "button" at bounding box center [51, 234] width 71 height 87
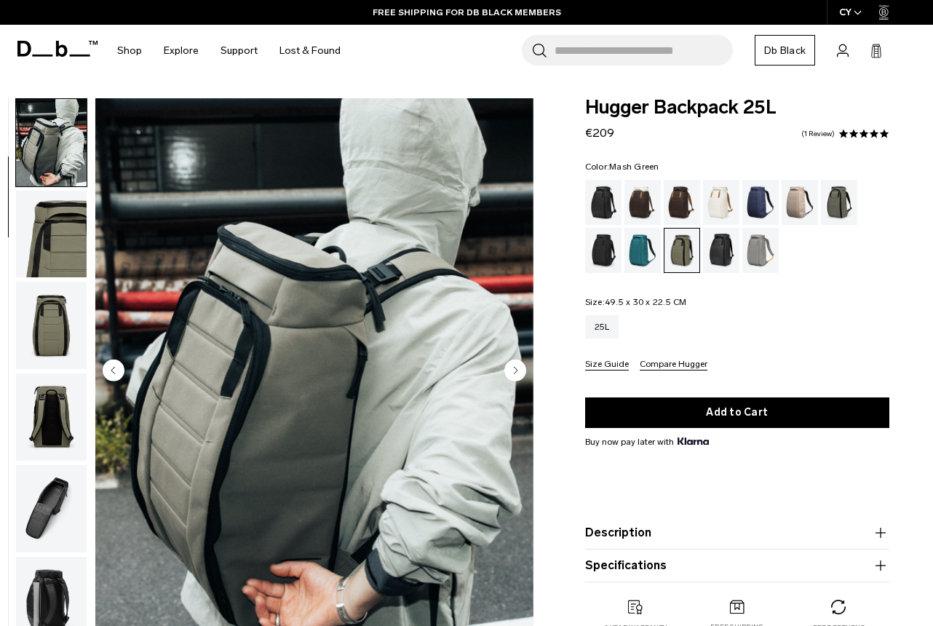
click at [520, 370] on circle "Next slide" at bounding box center [515, 370] width 22 height 22
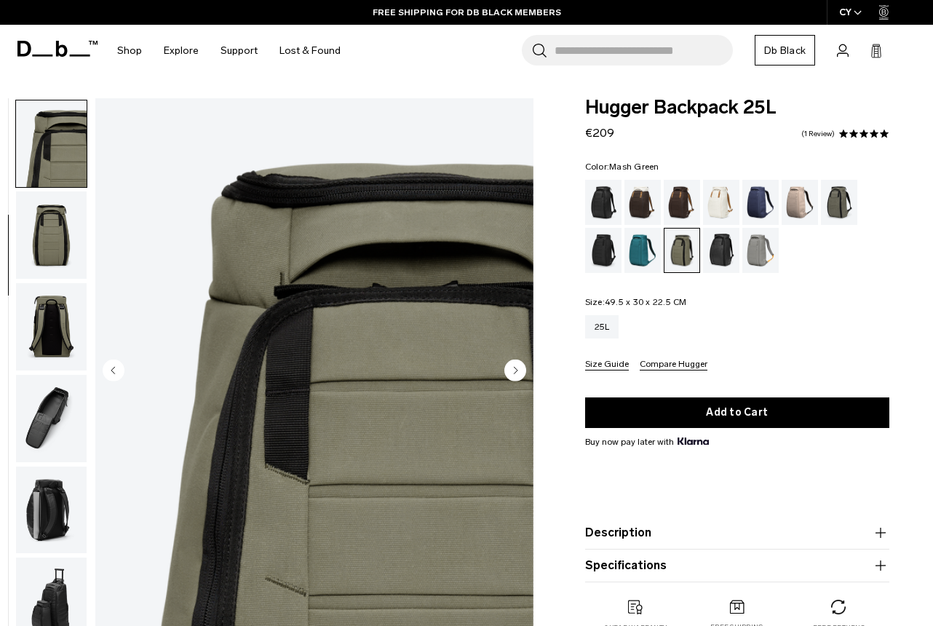
scroll to position [183, 0]
click at [520, 370] on circle "Next slide" at bounding box center [515, 370] width 22 height 22
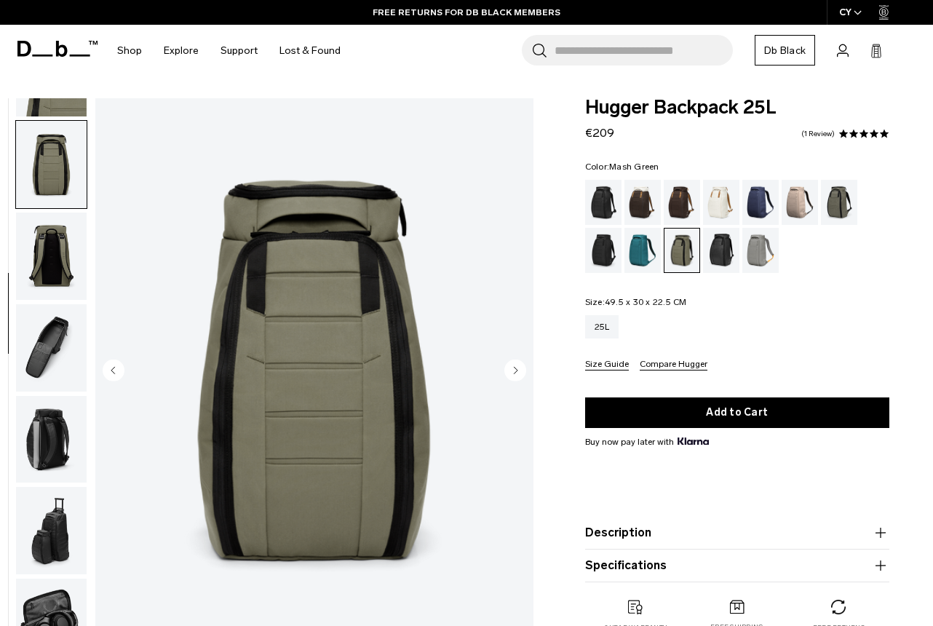
scroll to position [274, 0]
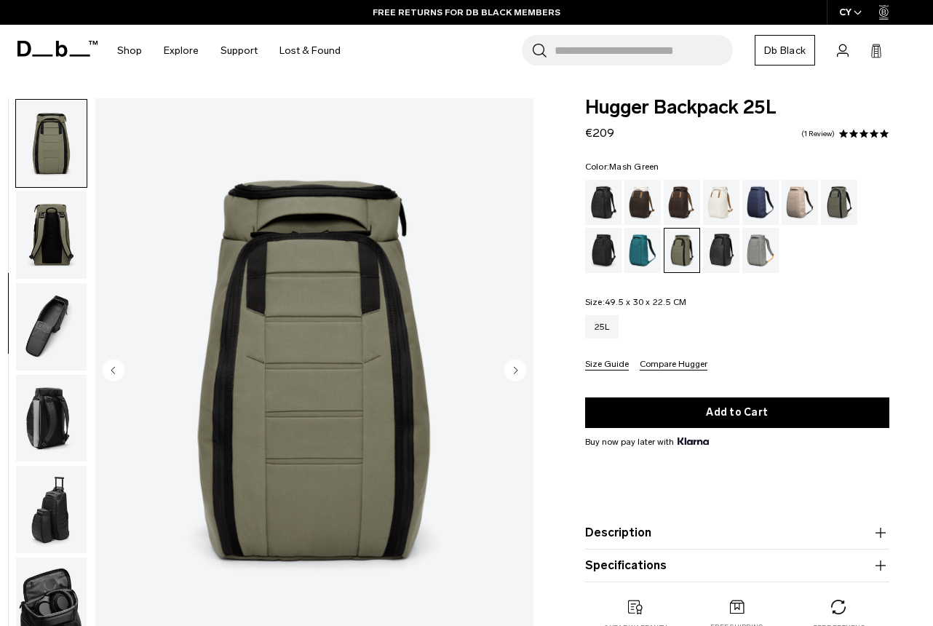
click at [520, 370] on circle "Next slide" at bounding box center [515, 370] width 22 height 22
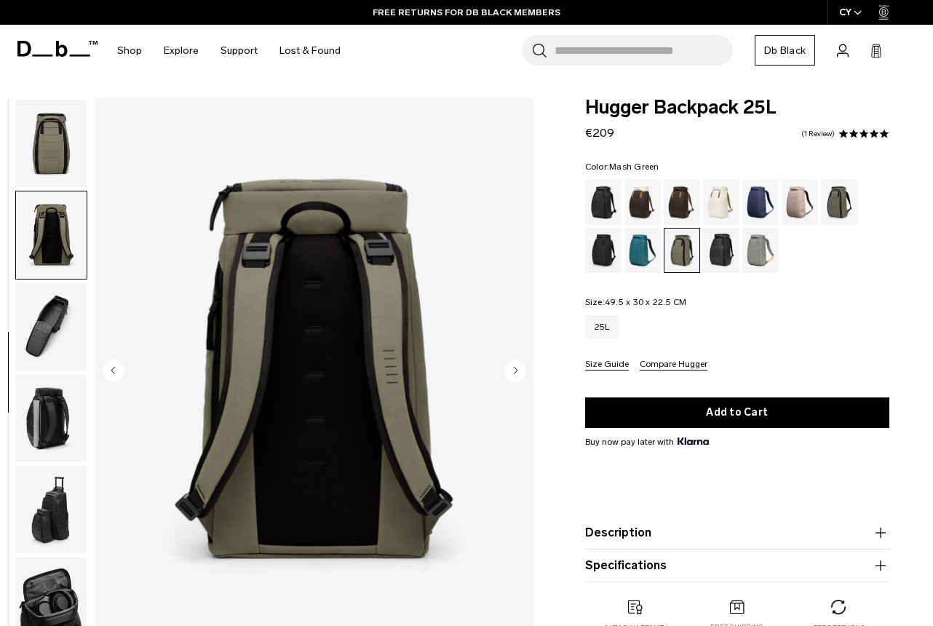
click at [520, 370] on circle "Next slide" at bounding box center [515, 370] width 22 height 22
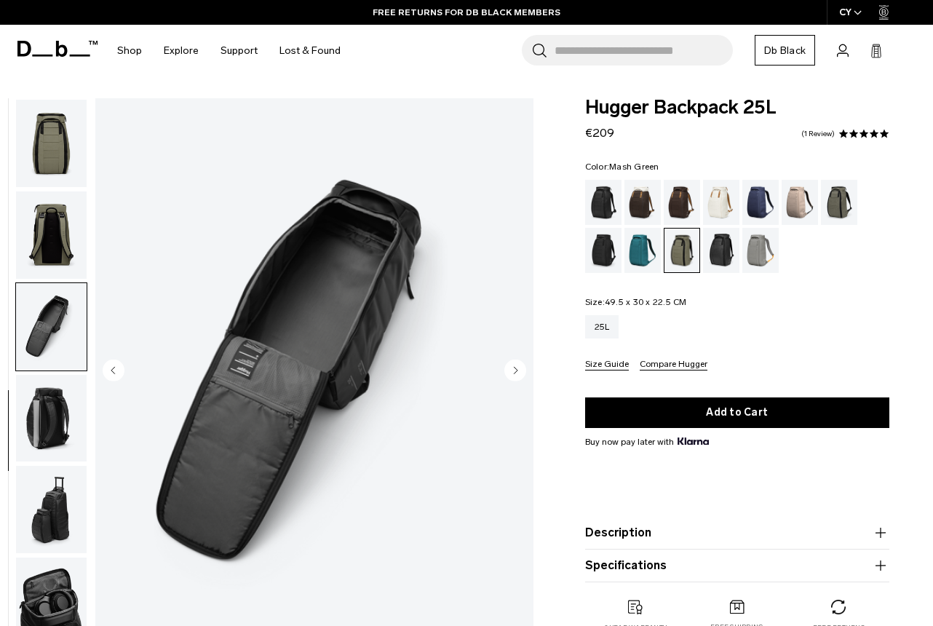
click at [520, 370] on circle "Next slide" at bounding box center [515, 370] width 22 height 22
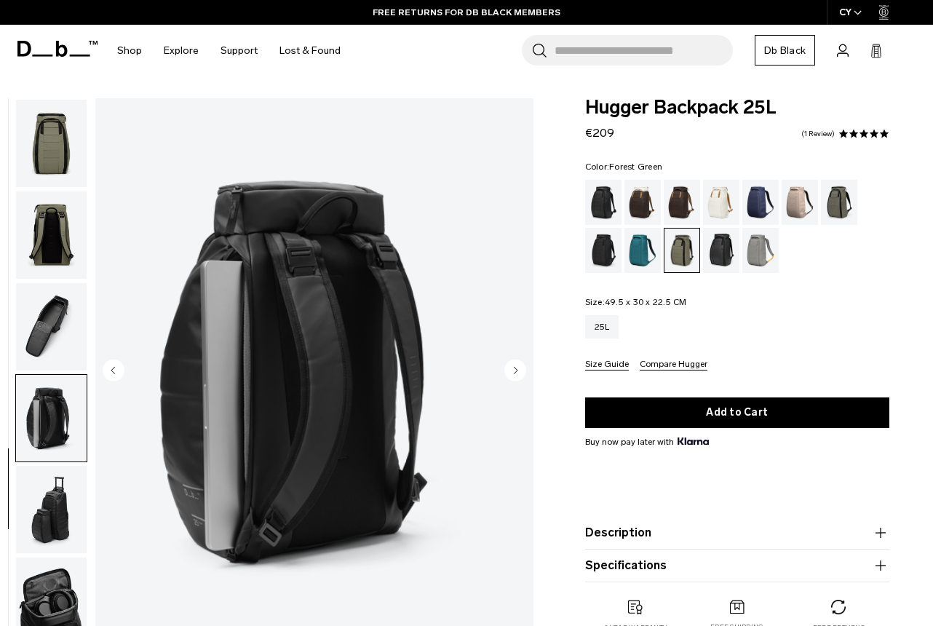
click at [837, 202] on div "Forest Green" at bounding box center [839, 202] width 37 height 45
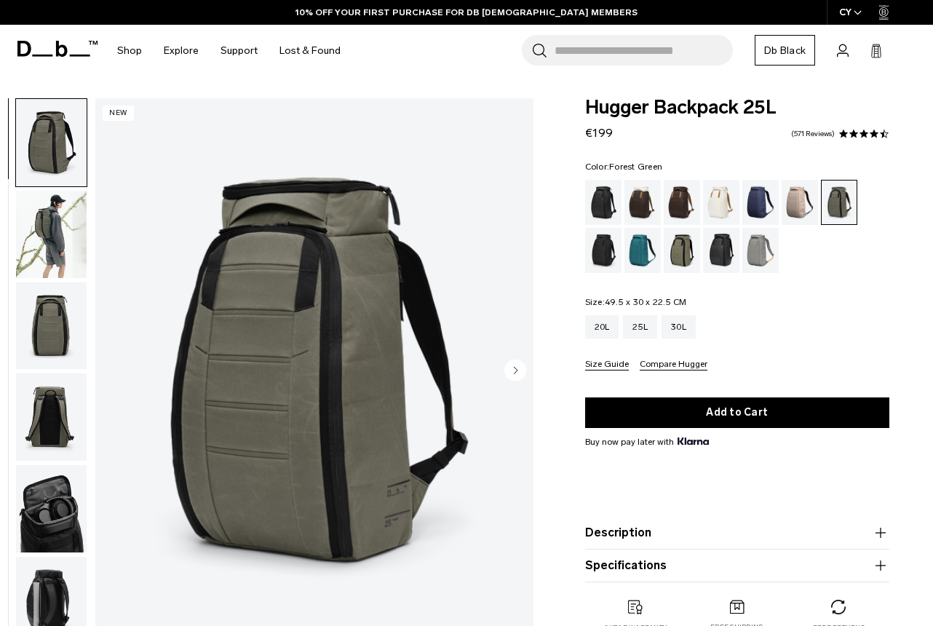
click at [36, 303] on img "button" at bounding box center [51, 325] width 71 height 87
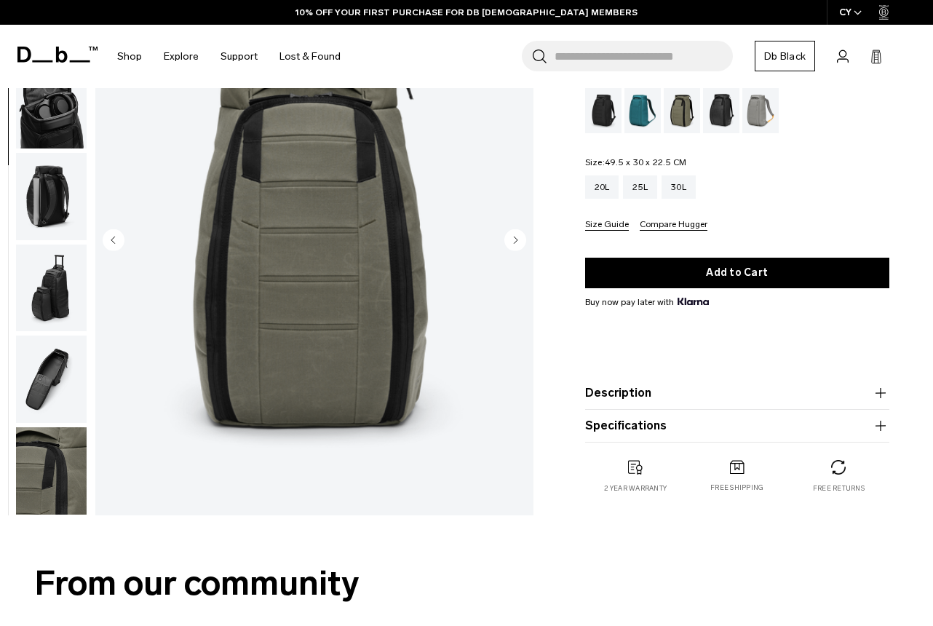
scroll to position [141, 0]
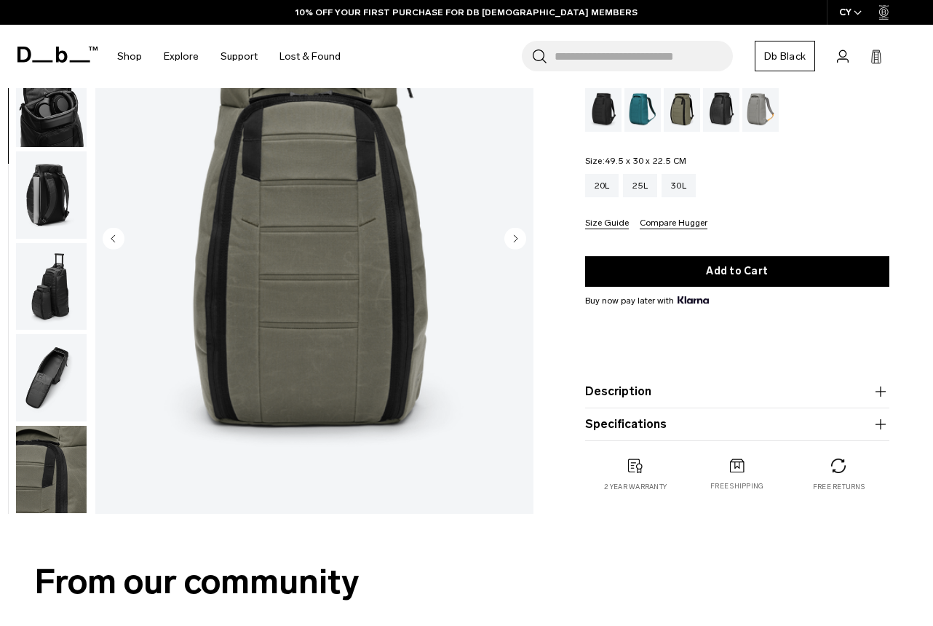
click at [49, 463] on img "button" at bounding box center [51, 469] width 71 height 87
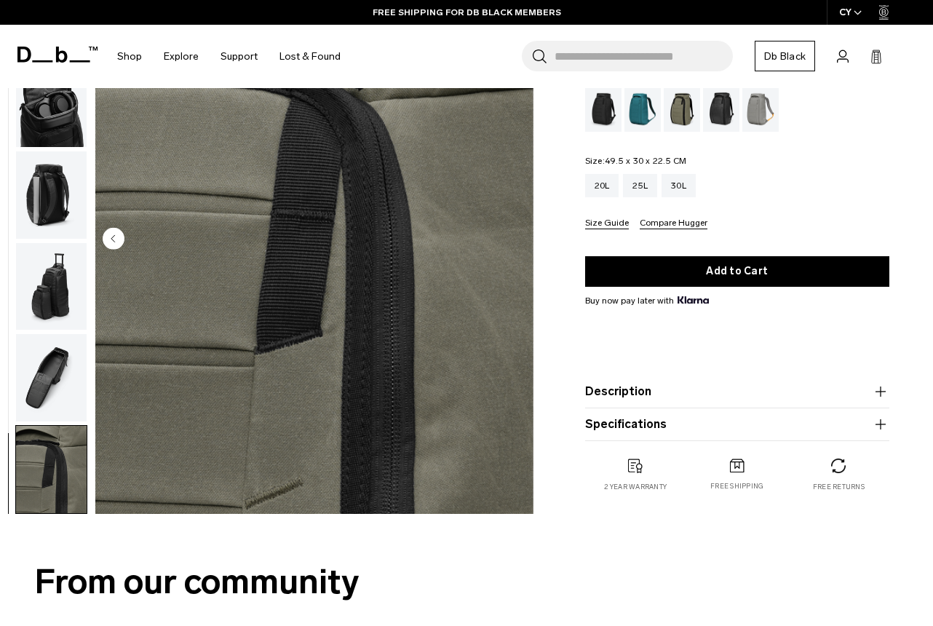
click at [675, 110] on div "Mash Green" at bounding box center [681, 109] width 37 height 45
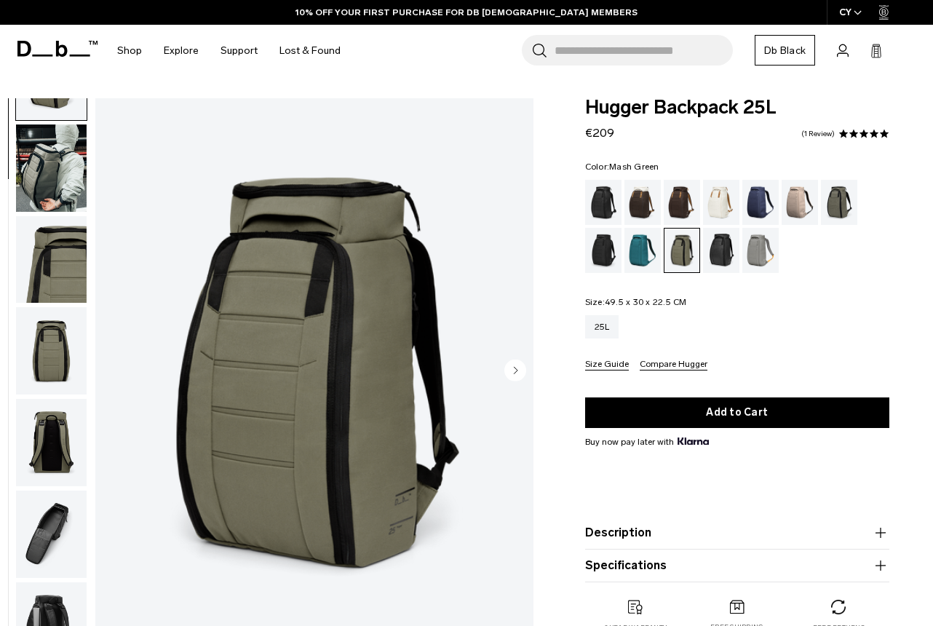
click at [61, 254] on img "button" at bounding box center [51, 259] width 71 height 87
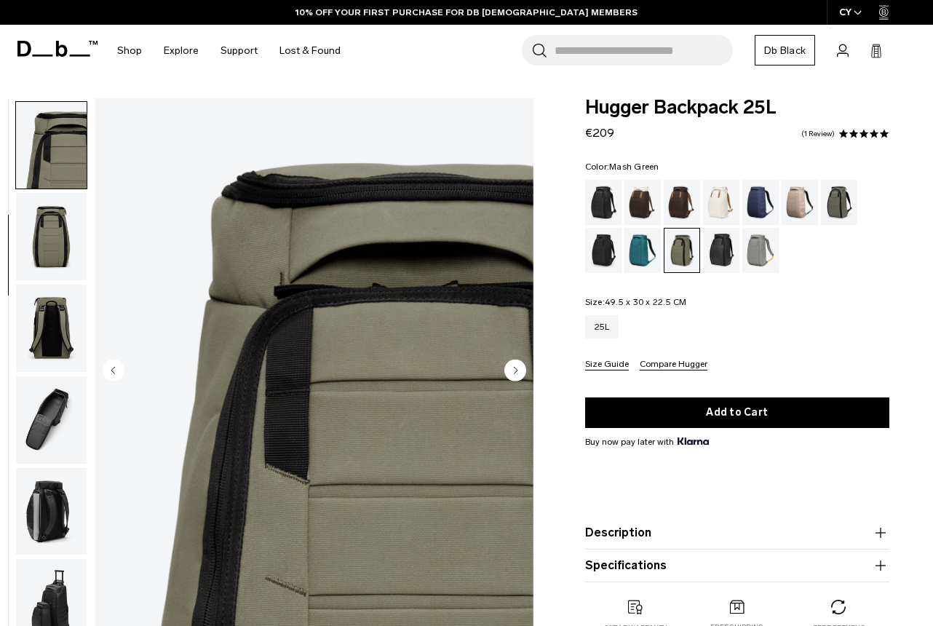
scroll to position [183, 0]
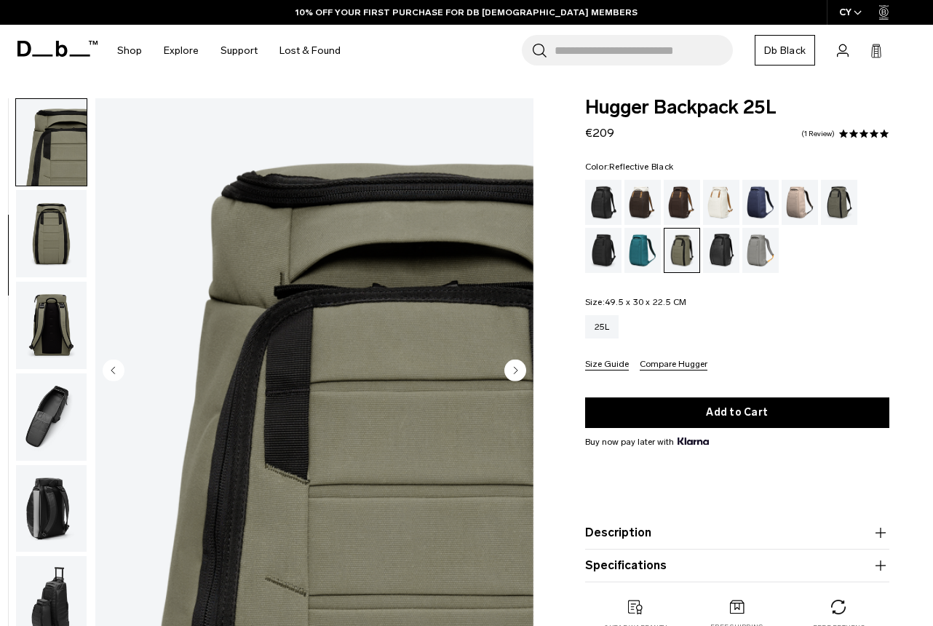
click at [719, 256] on div "Reflective Black" at bounding box center [721, 250] width 37 height 45
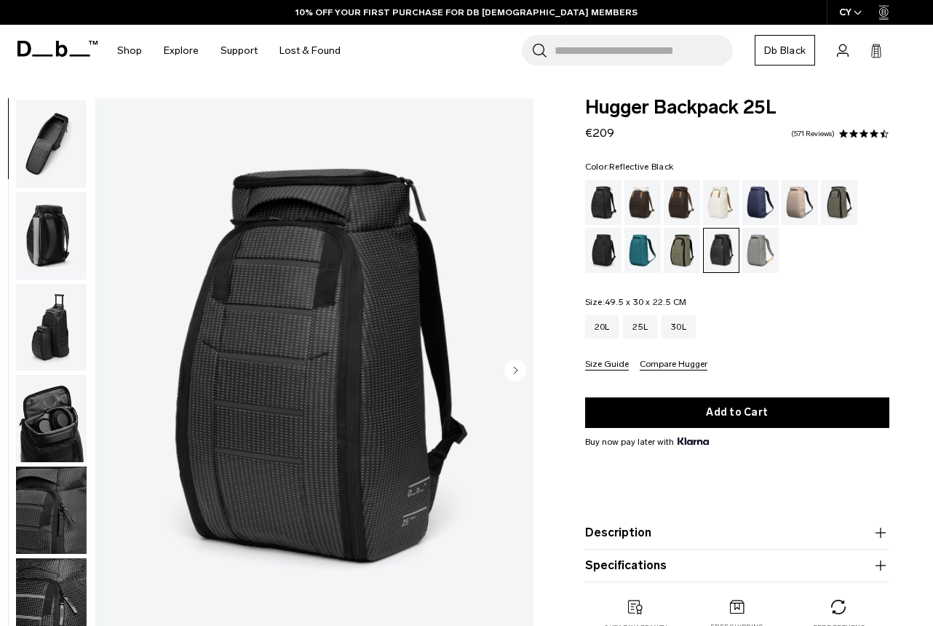
click at [52, 497] on img "button" at bounding box center [51, 509] width 71 height 87
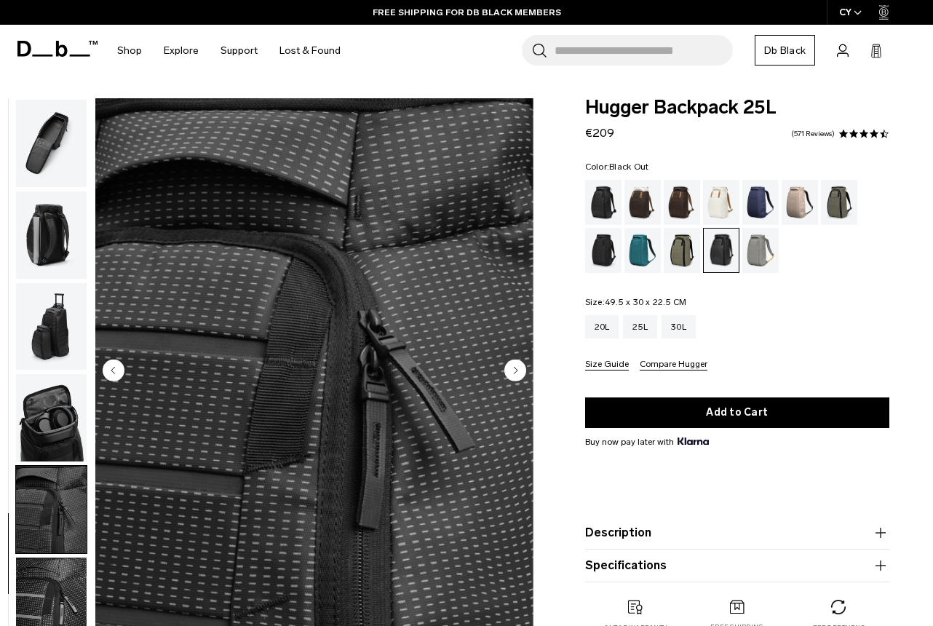
click at [614, 209] on div "Black Out" at bounding box center [603, 202] width 37 height 45
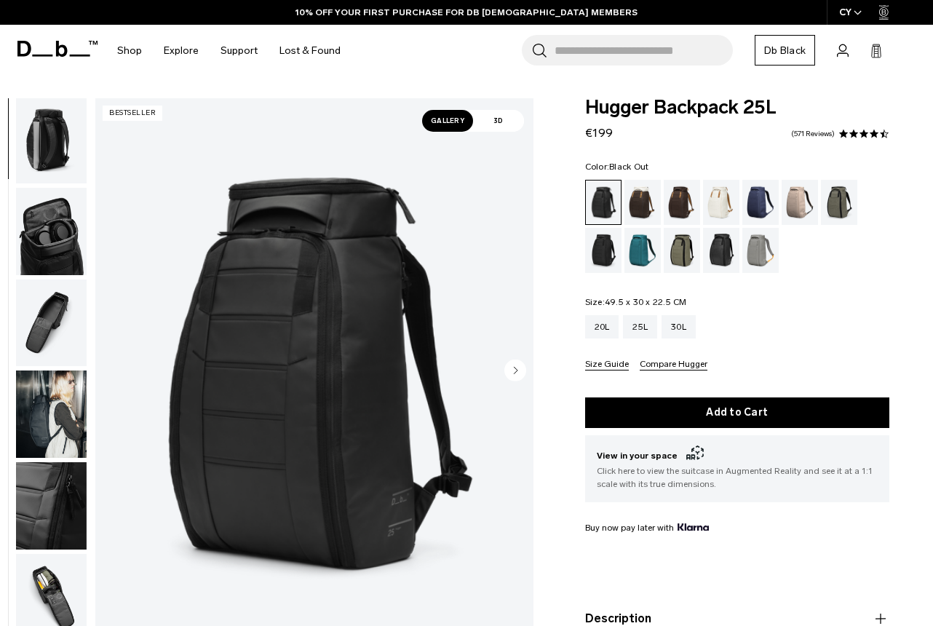
click at [56, 497] on img "button" at bounding box center [51, 505] width 71 height 87
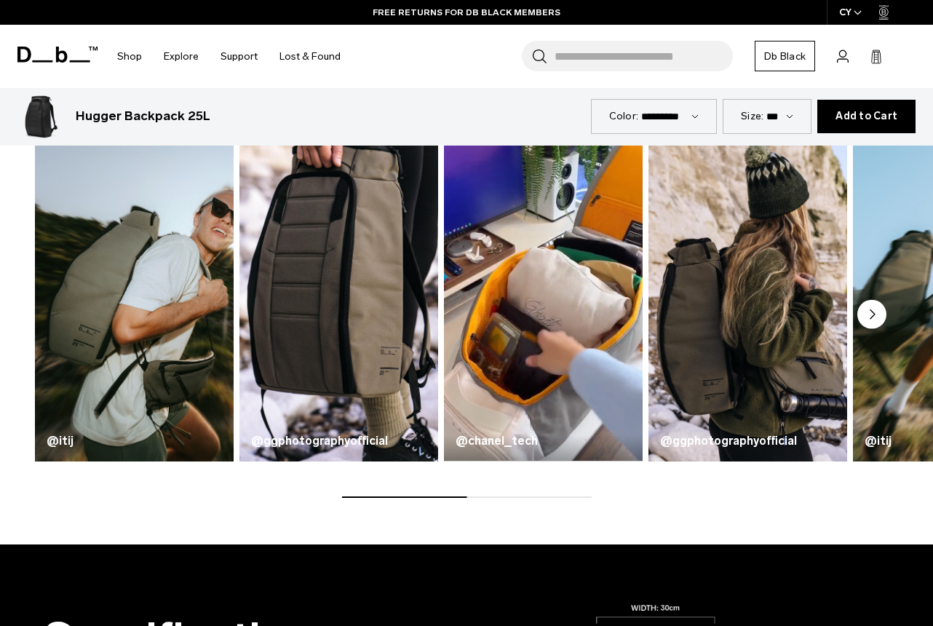
scroll to position [703, 0]
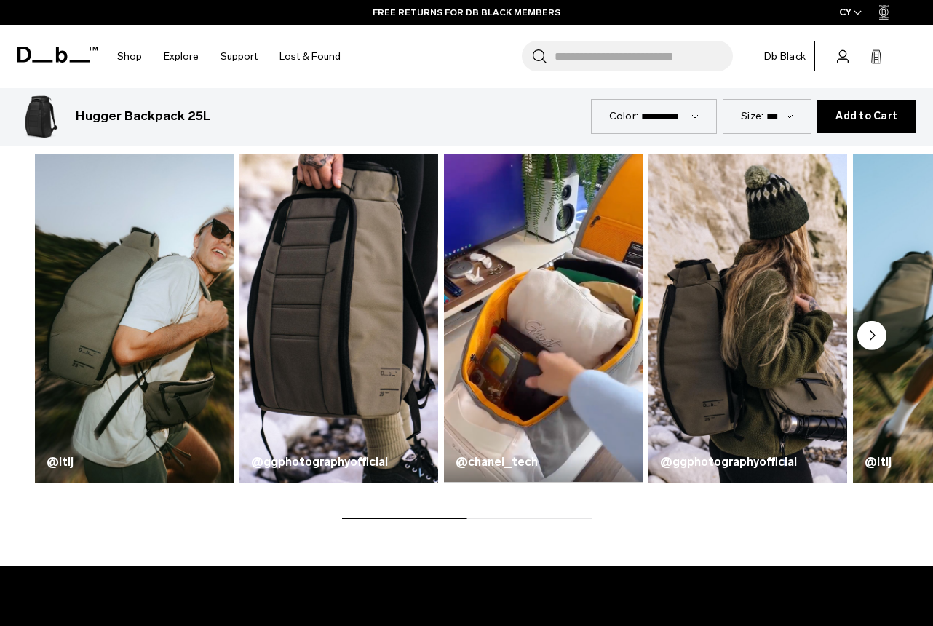
click at [874, 346] on circle "Next slide" at bounding box center [871, 334] width 29 height 29
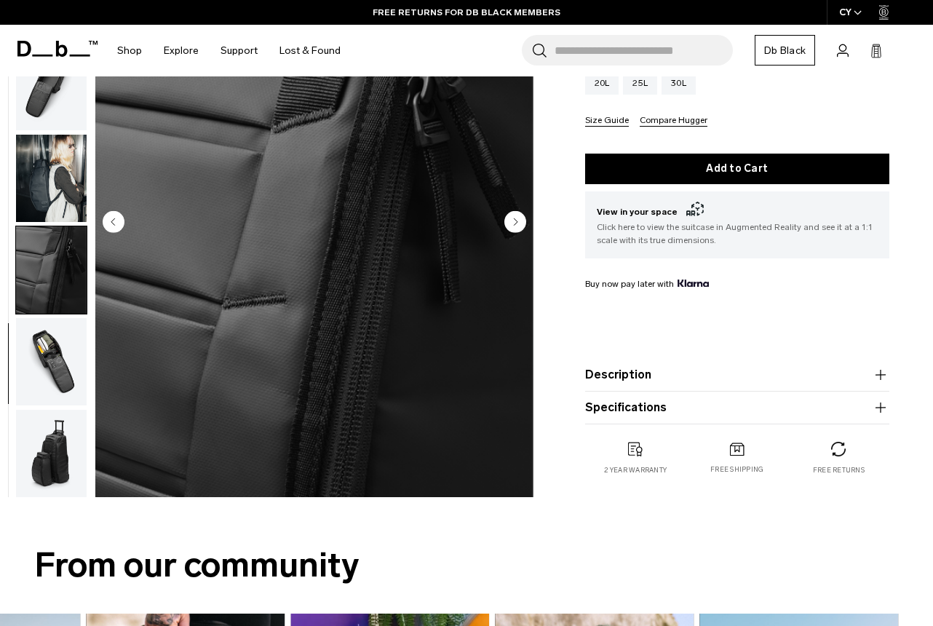
scroll to position [0, 0]
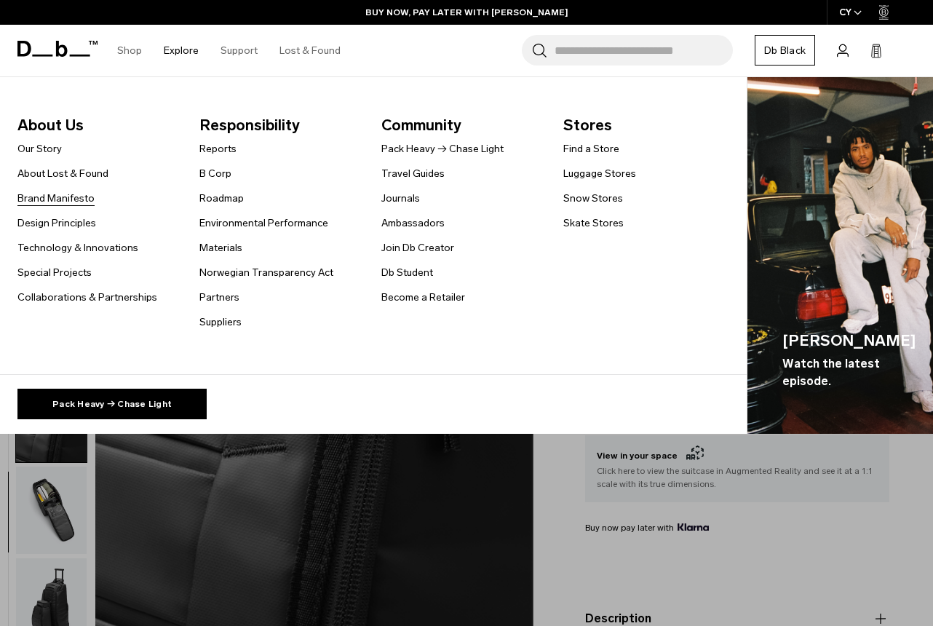
click at [47, 198] on link "Brand Manifesto" at bounding box center [55, 198] width 77 height 15
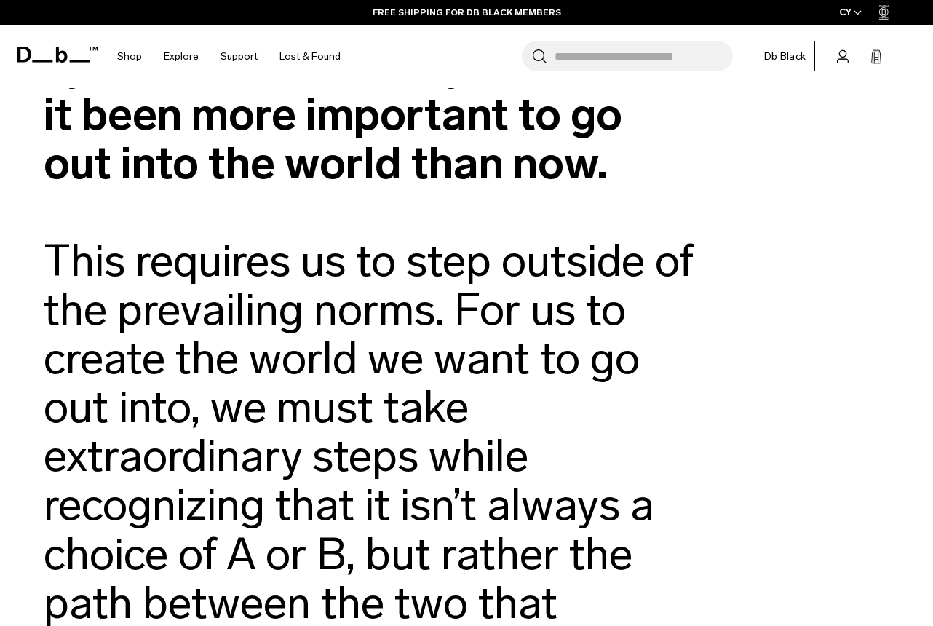
scroll to position [2107, 0]
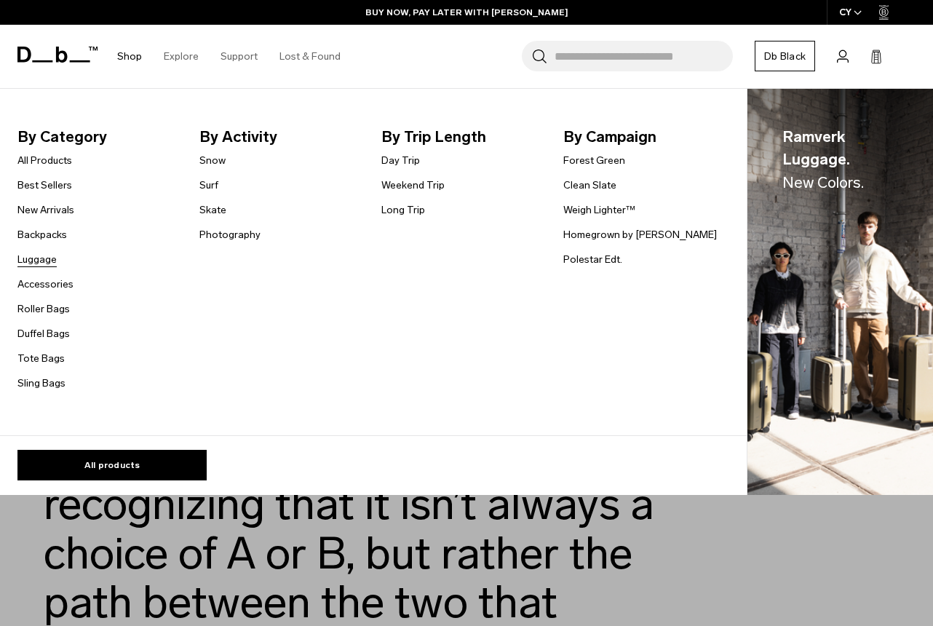
click at [35, 260] on link "Luggage" at bounding box center [36, 259] width 39 height 15
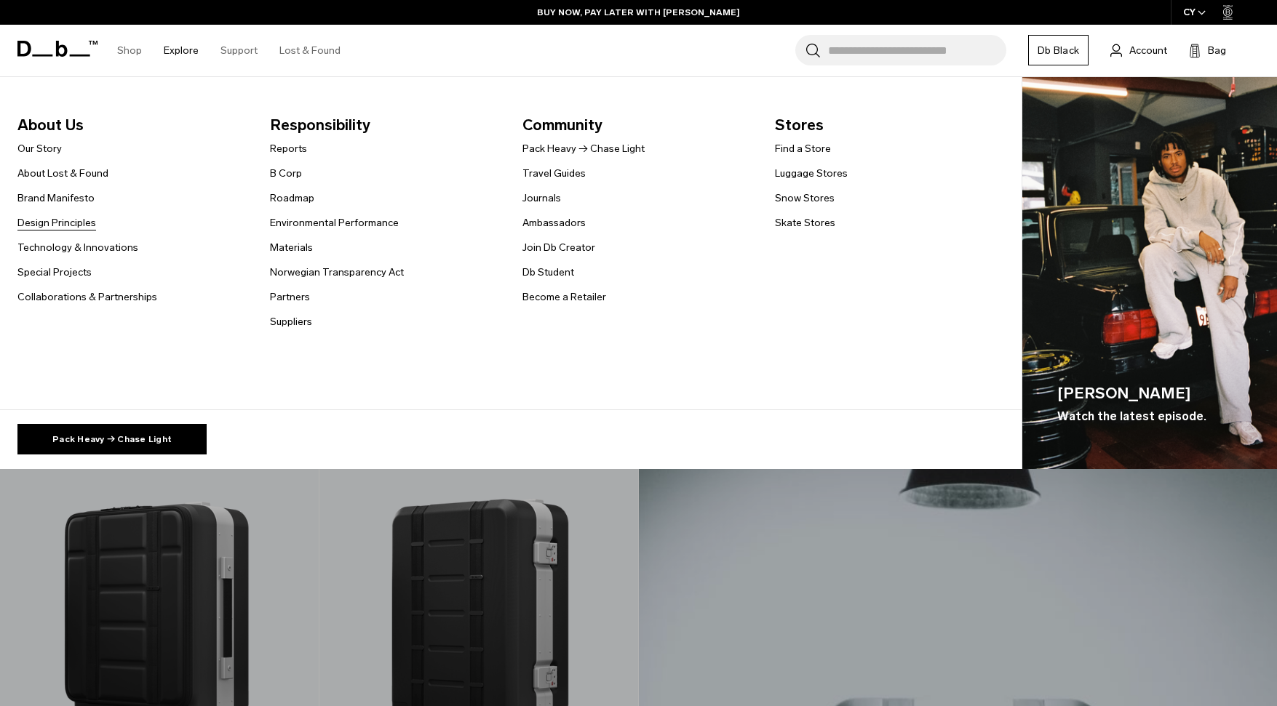
click at [63, 227] on link "Design Principles" at bounding box center [56, 222] width 79 height 15
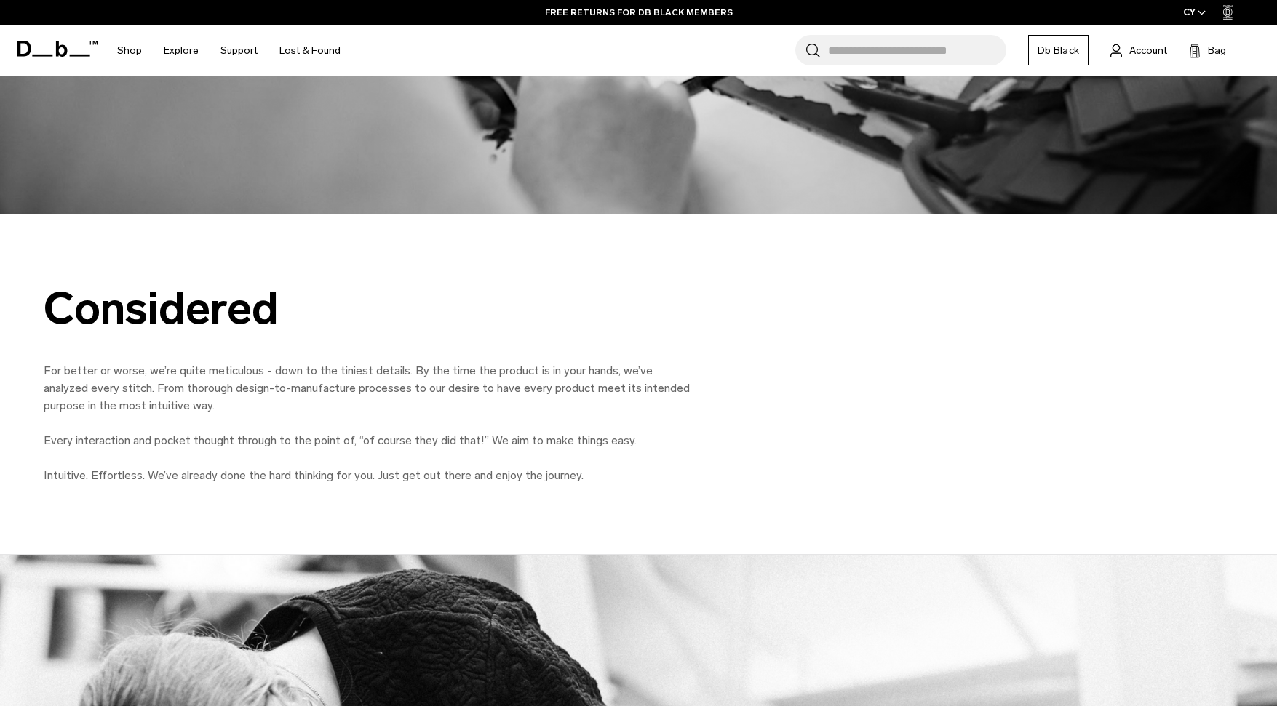
scroll to position [5184, 0]
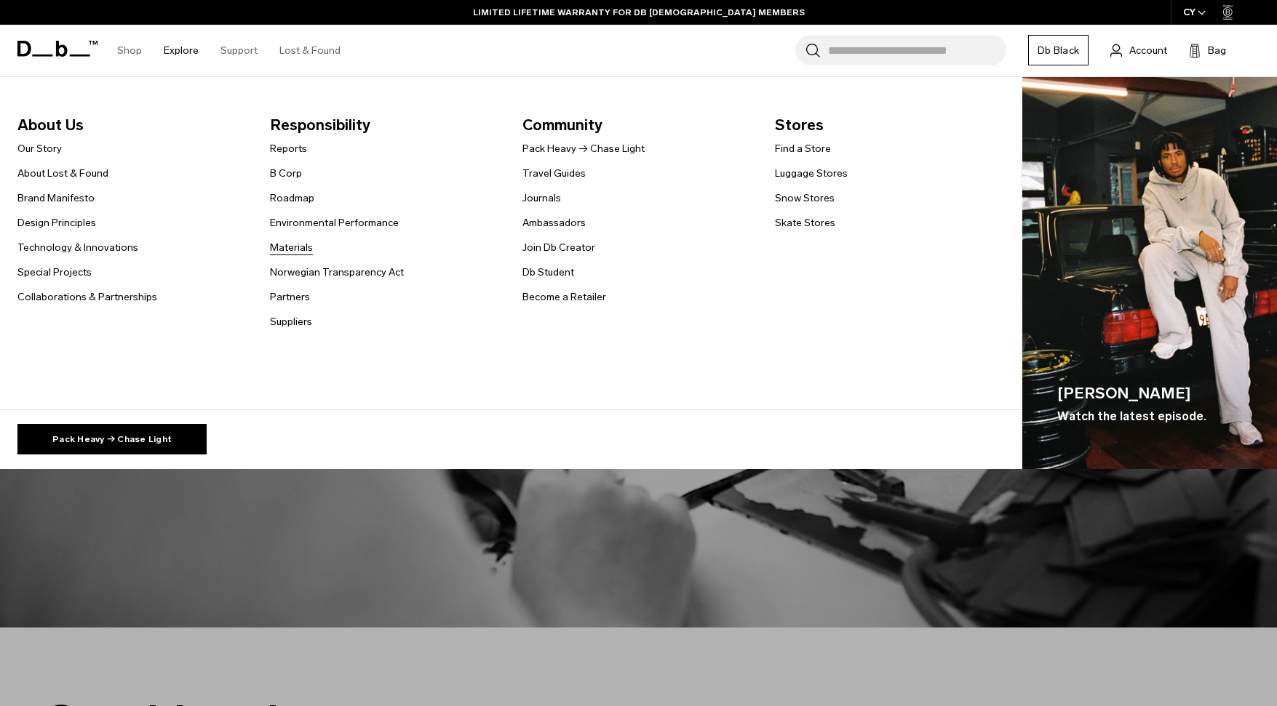
click at [299, 250] on link "Materials" at bounding box center [291, 247] width 43 height 15
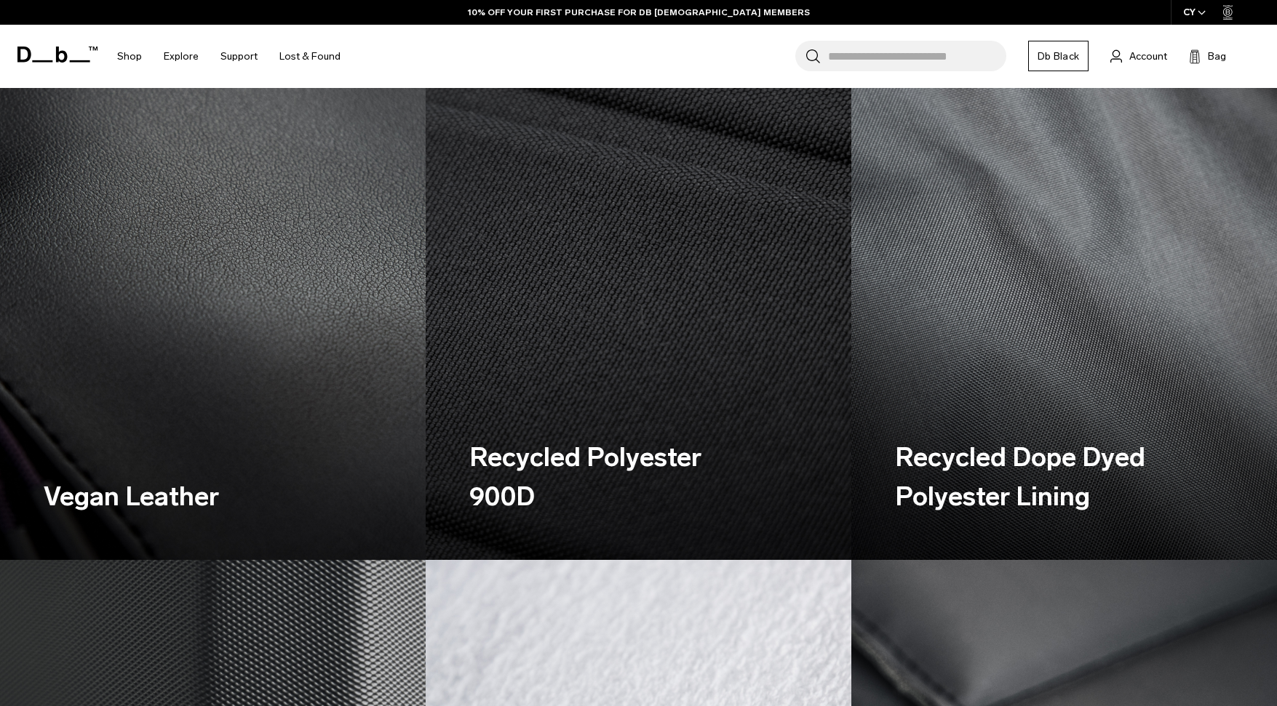
scroll to position [1044, 0]
click at [599, 386] on img at bounding box center [638, 293] width 439 height 548
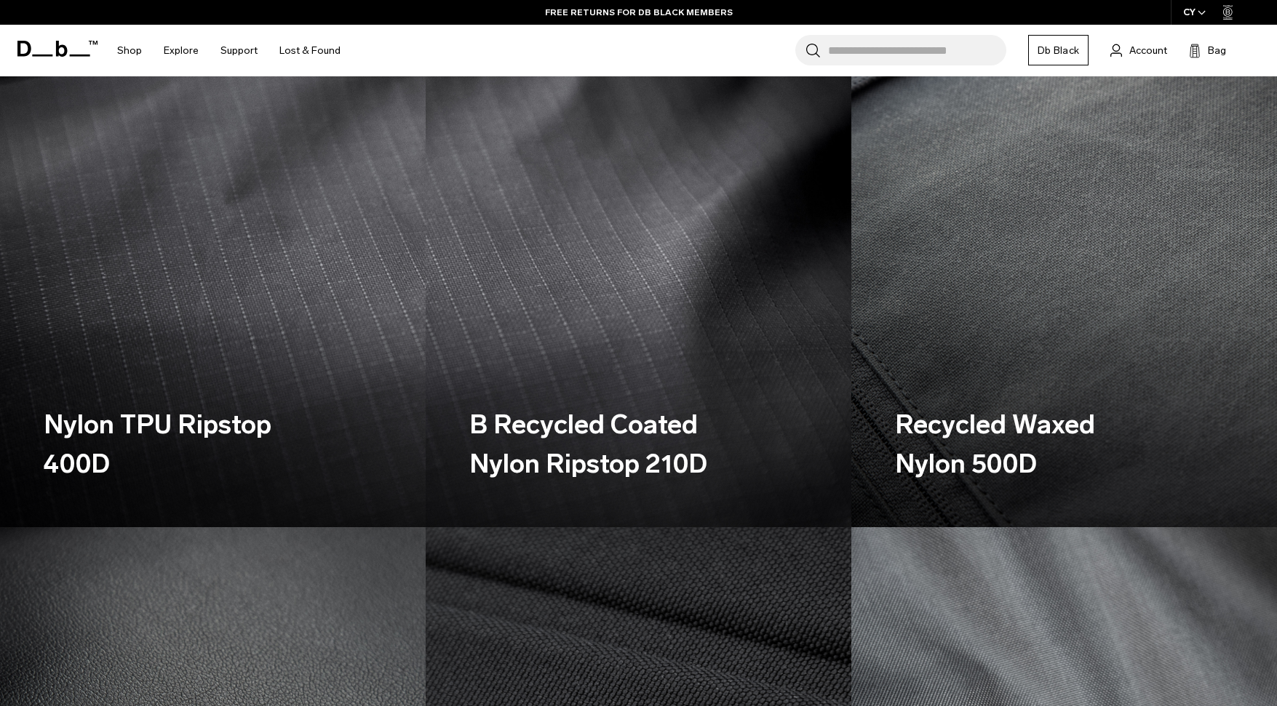
scroll to position [0, 0]
